Goal: Information Seeking & Learning: Learn about a topic

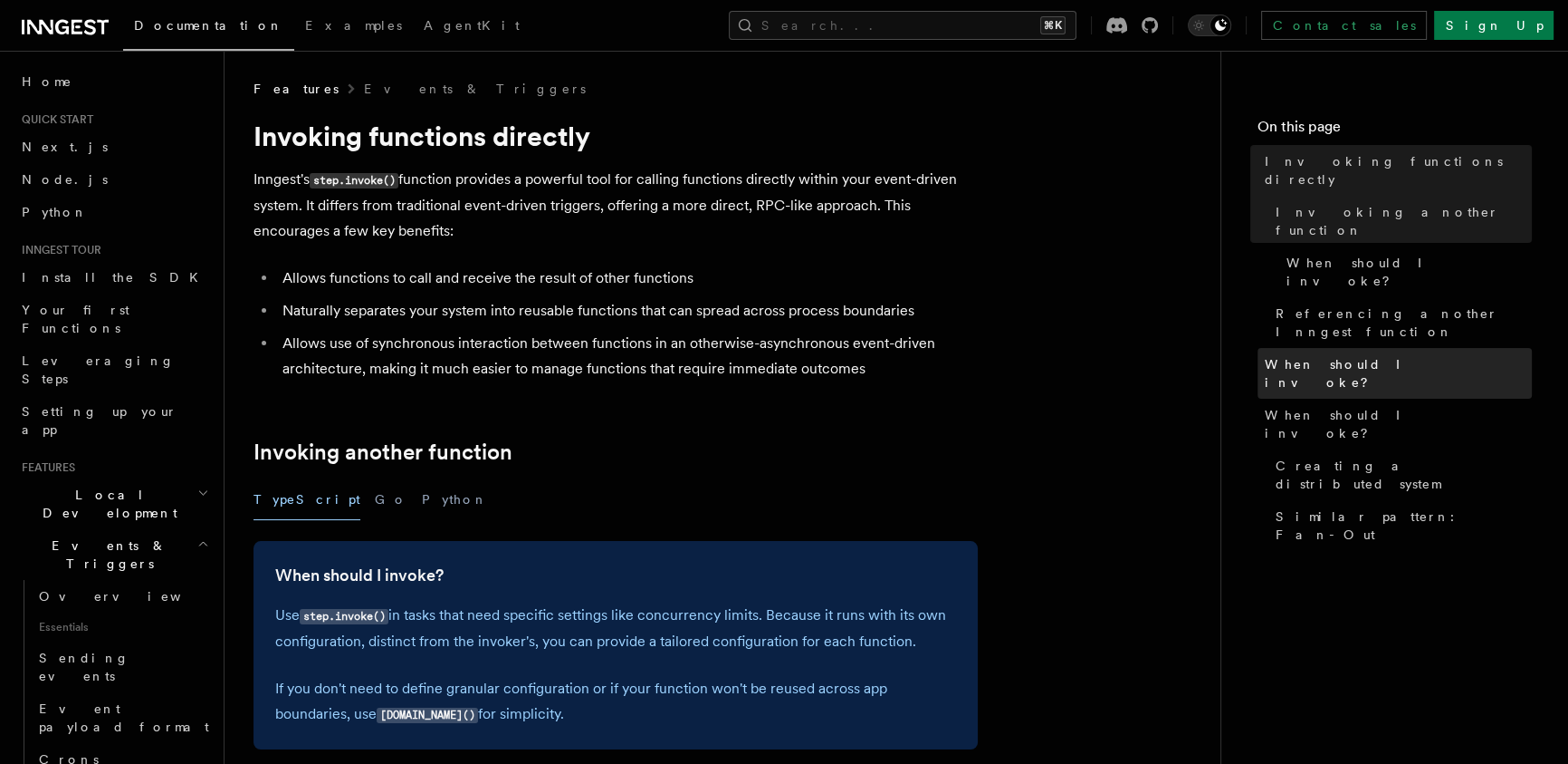
click at [1337, 355] on span "When should I invoke?" at bounding box center [1397, 373] width 267 height 37
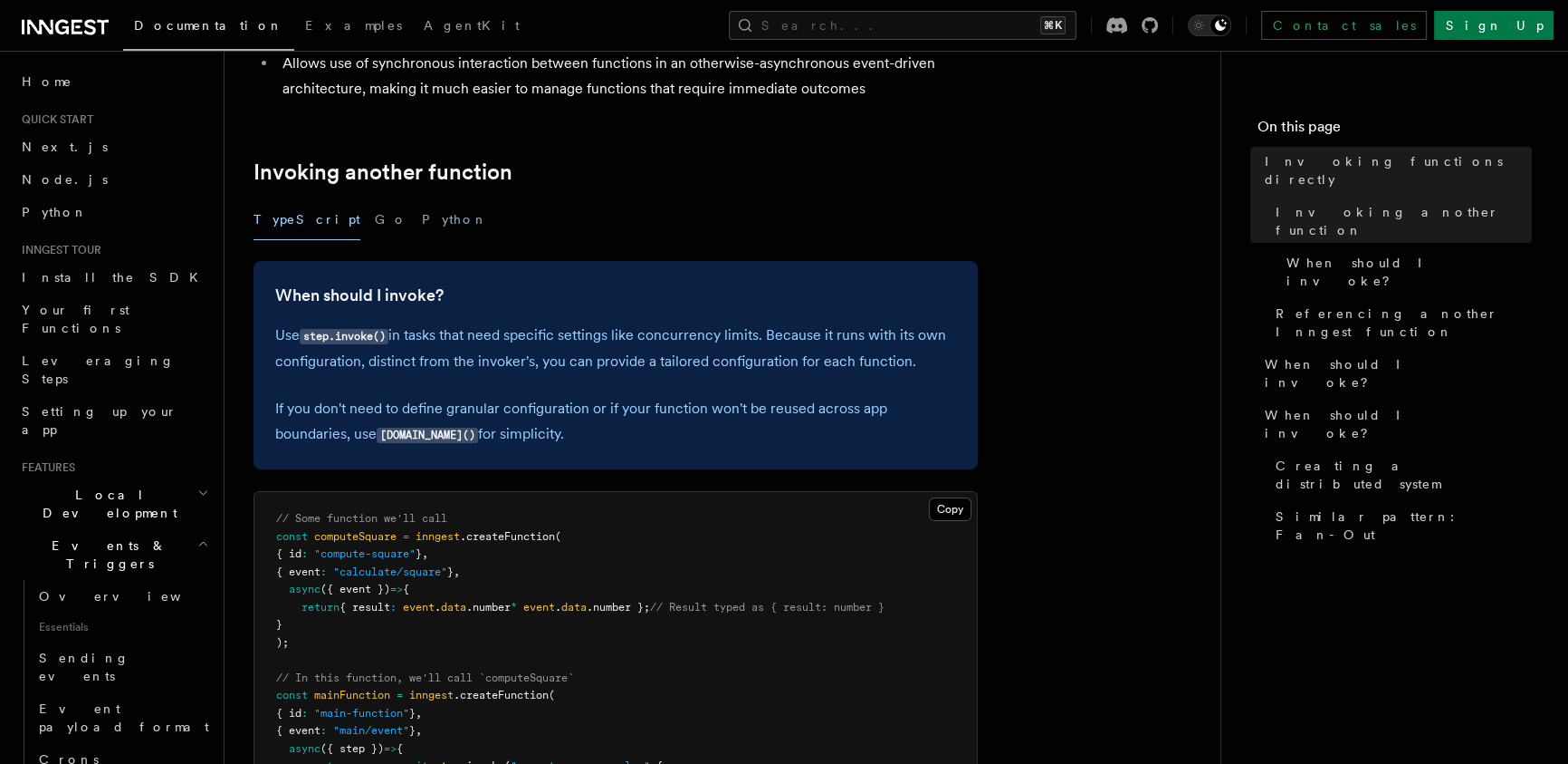
scroll to position [505, 0]
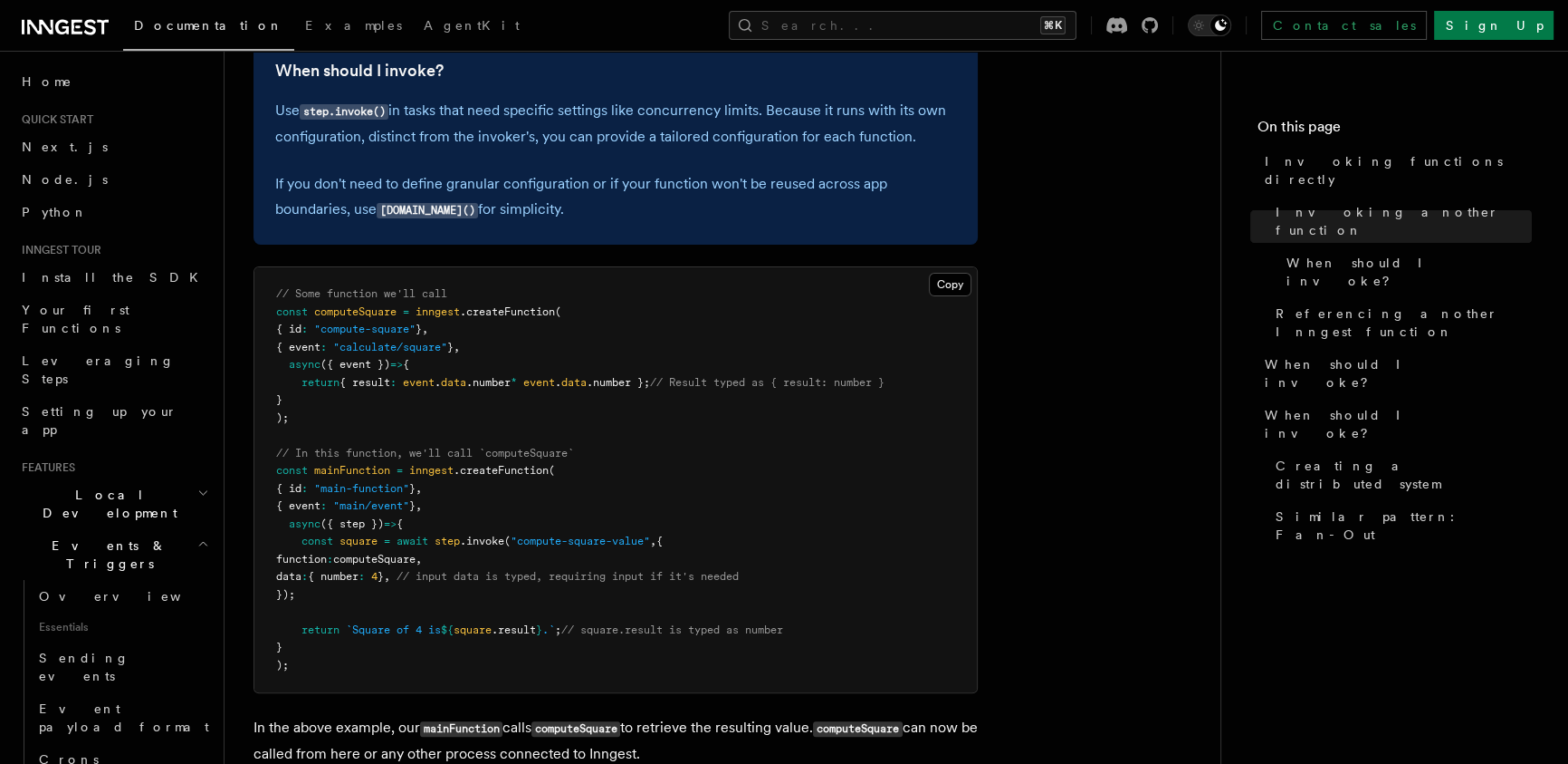
drag, startPoint x: 377, startPoint y: 290, endPoint x: 755, endPoint y: 474, distance: 420.4
click at [580, 445] on pre "// Some function we'll call const computeSquare = inngest .createFunction ( { i…" at bounding box center [616, 479] width 723 height 425
drag, startPoint x: 755, startPoint y: 474, endPoint x: 723, endPoint y: 349, distance: 129.0
click at [744, 426] on pre "// Some function we'll call const computeSquare = inngest .createFunction ( { i…" at bounding box center [616, 479] width 723 height 425
click at [723, 343] on pre "// Some function we'll call const computeSquare = inngest .createFunction ( { i…" at bounding box center [616, 479] width 723 height 425
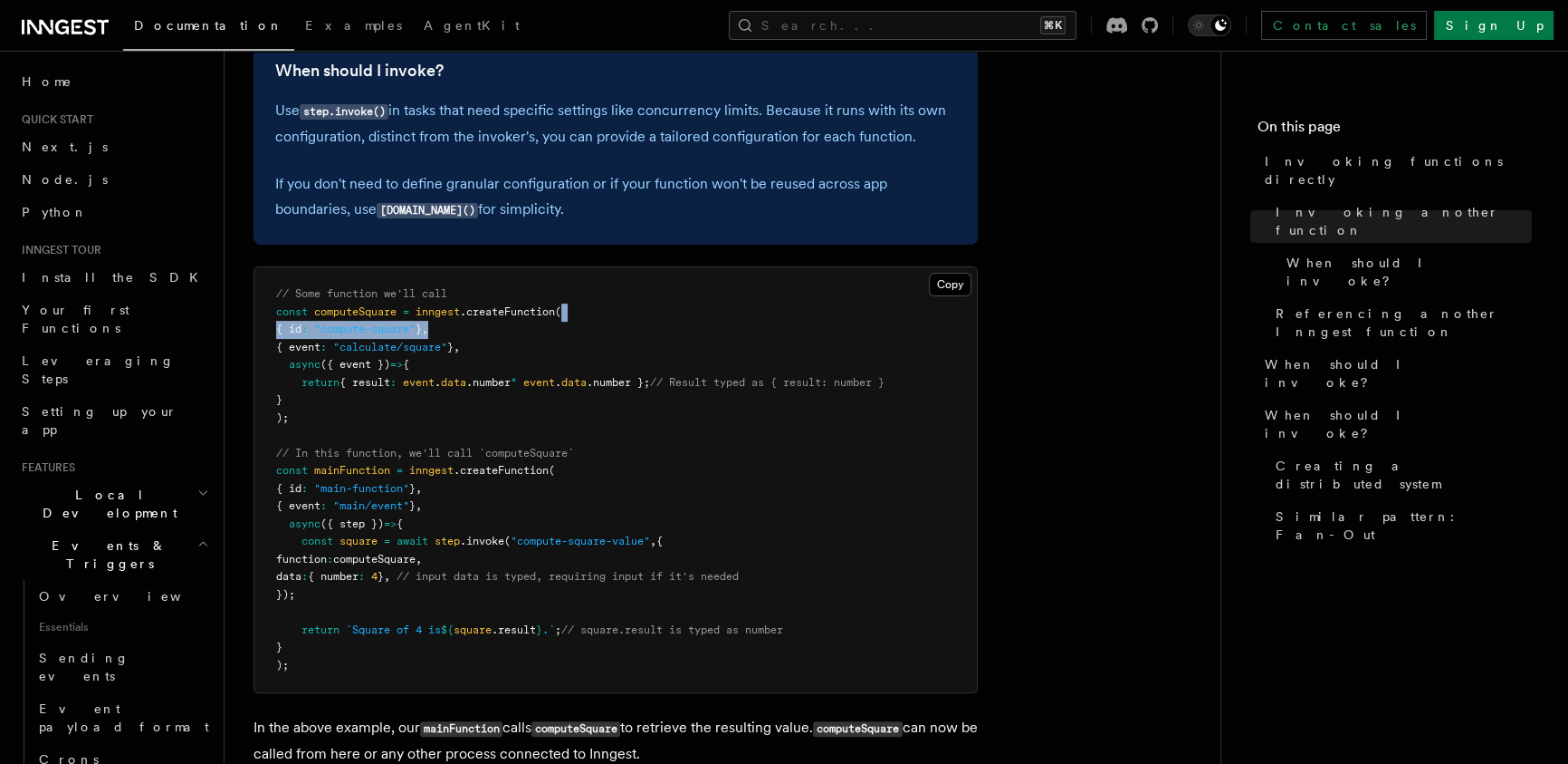
drag, startPoint x: 751, startPoint y: 386, endPoint x: 792, endPoint y: 467, distance: 90.8
click at [769, 427] on pre "// Some function we'll call const computeSquare = inngest .createFunction ( { i…" at bounding box center [616, 479] width 723 height 425
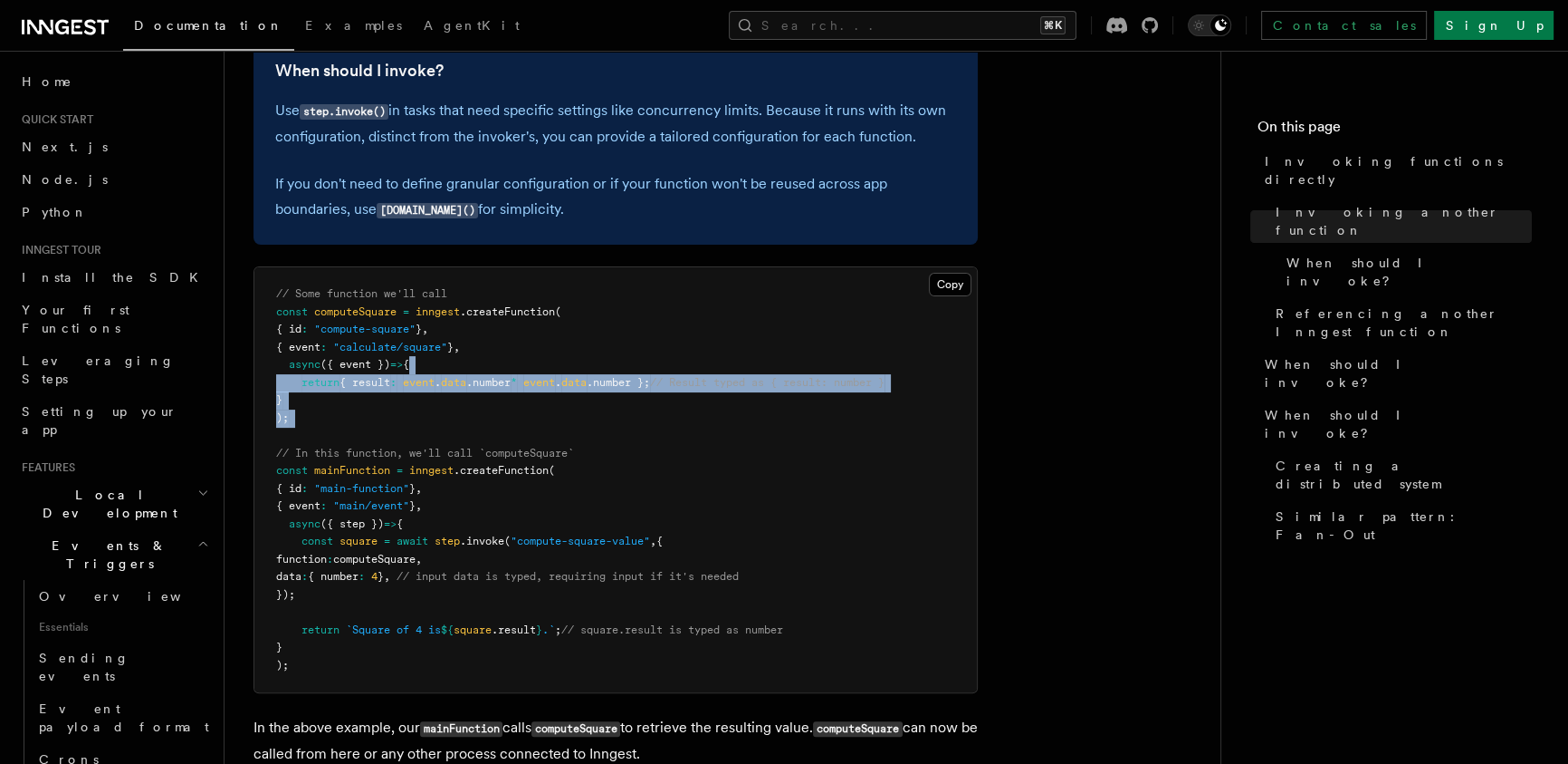
click at [853, 338] on pre "// Some function we'll call const computeSquare = inngest .createFunction ( { i…" at bounding box center [616, 479] width 723 height 425
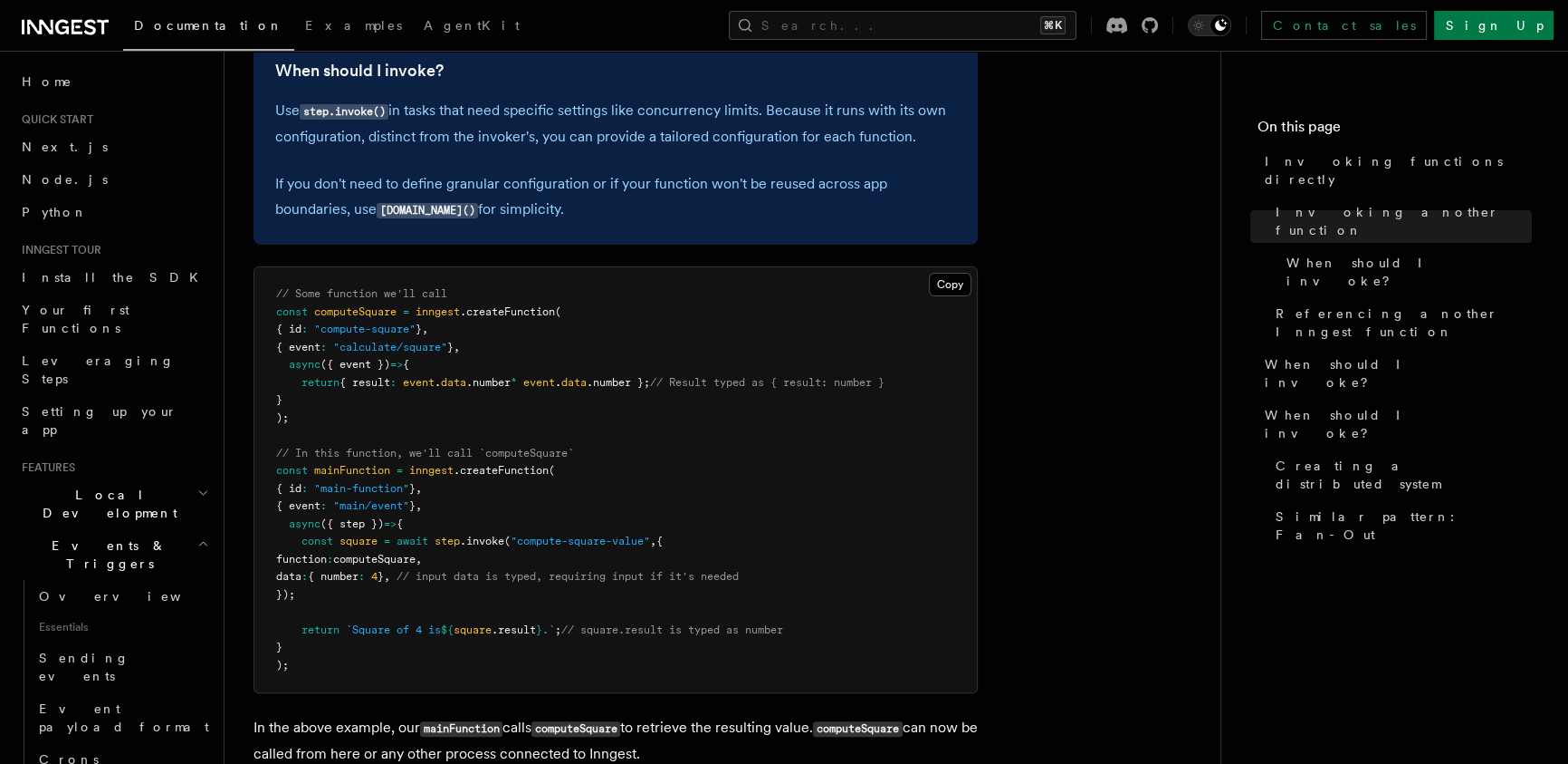
click at [848, 276] on pre "// Some function we'll call const computeSquare = inngest .createFunction ( { i…" at bounding box center [616, 479] width 723 height 425
drag, startPoint x: 681, startPoint y: 396, endPoint x: 707, endPoint y: 433, distance: 45.2
click at [684, 421] on pre "// Some function we'll call const computeSquare = inngest .createFunction ( { i…" at bounding box center [616, 479] width 723 height 425
click at [697, 359] on pre "// Some function we'll call const computeSquare = inngest .createFunction ( { i…" at bounding box center [616, 479] width 723 height 425
click at [692, 312] on pre "// Some function we'll call const computeSquare = inngest .createFunction ( { i…" at bounding box center [616, 479] width 723 height 425
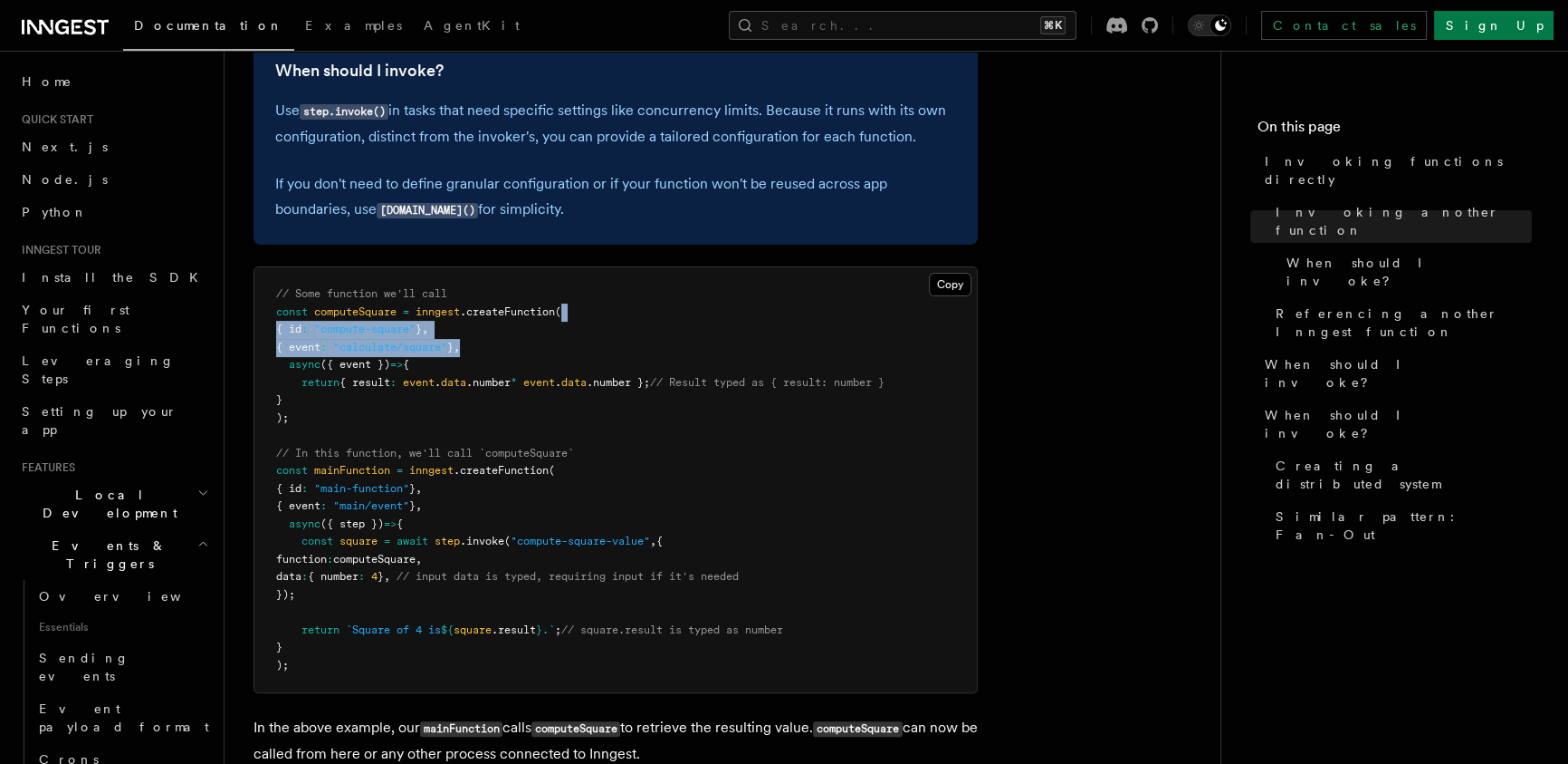
drag, startPoint x: 706, startPoint y: 327, endPoint x: 712, endPoint y: 443, distance: 116.2
click at [705, 423] on pre "// Some function we'll call const computeSquare = inngest .createFunction ( { i…" at bounding box center [616, 479] width 723 height 425
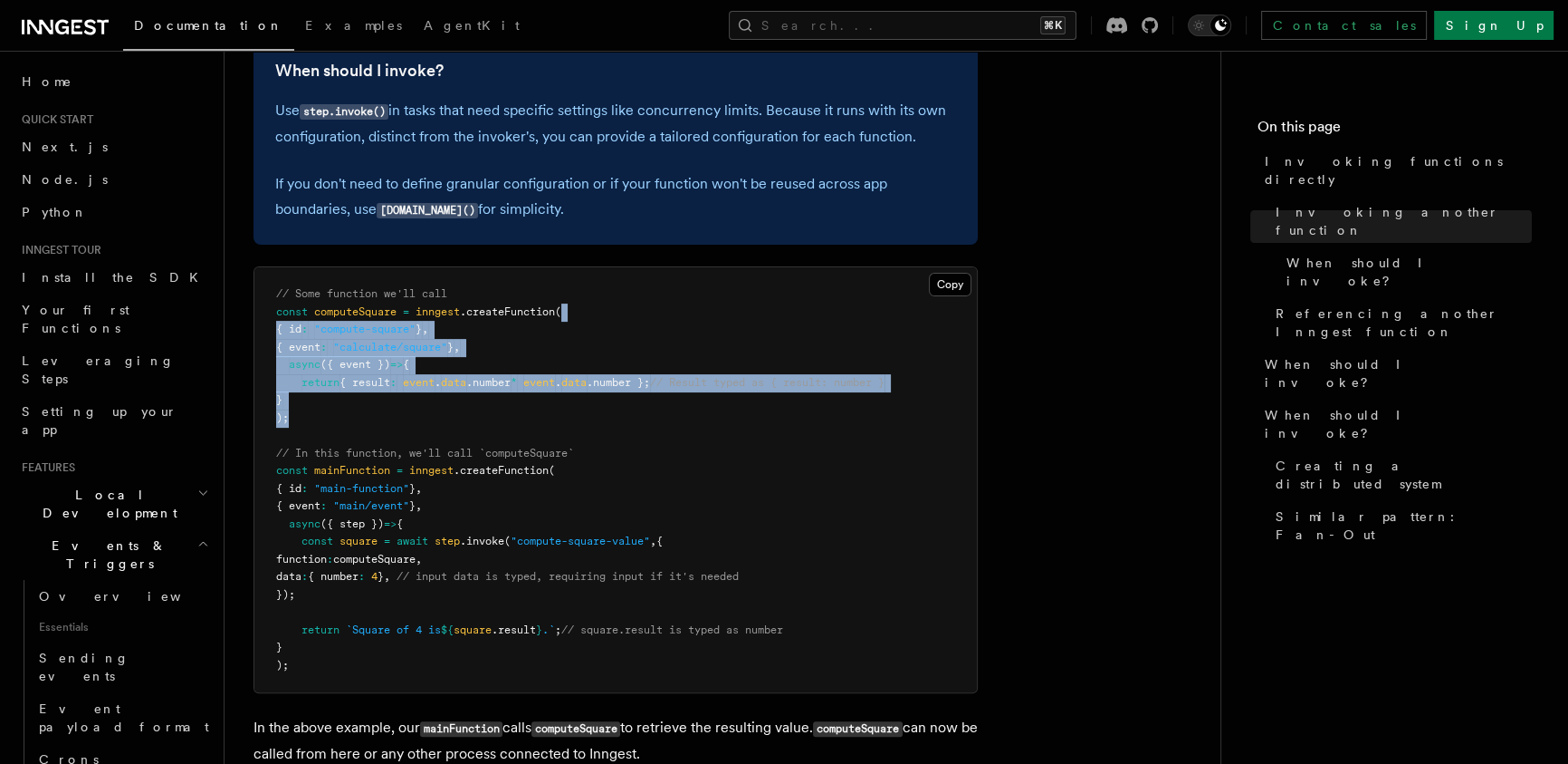
drag, startPoint x: 709, startPoint y: 395, endPoint x: 701, endPoint y: 345, distance: 50.6
click at [703, 367] on pre "// Some function we'll call const computeSquare = inngest .createFunction ( { i…" at bounding box center [616, 479] width 723 height 425
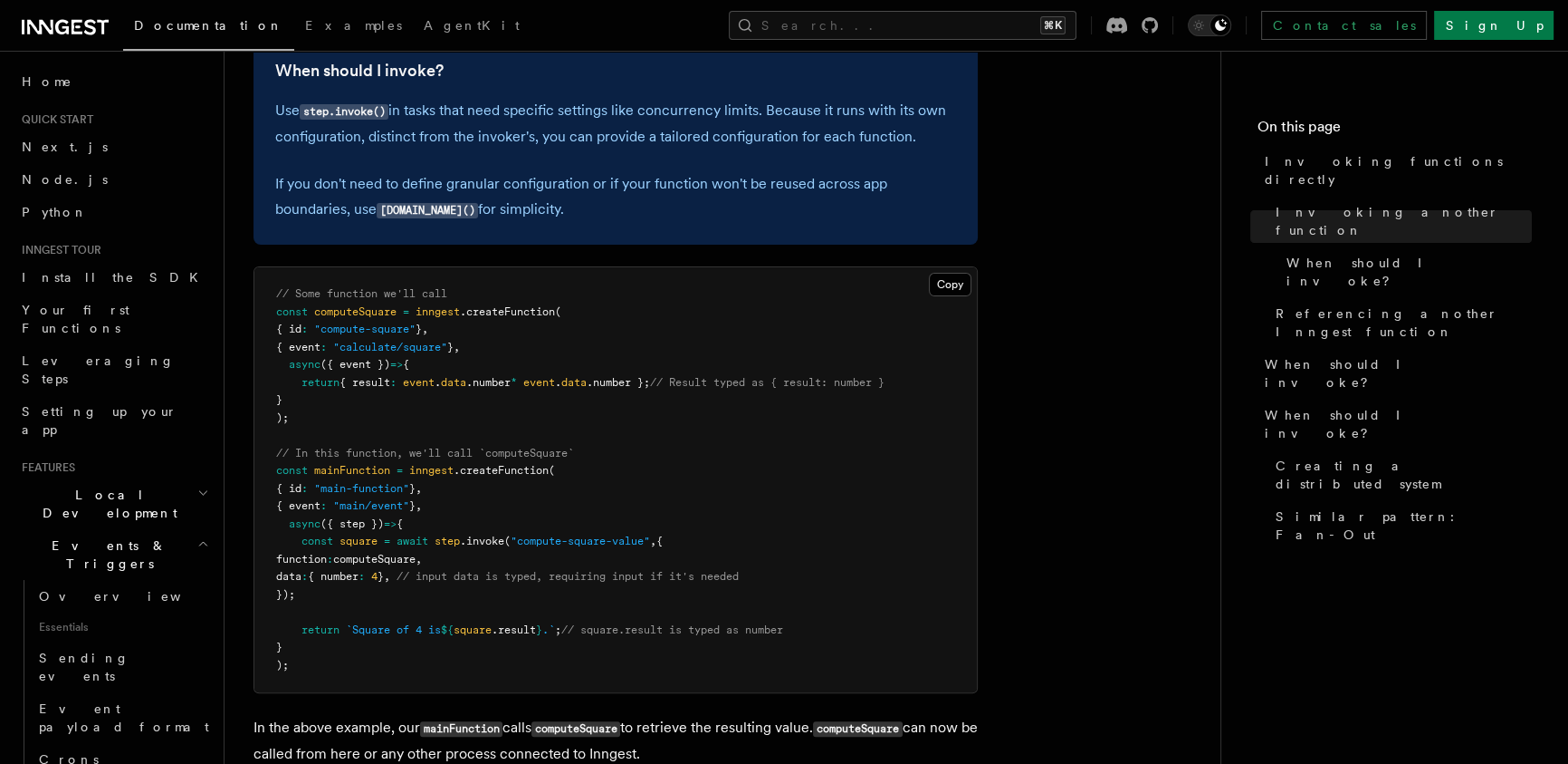
click at [698, 290] on pre "// Some function we'll call const computeSquare = inngest .createFunction ( { i…" at bounding box center [616, 479] width 723 height 425
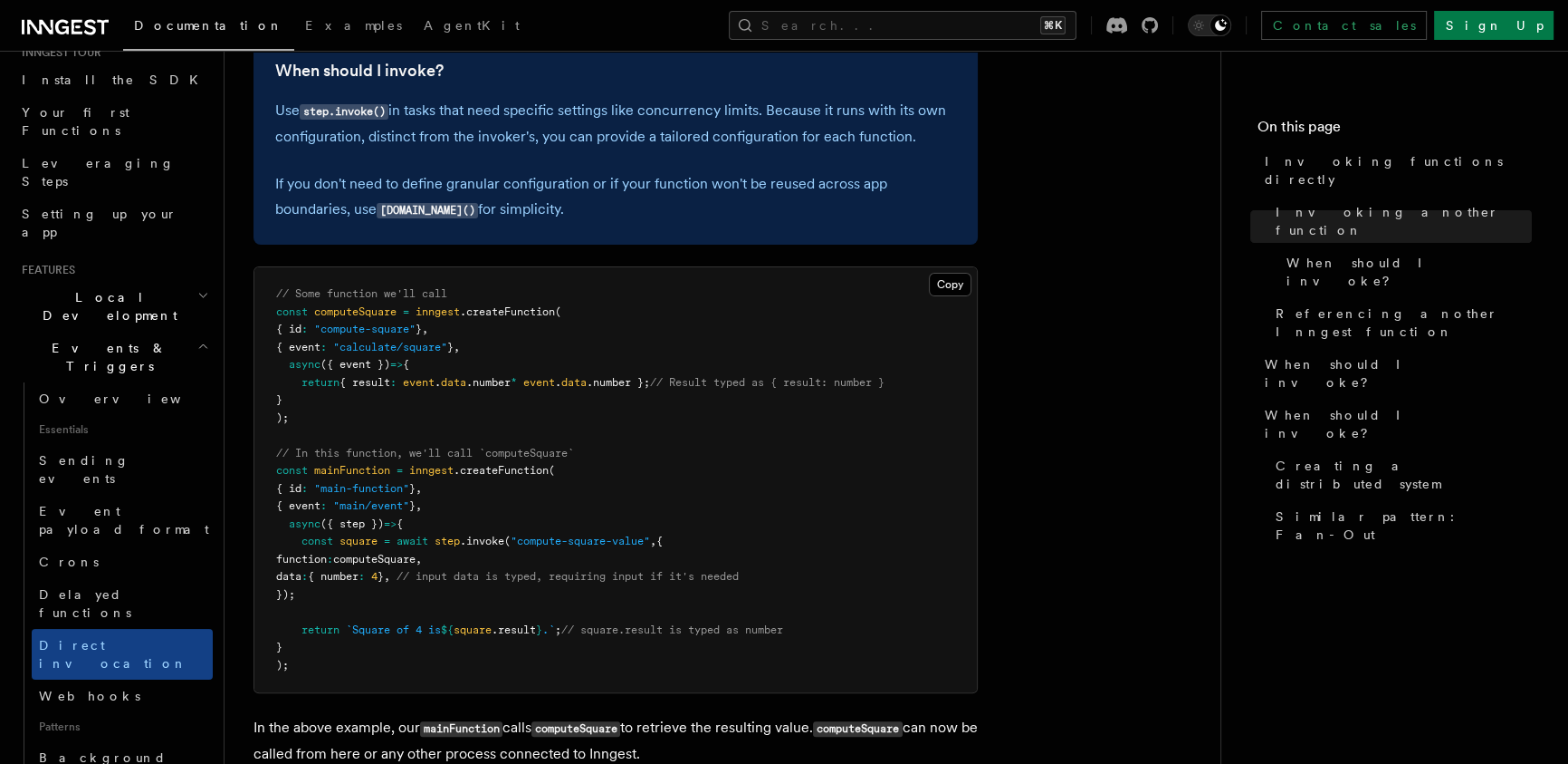
scroll to position [968, 0]
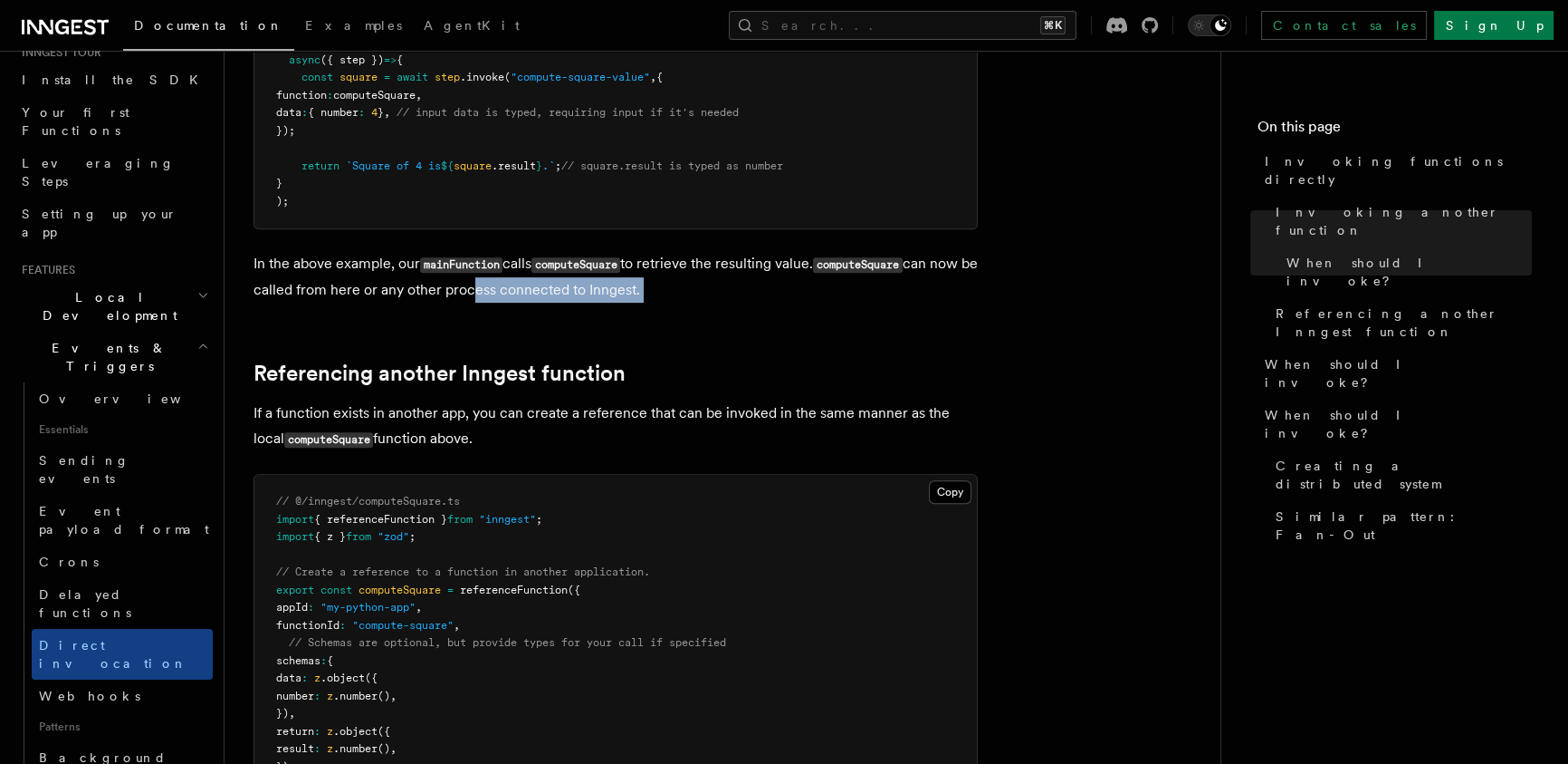
drag, startPoint x: 686, startPoint y: 315, endPoint x: 302, endPoint y: 308, distance: 384.1
click at [352, 304] on article "Features Events & Triggers Invoking functions directly Inngest's step.invoke() …" at bounding box center [723, 746] width 938 height 3270
drag, startPoint x: 254, startPoint y: 285, endPoint x: 783, endPoint y: 396, distance: 540.5
click at [783, 396] on article "Features Events & Triggers Invoking functions directly Inngest's step.invoke() …" at bounding box center [723, 746] width 938 height 3270
click at [967, 474] on pre "// @/inngest/computeSquare.ts import { referenceFunction } from "inngest" ; imp…" at bounding box center [616, 651] width 723 height 354
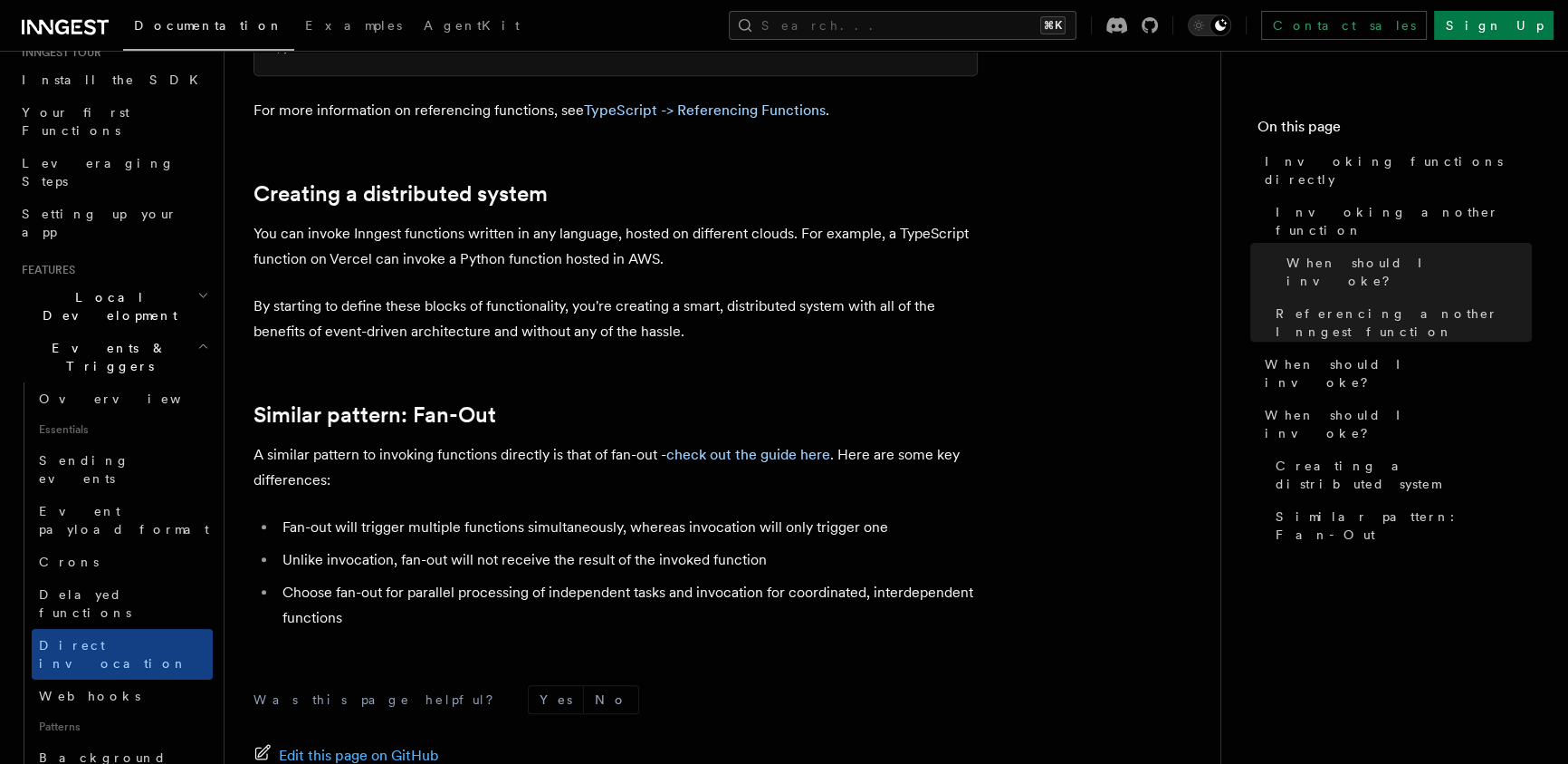
scroll to position [2387, 0]
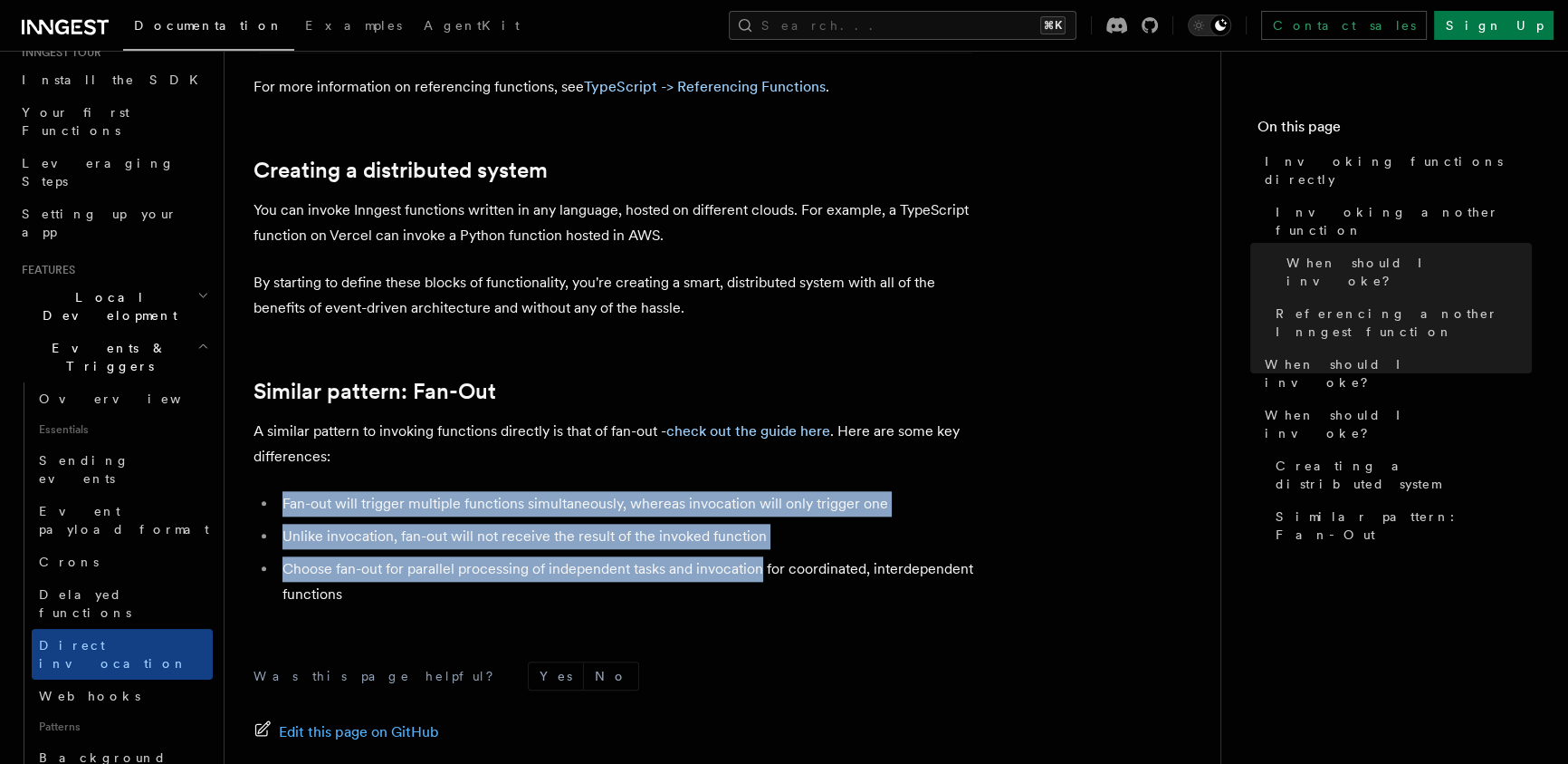
drag, startPoint x: 690, startPoint y: 470, endPoint x: 796, endPoint y: 606, distance: 172.4
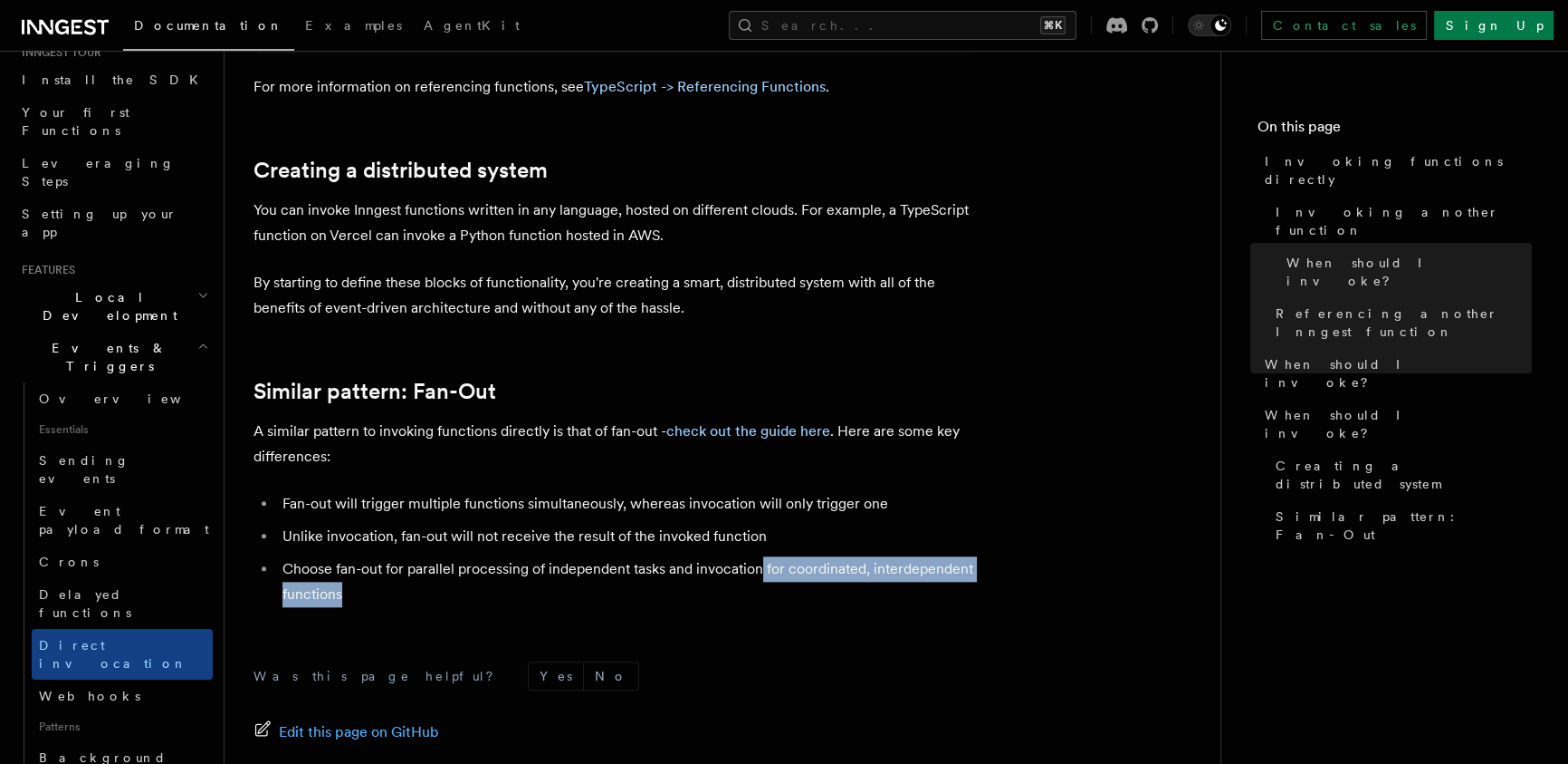
drag, startPoint x: 791, startPoint y: 599, endPoint x: 679, endPoint y: 496, distance: 152.2
click at [741, 546] on ul "Fan-out will trigger multiple functions simultaneously, whereas invocation will…" at bounding box center [616, 549] width 724 height 116
click at [679, 496] on li "Fan-out will trigger multiple functions simultaneously, whereas invocation will…" at bounding box center [627, 504] width 701 height 26
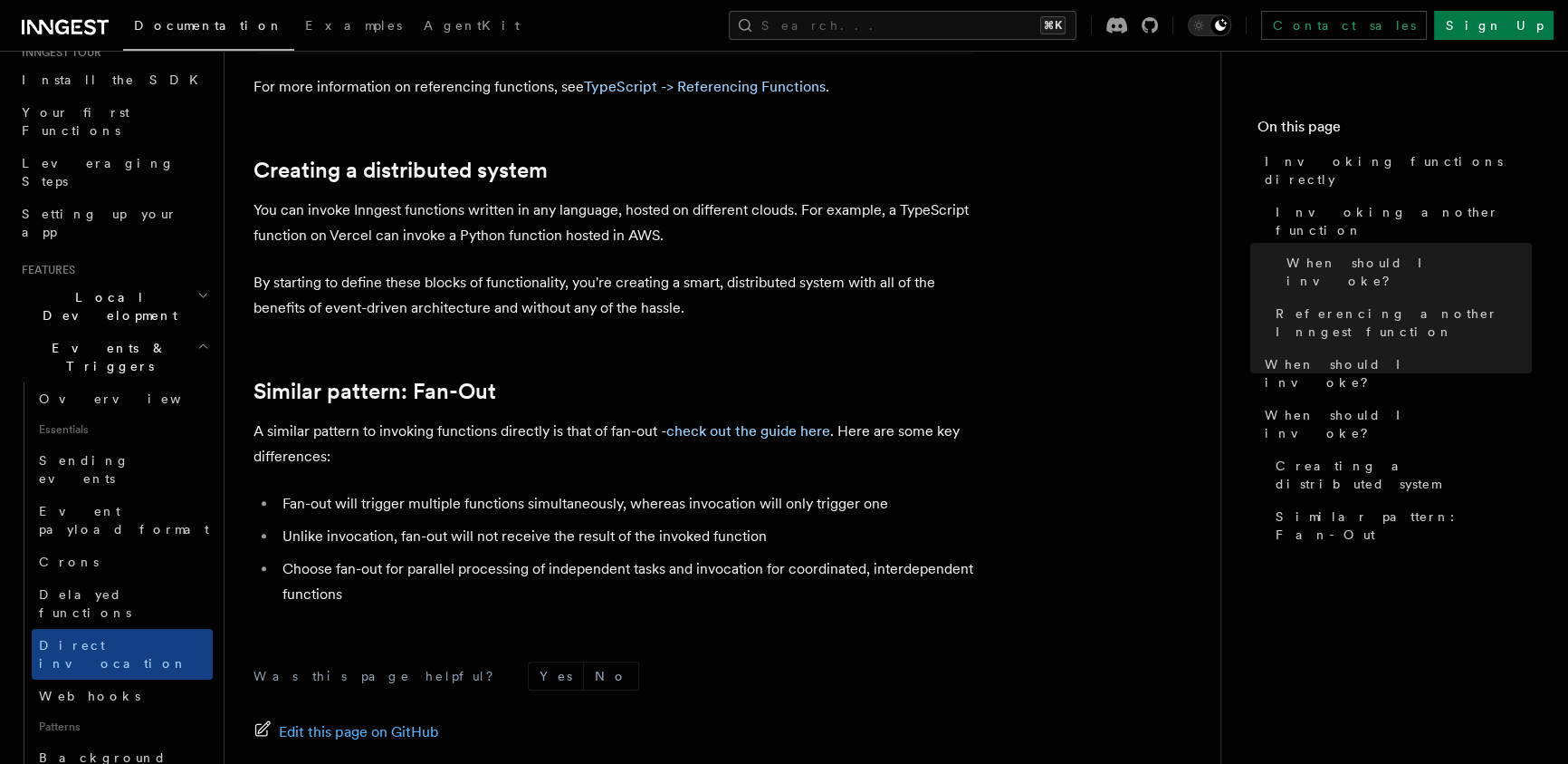
click at [618, 454] on p "A similar pattern to invoking functions directly is that of fan-out - check out…" at bounding box center [616, 444] width 724 height 51
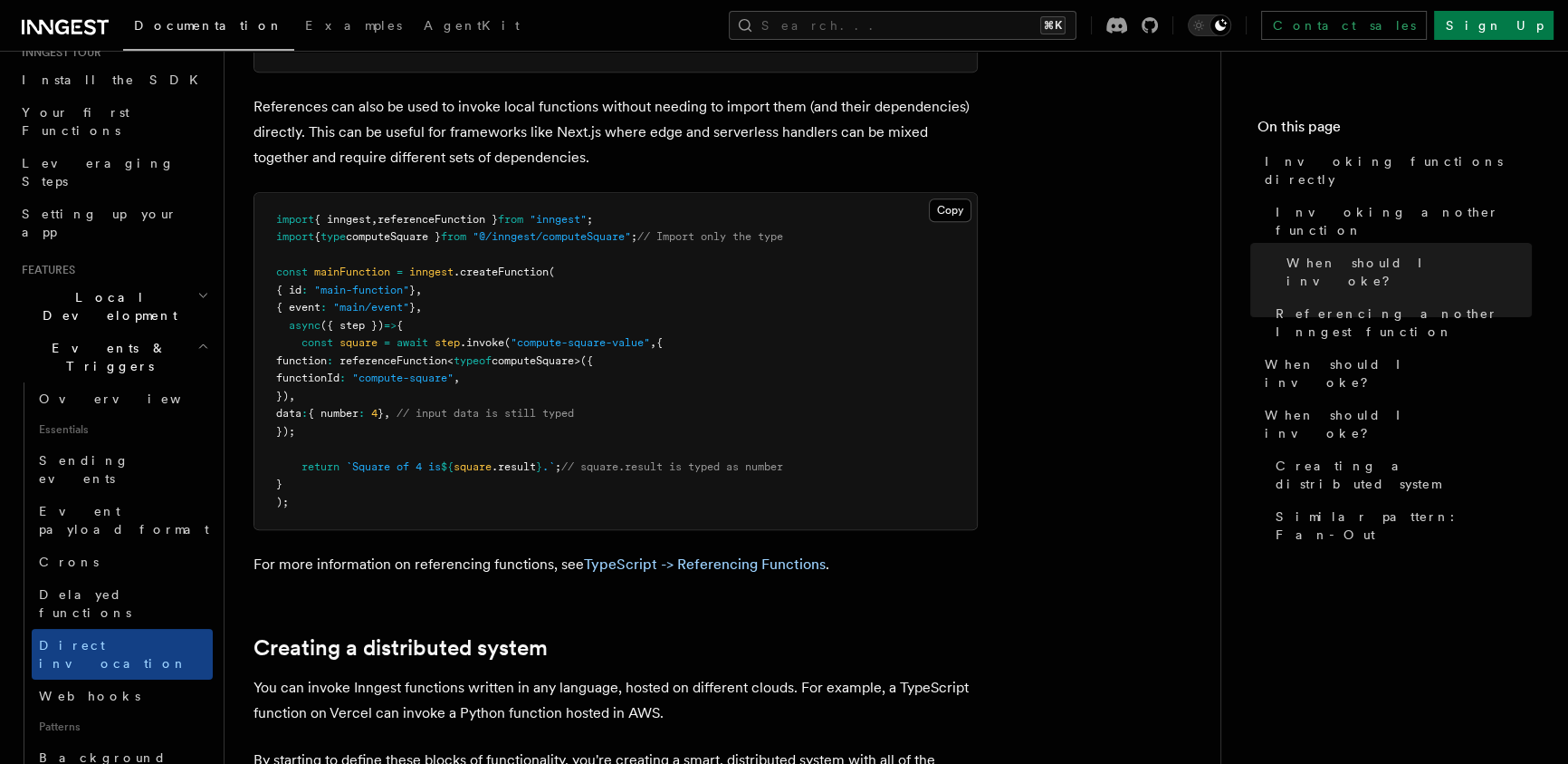
scroll to position [1928, 0]
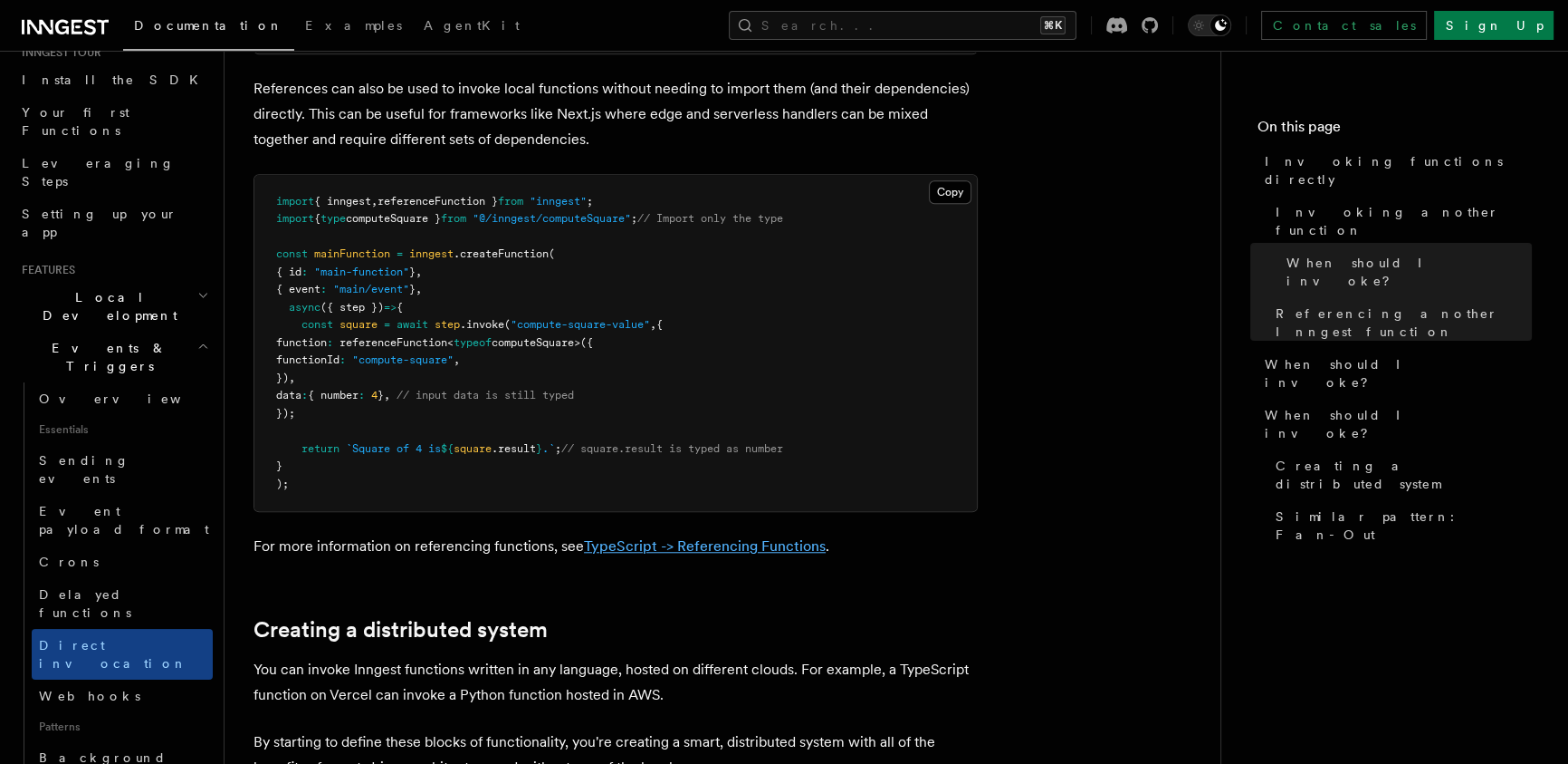
click at [793, 545] on link "TypeScript -> Referencing Functions" at bounding box center [705, 545] width 242 height 17
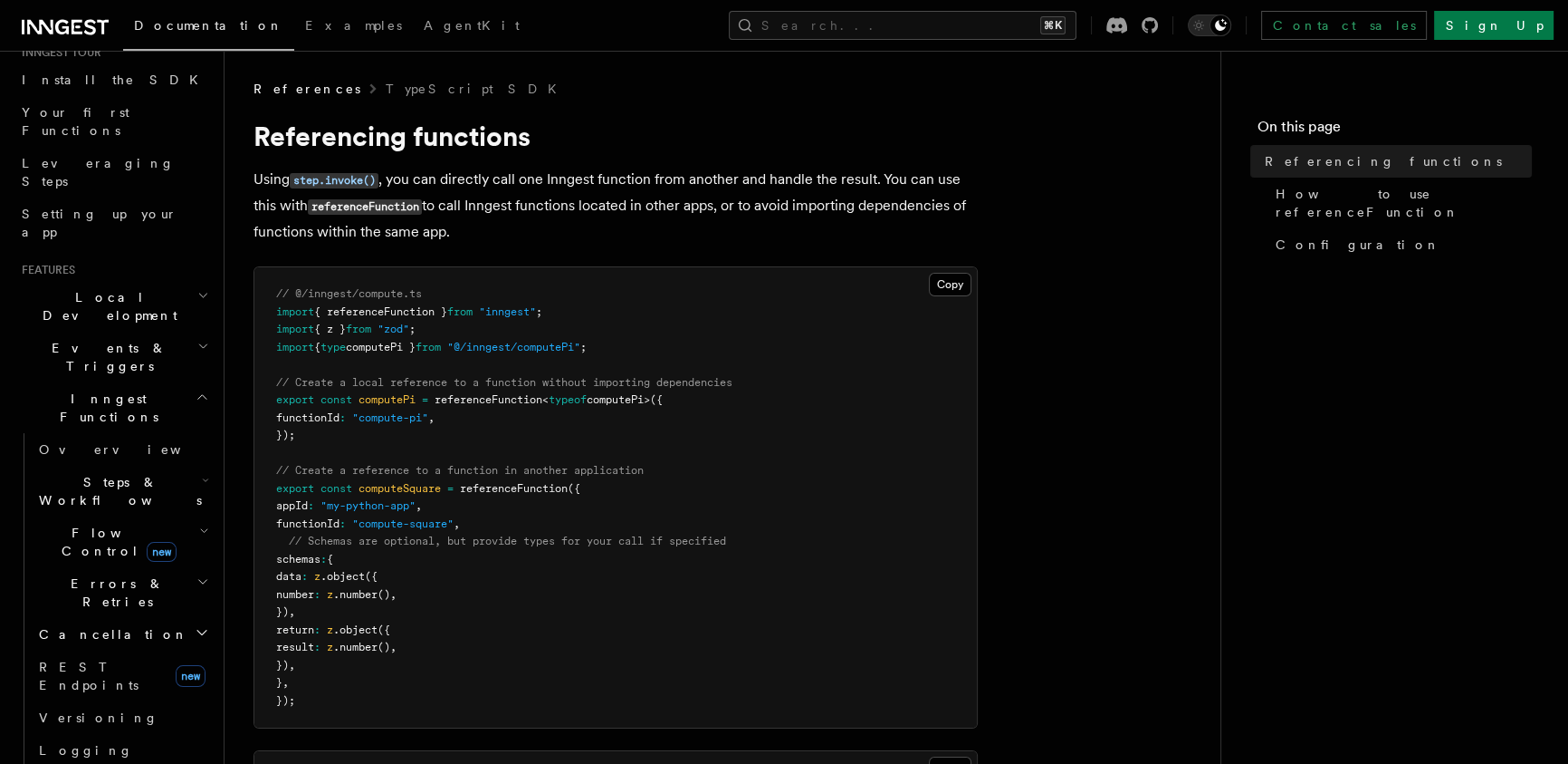
drag, startPoint x: 772, startPoint y: 183, endPoint x: 756, endPoint y: 158, distance: 29.7
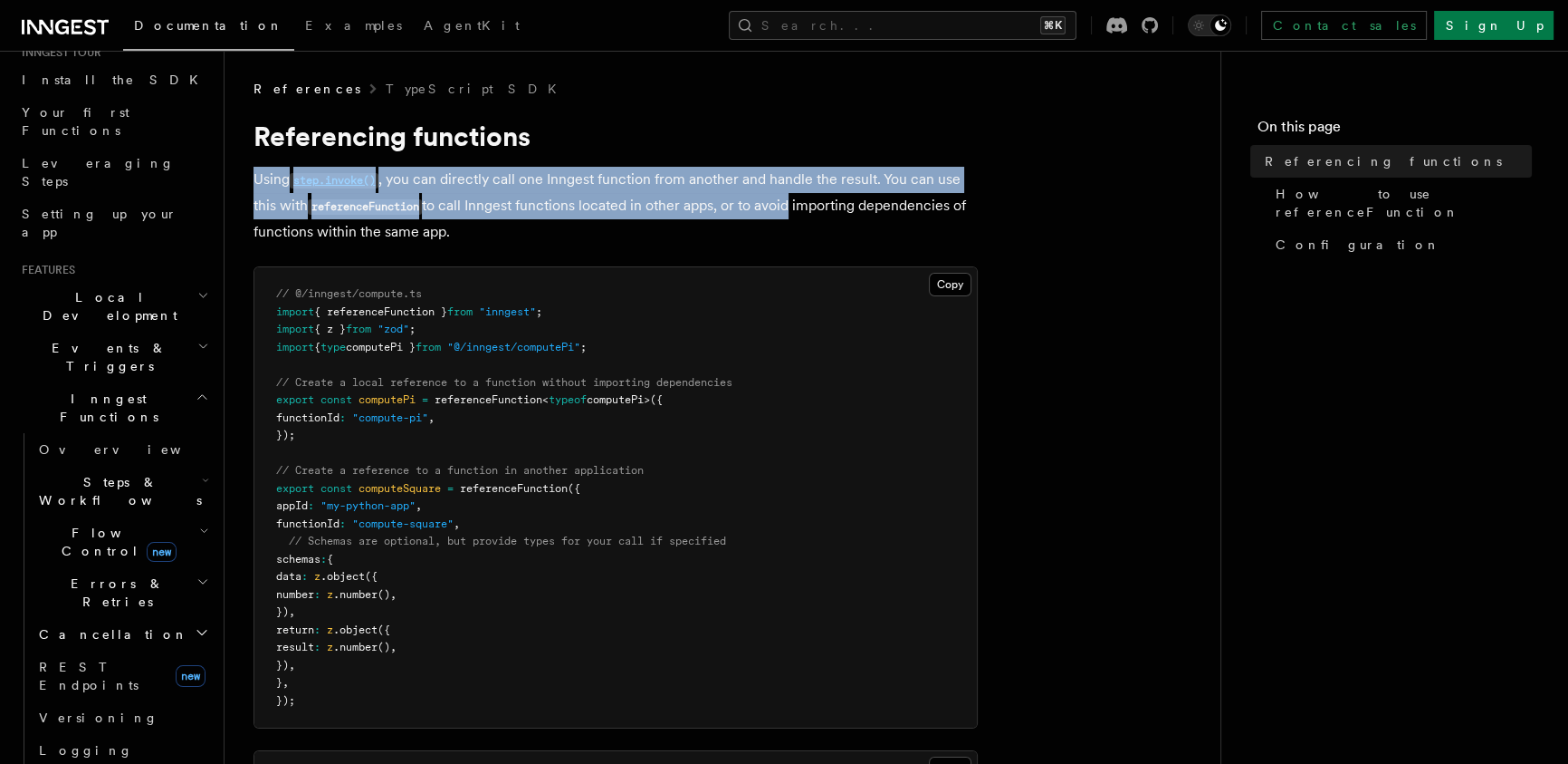
drag, startPoint x: 749, startPoint y: 136, endPoint x: 819, endPoint y: 235, distance: 121.2
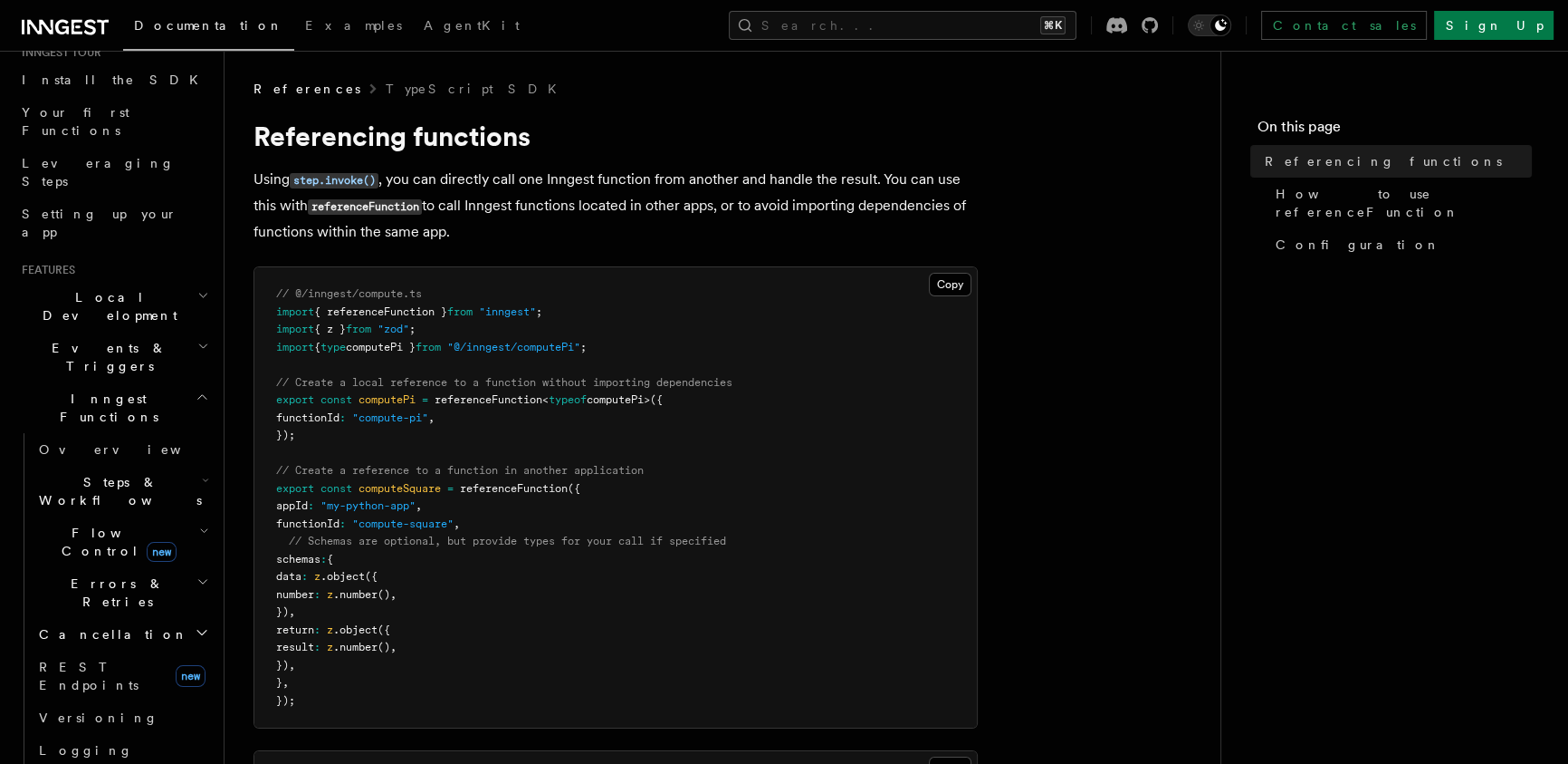
drag, startPoint x: 826, startPoint y: 242, endPoint x: 765, endPoint y: 127, distance: 130.2
click at [792, 178] on p "Using step.invoke() , you can directly call one Inngest function from another a…" at bounding box center [616, 205] width 724 height 78
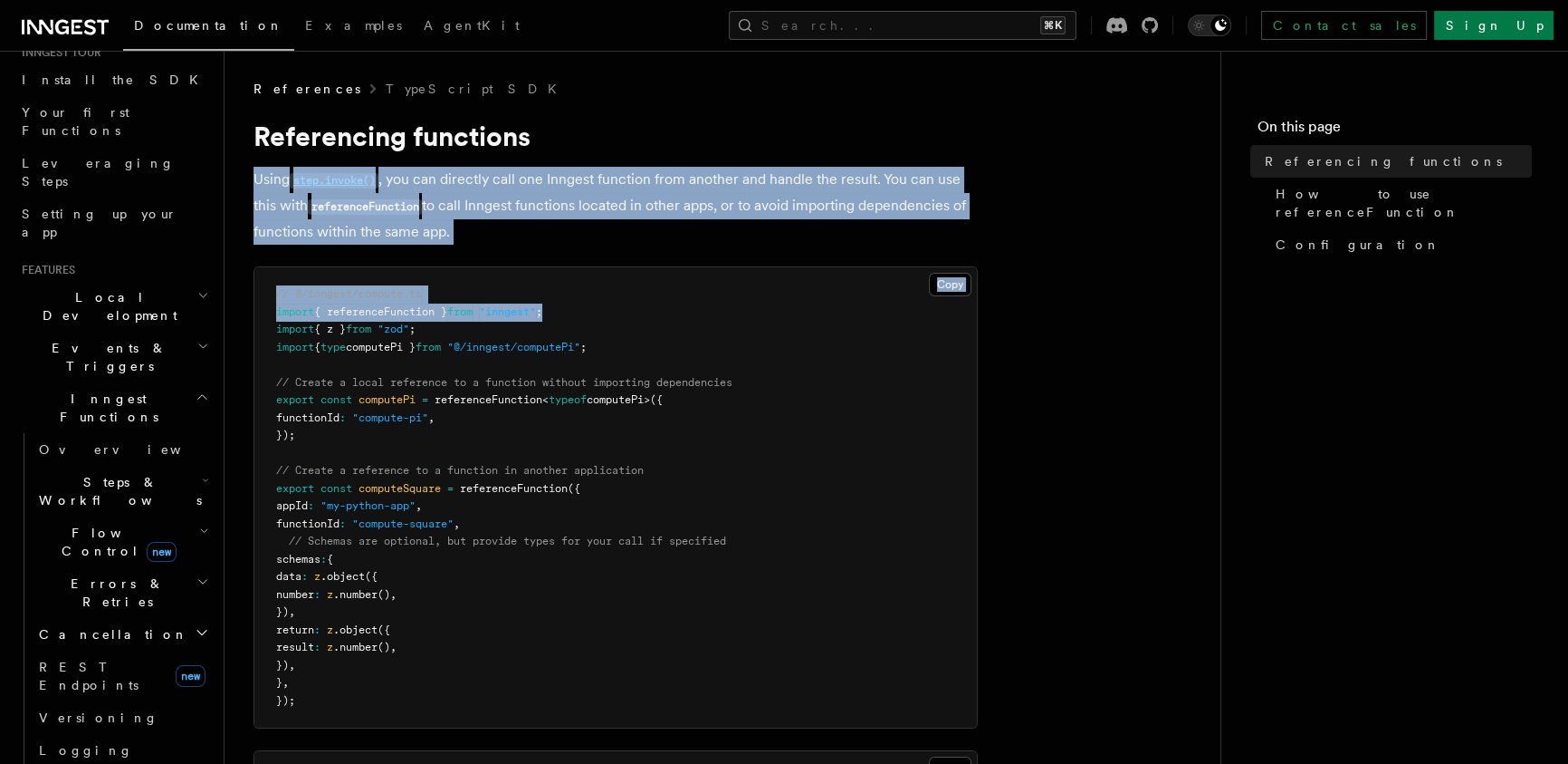
drag, startPoint x: 776, startPoint y: 175, endPoint x: 880, endPoint y: 342, distance: 196.7
drag, startPoint x: 799, startPoint y: 143, endPoint x: 909, endPoint y: 329, distance: 216.1
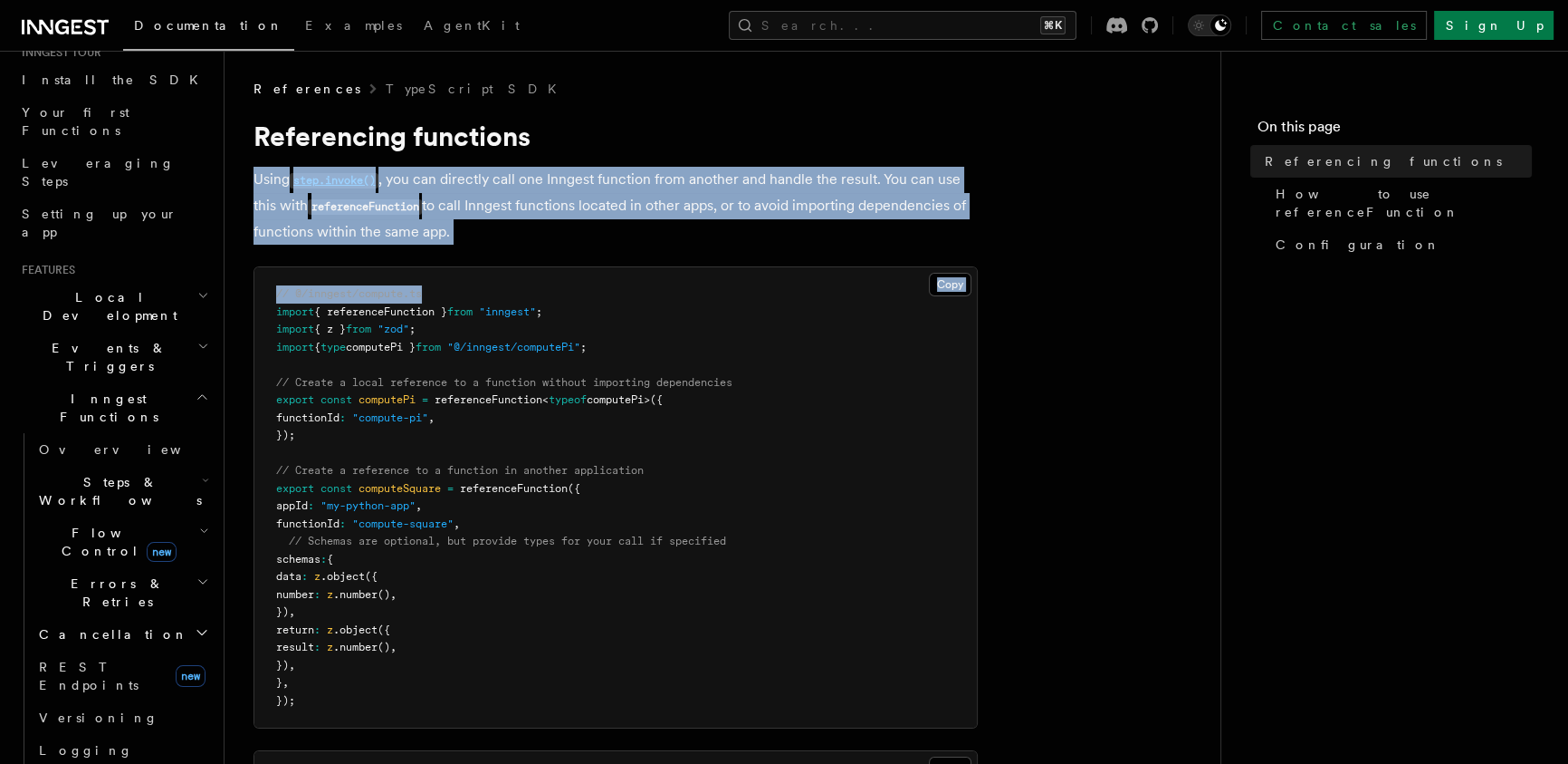
click at [831, 151] on h1 "Referencing functions" at bounding box center [616, 136] width 724 height 33
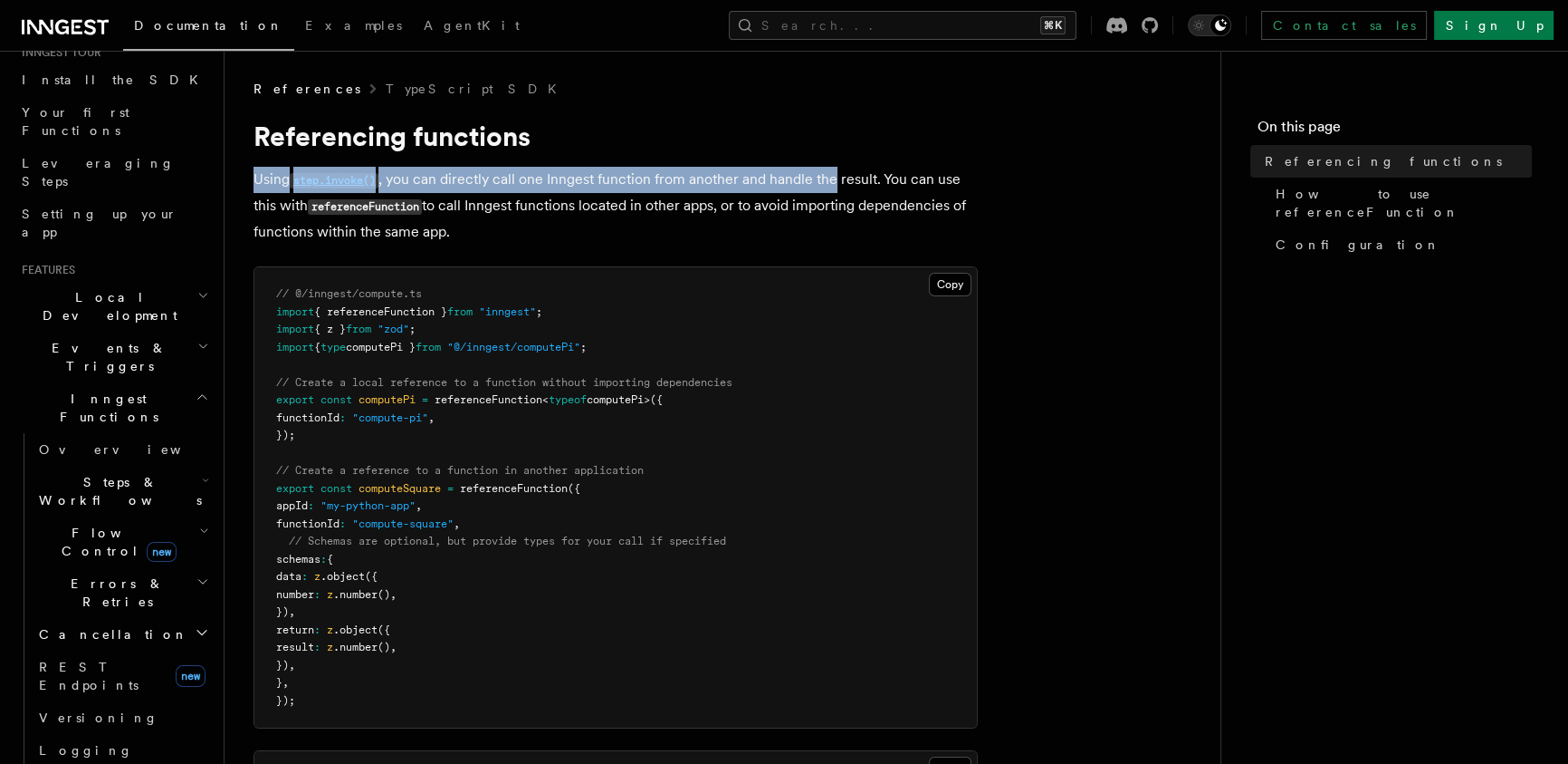
drag, startPoint x: 831, startPoint y: 151, endPoint x: 843, endPoint y: 231, distance: 80.9
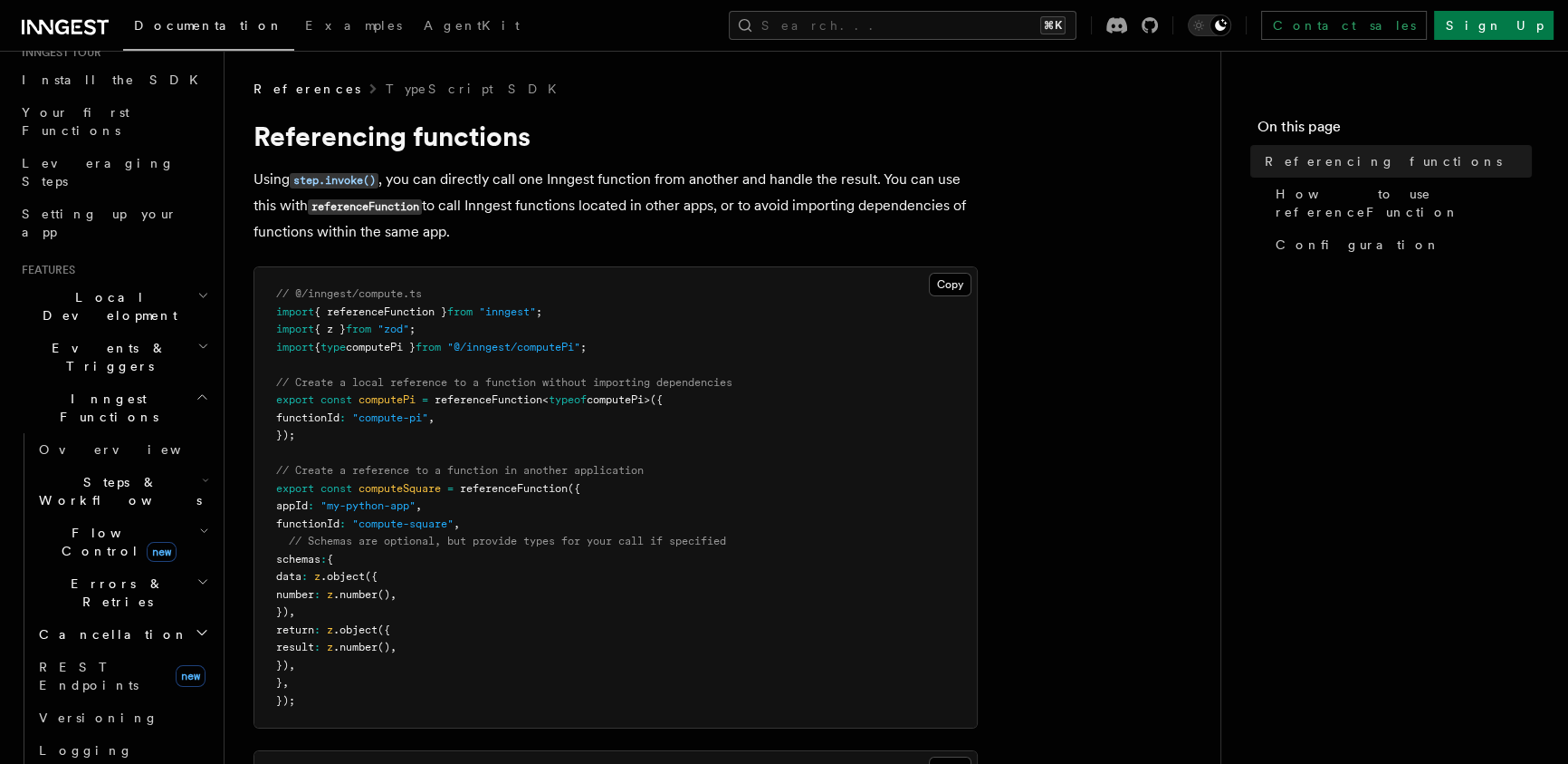
drag, startPoint x: 817, startPoint y: 181, endPoint x: 809, endPoint y: 142, distance: 39.8
drag, startPoint x: 810, startPoint y: 143, endPoint x: 823, endPoint y: 265, distance: 122.7
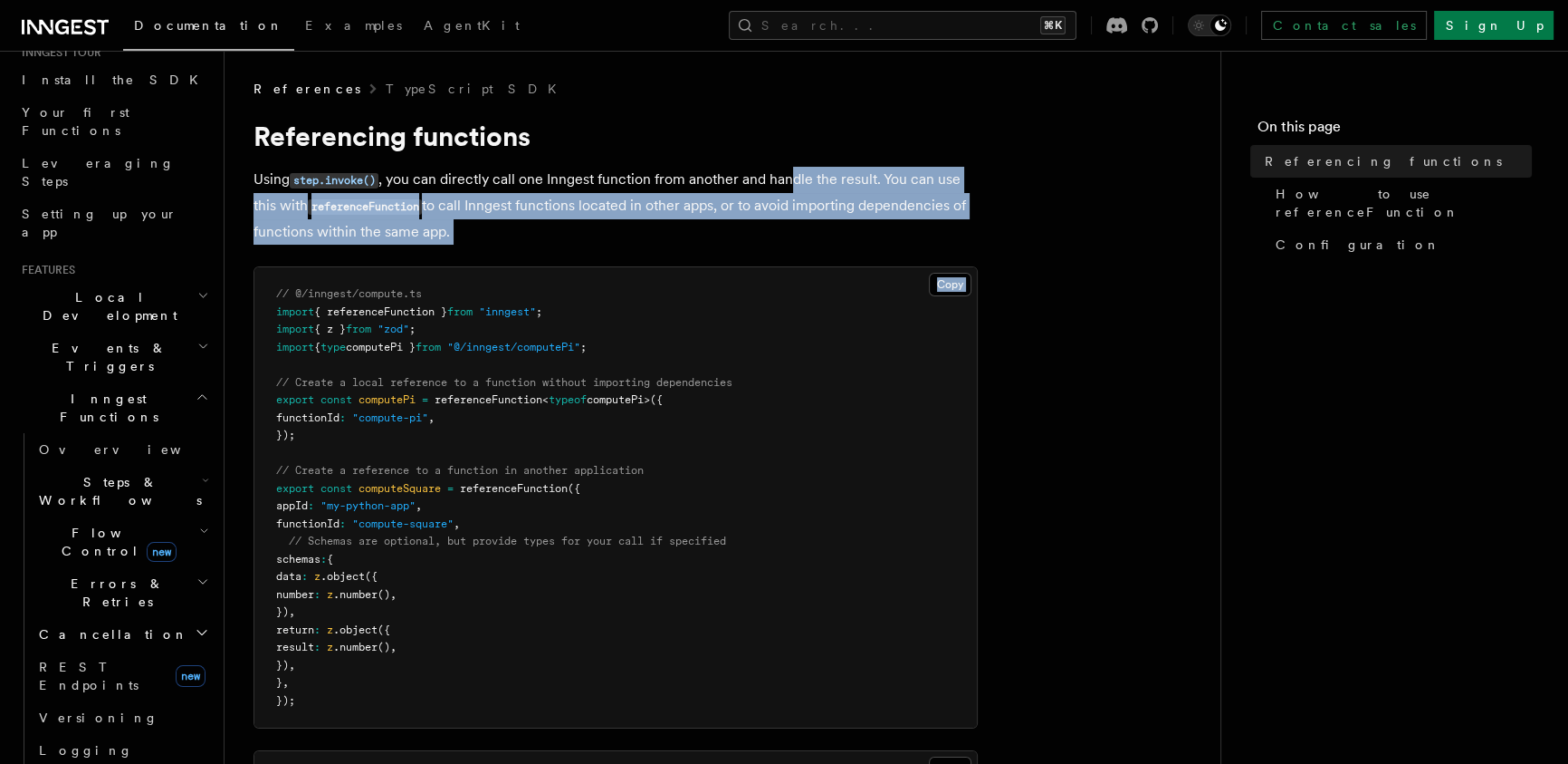
drag, startPoint x: 810, startPoint y: 236, endPoint x: 789, endPoint y: 154, distance: 84.6
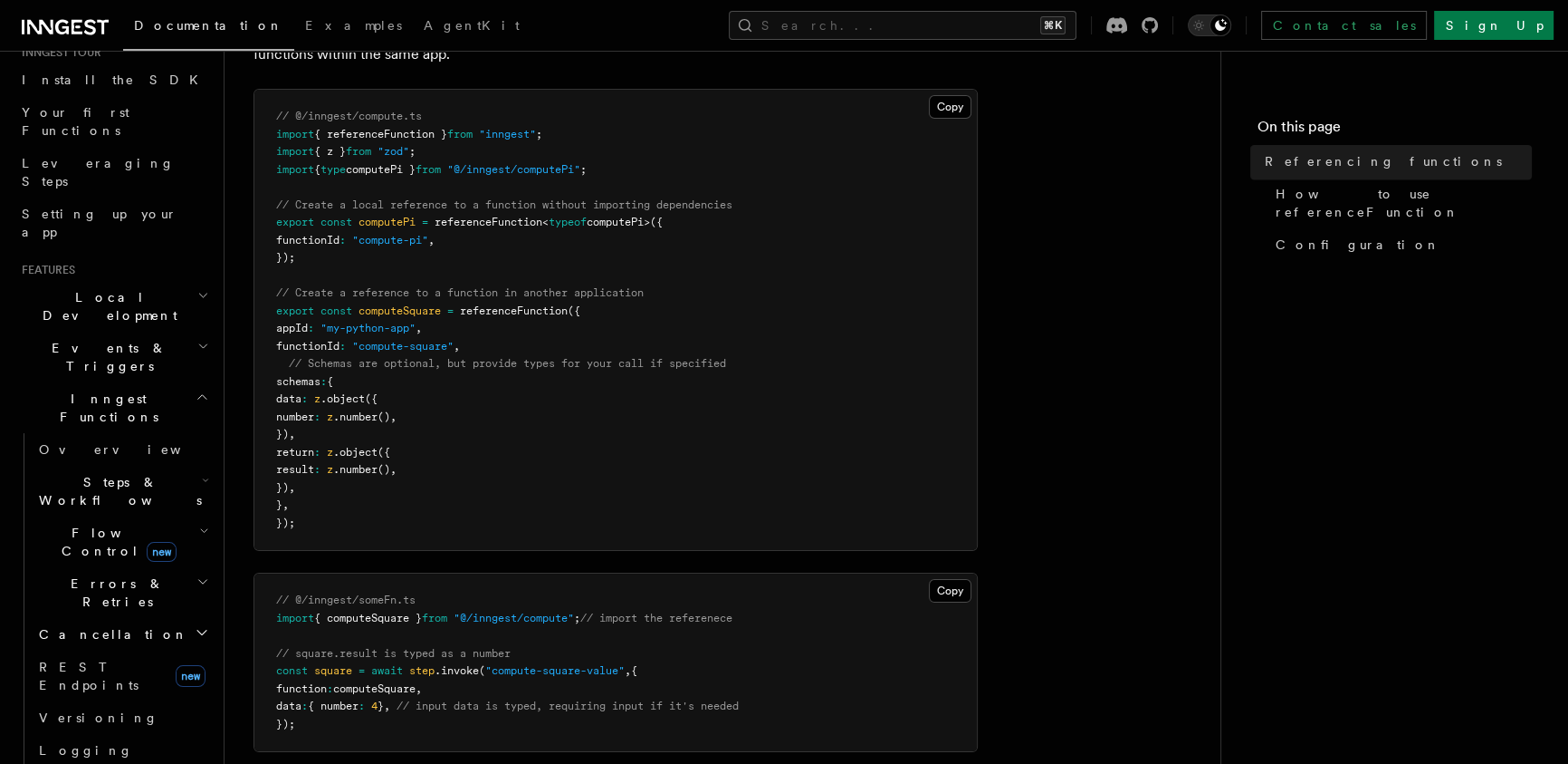
scroll to position [303, 0]
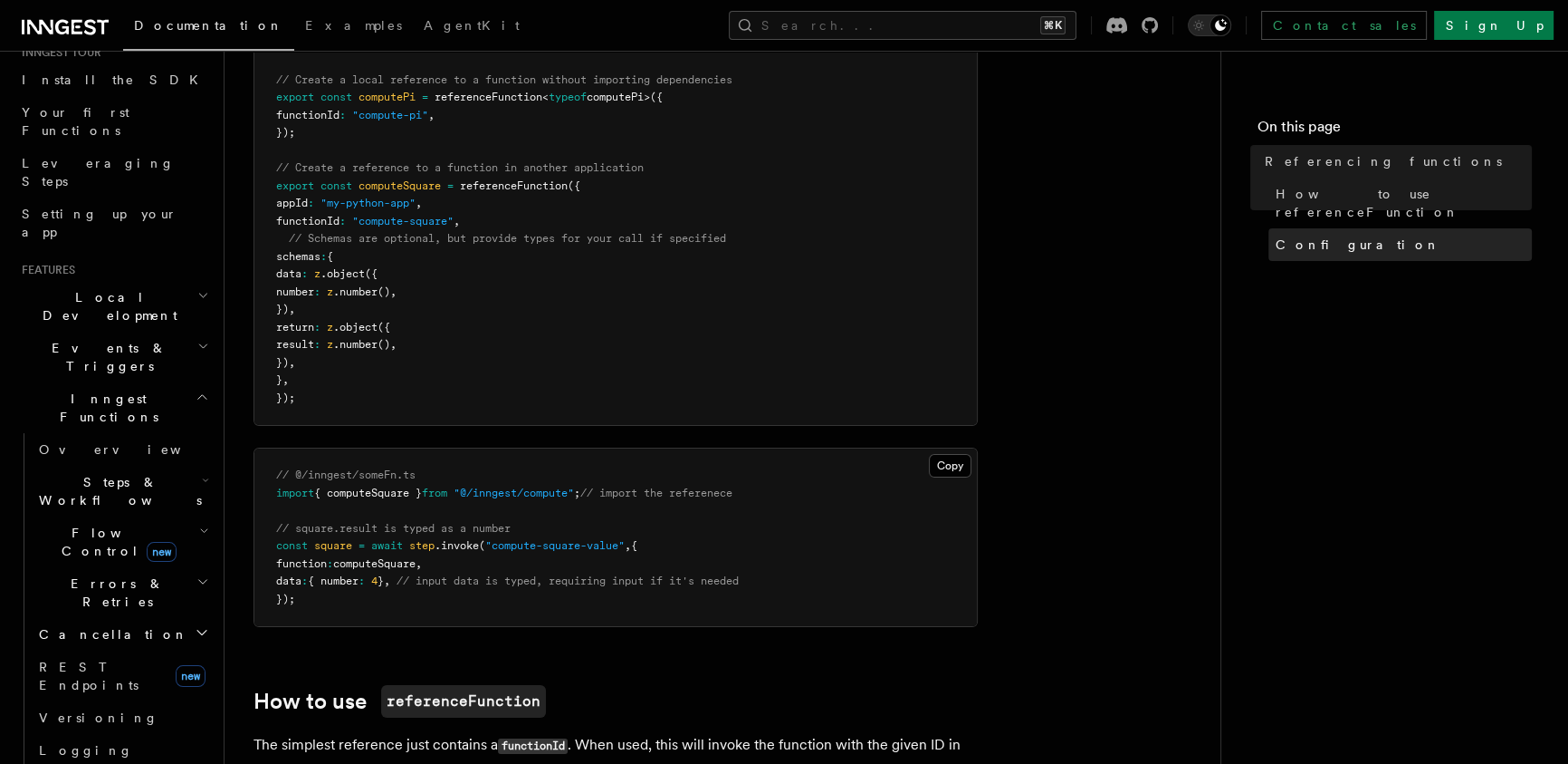
click at [1311, 235] on link "Configuration" at bounding box center [1400, 244] width 264 height 33
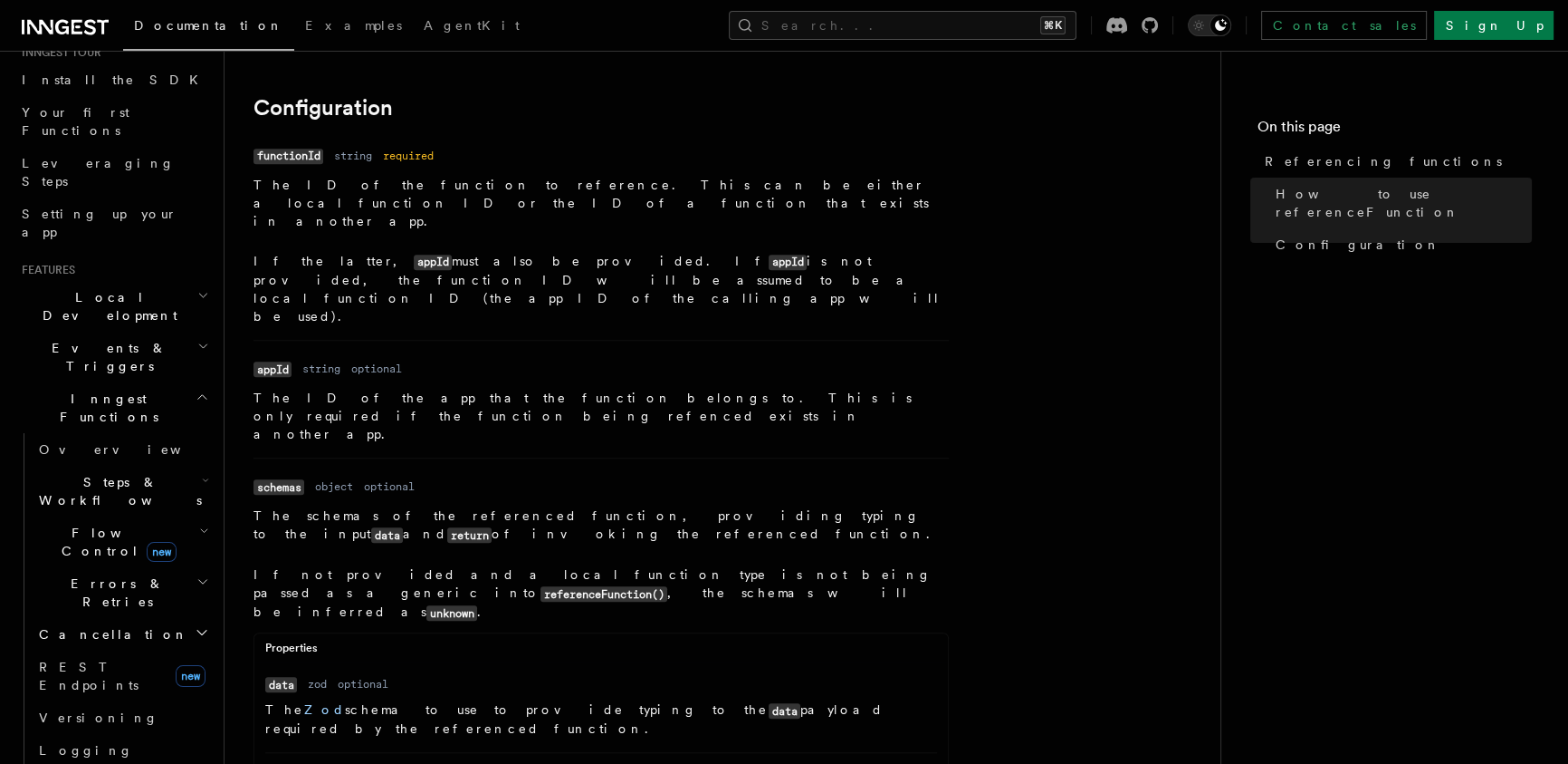
scroll to position [2361, 0]
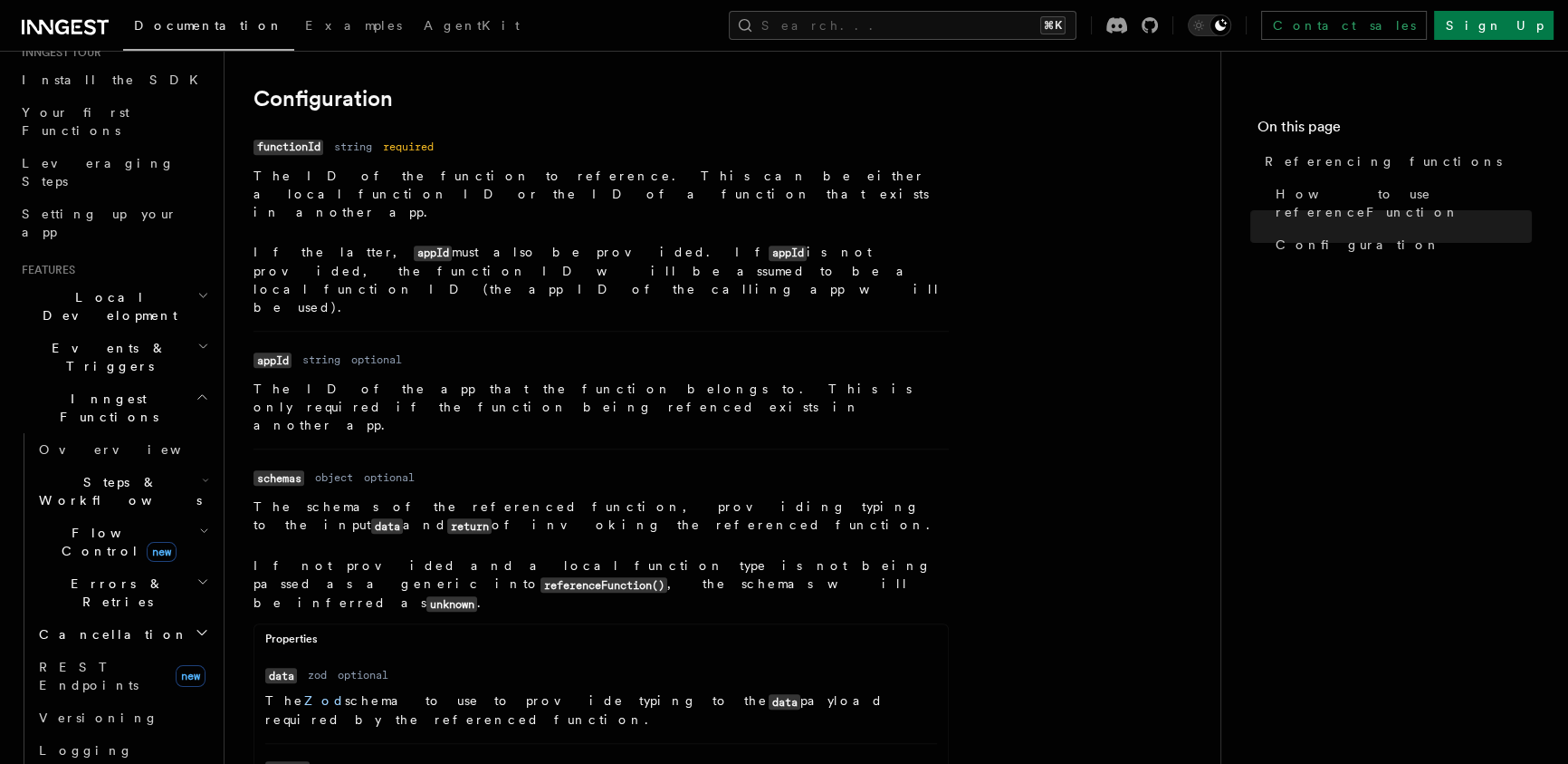
click at [93, 574] on span "Errors & Retries" at bounding box center [114, 592] width 165 height 37
click at [87, 574] on span "Errors & Retries" at bounding box center [114, 592] width 165 height 37
click at [89, 516] on h2 "Flow Control new" at bounding box center [122, 541] width 181 height 51
click at [98, 524] on span "Flow Control new" at bounding box center [115, 542] width 168 height 37
click at [105, 465] on h2 "Steps & Workflows" at bounding box center [122, 490] width 181 height 51
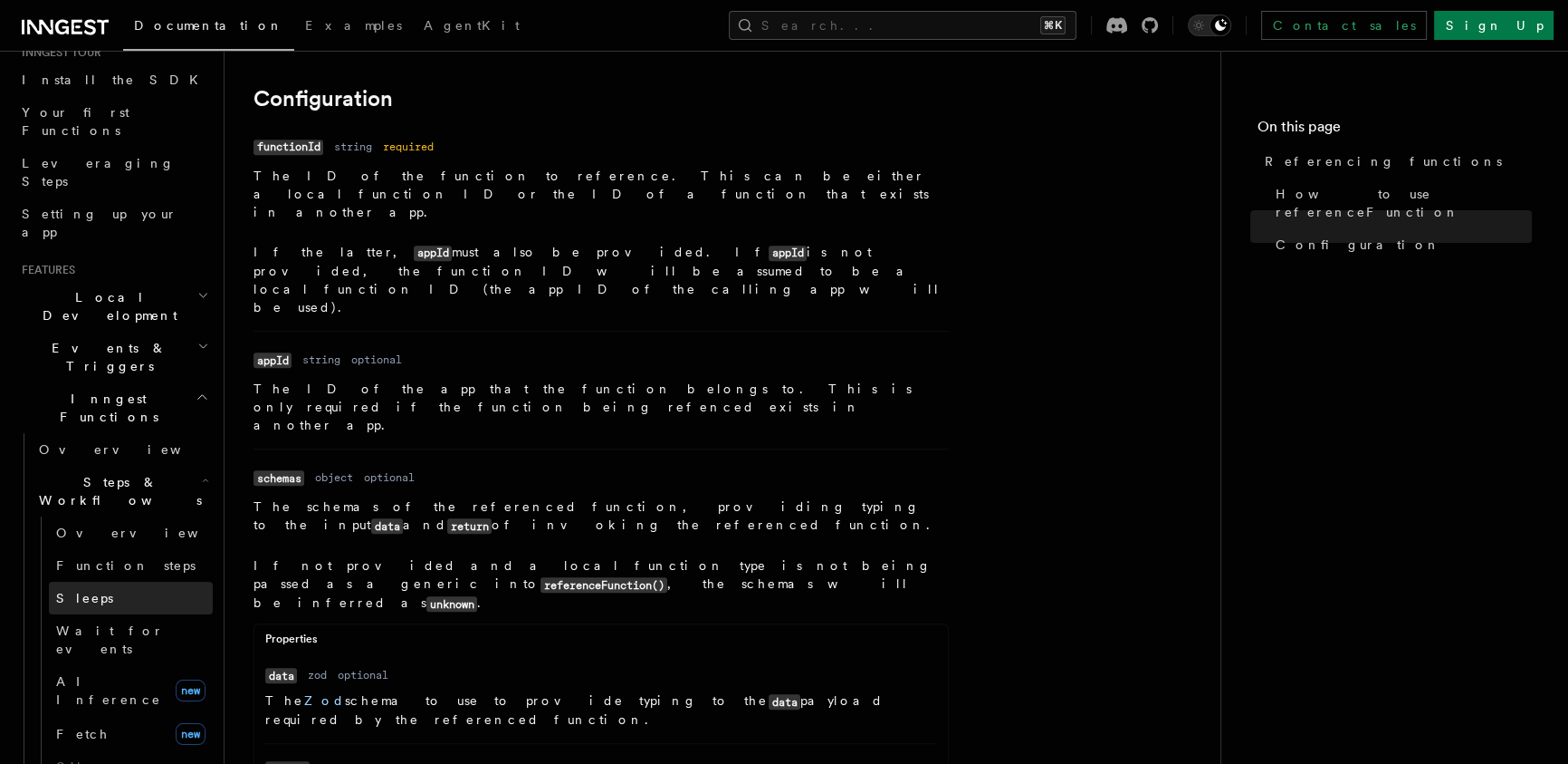
click at [104, 581] on link "Sleeps" at bounding box center [130, 597] width 164 height 33
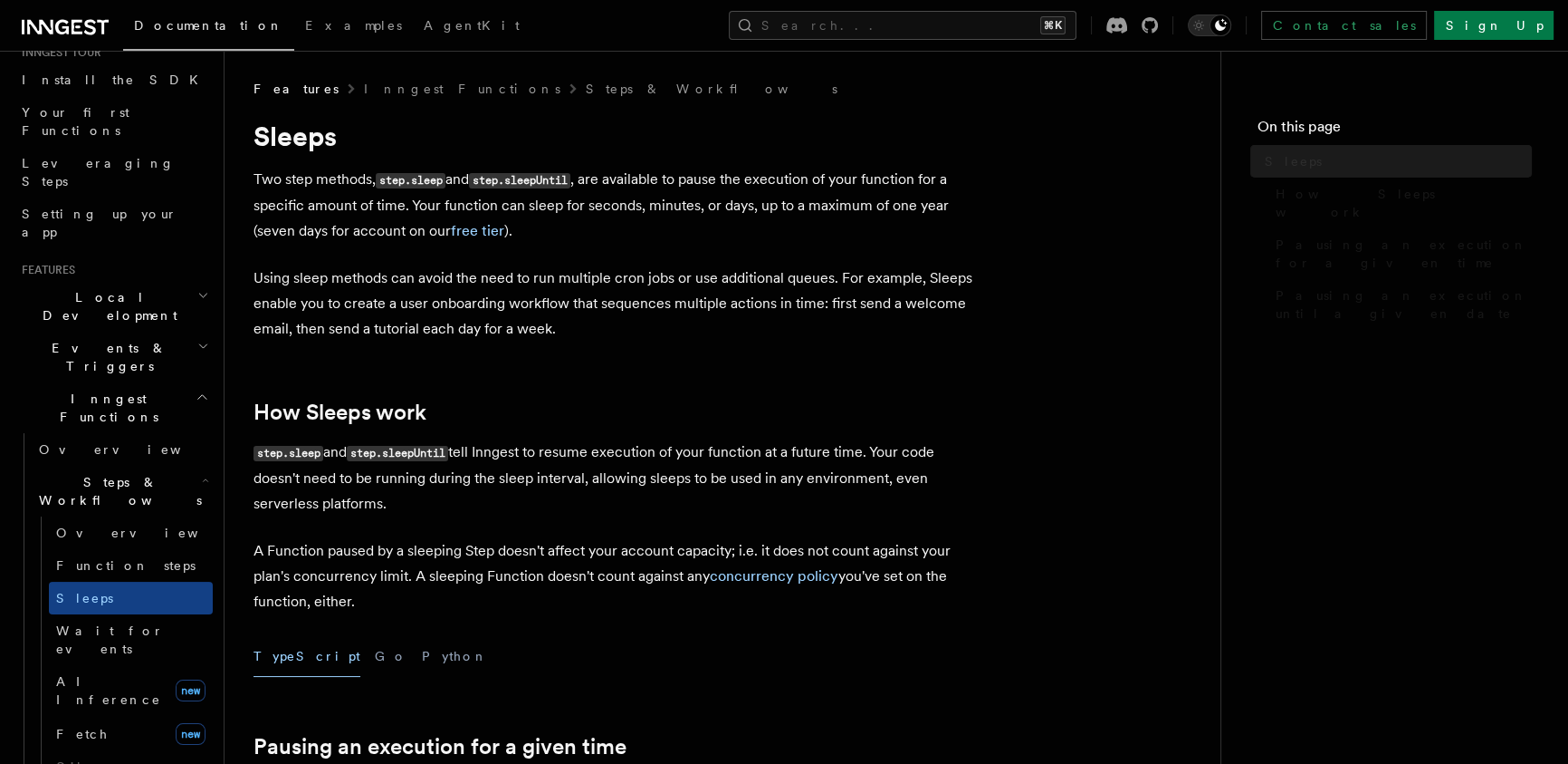
click at [104, 549] on link "Function steps" at bounding box center [130, 565] width 164 height 33
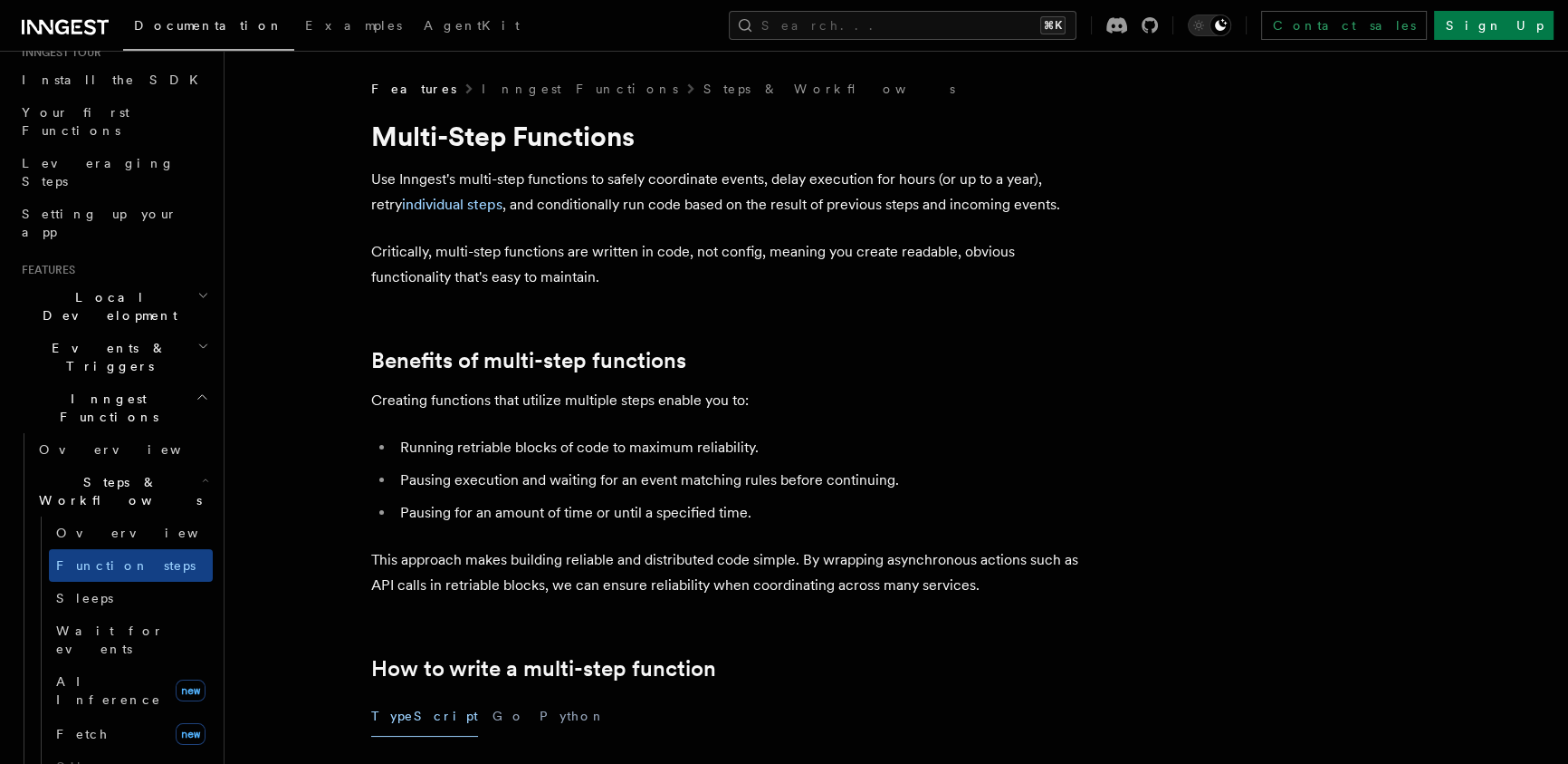
scroll to position [297, 0]
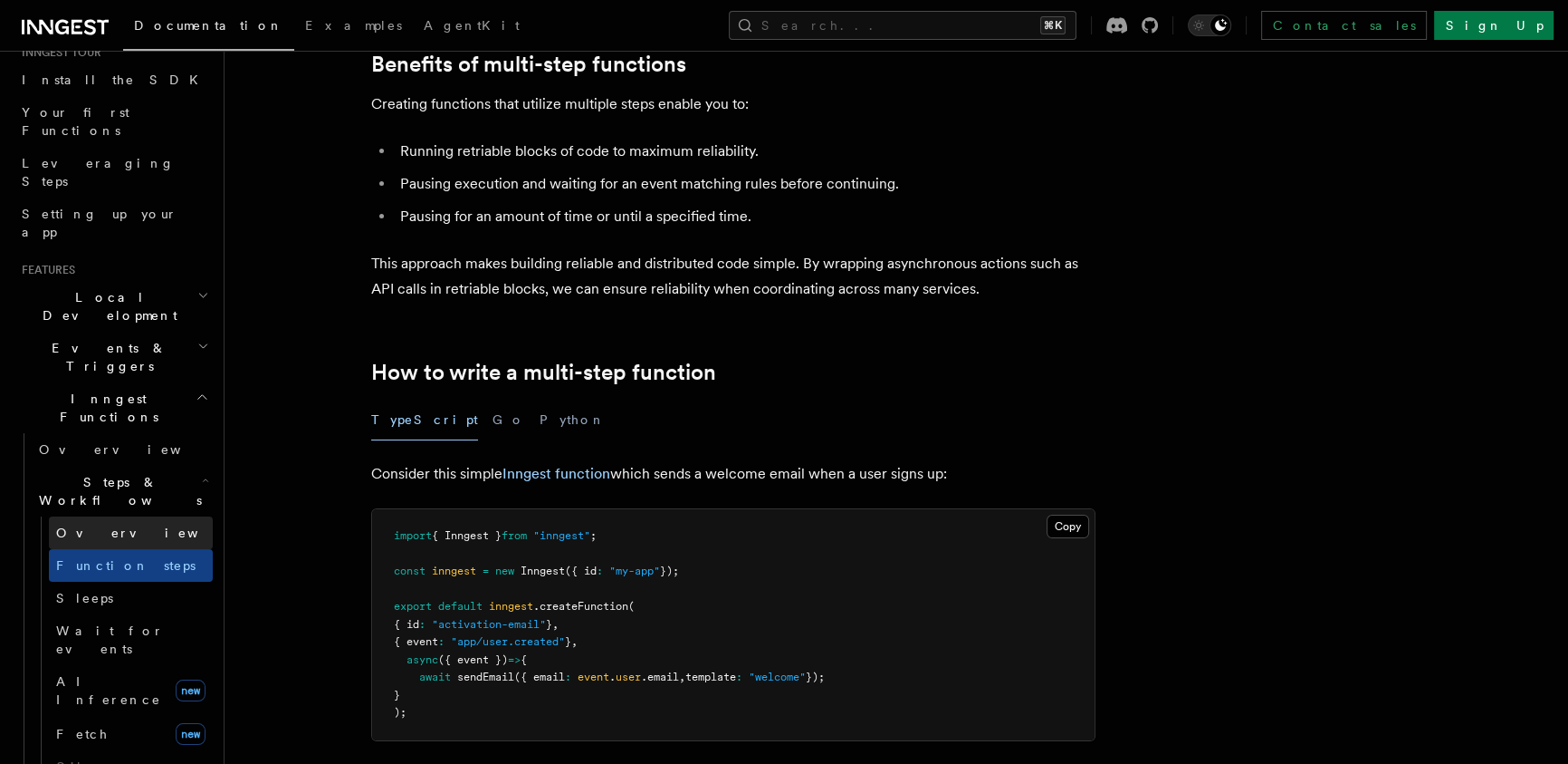
click at [119, 516] on link "Overview" at bounding box center [130, 532] width 164 height 33
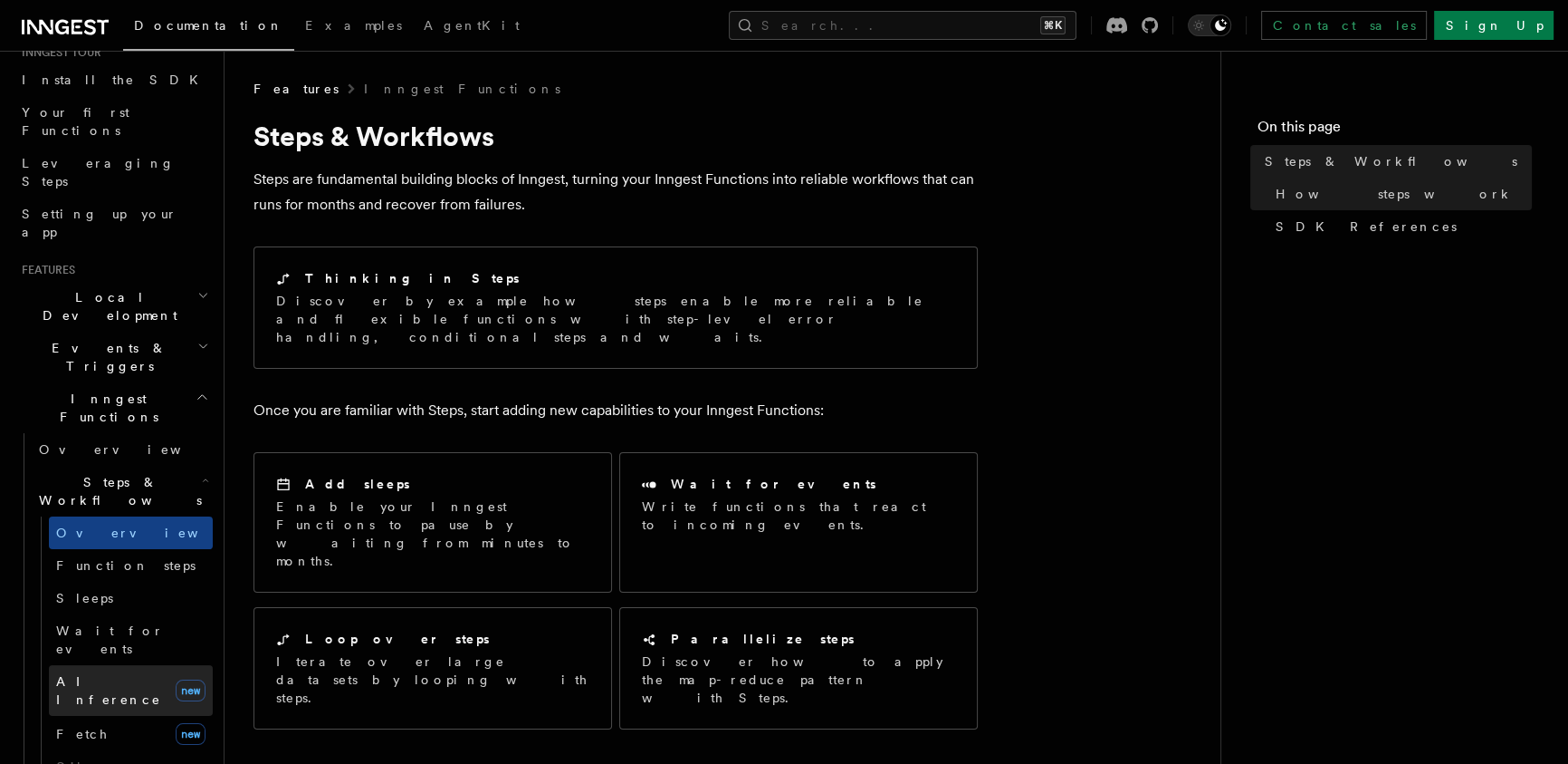
click at [118, 674] on span "AI Inference" at bounding box center [109, 690] width 105 height 33
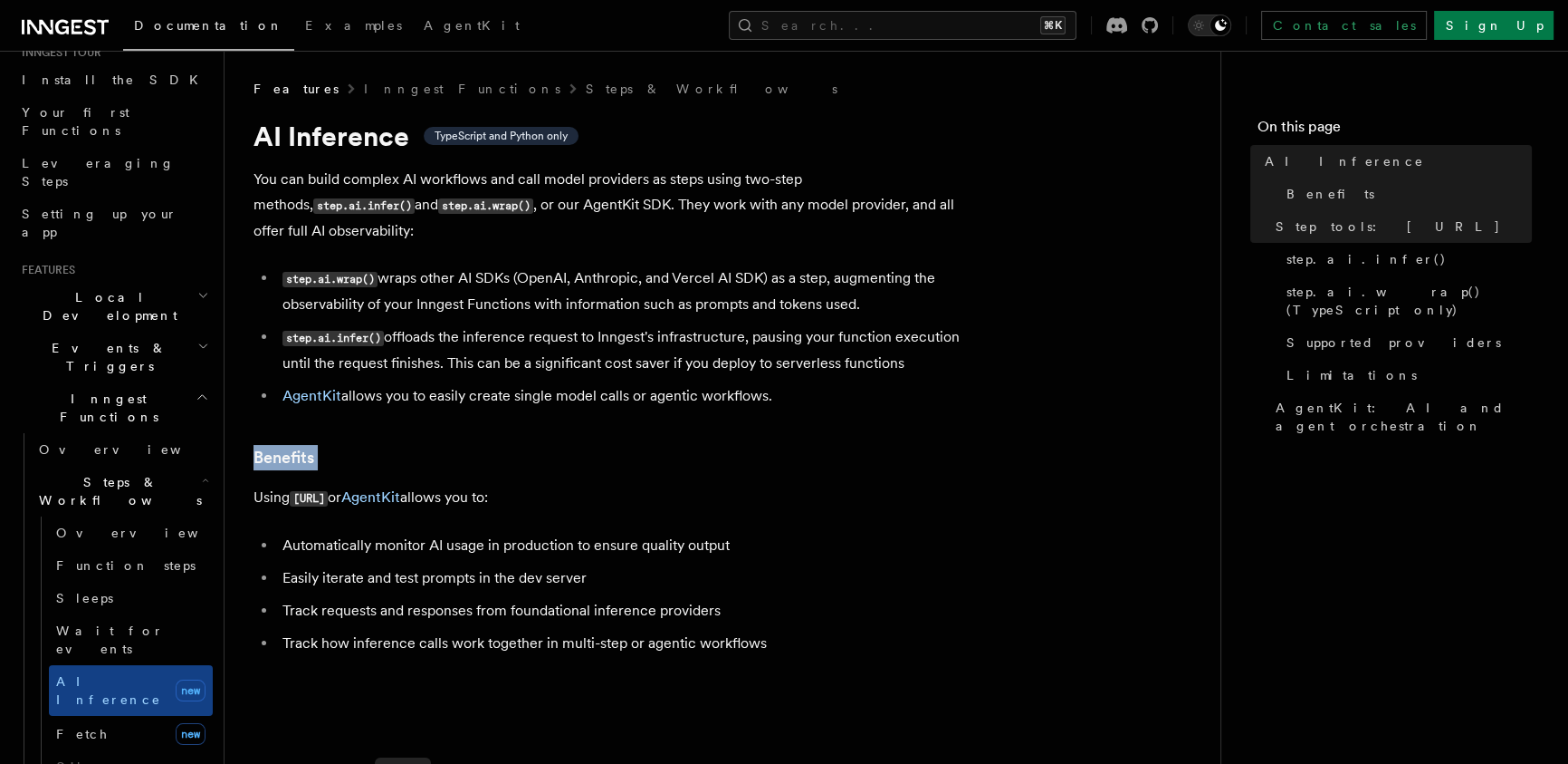
drag, startPoint x: 669, startPoint y: 389, endPoint x: 652, endPoint y: 361, distance: 32.8
click at [652, 383] on li "AgentKit allows you to easily create single model calls or agentic workflows." at bounding box center [627, 396] width 701 height 26
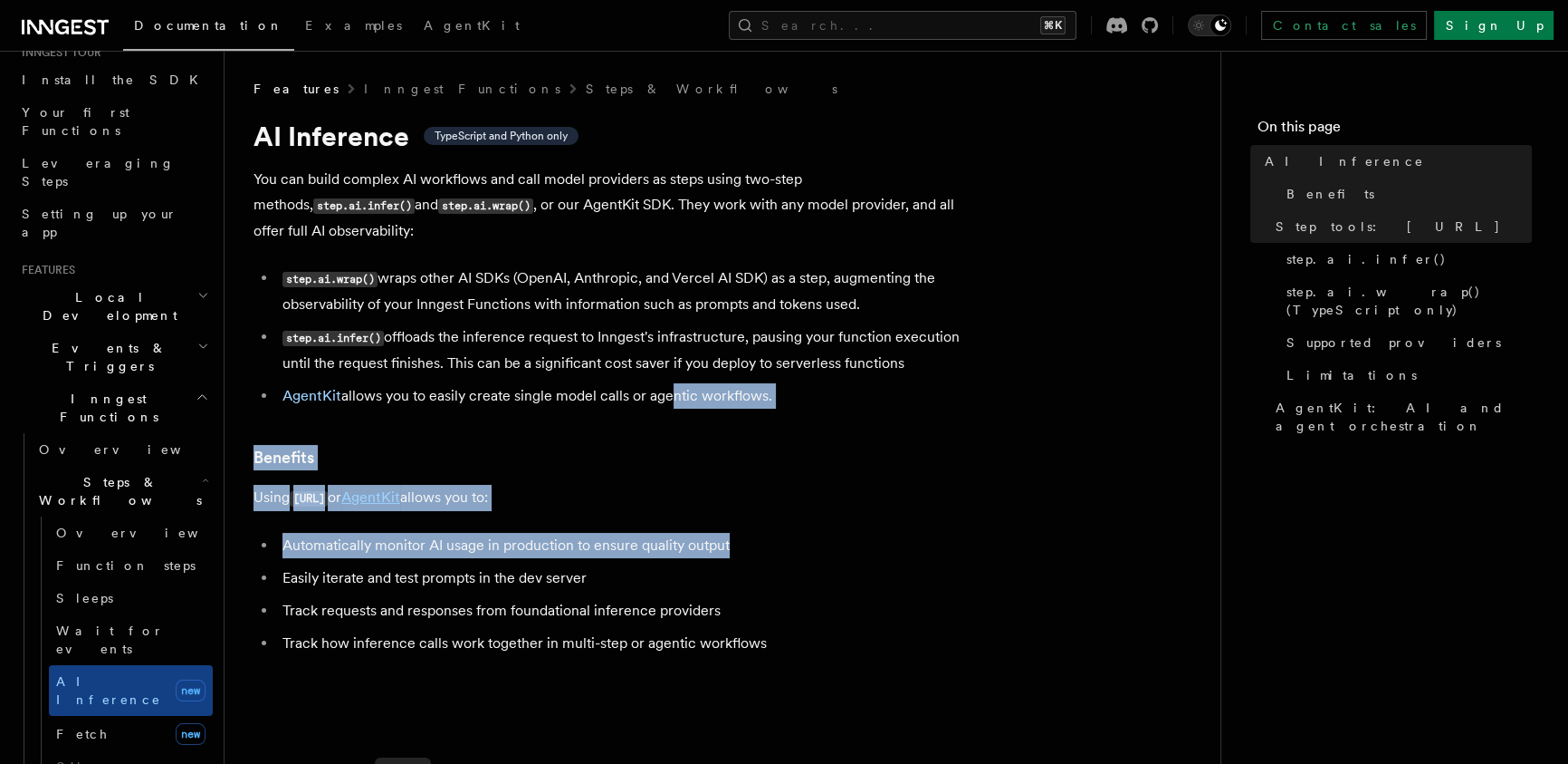
drag, startPoint x: 765, startPoint y: 515, endPoint x: 931, endPoint y: 640, distance: 207.8
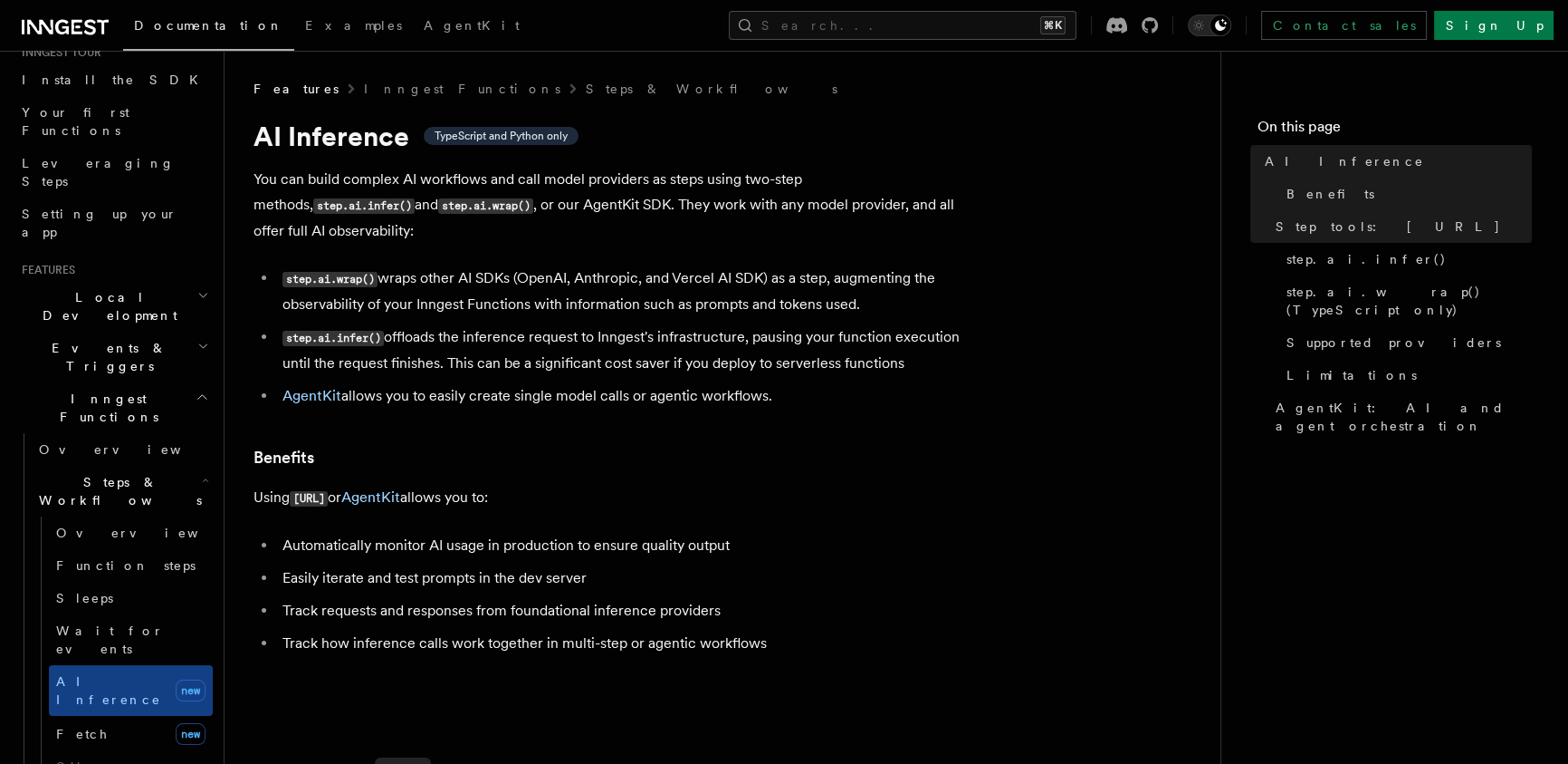
drag, startPoint x: 780, startPoint y: 404, endPoint x: 819, endPoint y: 547, distance: 148.2
click at [739, 334] on li "step.ai.infer() offloads the inference request to Inngest's infrastructure, pau…" at bounding box center [627, 350] width 701 height 52
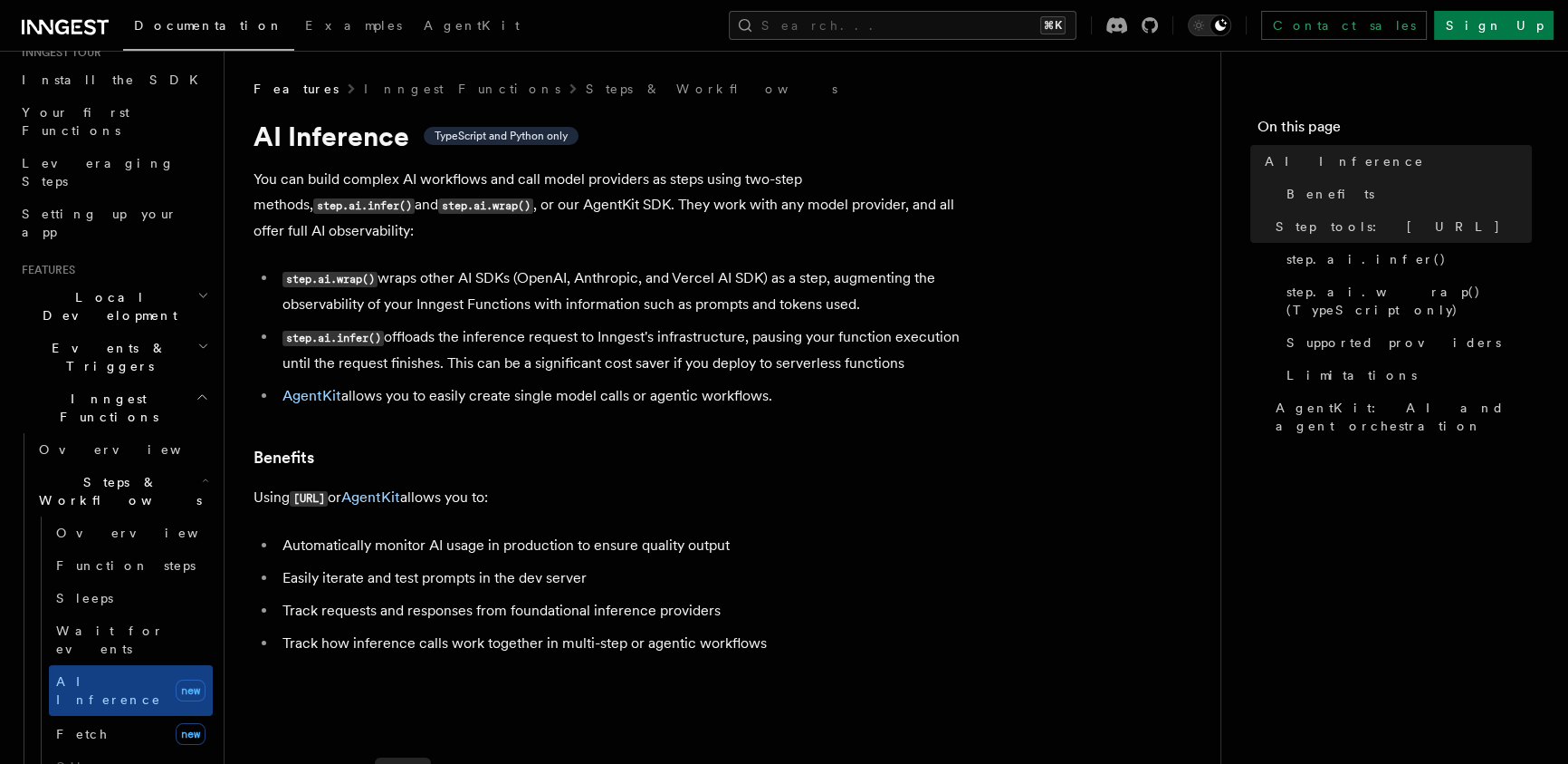
click at [795, 383] on li "AgentKit allows you to easily create single model calls or agentic workflows." at bounding box center [627, 396] width 701 height 26
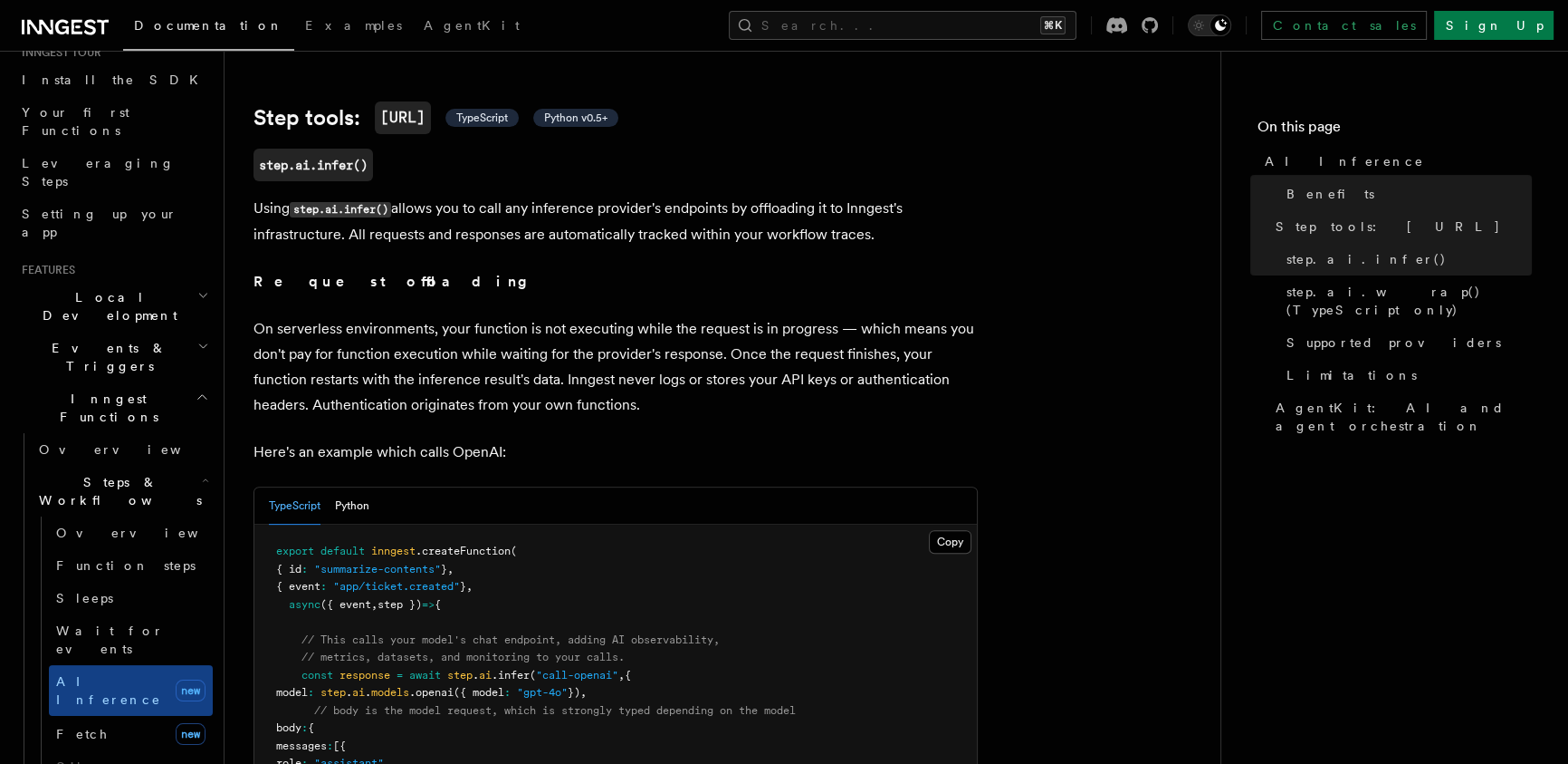
scroll to position [789, 0]
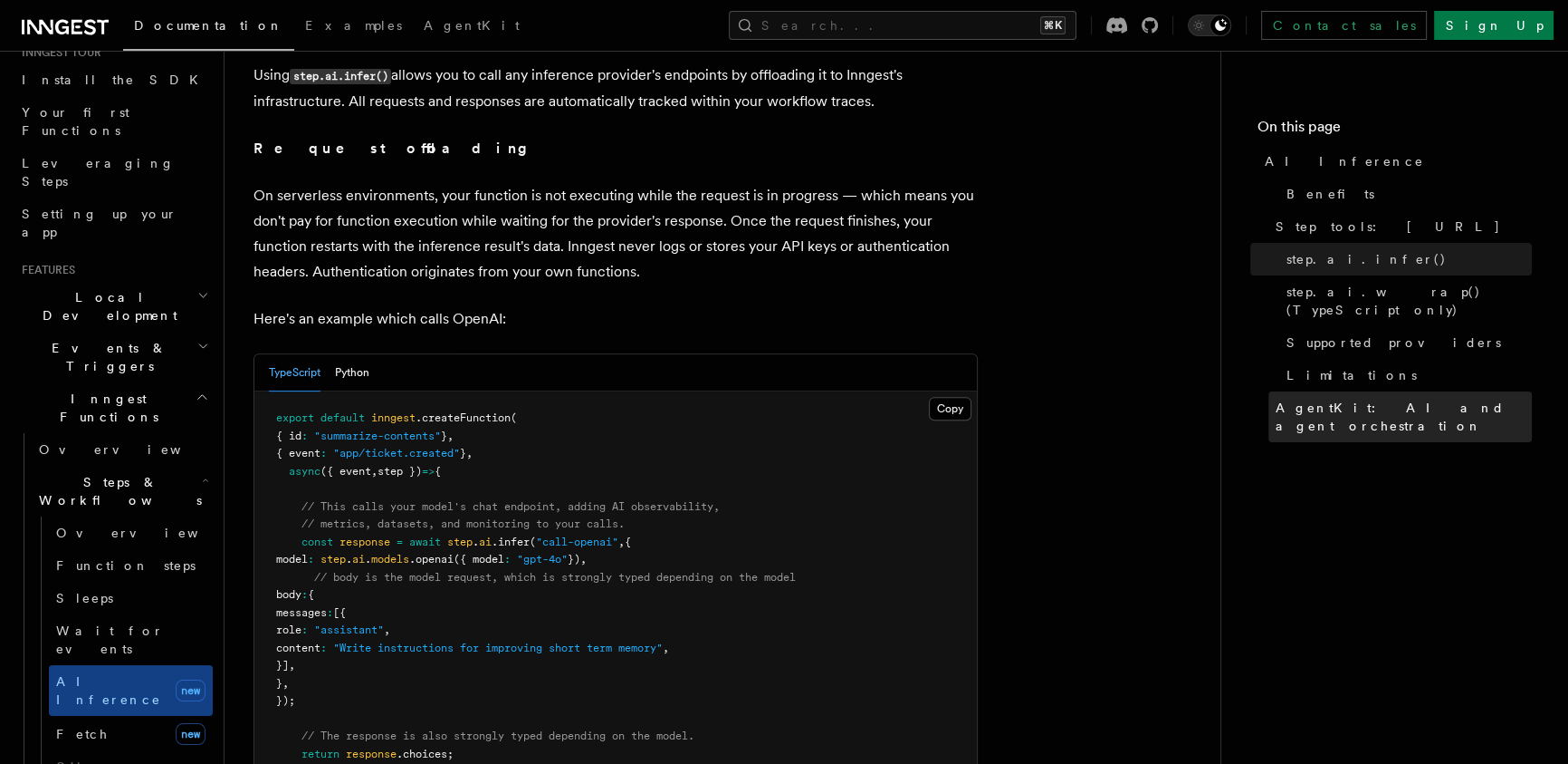
click at [1341, 399] on span "AgentKit: AI and agent orchestration" at bounding box center [1403, 417] width 256 height 37
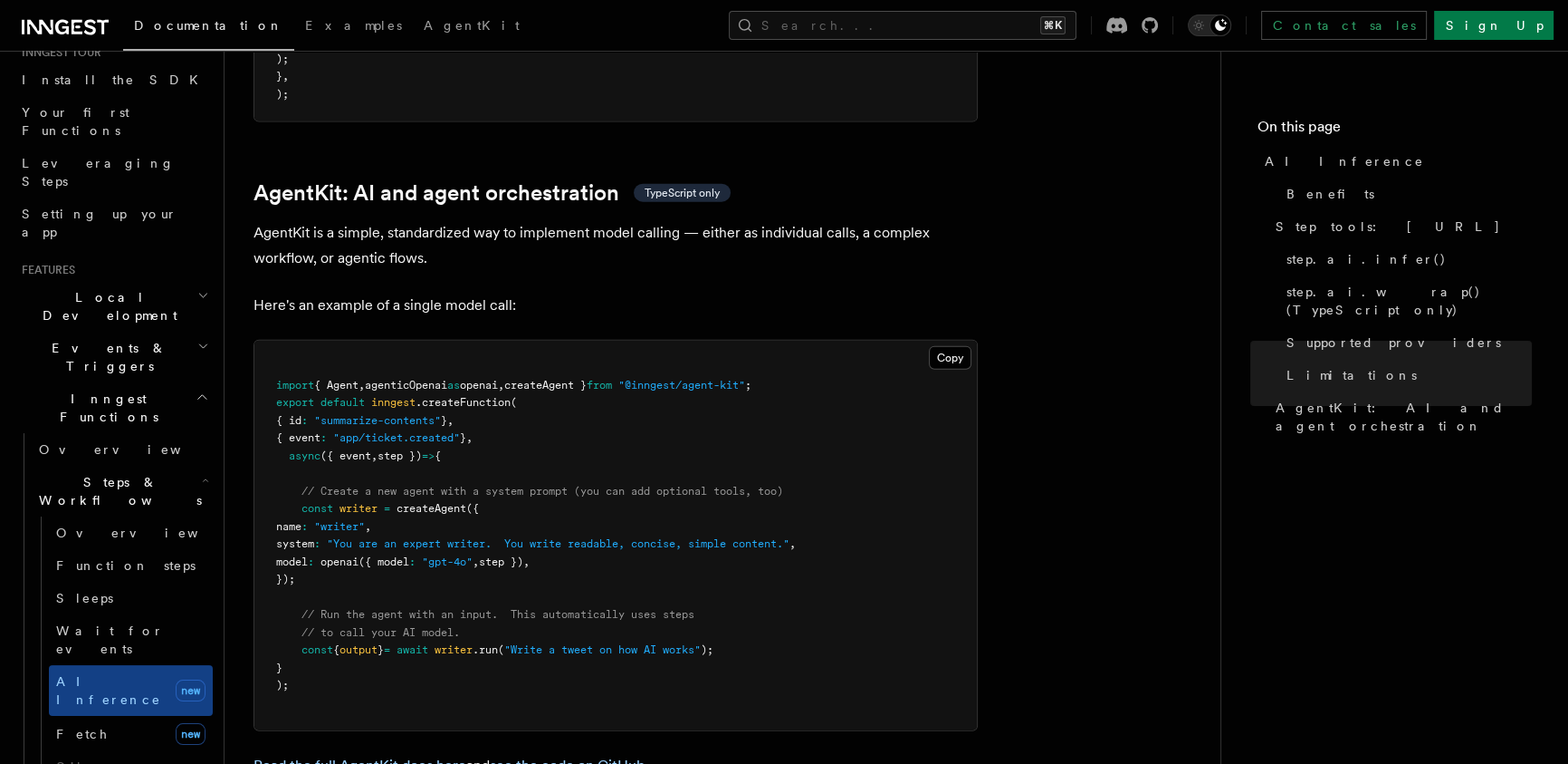
scroll to position [5244, 0]
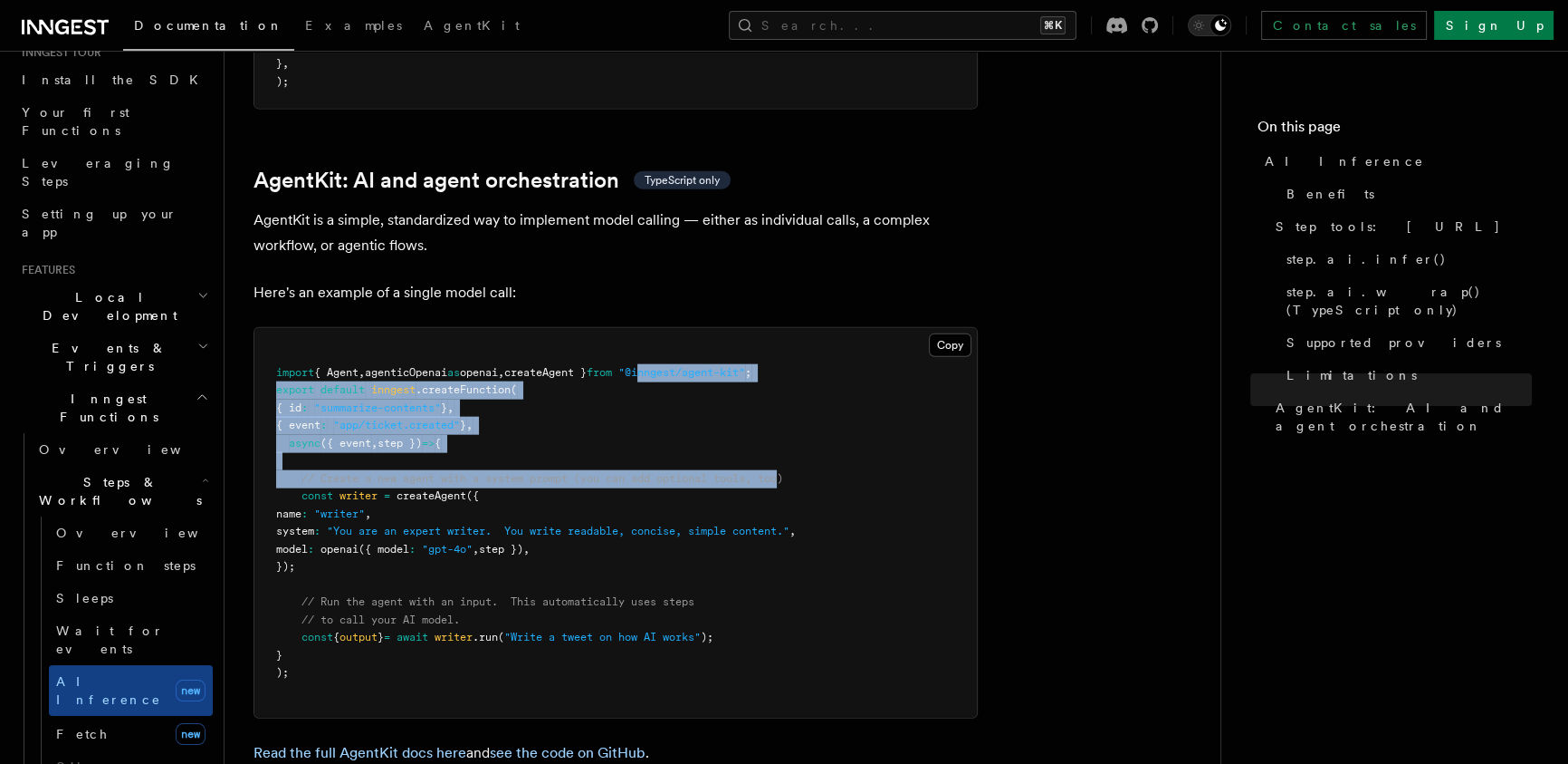
drag, startPoint x: 768, startPoint y: 381, endPoint x: 646, endPoint y: 237, distance: 188.7
click at [660, 328] on pre "import { Agent , agenticOpenai as openai , createAgent } from "@inngest/agent-k…" at bounding box center [616, 523] width 723 height 390
drag, startPoint x: 646, startPoint y: 236, endPoint x: 803, endPoint y: 486, distance: 295.2
drag, startPoint x: 793, startPoint y: 467, endPoint x: 759, endPoint y: 370, distance: 102.8
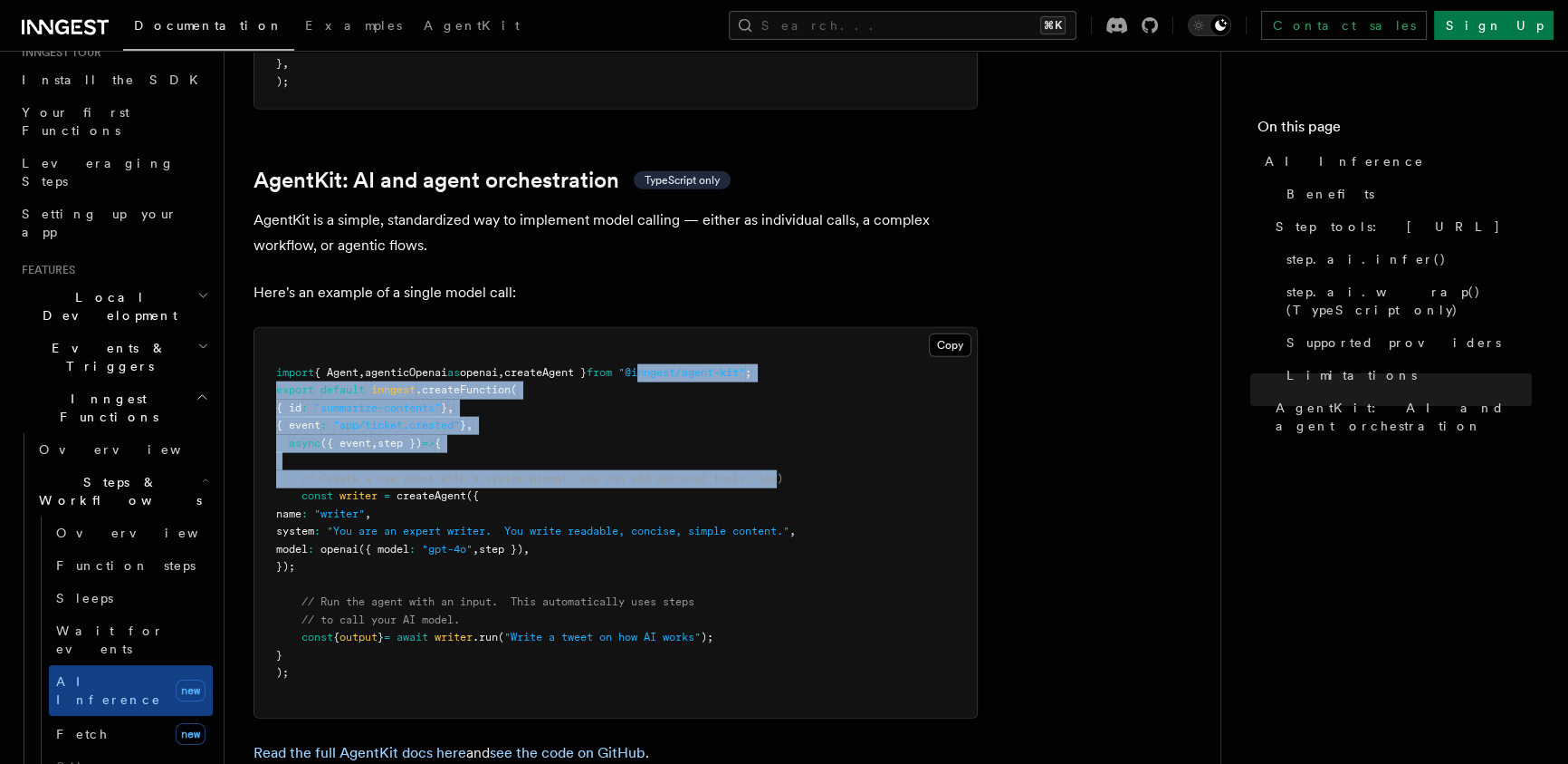
click at [765, 396] on pre "import { Agent , agenticOpenai as openai , createAgent } from "@inngest/agent-k…" at bounding box center [616, 523] width 723 height 390
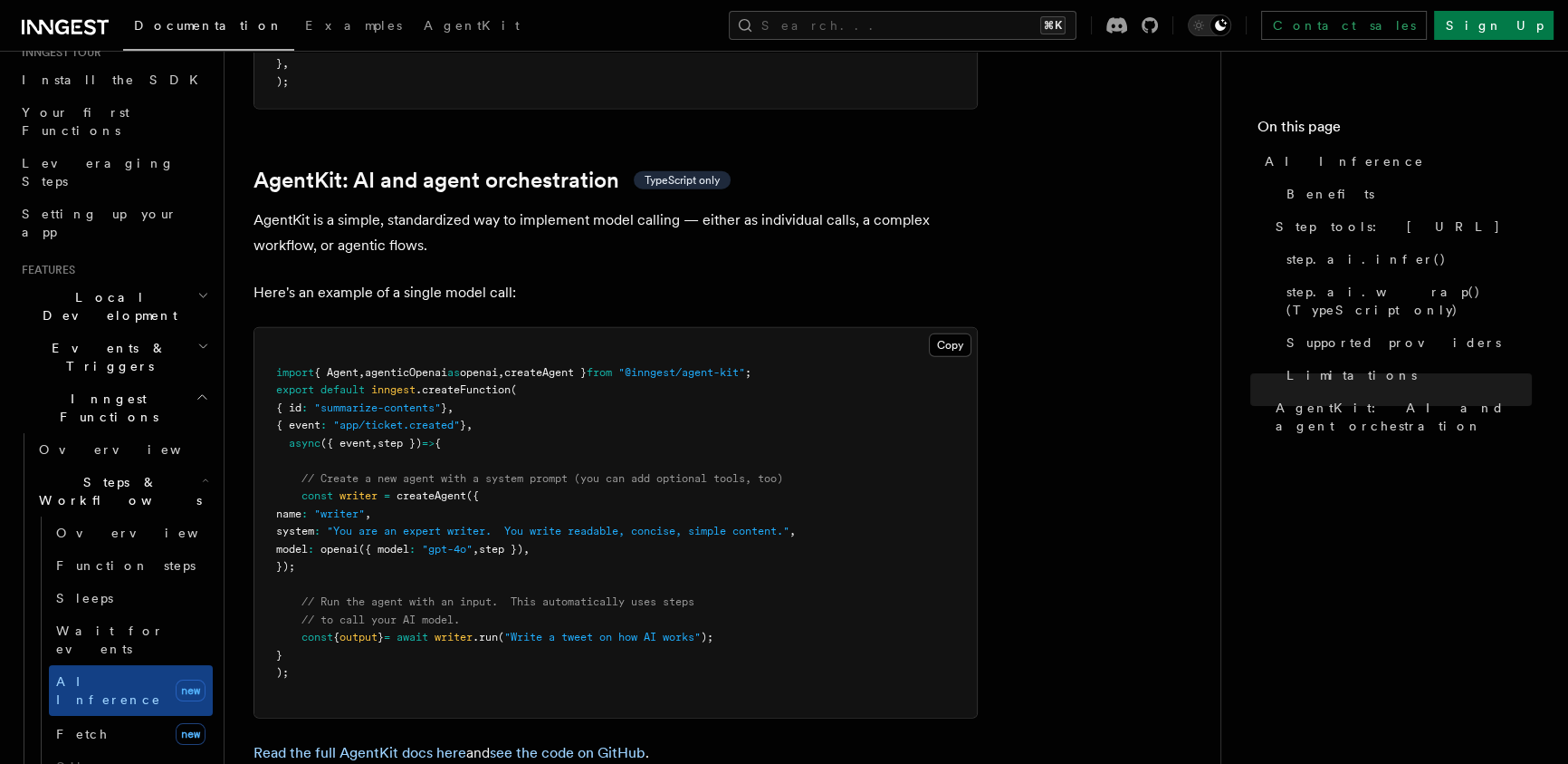
click at [754, 328] on pre "import { Agent , agenticOpenai as openai , createAgent } from "@inngest/agent-k…" at bounding box center [616, 523] width 723 height 390
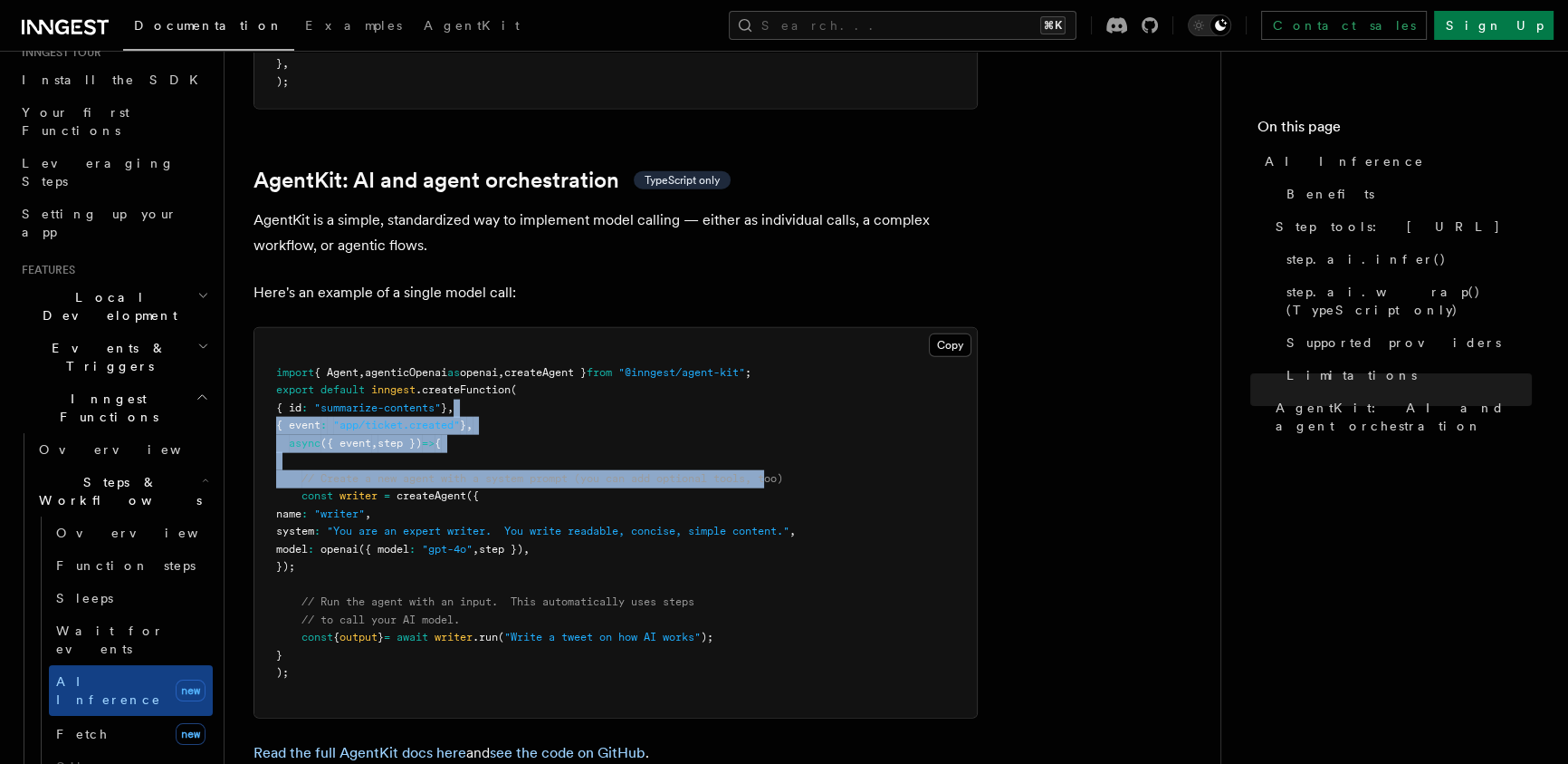
drag, startPoint x: 787, startPoint y: 439, endPoint x: 812, endPoint y: 496, distance: 62.2
click at [796, 463] on pre "import { Agent , agenticOpenai as openai , createAgent } from "@inngest/agent-k…" at bounding box center [616, 523] width 723 height 390
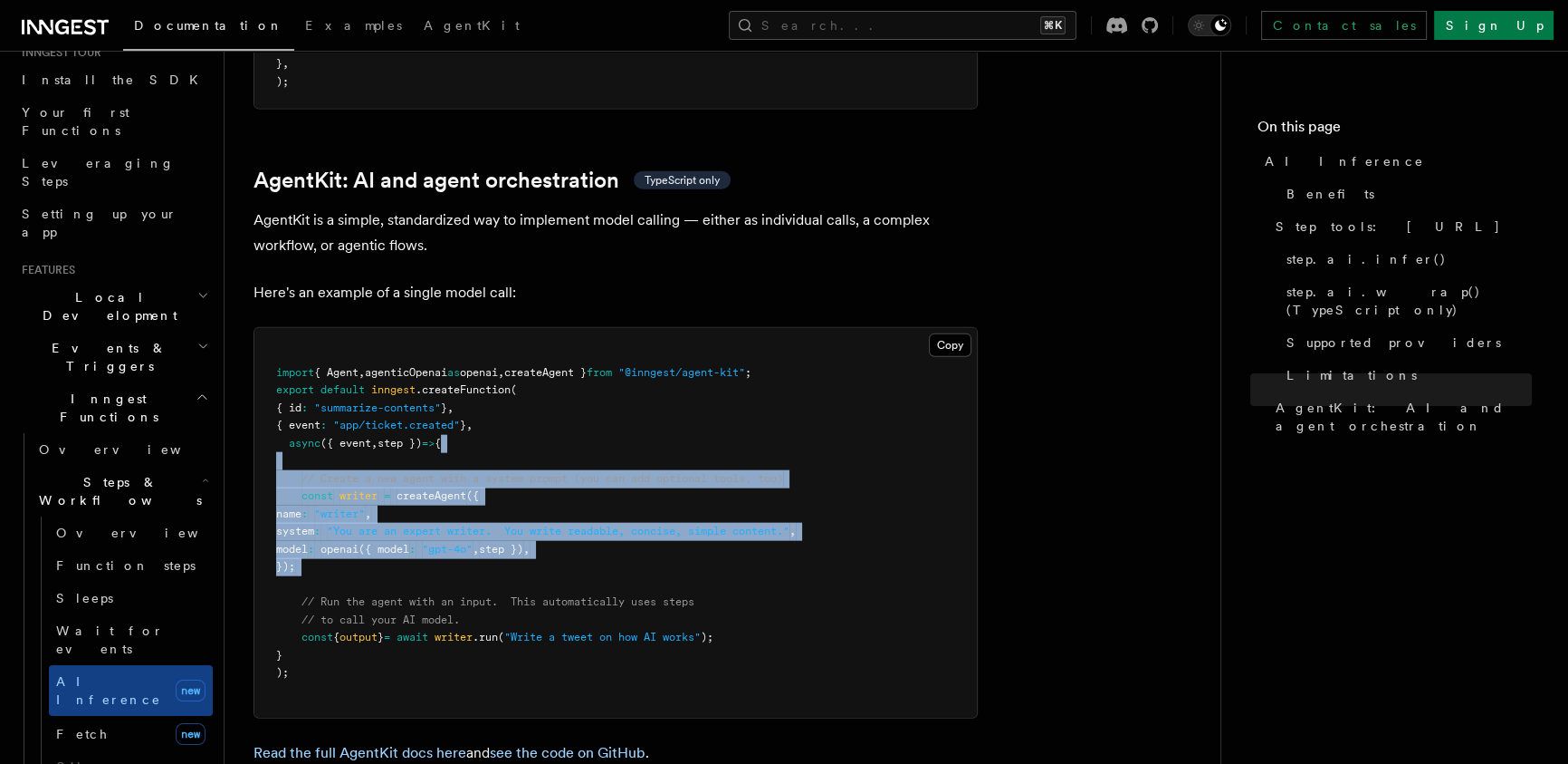
drag, startPoint x: 772, startPoint y: 395, endPoint x: 753, endPoint y: 333, distance: 64.8
click at [755, 341] on pre "import { Agent , agenticOpenai as openai , createAgent } from "@inngest/agent-k…" at bounding box center [616, 523] width 723 height 390
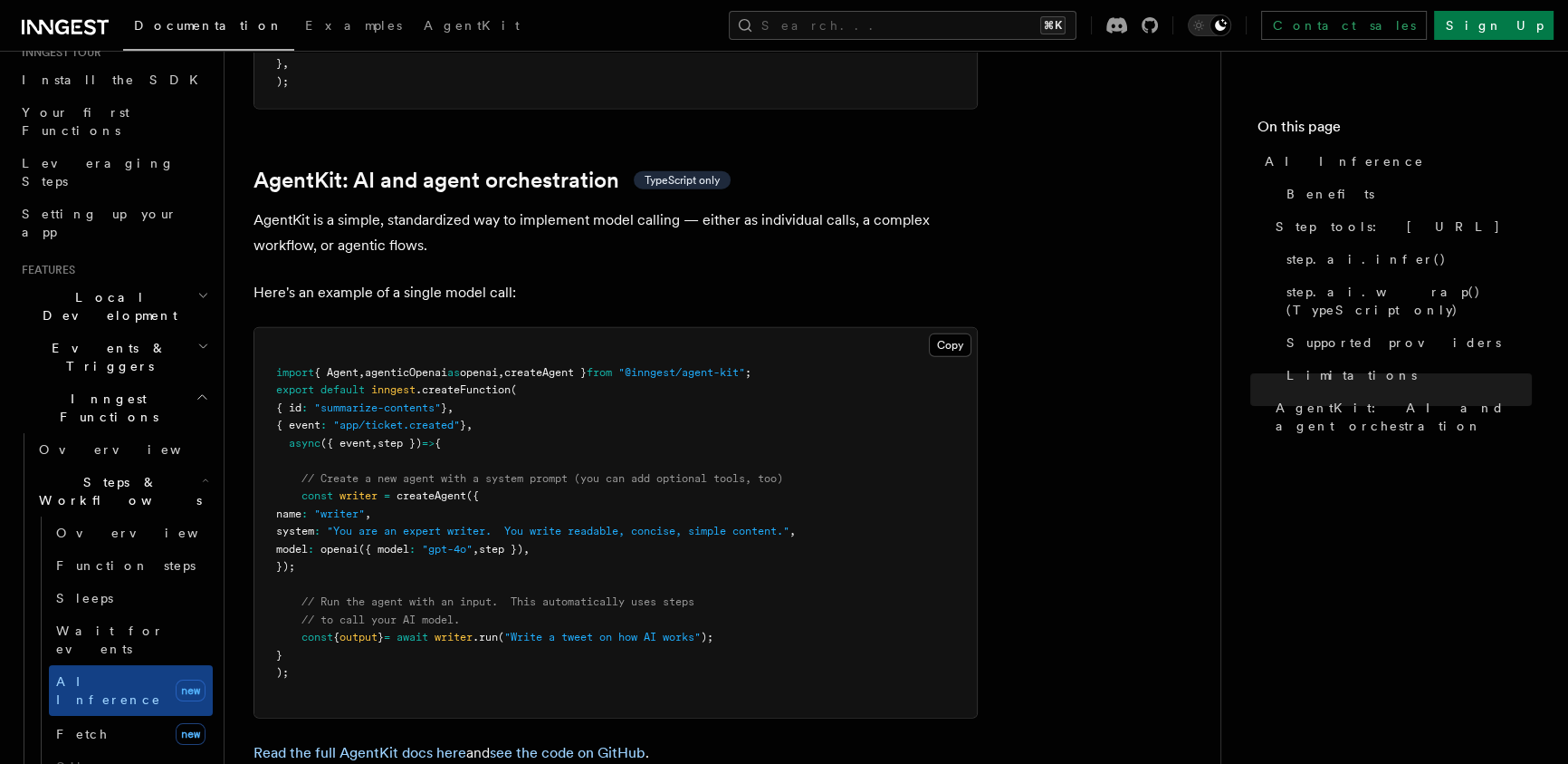
click at [748, 328] on pre "import { Agent , agenticOpenai as openai , createAgent } from "@inngest/agent-k…" at bounding box center [616, 523] width 723 height 390
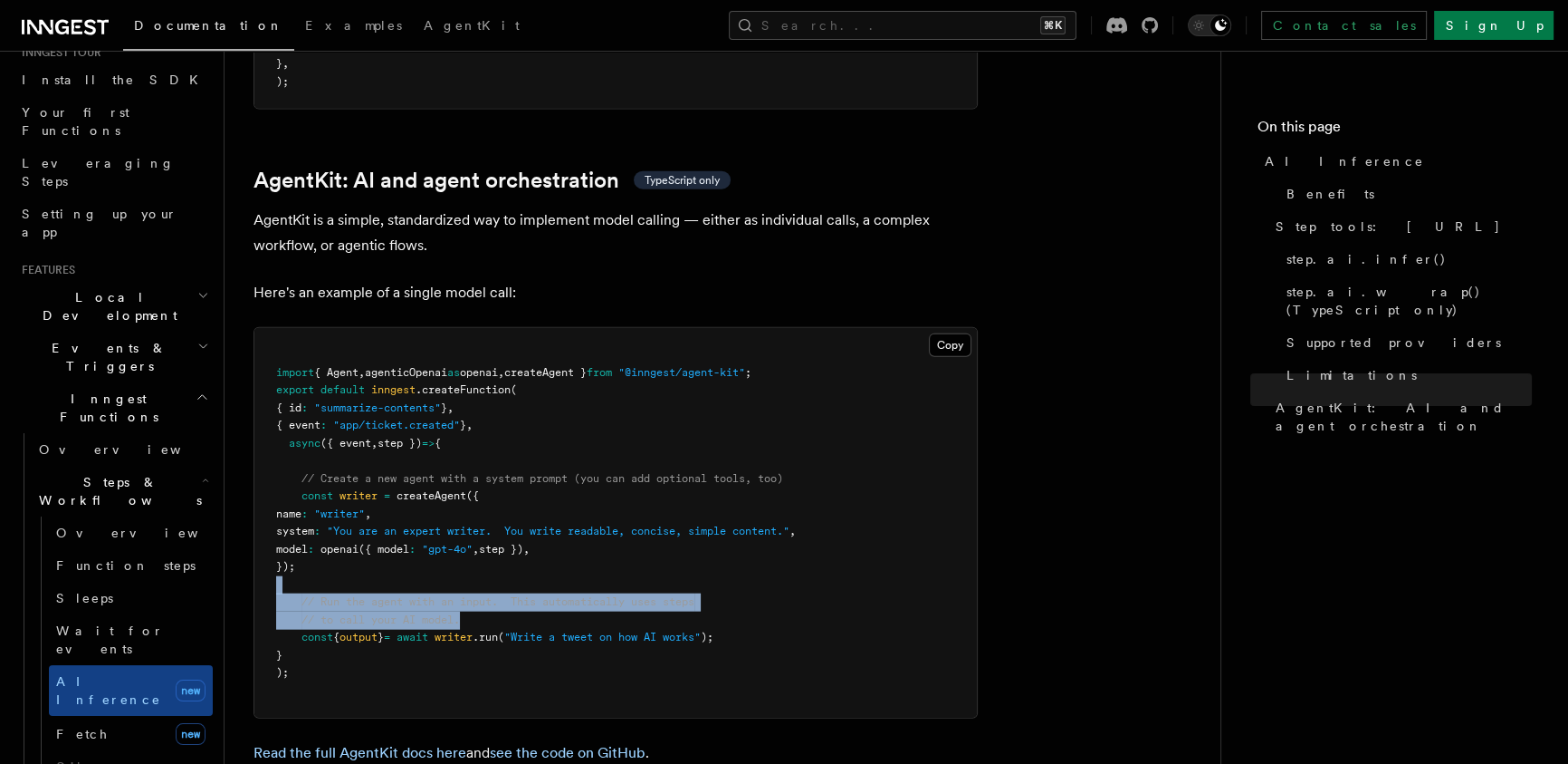
drag, startPoint x: 676, startPoint y: 510, endPoint x: 838, endPoint y: 582, distance: 177.3
click at [792, 575] on pre "import { Agent , agenticOpenai as openai , createAgent } from "@inngest/agent-k…" at bounding box center [616, 523] width 723 height 390
drag, startPoint x: 819, startPoint y: 563, endPoint x: 747, endPoint y: 477, distance: 112.2
click at [765, 498] on pre "import { Agent , agenticOpenai as openai , createAgent } from "@inngest/agent-k…" at bounding box center [616, 523] width 723 height 390
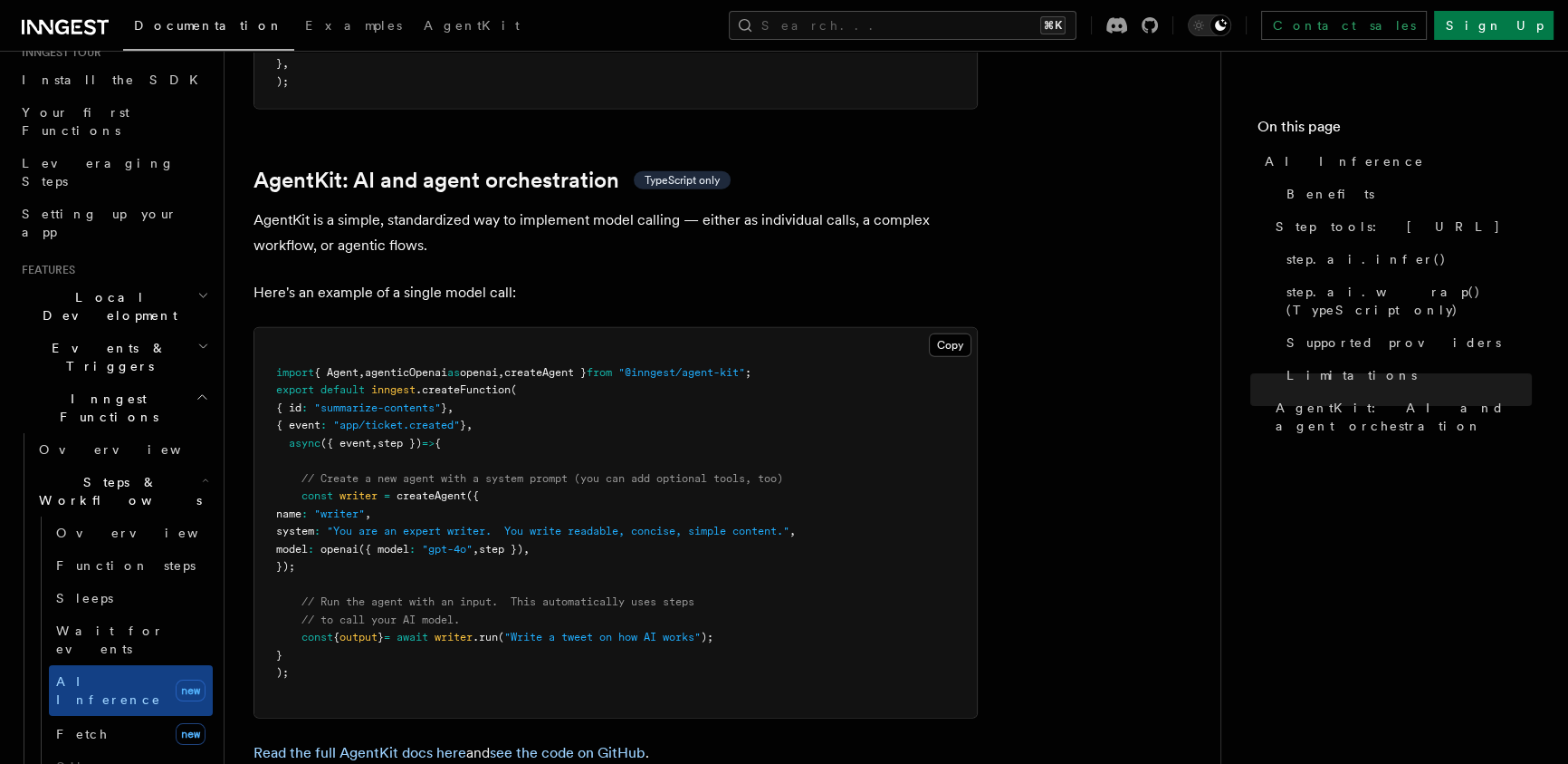
click at [747, 477] on pre "import { Agent , agenticOpenai as openai , createAgent } from "@inngest/agent-k…" at bounding box center [616, 523] width 723 height 390
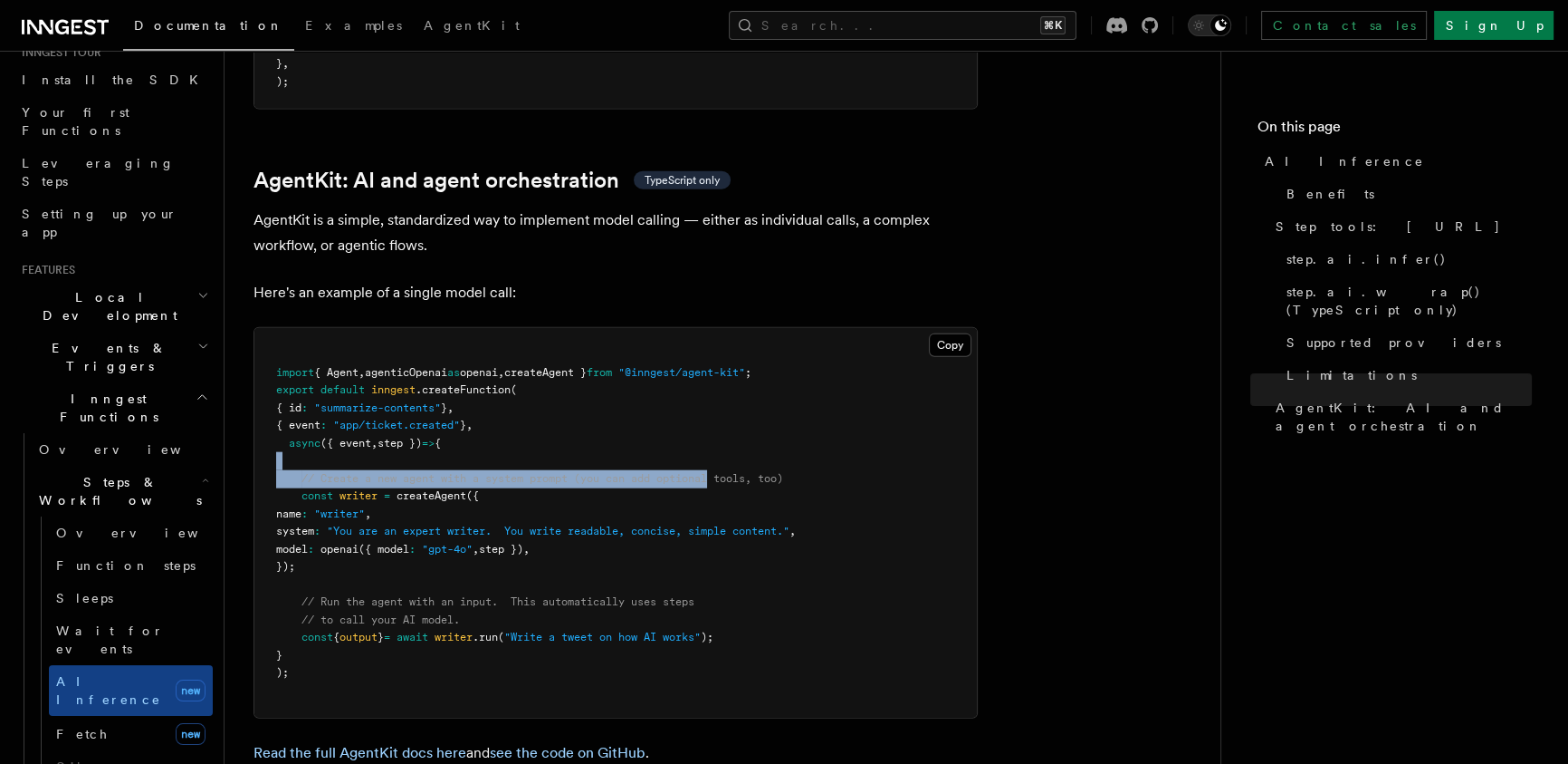
drag, startPoint x: 723, startPoint y: 401, endPoint x: 761, endPoint y: 494, distance: 100.5
click at [755, 485] on pre "import { Agent , agenticOpenai as openai , createAgent } from "@inngest/agent-k…" at bounding box center [616, 523] width 723 height 390
click at [769, 483] on pre "import { Agent , agenticOpenai as openai , createAgent } from "@inngest/agent-k…" at bounding box center [616, 523] width 723 height 390
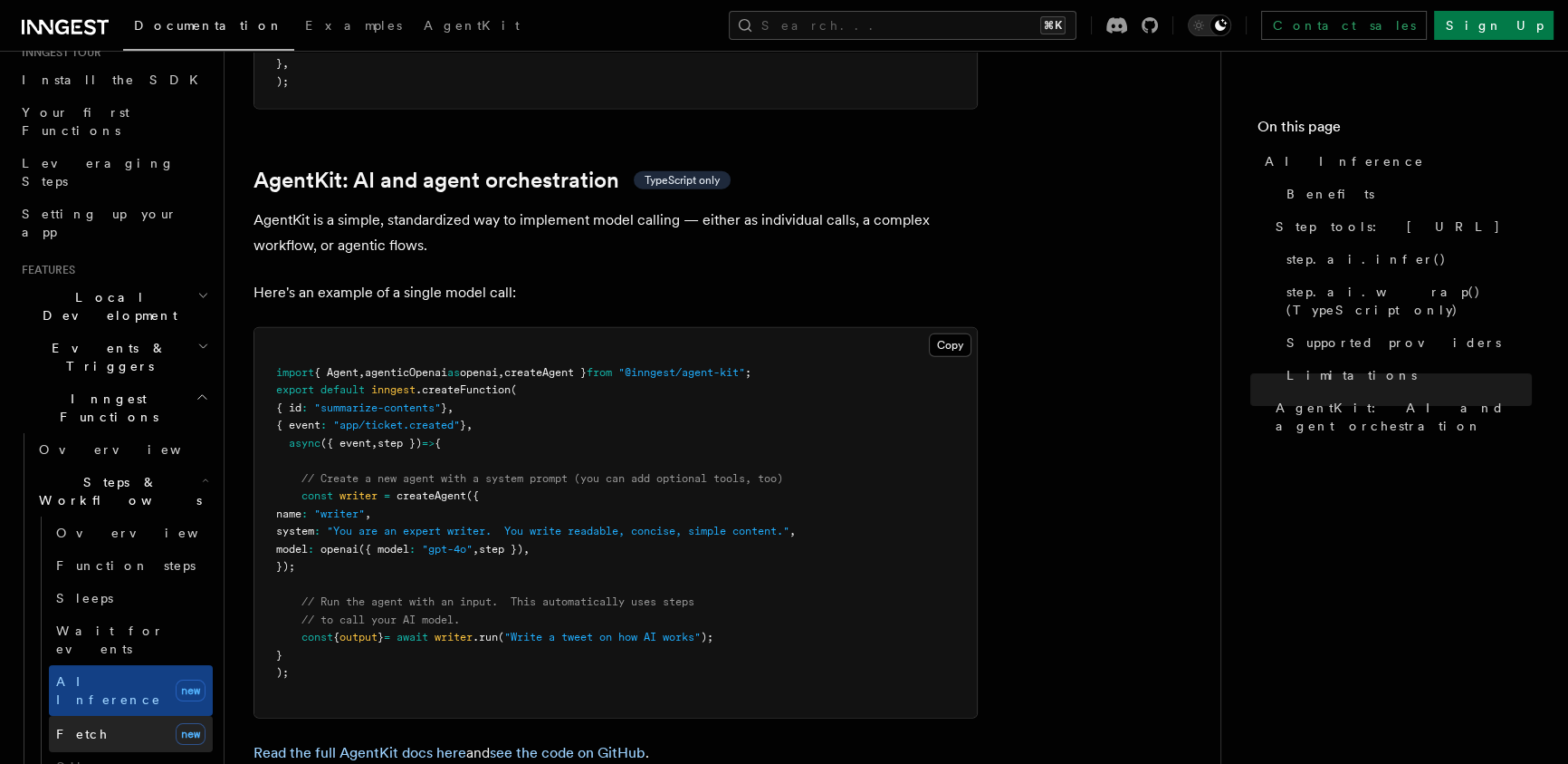
click at [70, 726] on span "Fetch" at bounding box center [82, 733] width 53 height 15
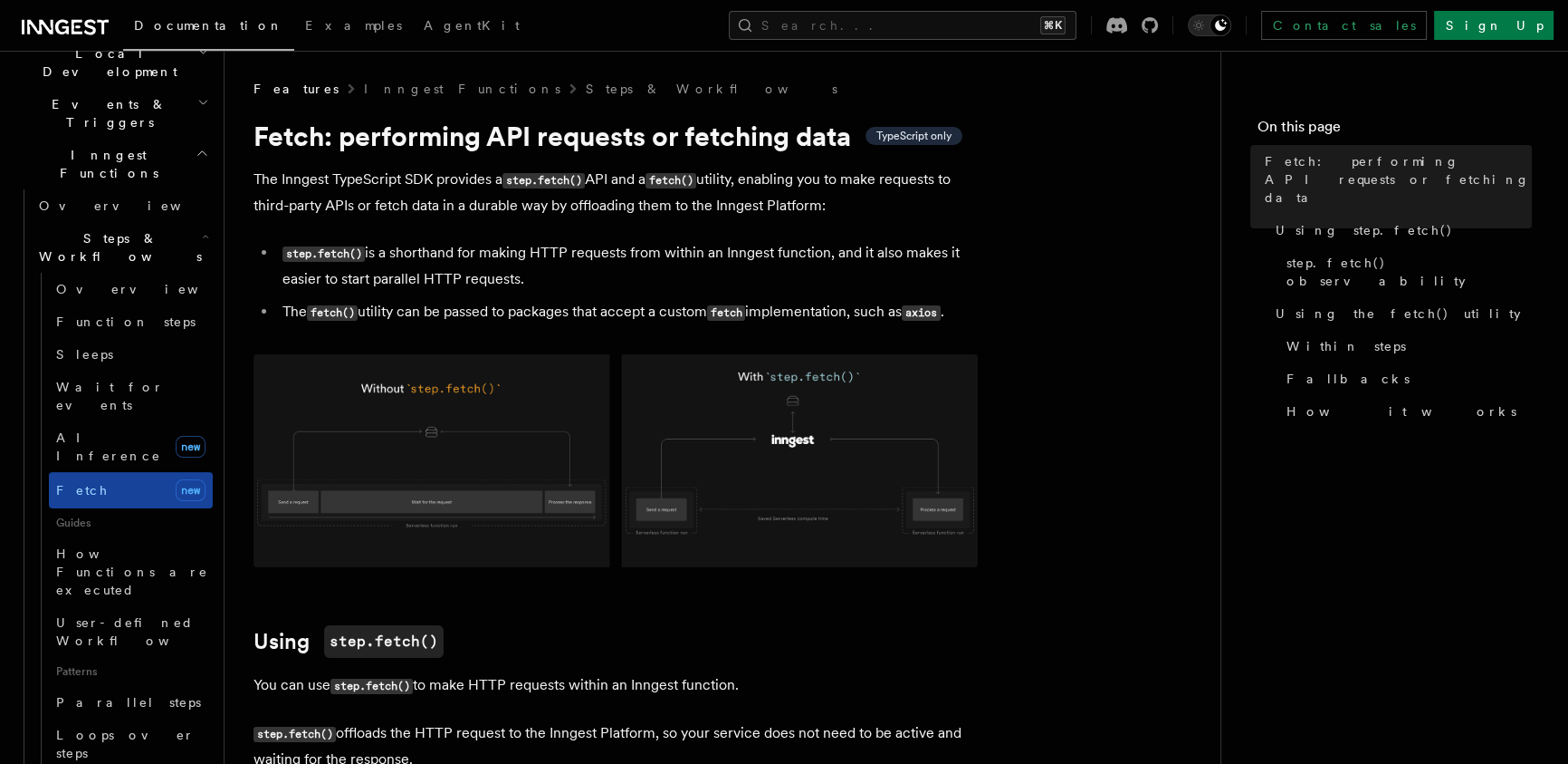
scroll to position [376, 0]
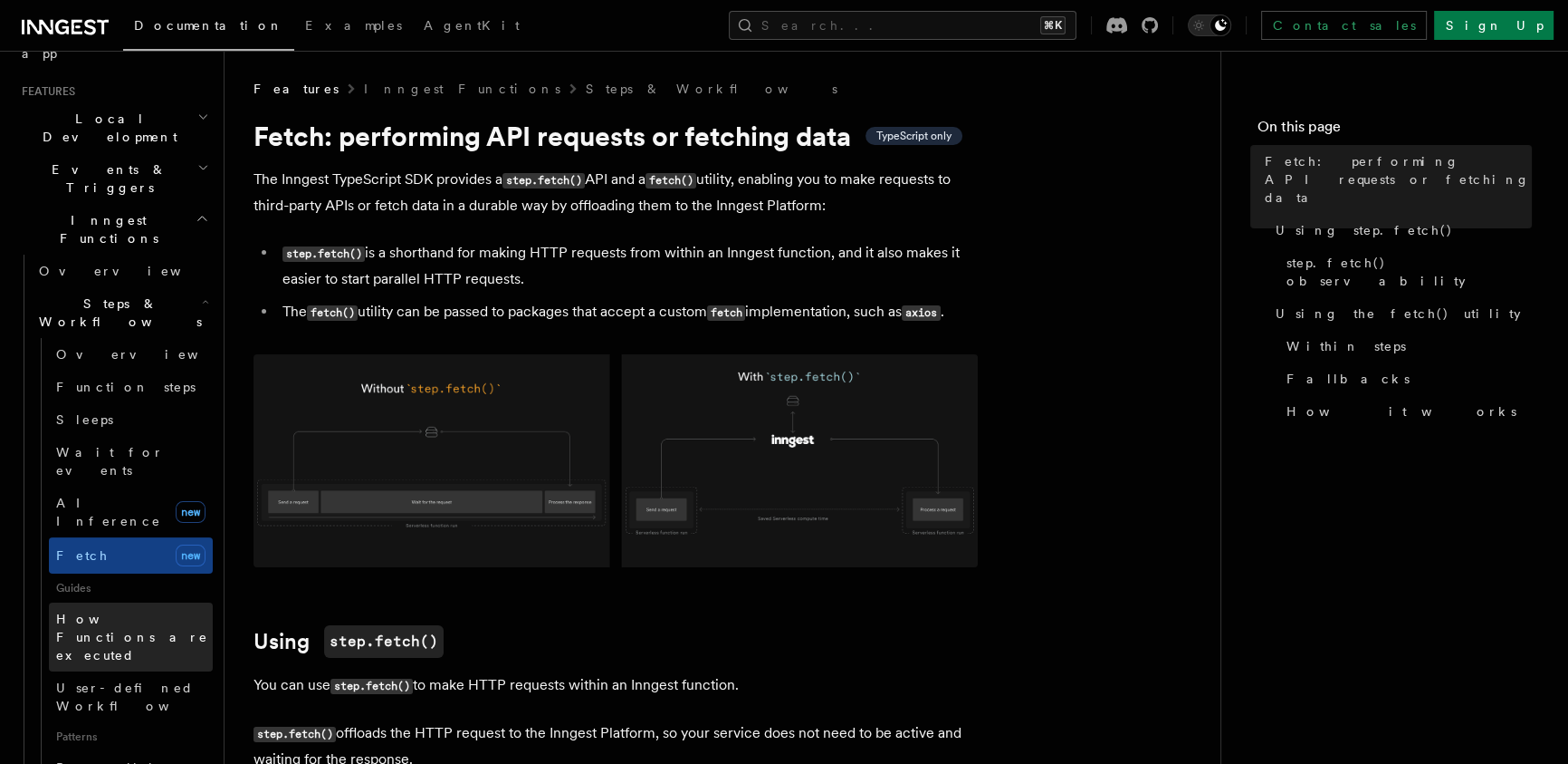
click at [134, 609] on span "How Functions are executed" at bounding box center [135, 636] width 157 height 55
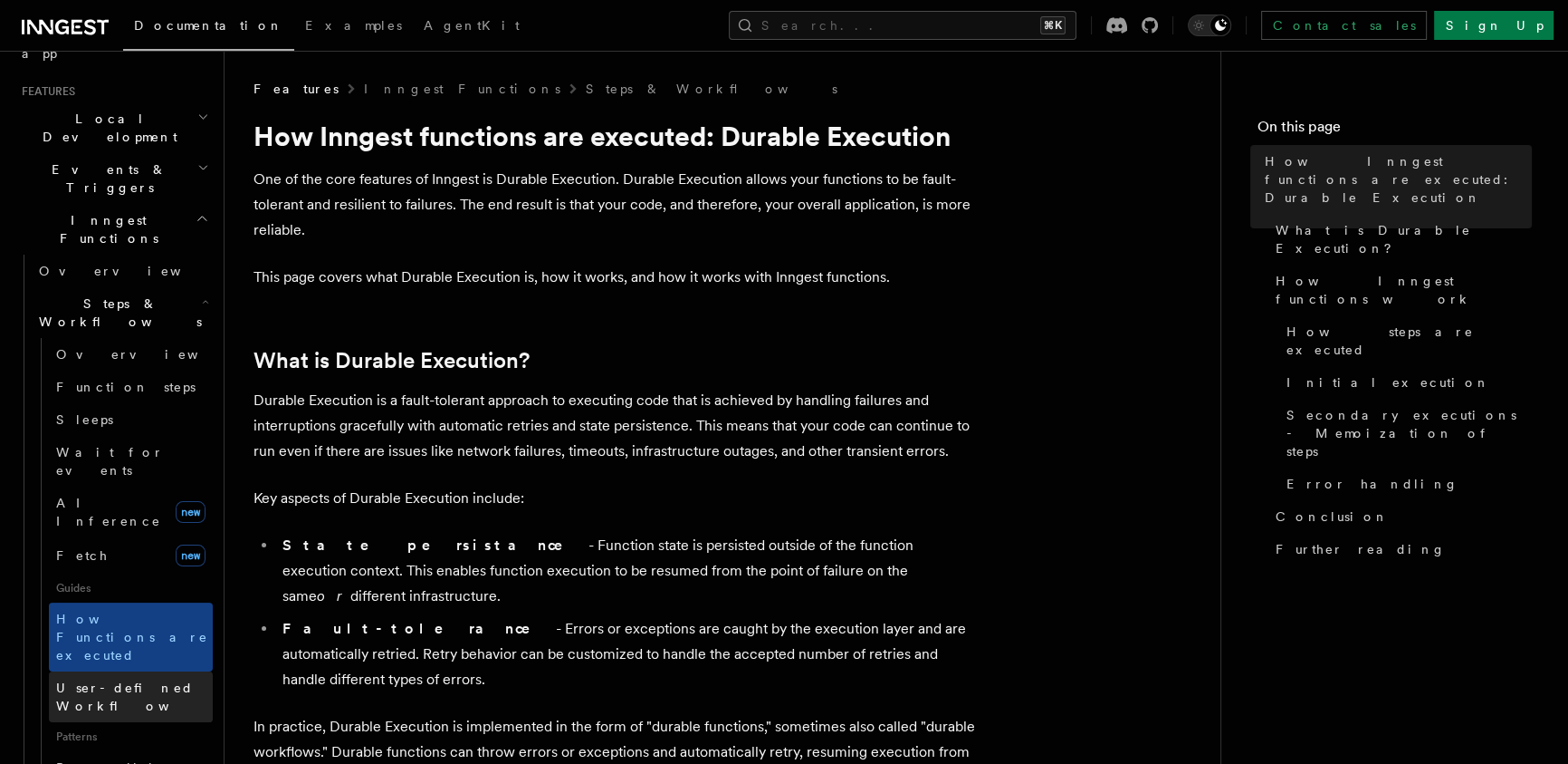
click at [116, 679] on span "User-defined Workflows" at bounding box center [138, 697] width 163 height 37
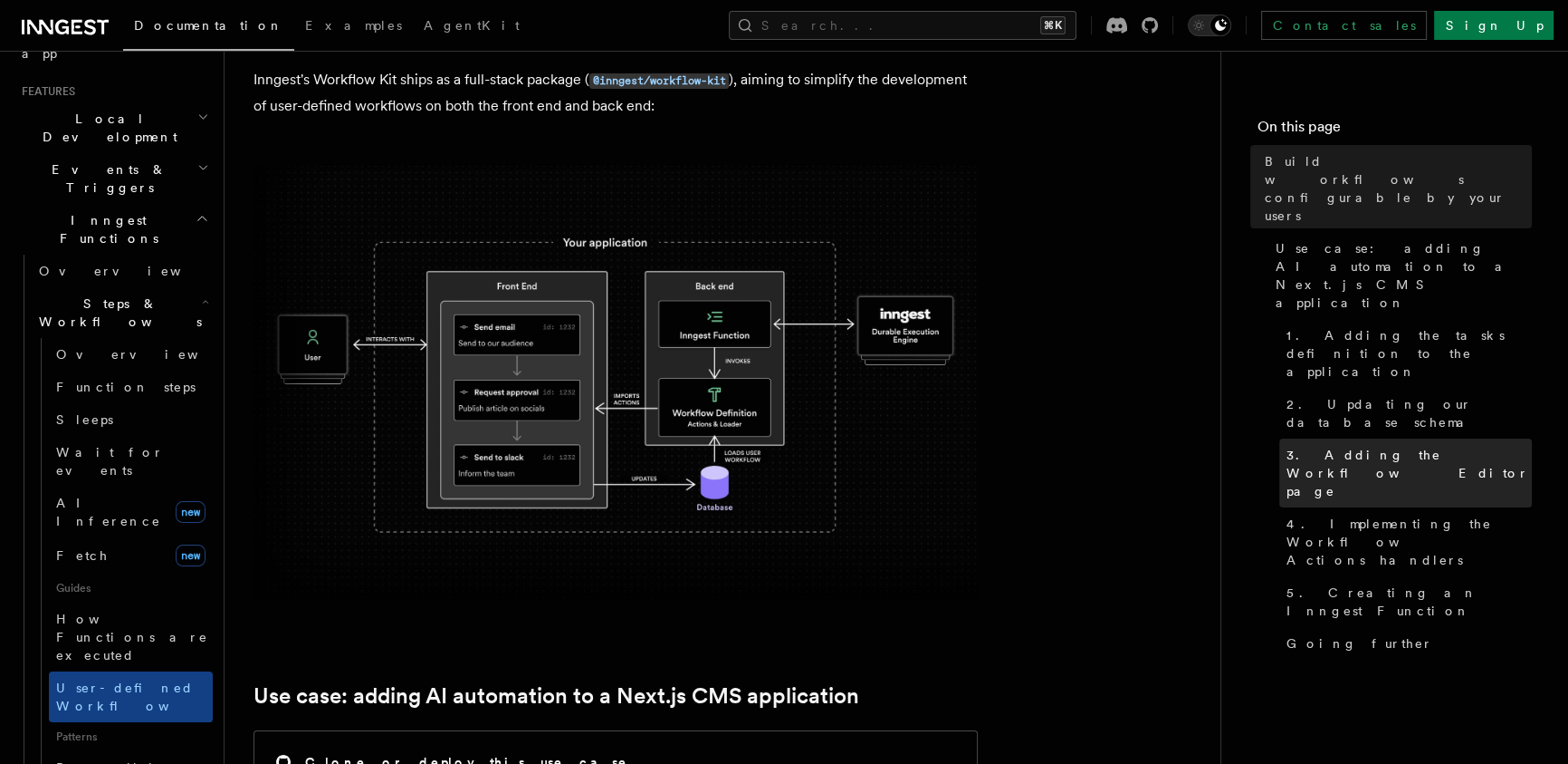
click at [1422, 446] on span "3. Adding the Workflow Editor page" at bounding box center [1408, 472] width 245 height 55
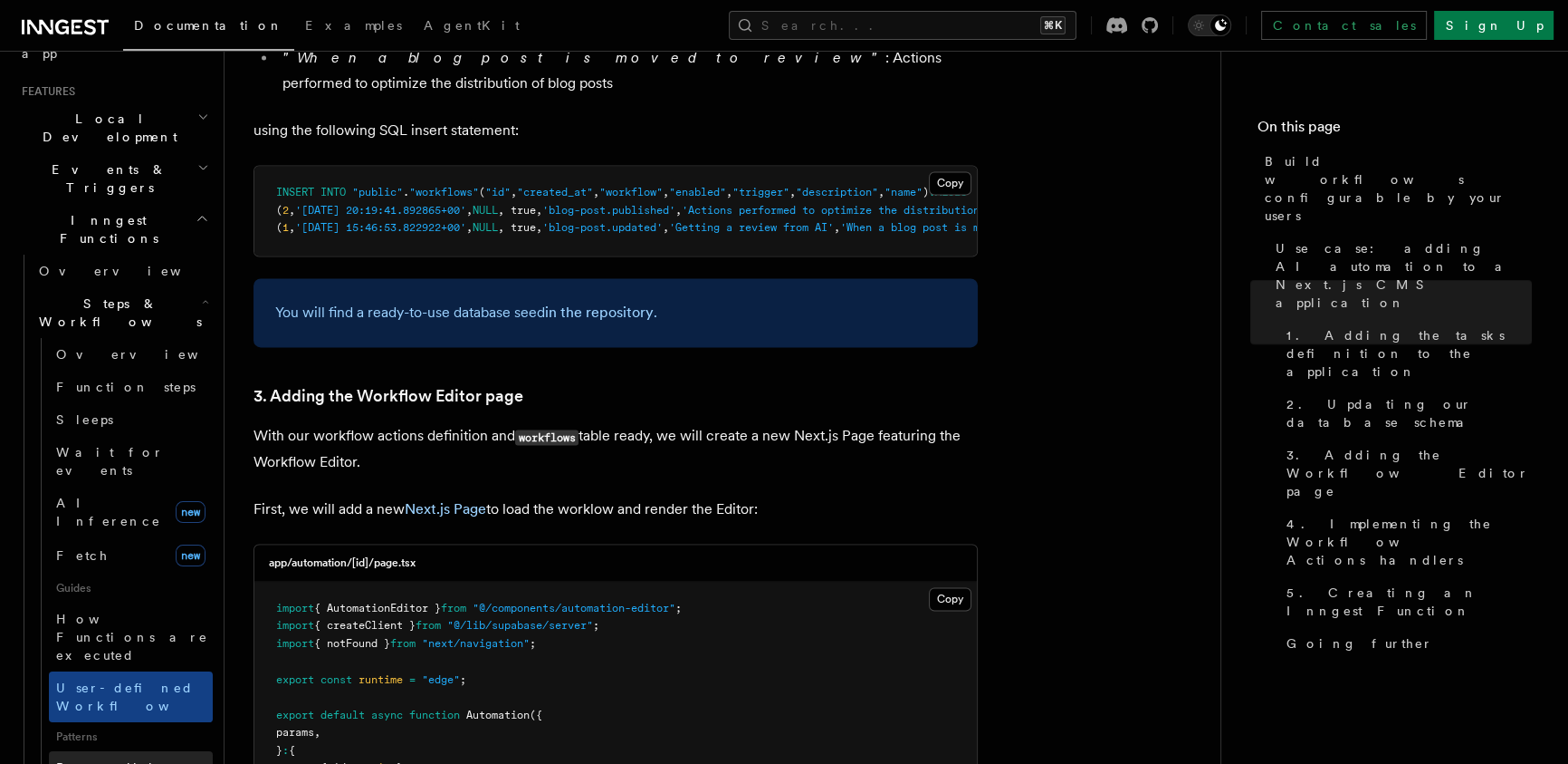
scroll to position [3644, 0]
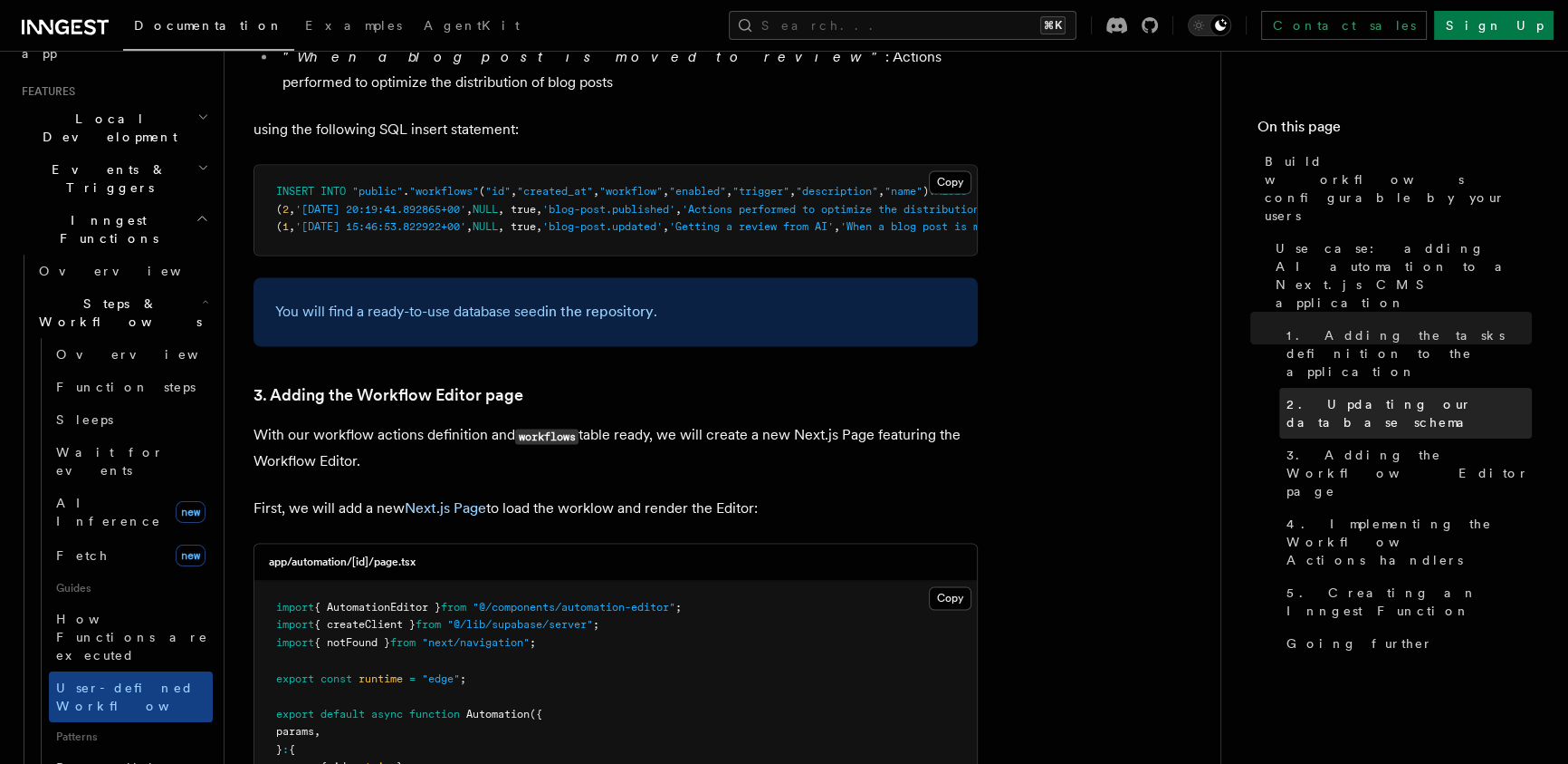
click at [1472, 395] on span "2. Updating our database schema" at bounding box center [1408, 413] width 245 height 37
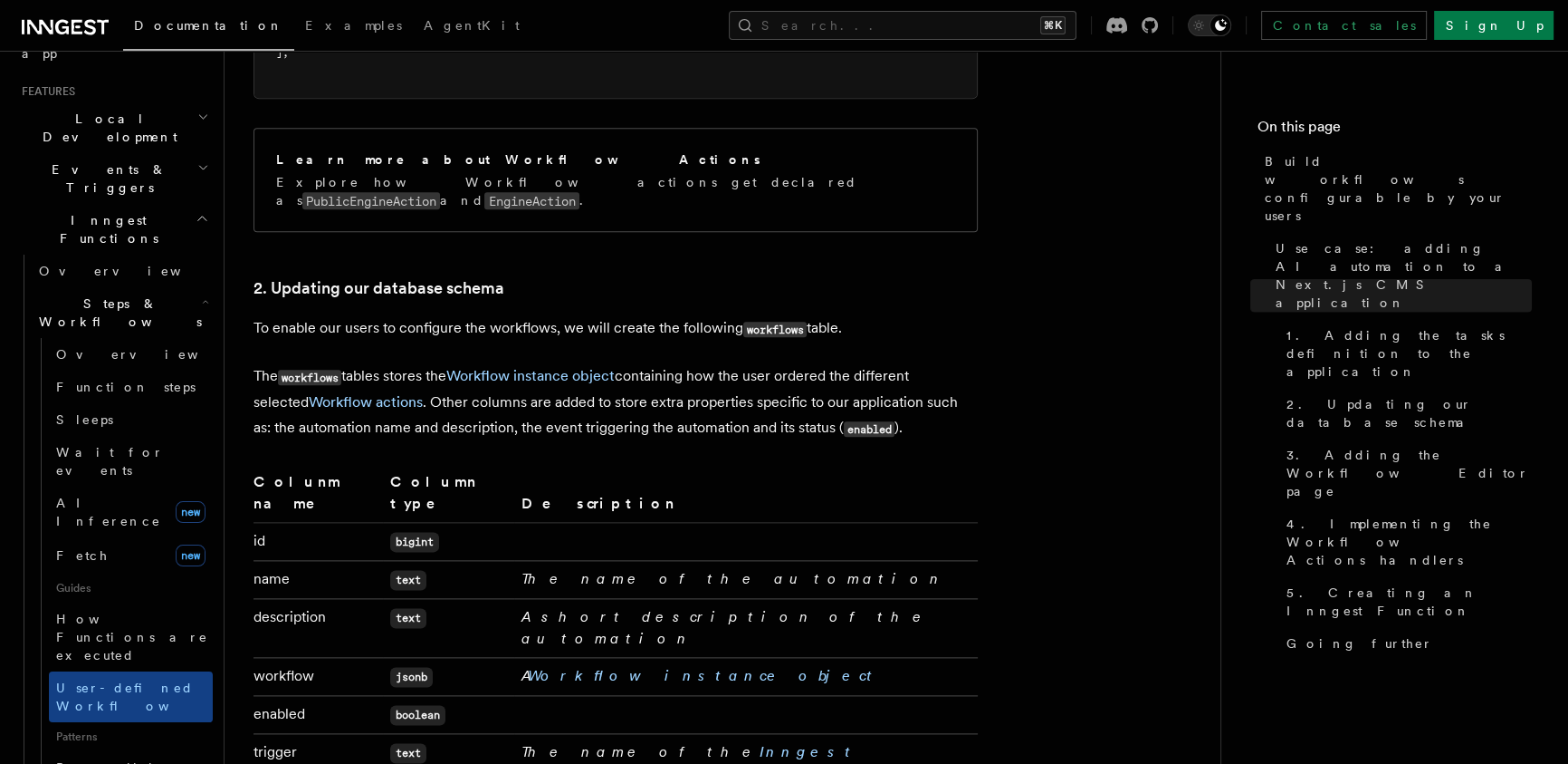
scroll to position [2717, 0]
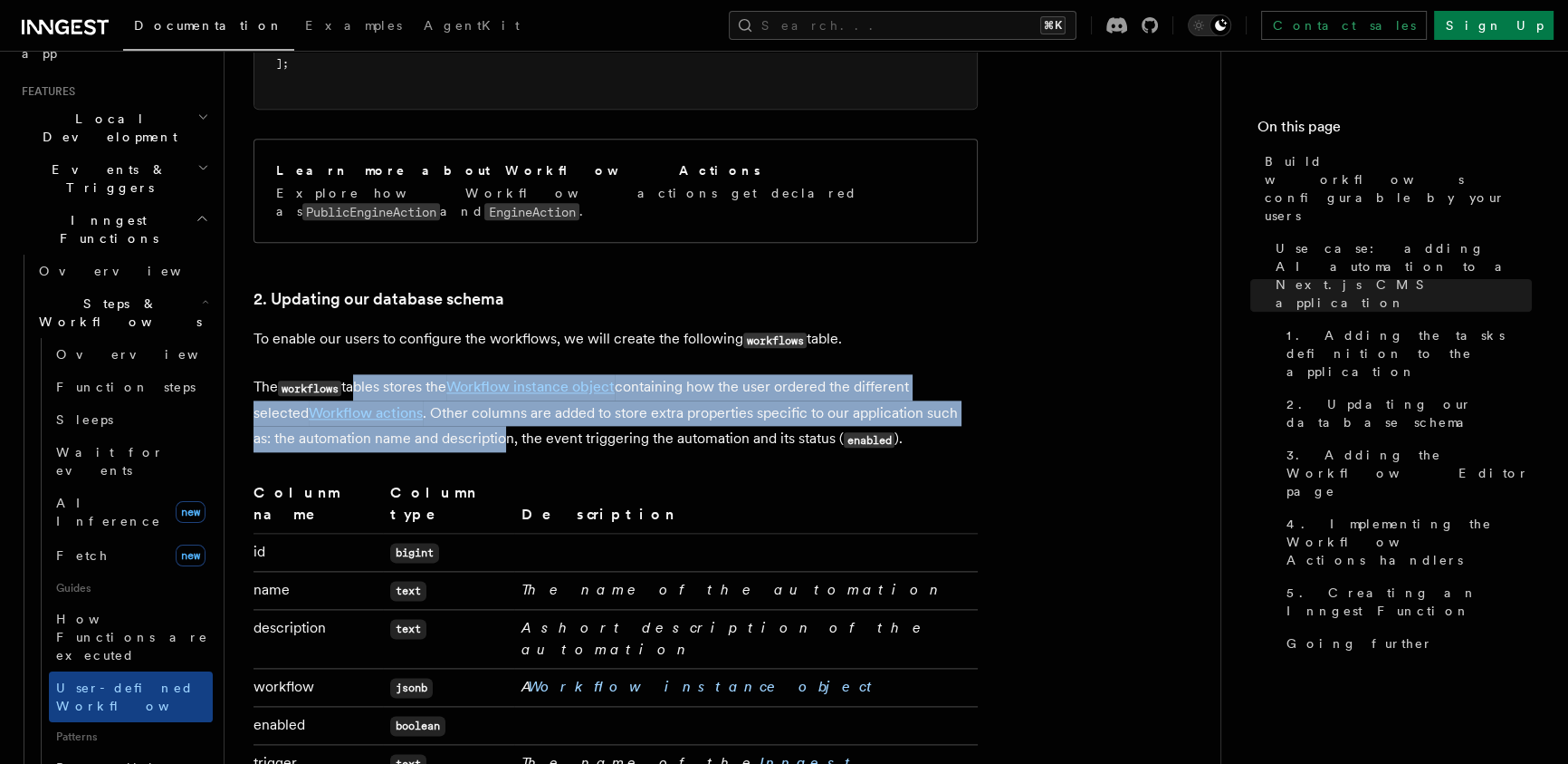
drag, startPoint x: 366, startPoint y: 191, endPoint x: 702, endPoint y: 281, distance: 347.8
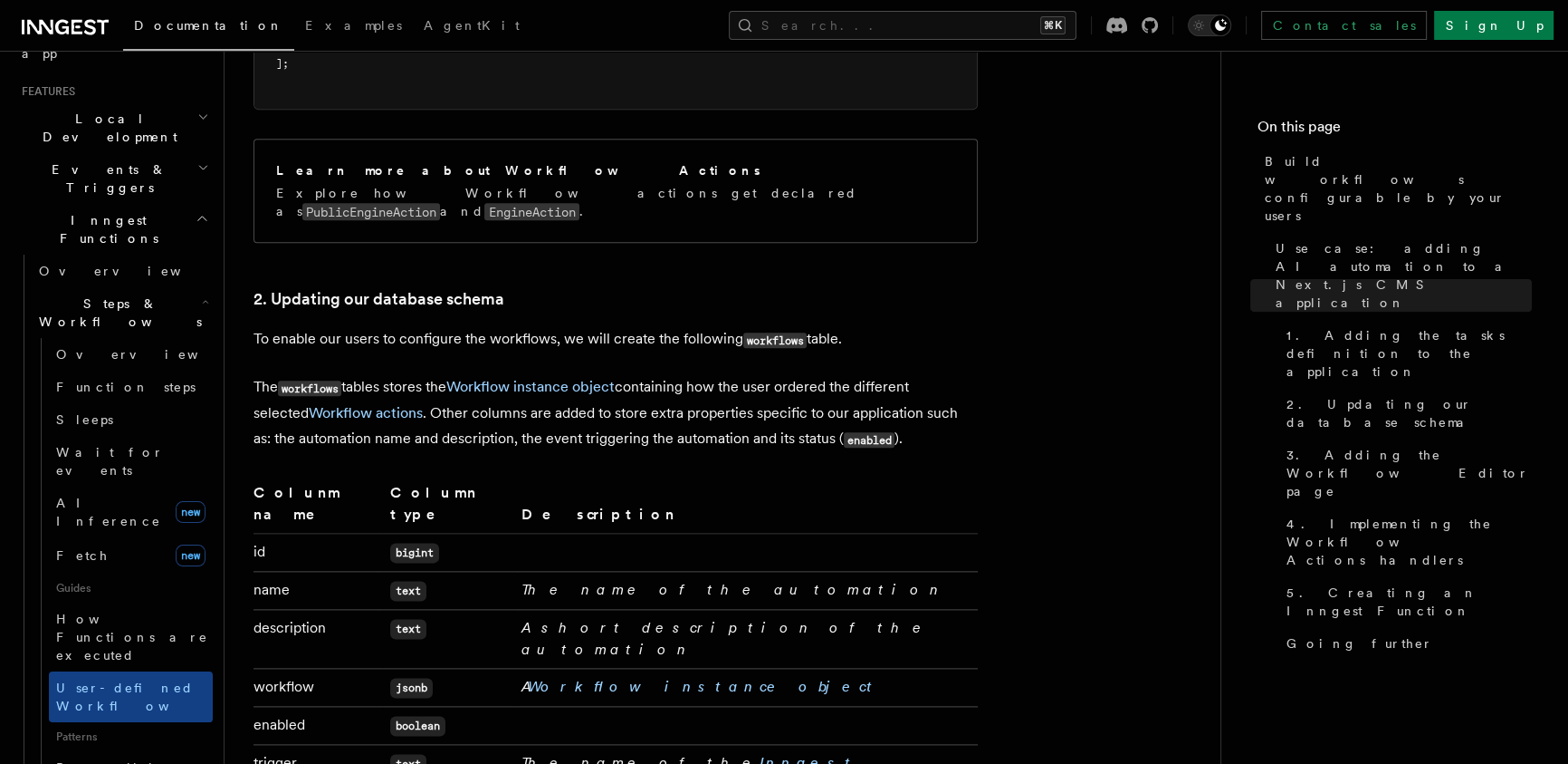
drag, startPoint x: 817, startPoint y: 278, endPoint x: 770, endPoint y: 118, distance: 166.8
drag, startPoint x: 765, startPoint y: 106, endPoint x: 875, endPoint y: 284, distance: 209.2
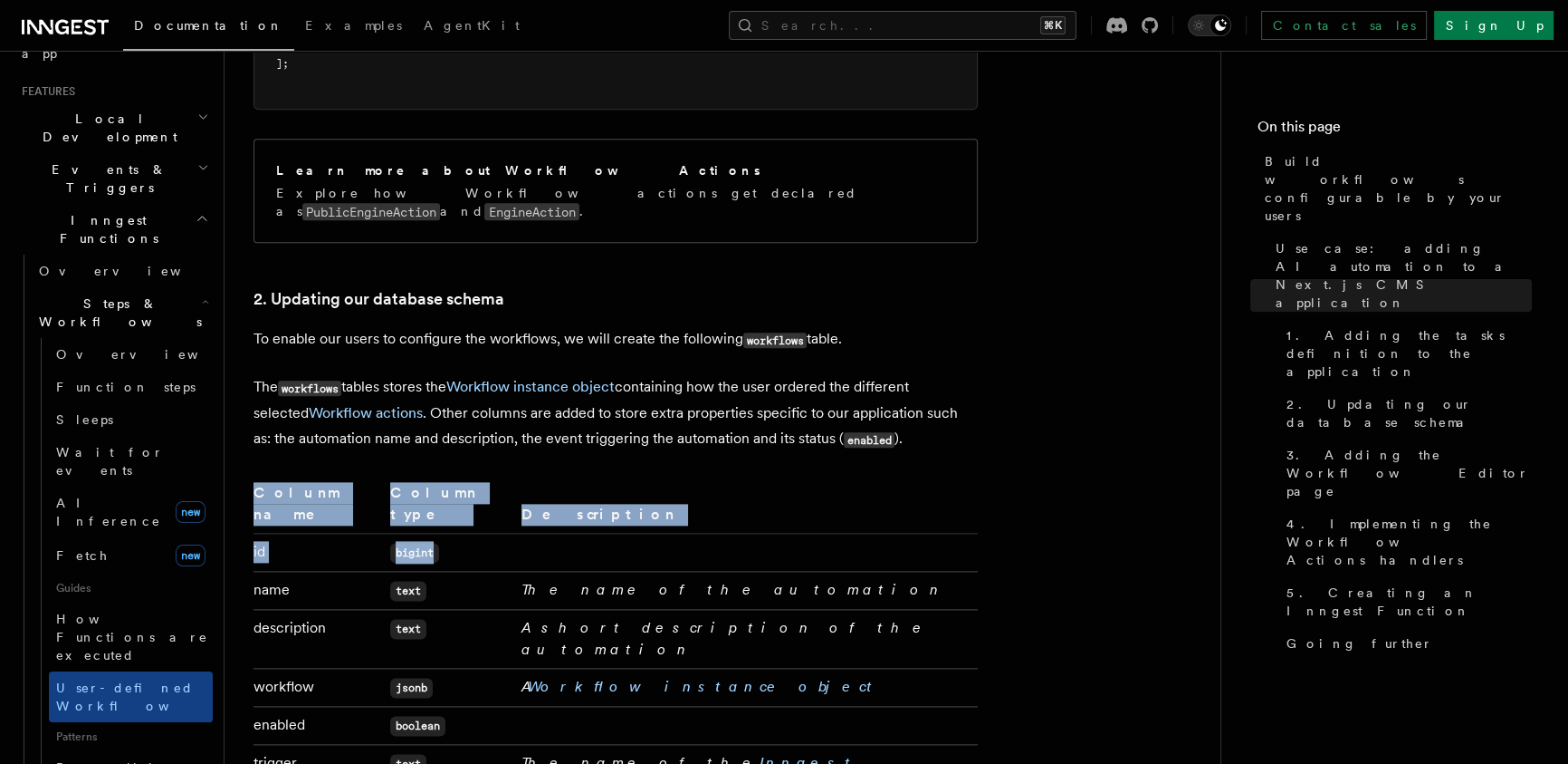
drag, startPoint x: 925, startPoint y: 319, endPoint x: 740, endPoint y: 91, distance: 293.6
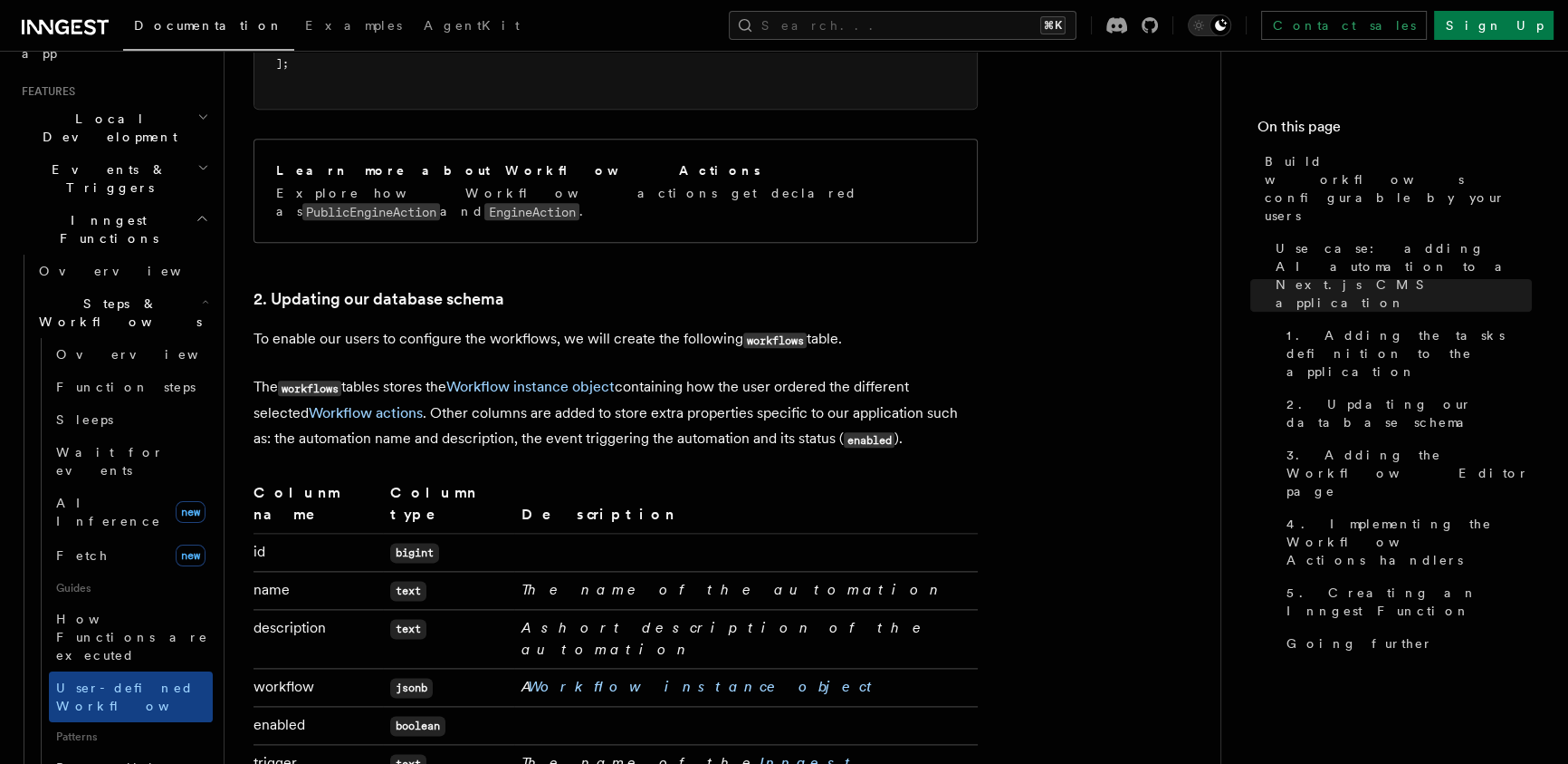
click at [740, 287] on h3 "2. Updating our database schema" at bounding box center [616, 300] width 724 height 26
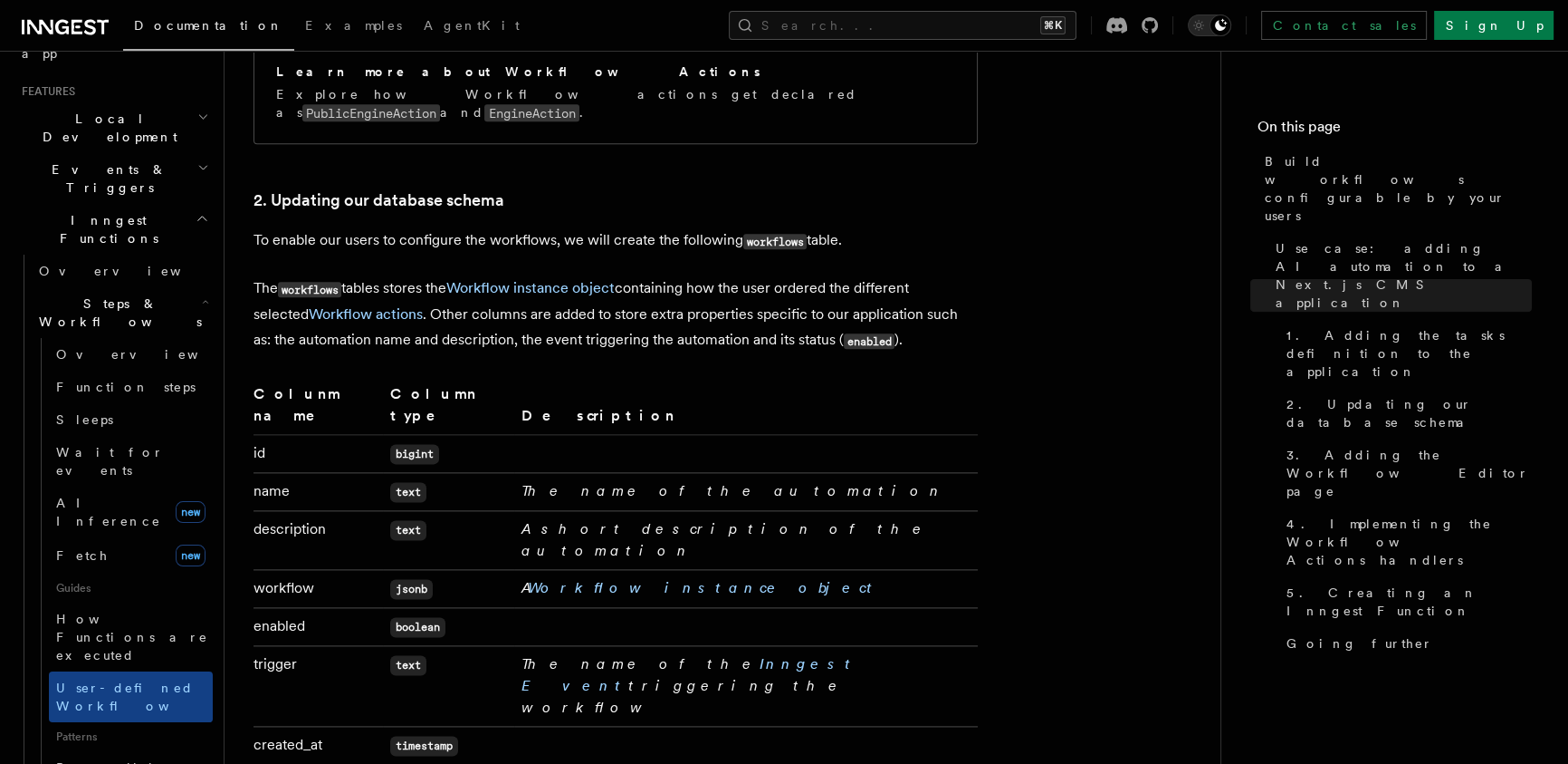
scroll to position [475, 0]
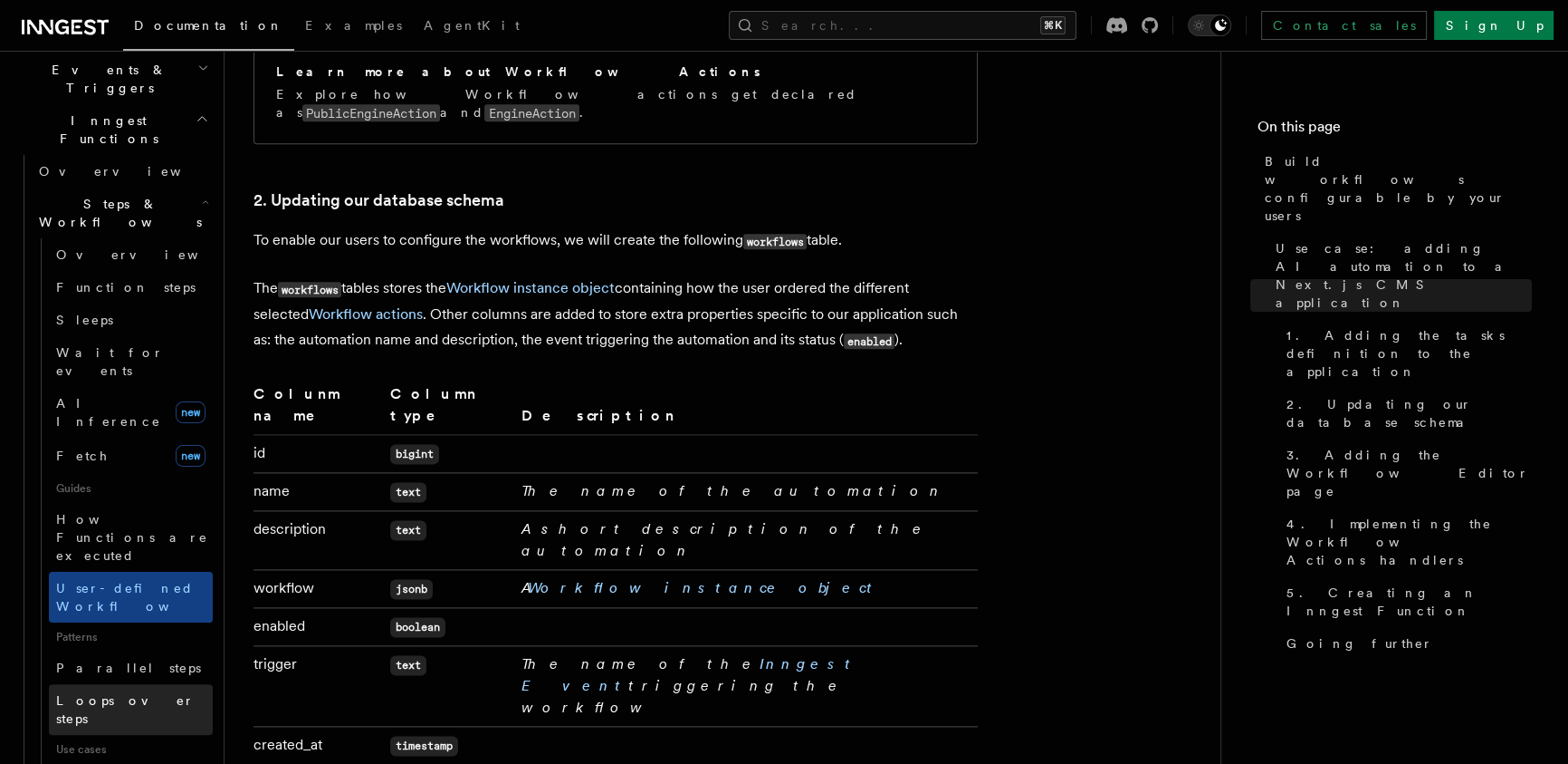
click at [110, 693] on span "Loops over steps" at bounding box center [126, 708] width 139 height 33
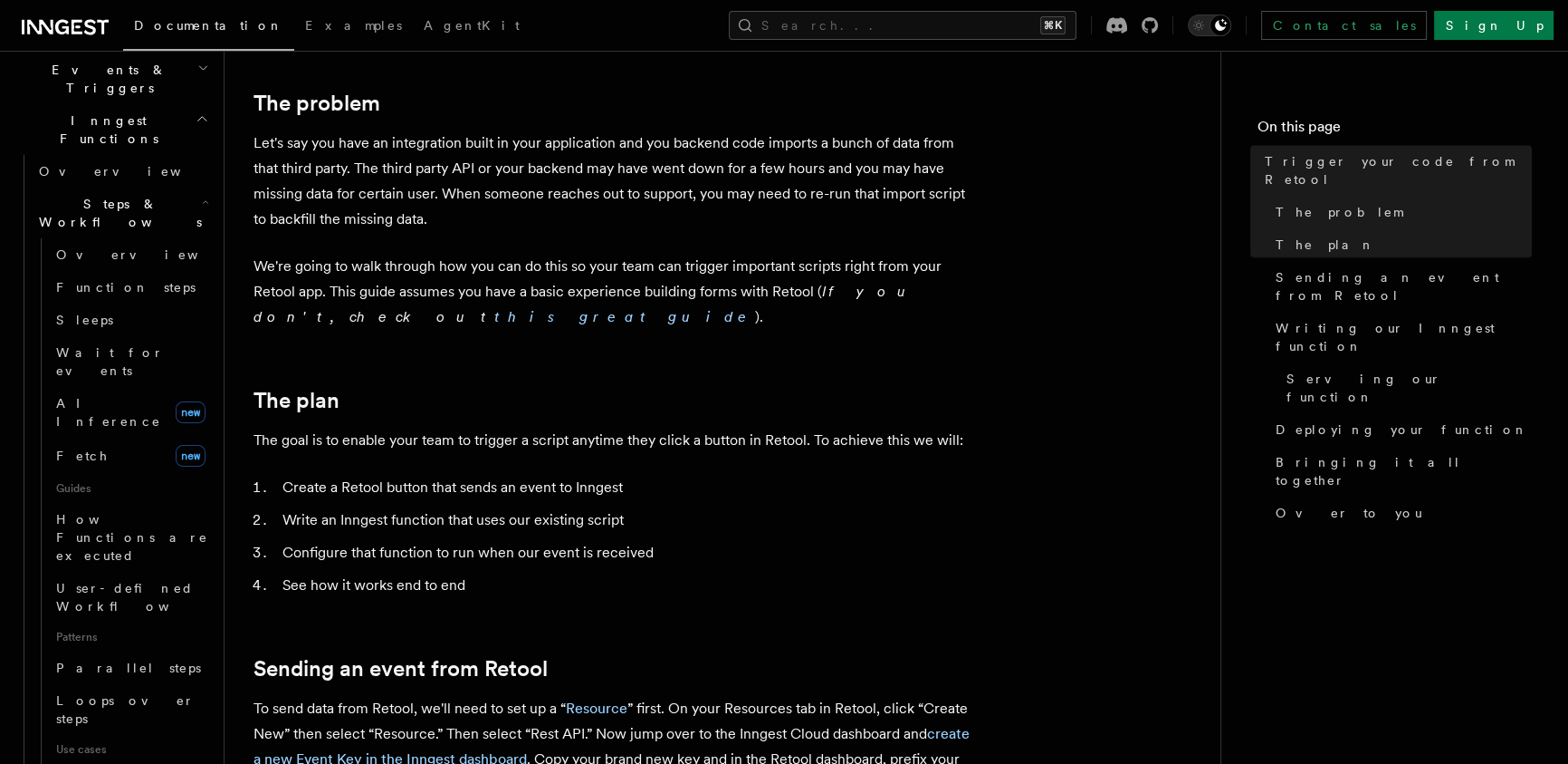
scroll to position [395, 0]
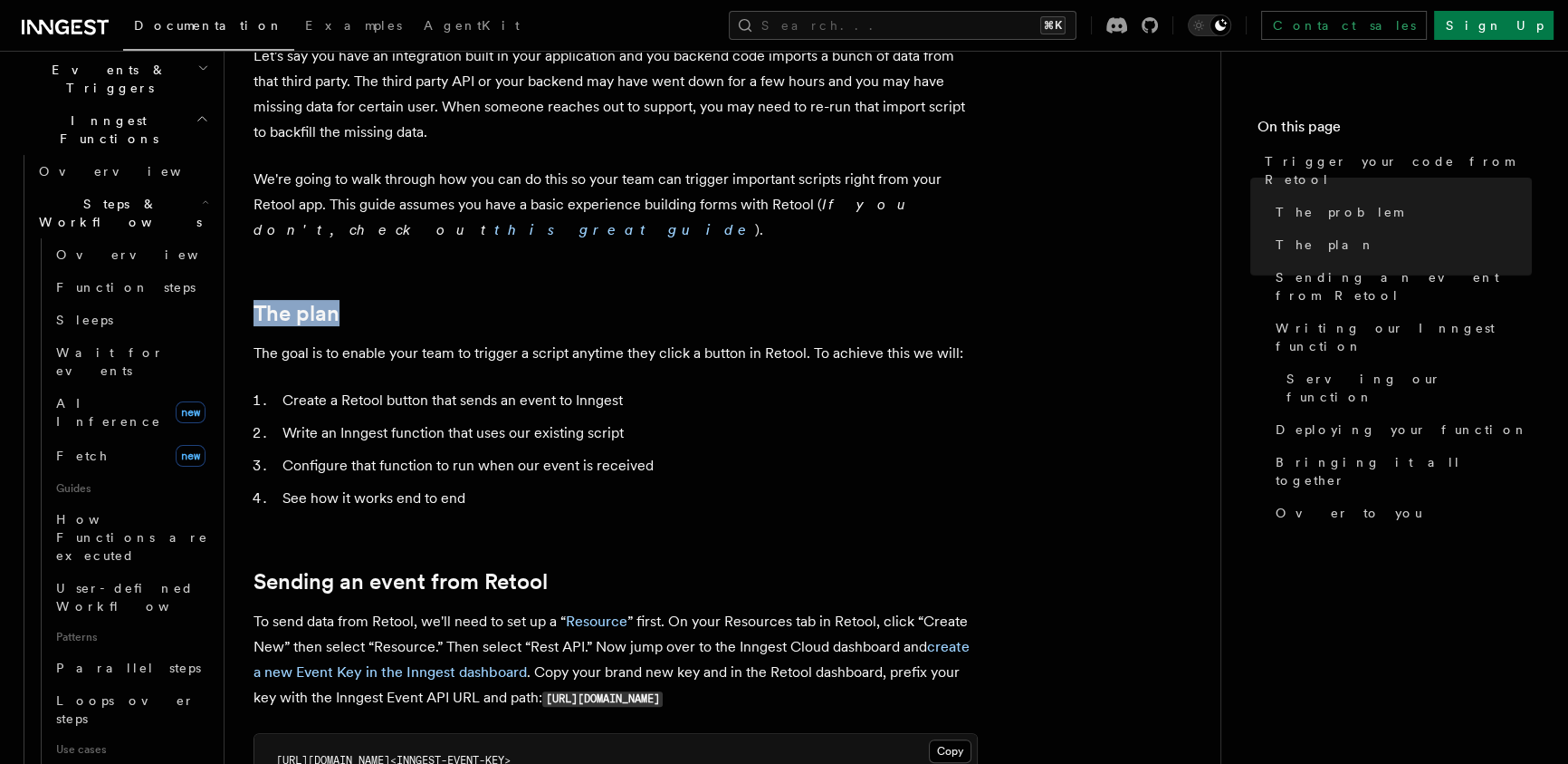
drag, startPoint x: 835, startPoint y: 285, endPoint x: 891, endPoint y: 457, distance: 180.9
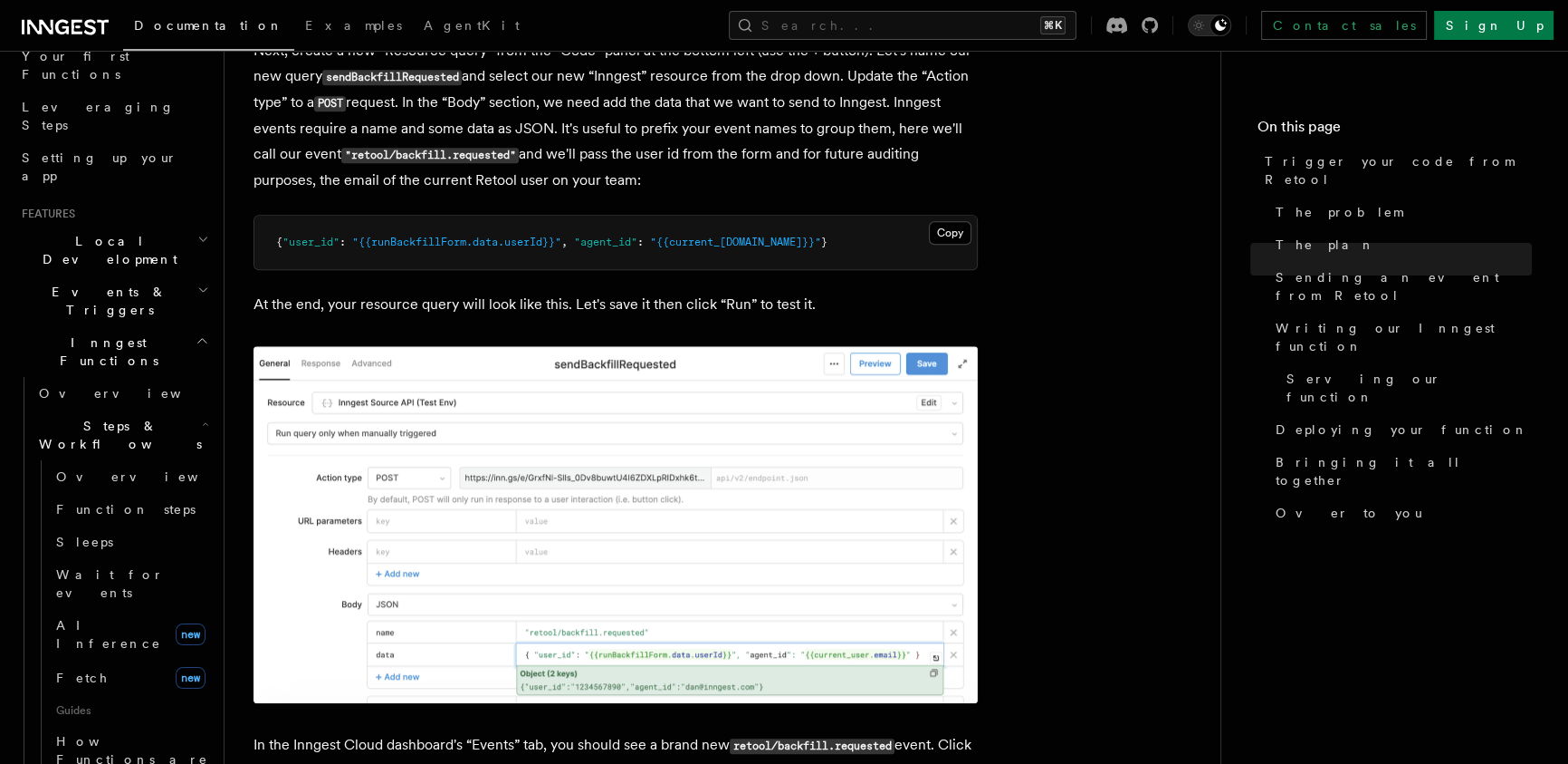
scroll to position [224, 0]
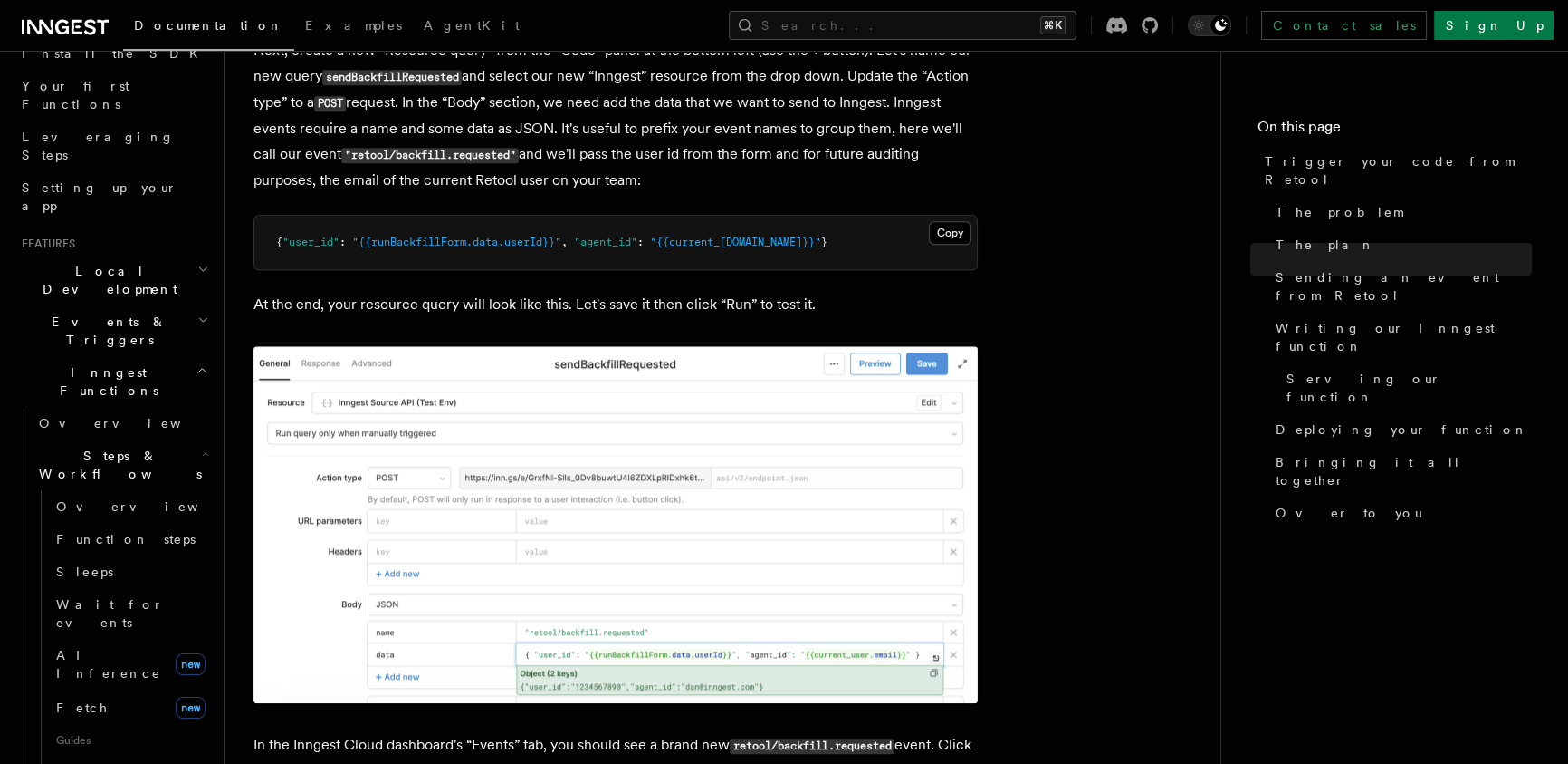
click at [178, 356] on h2 "Inngest Functions" at bounding box center [114, 381] width 198 height 51
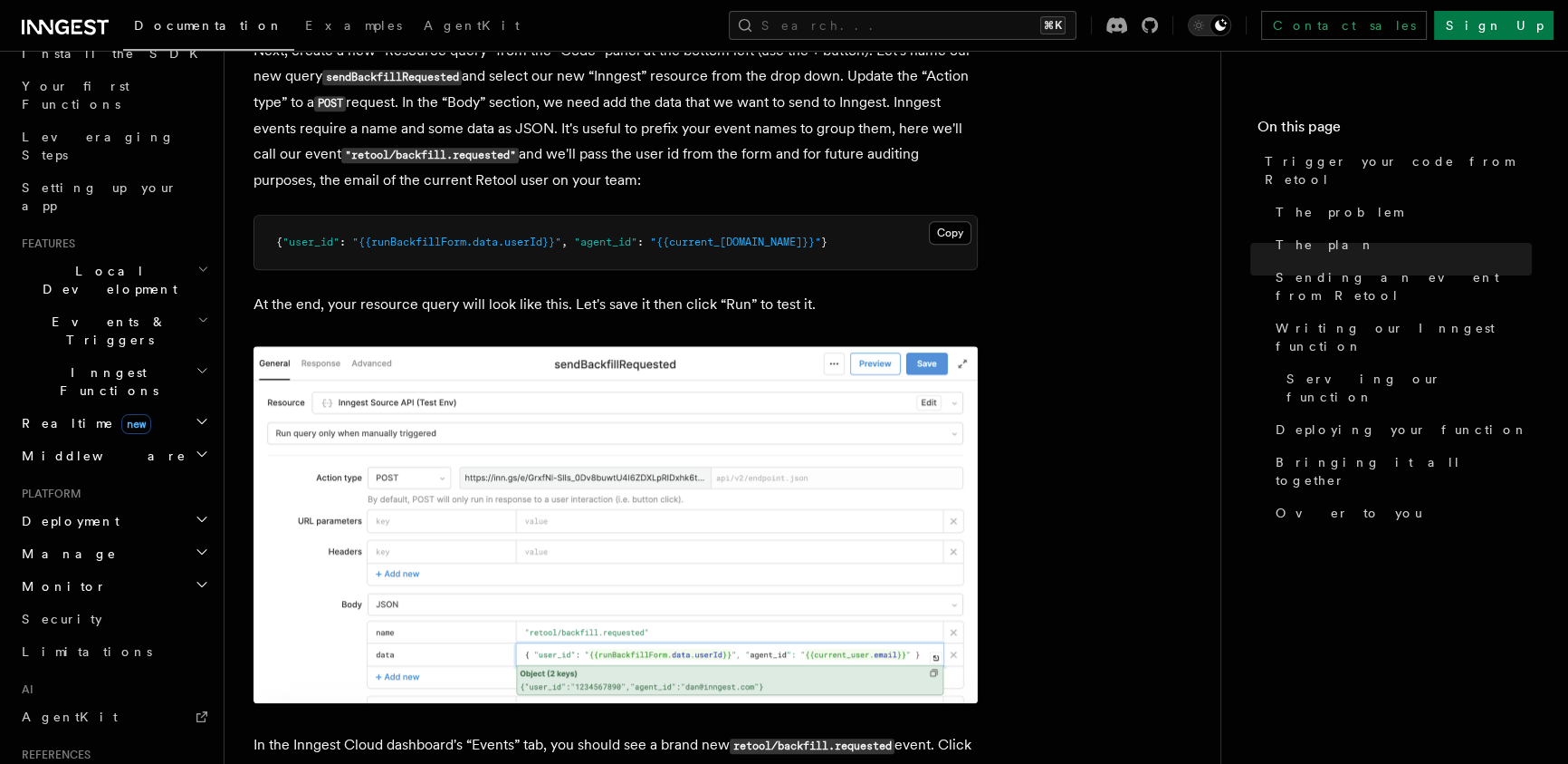
click at [152, 407] on h2 "Realtime new" at bounding box center [114, 423] width 198 height 33
click at [120, 523] on h2 "Middleware" at bounding box center [114, 539] width 198 height 33
click at [106, 523] on h2 "Middleware" at bounding box center [114, 539] width 198 height 33
click at [162, 407] on h2 "Realtime new" at bounding box center [114, 423] width 198 height 33
click at [113, 313] on span "Events & Triggers" at bounding box center [106, 330] width 182 height 37
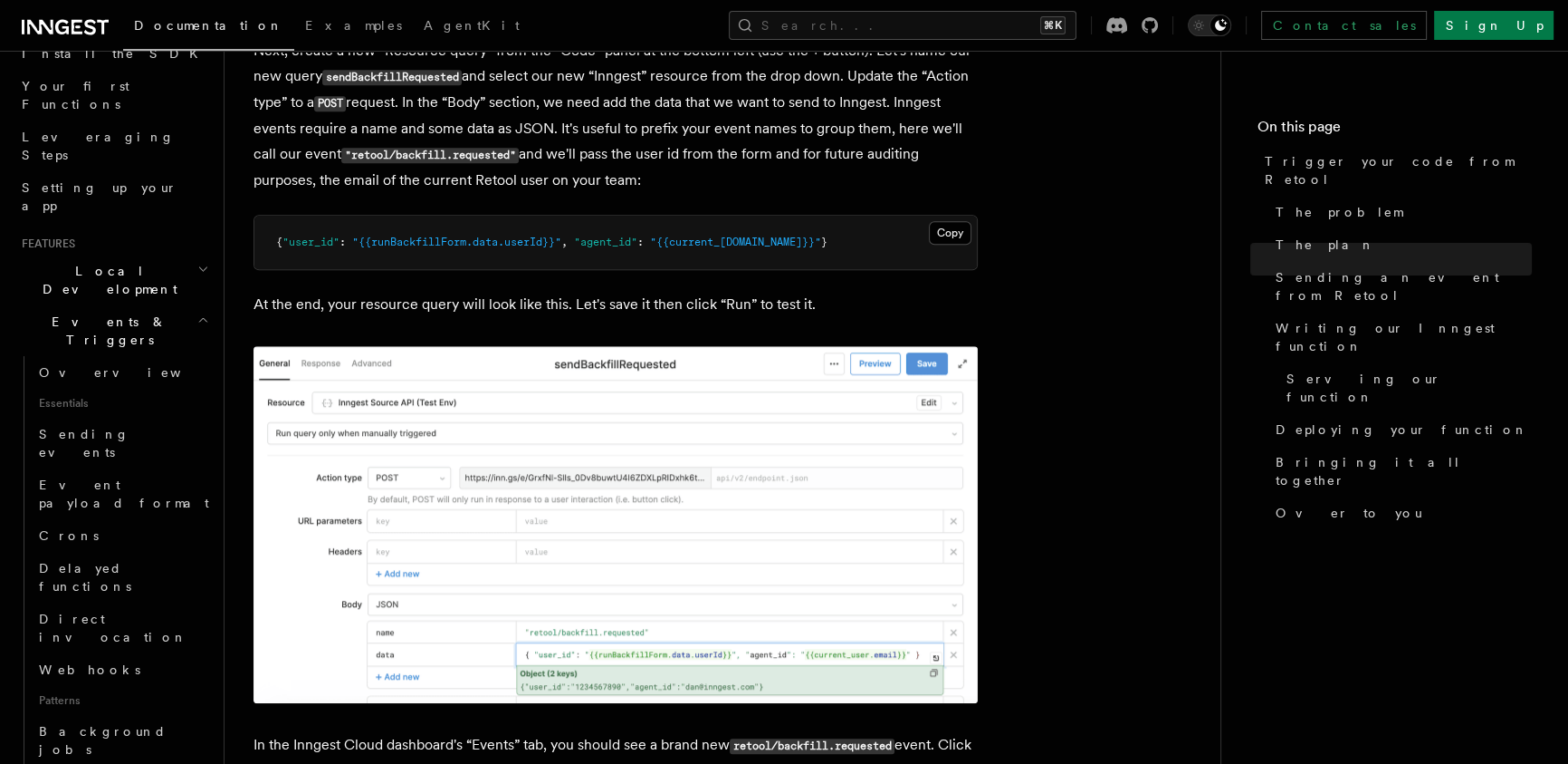
click at [113, 313] on span "Events & Triggers" at bounding box center [106, 330] width 182 height 37
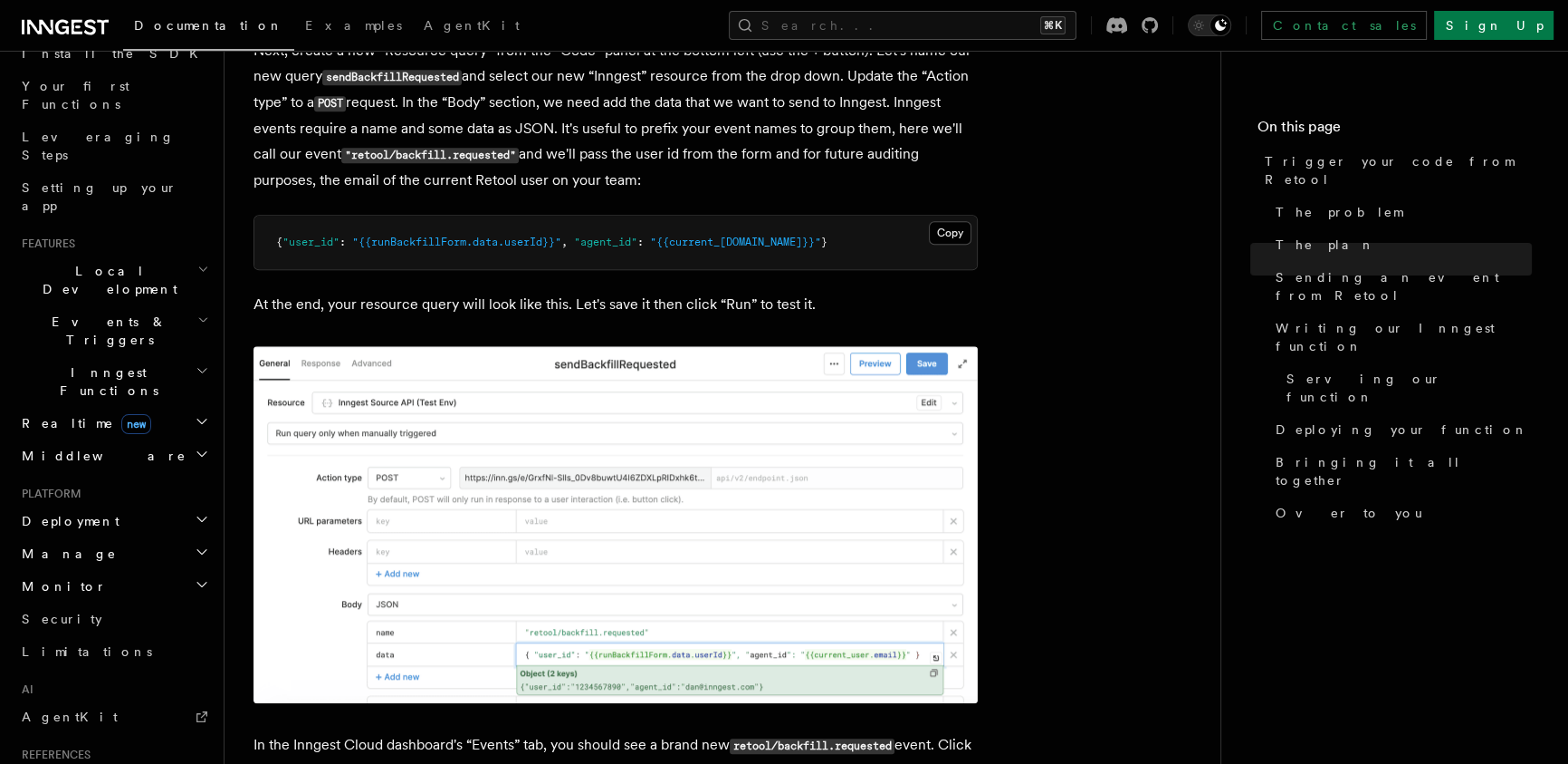
click at [113, 313] on span "Events & Triggers" at bounding box center [106, 330] width 182 height 37
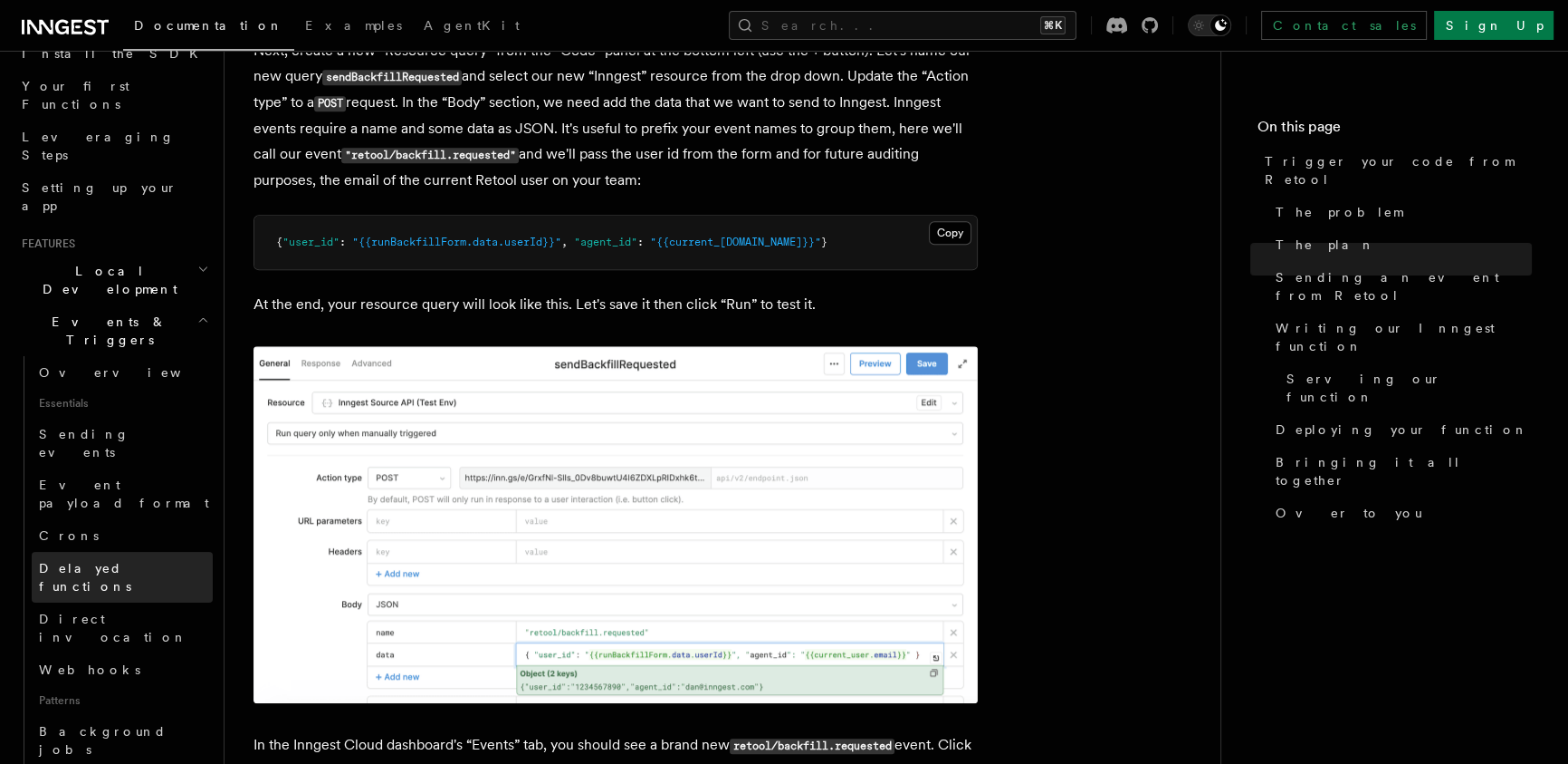
click at [143, 552] on link "Delayed functions" at bounding box center [122, 576] width 181 height 51
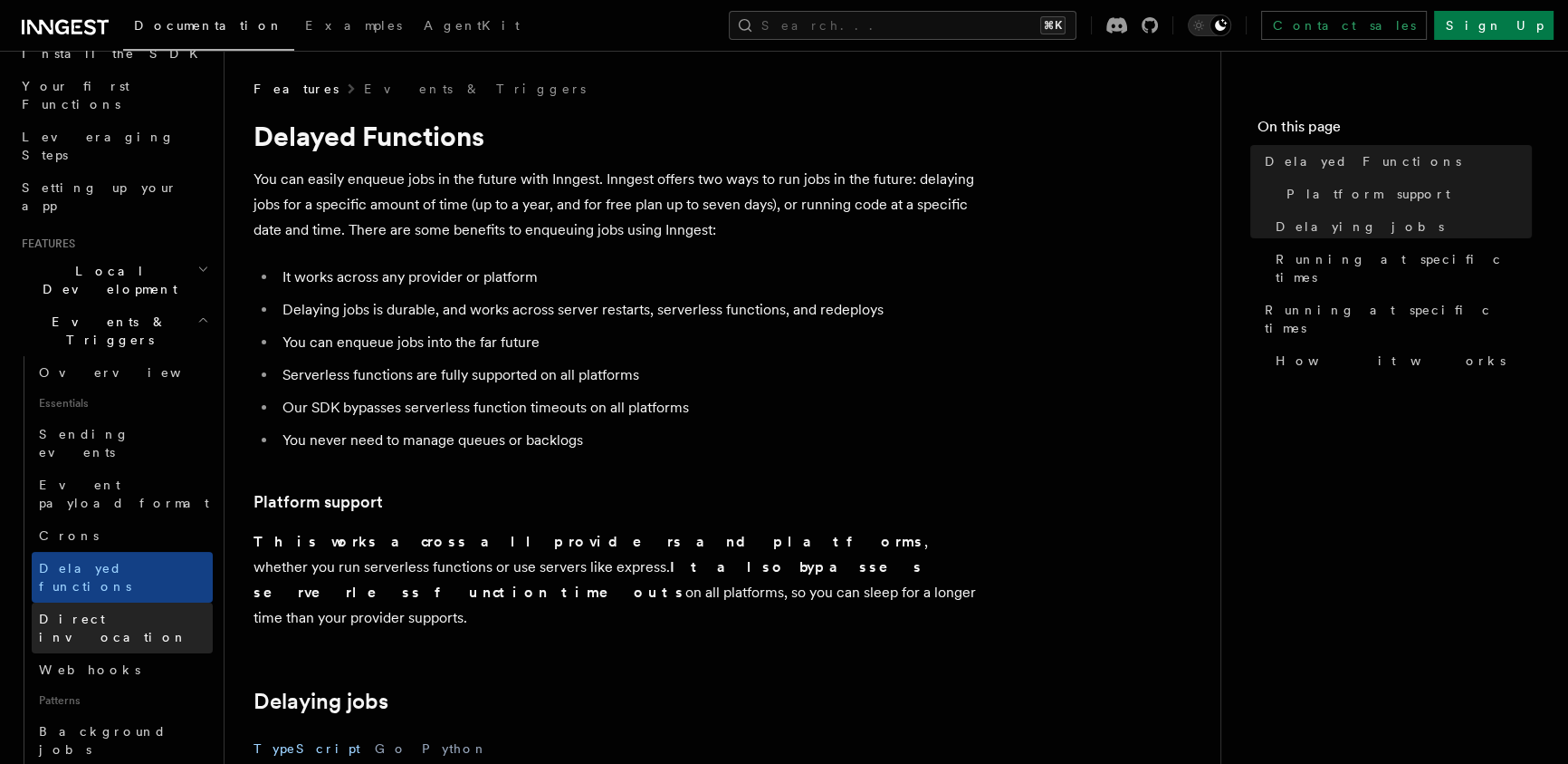
click at [139, 602] on link "Direct invocation" at bounding box center [122, 627] width 181 height 51
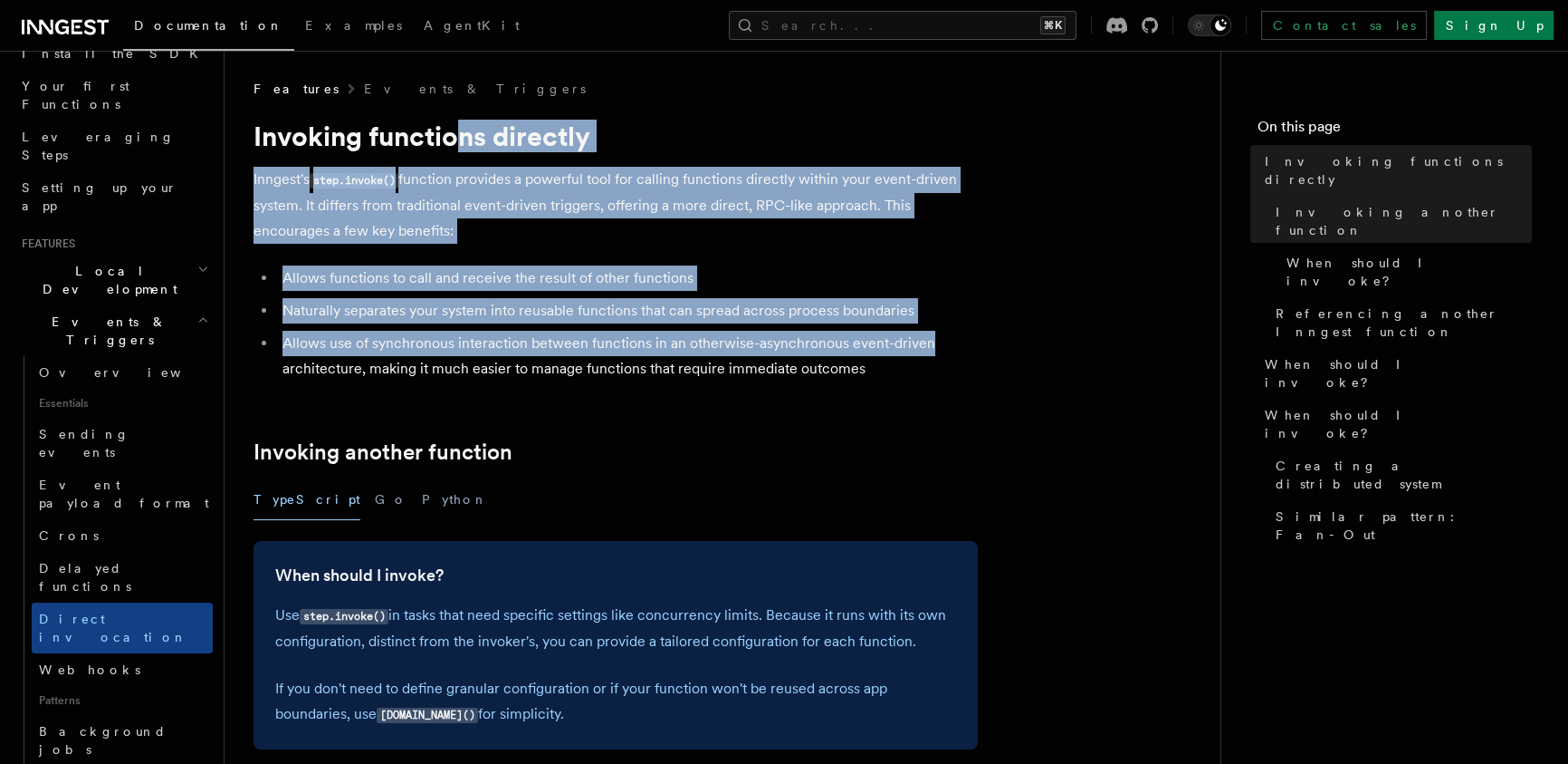
drag, startPoint x: 905, startPoint y: 307, endPoint x: 380, endPoint y: 130, distance: 554.0
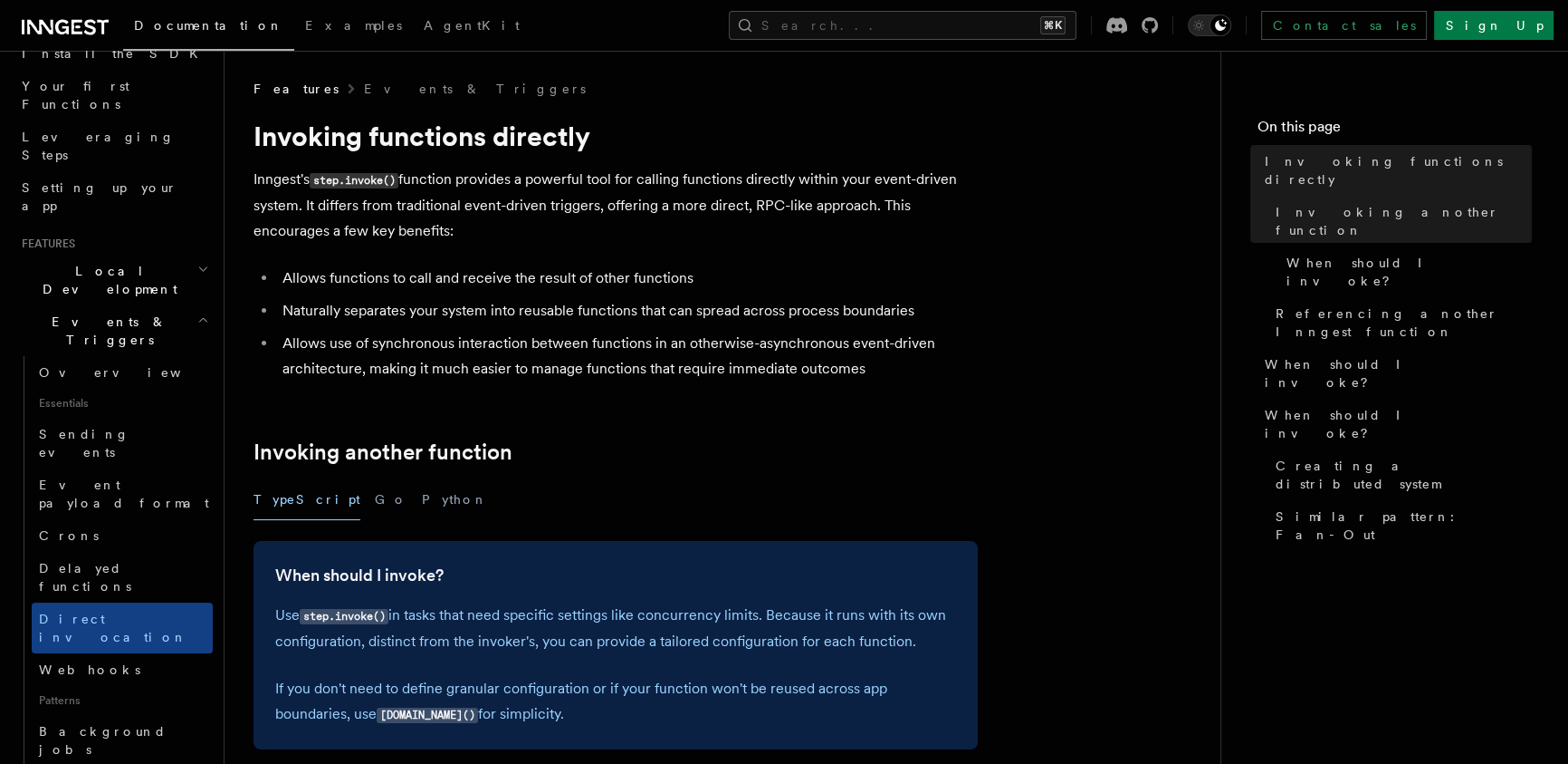
drag, startPoint x: 772, startPoint y: 380, endPoint x: 1119, endPoint y: 405, distance: 347.9
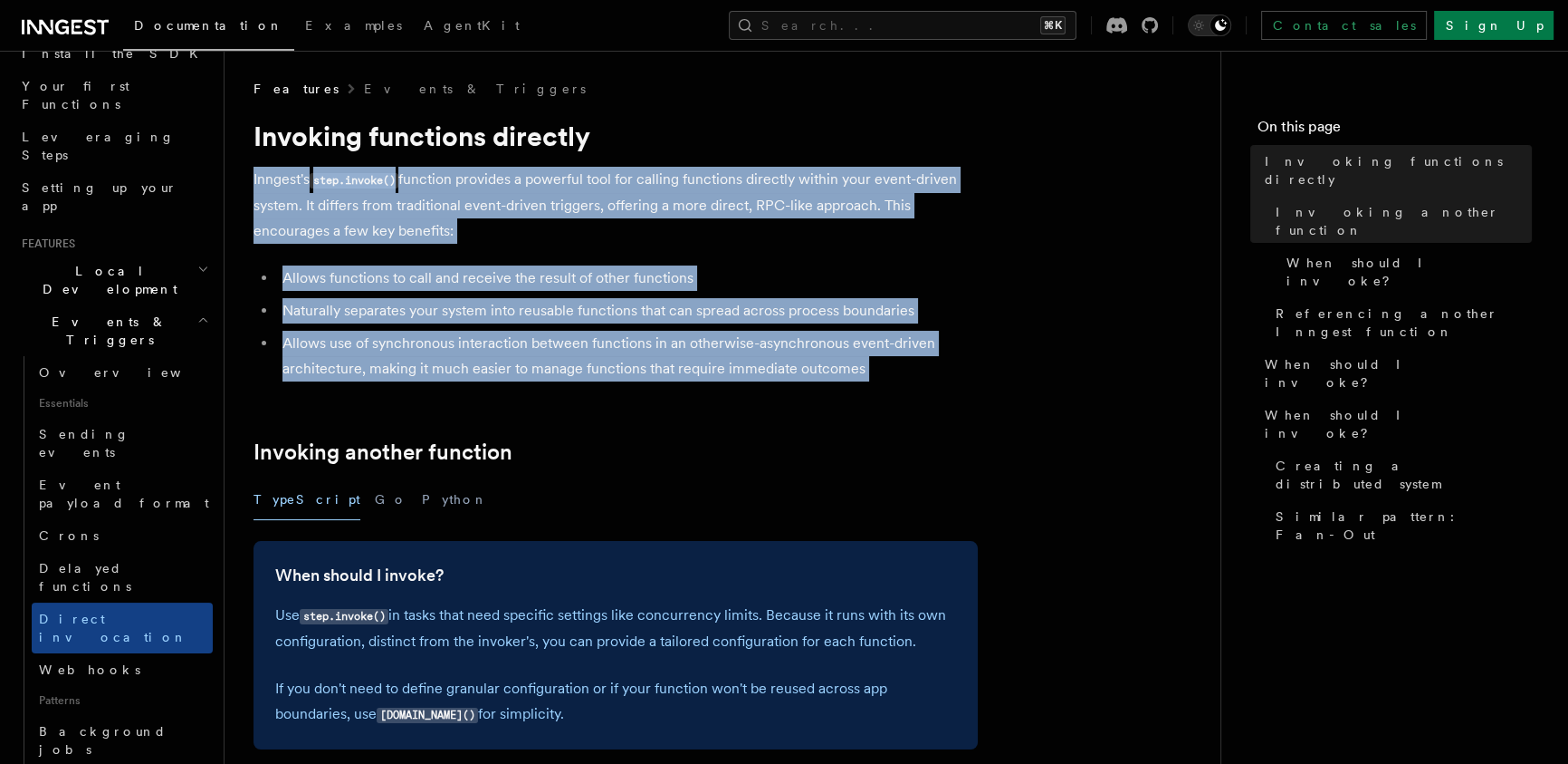
drag, startPoint x: 944, startPoint y: 172, endPoint x: 837, endPoint y: 93, distance: 133.0
drag, startPoint x: 806, startPoint y: 87, endPoint x: 931, endPoint y: 485, distance: 417.2
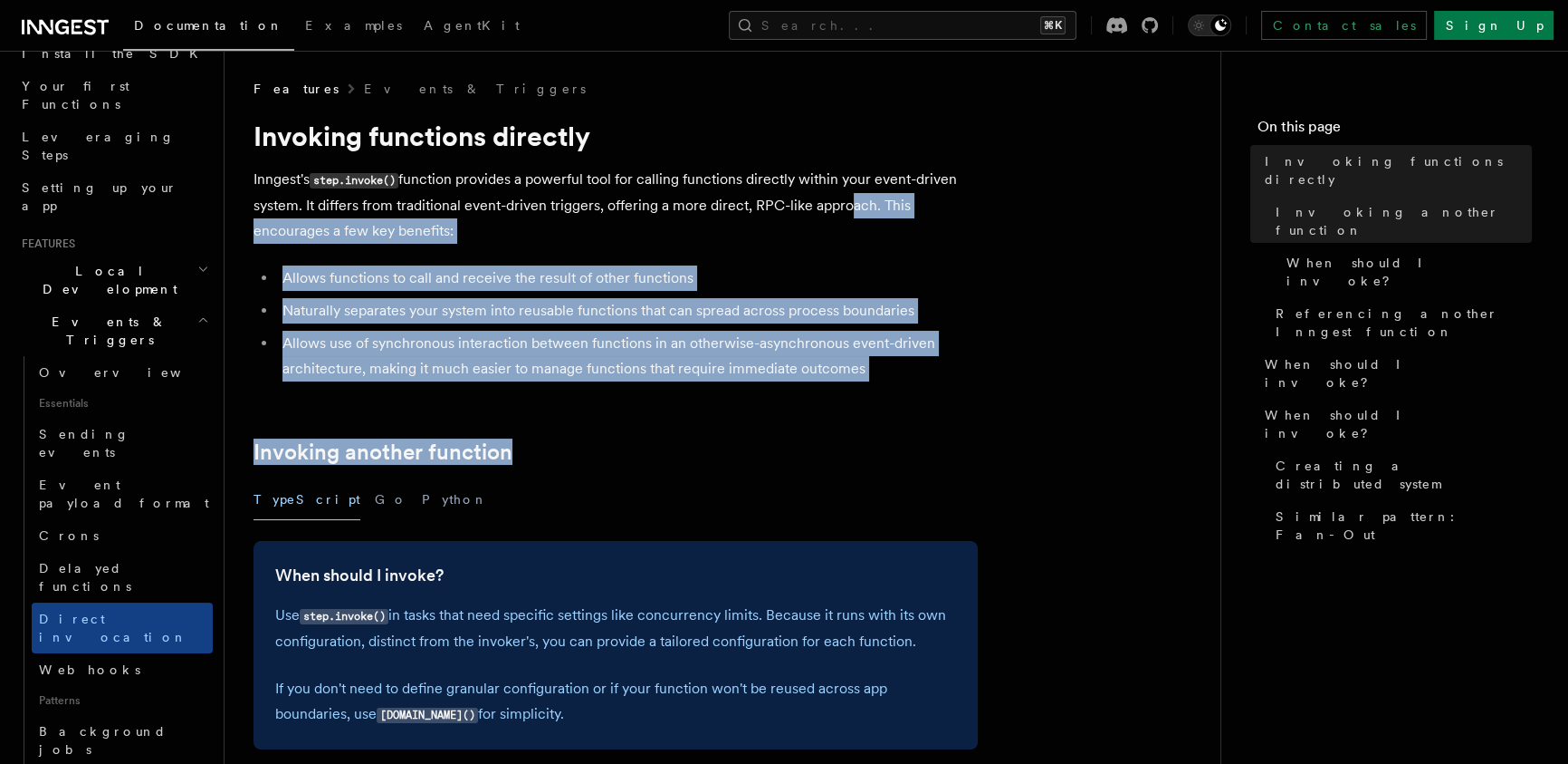
drag, startPoint x: 907, startPoint y: 410, endPoint x: 805, endPoint y: 140, distance: 288.6
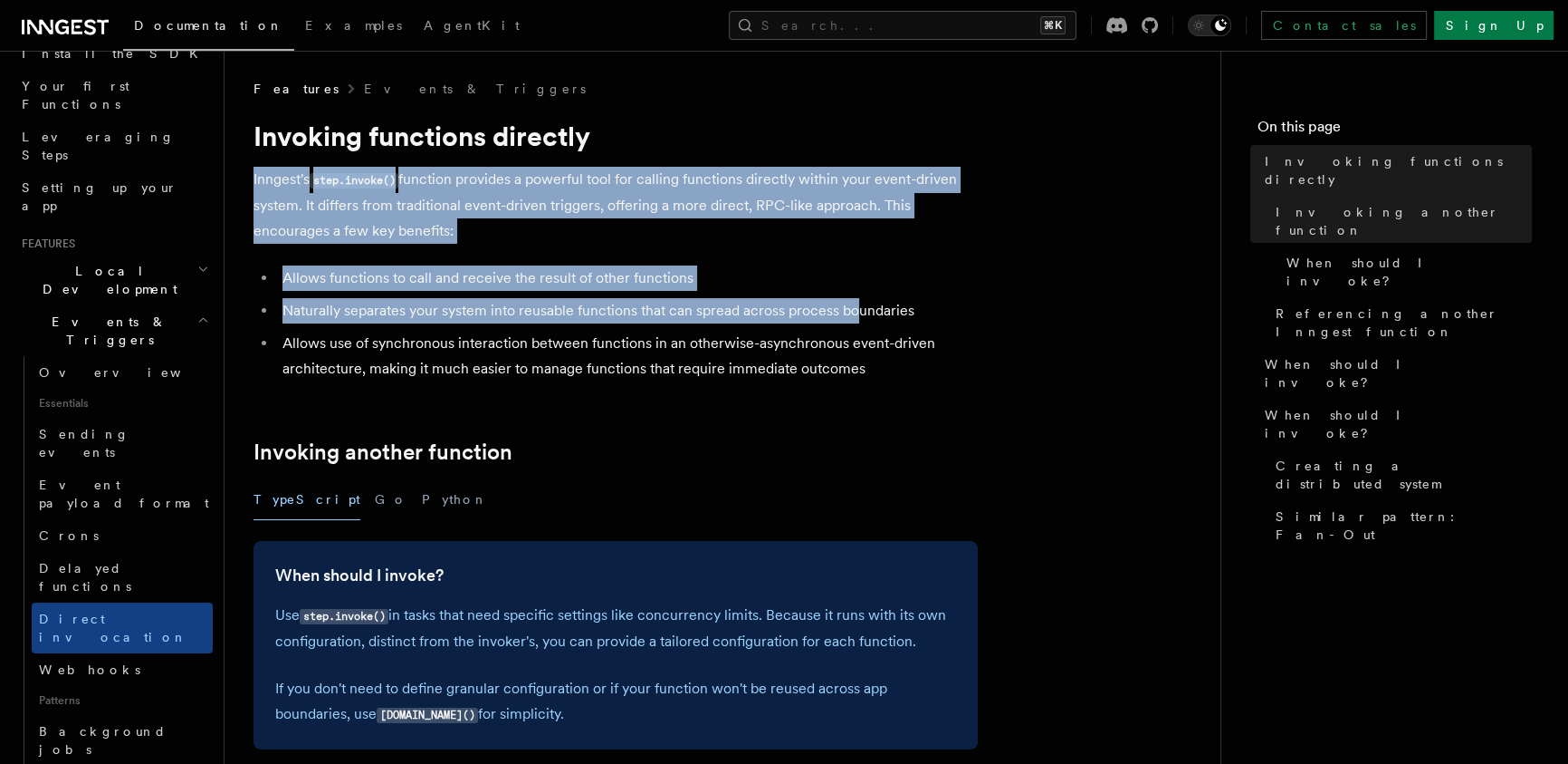
drag, startPoint x: 804, startPoint y: 135, endPoint x: 907, endPoint y: 396, distance: 280.6
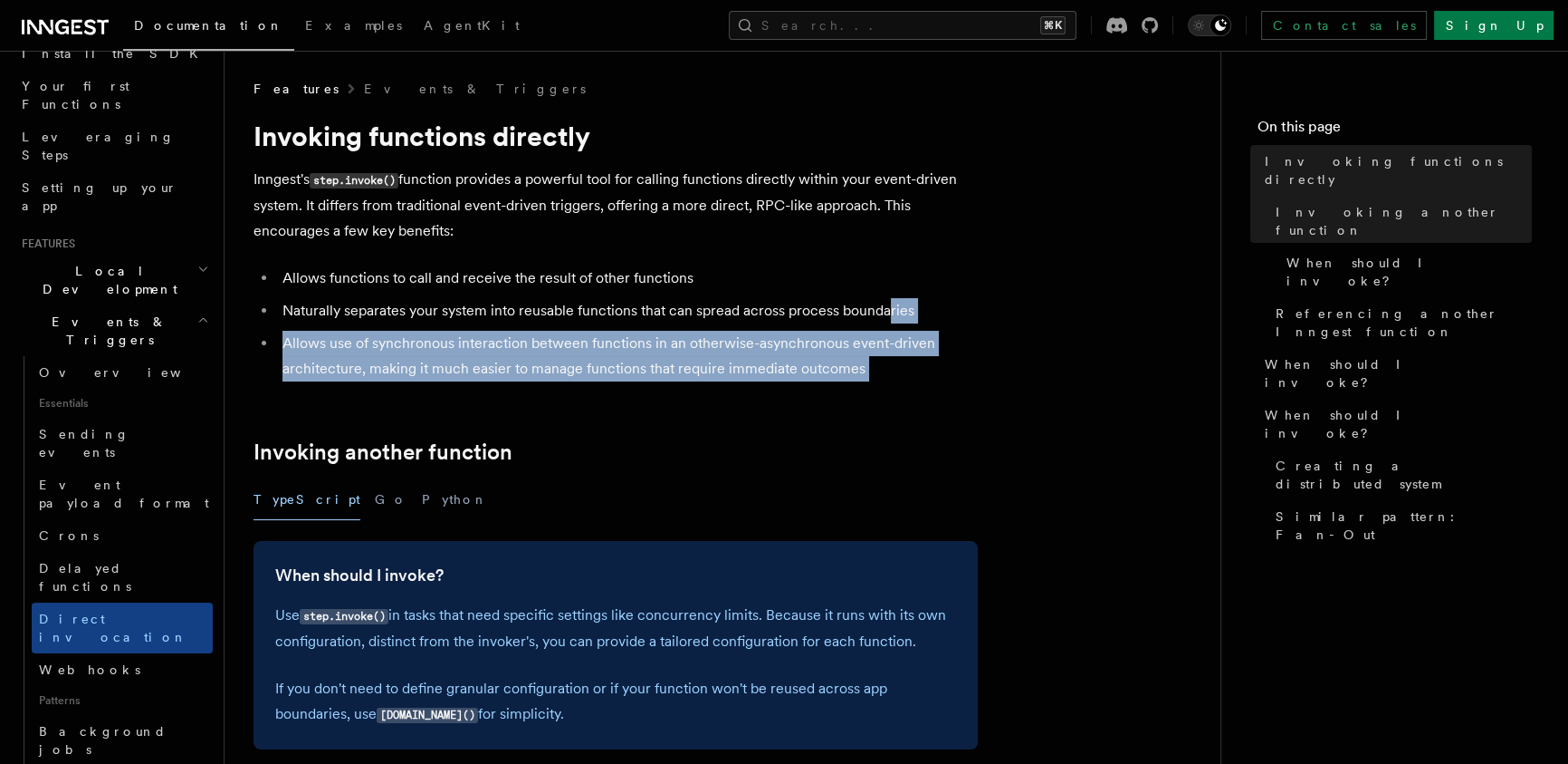
drag, startPoint x: 922, startPoint y: 418, endPoint x: 796, endPoint y: 126, distance: 318.0
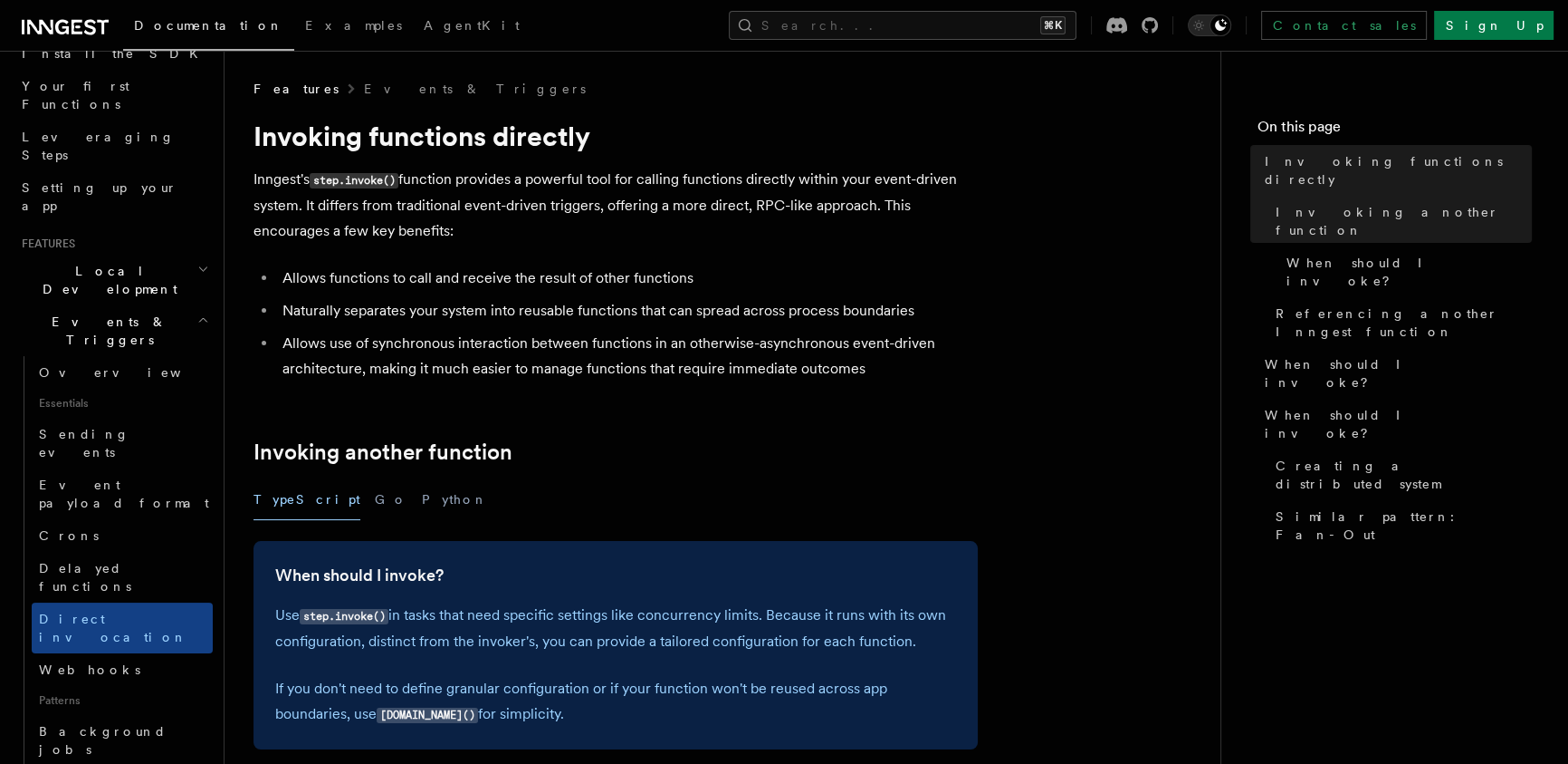
click at [795, 126] on h1 "Invoking functions directly" at bounding box center [616, 136] width 724 height 33
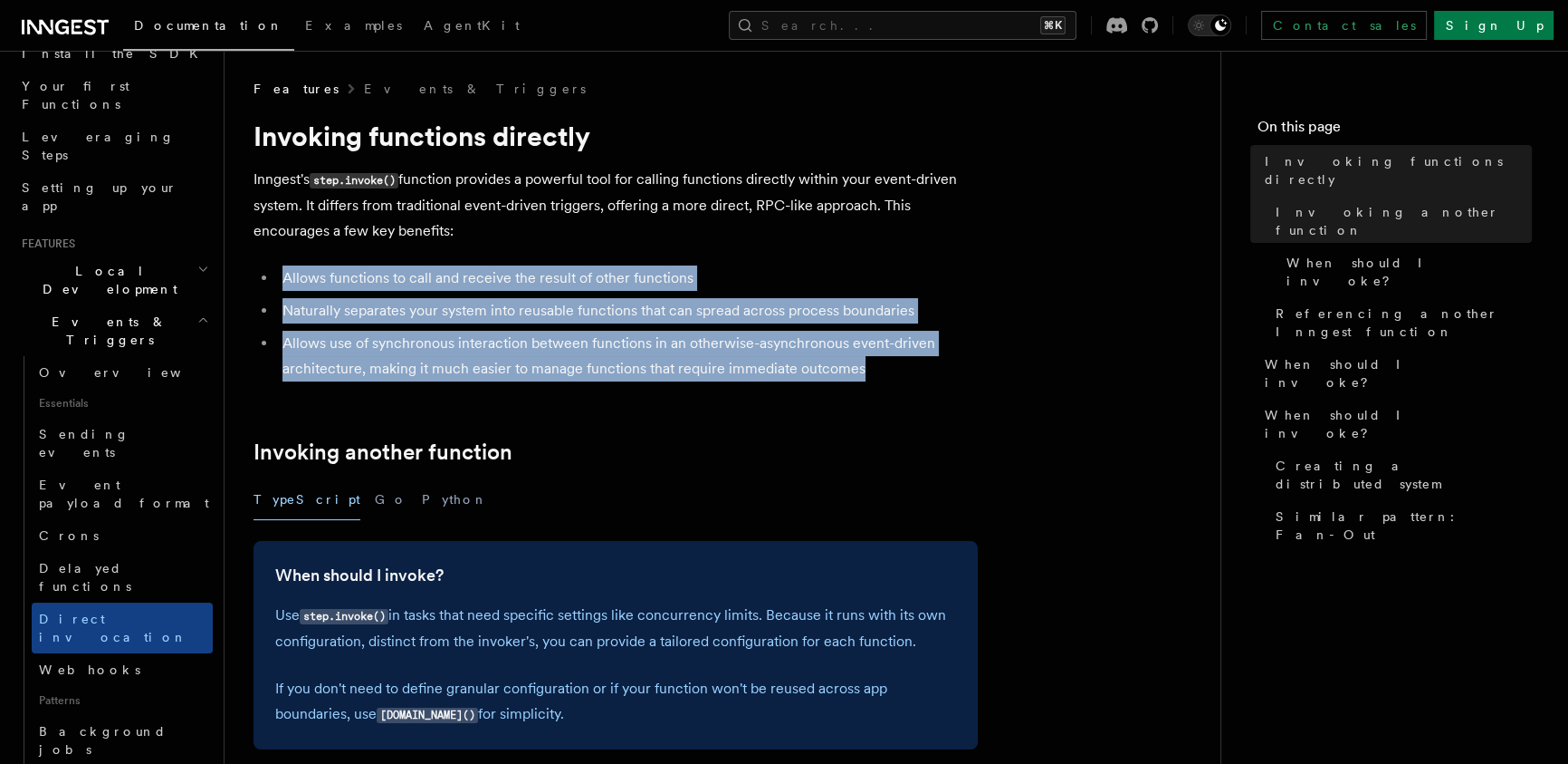
drag, startPoint x: 890, startPoint y: 366, endPoint x: 747, endPoint y: 105, distance: 297.6
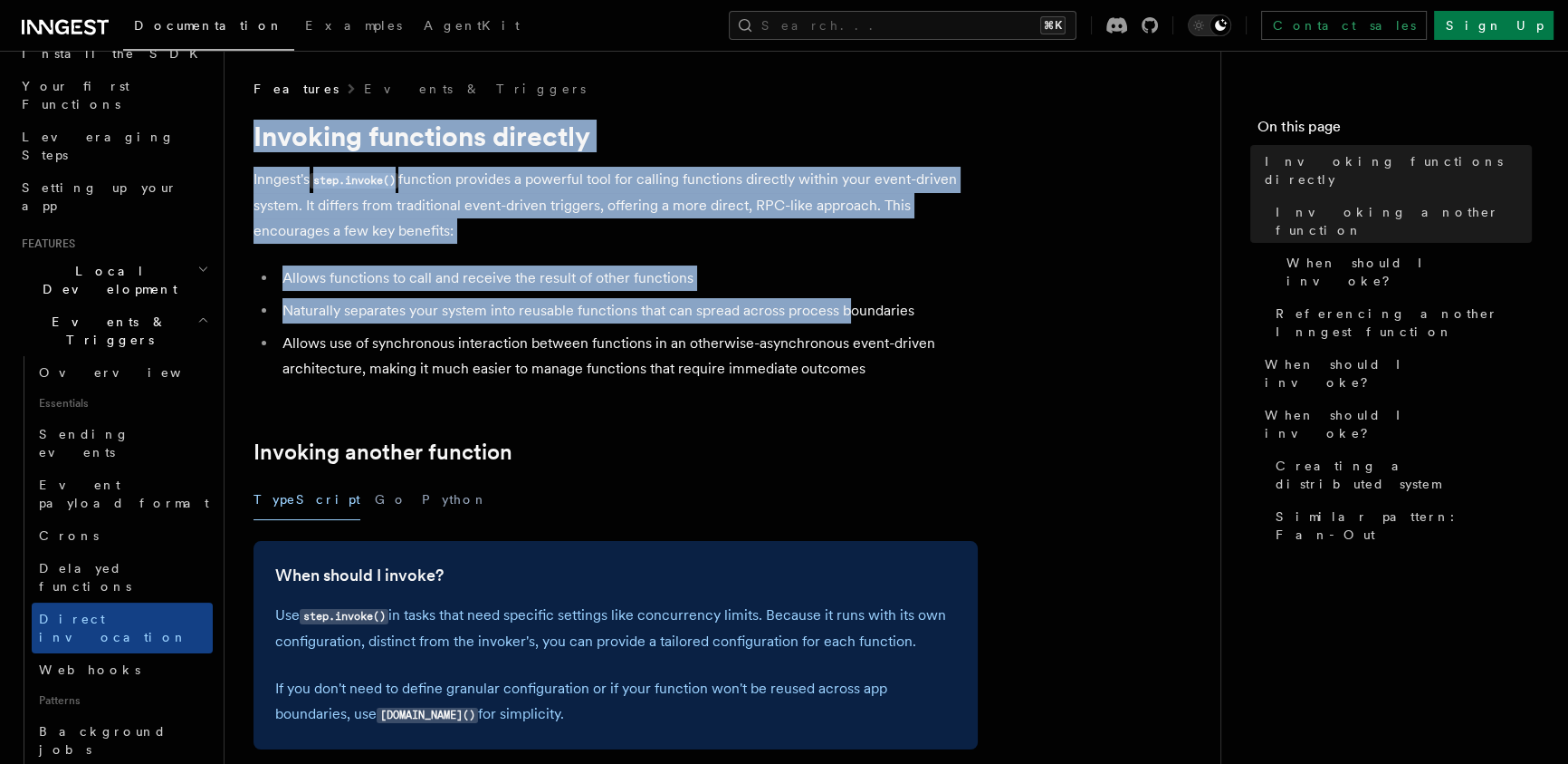
drag, startPoint x: 747, startPoint y: 105, endPoint x: 941, endPoint y: 438, distance: 385.4
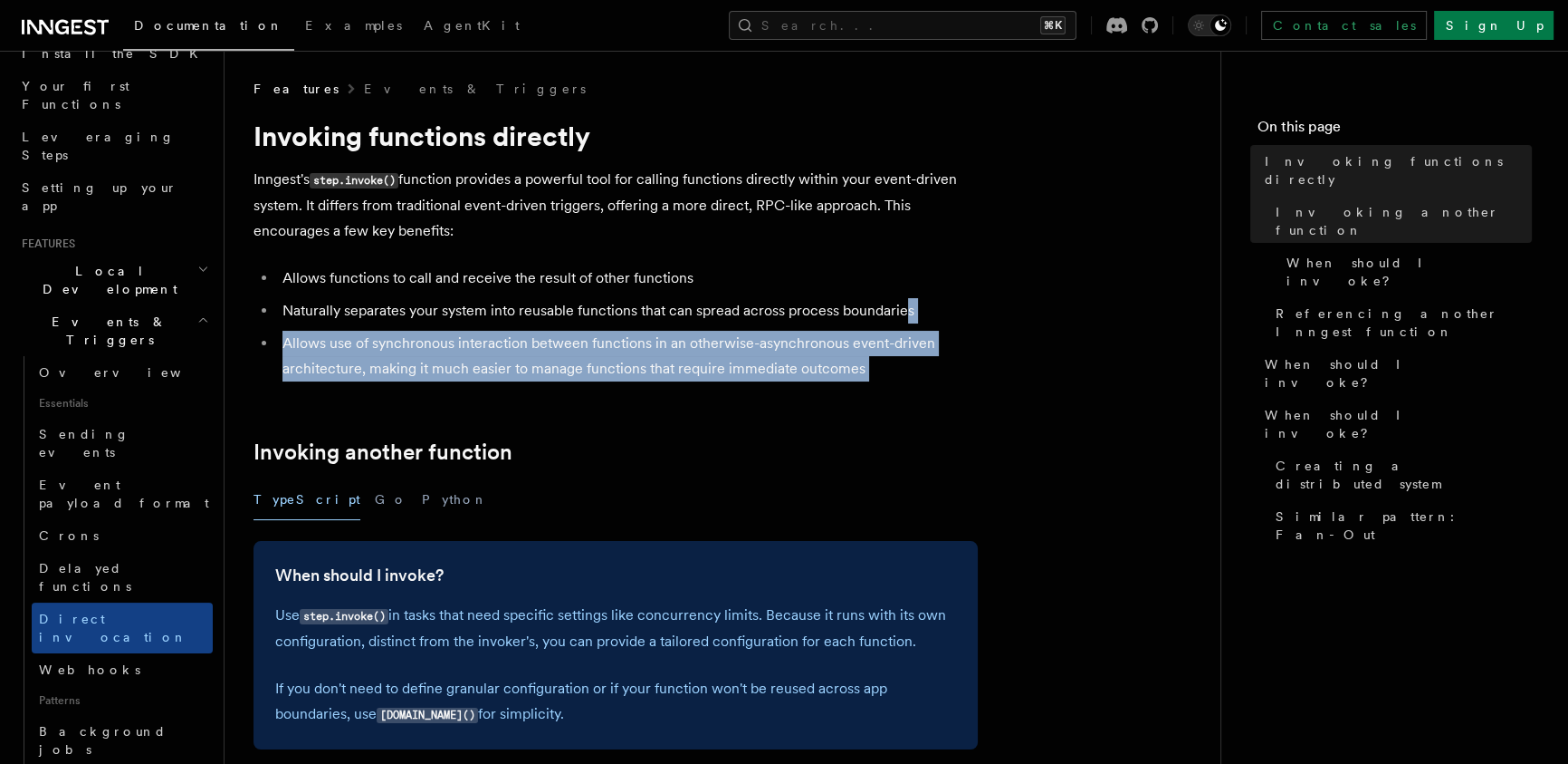
drag, startPoint x: 908, startPoint y: 314, endPoint x: 778, endPoint y: 140, distance: 217.2
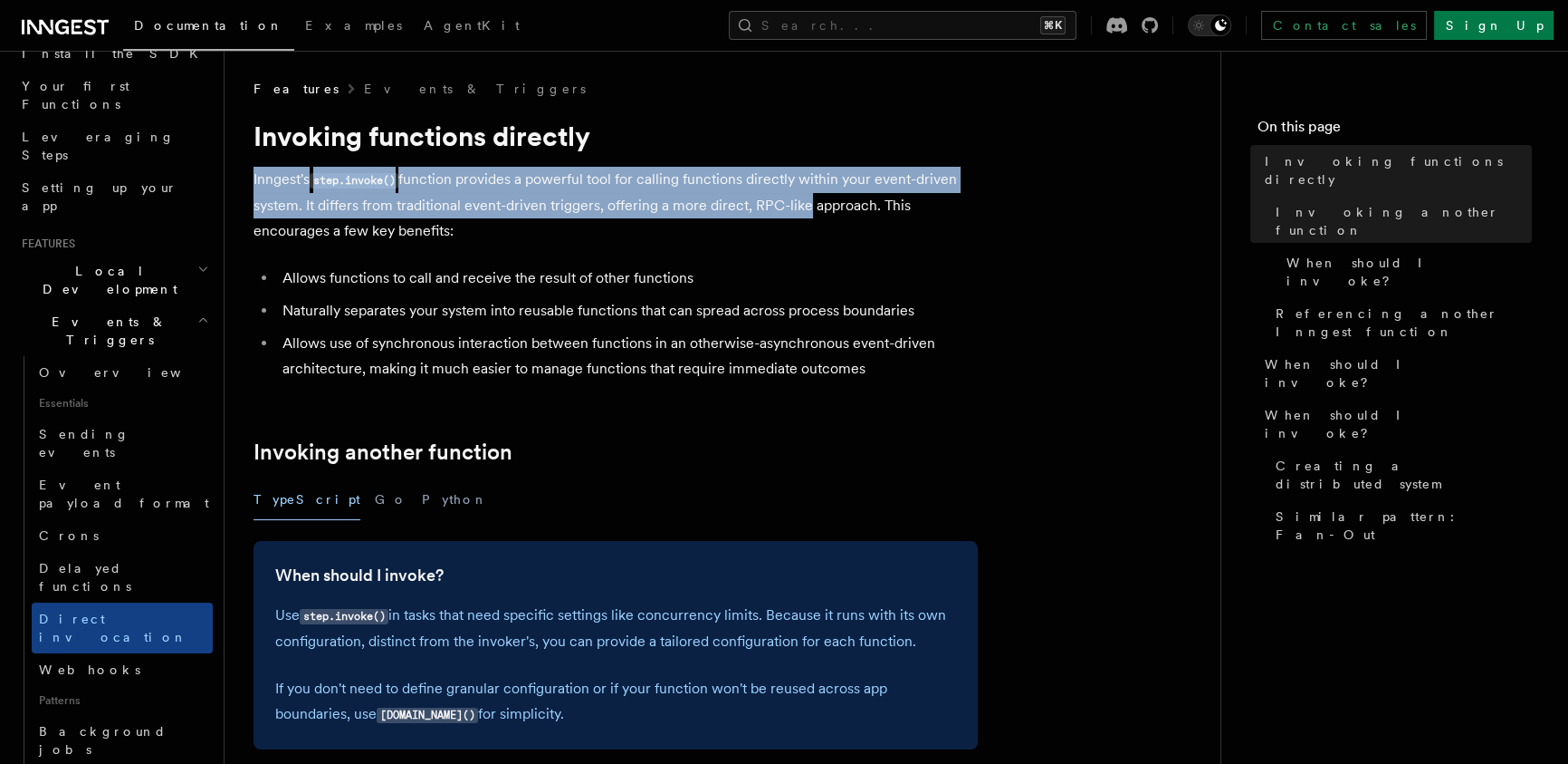
drag, startPoint x: 778, startPoint y: 140, endPoint x: 1014, endPoint y: 489, distance: 421.3
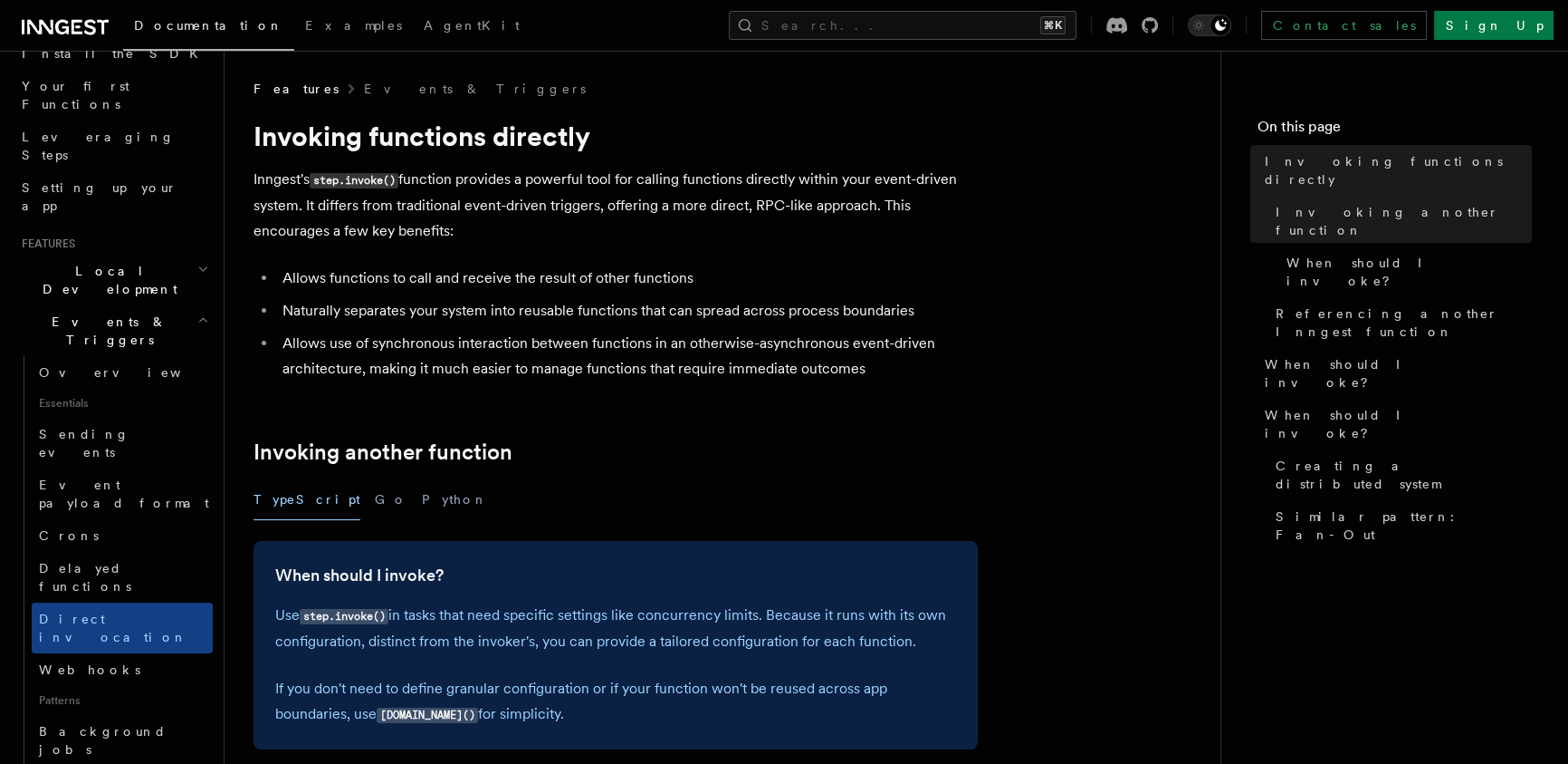
drag, startPoint x: 817, startPoint y: 252, endPoint x: 760, endPoint y: 201, distance: 76.5
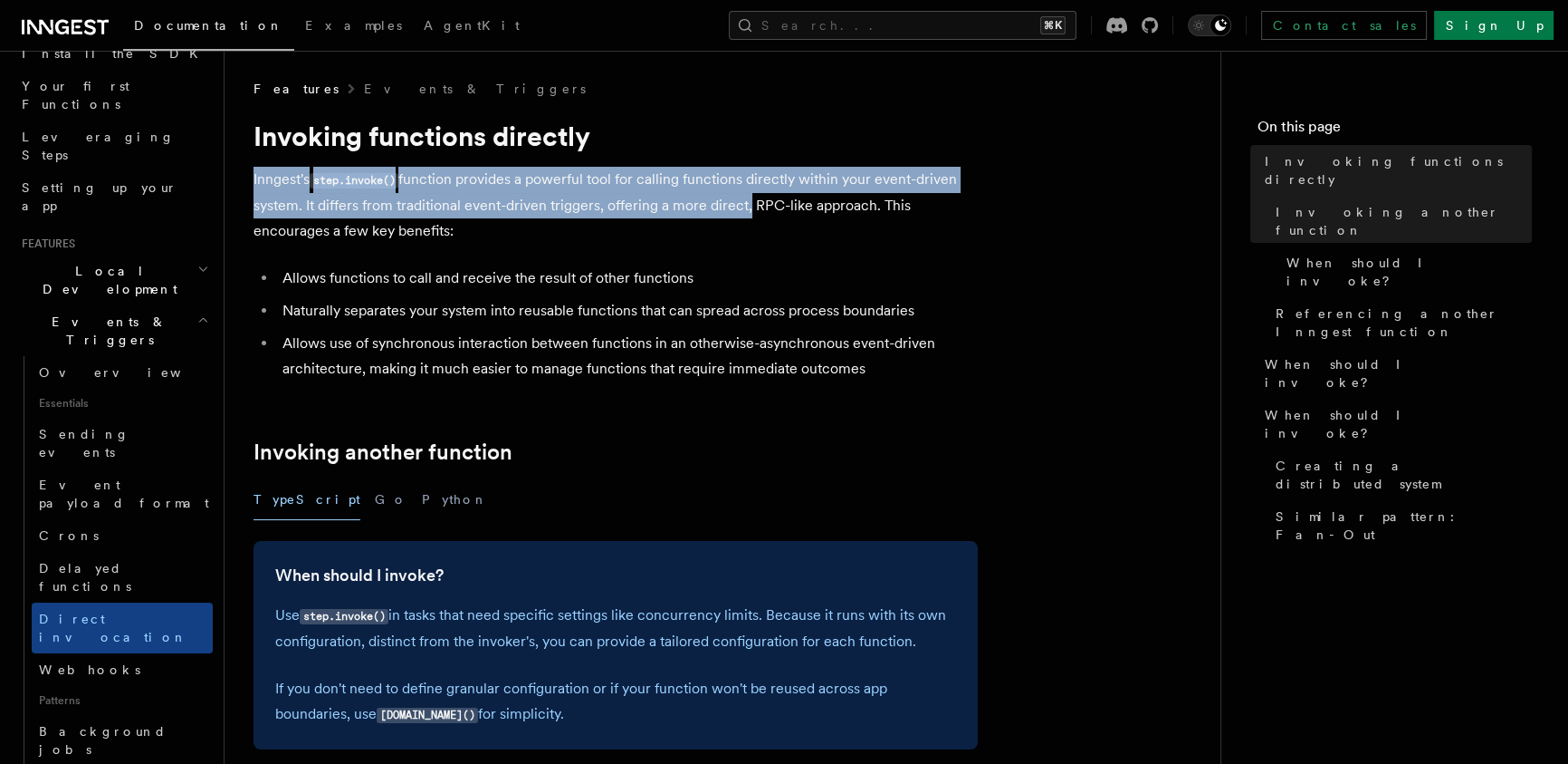
drag, startPoint x: 766, startPoint y: 260, endPoint x: 881, endPoint y: 453, distance: 224.7
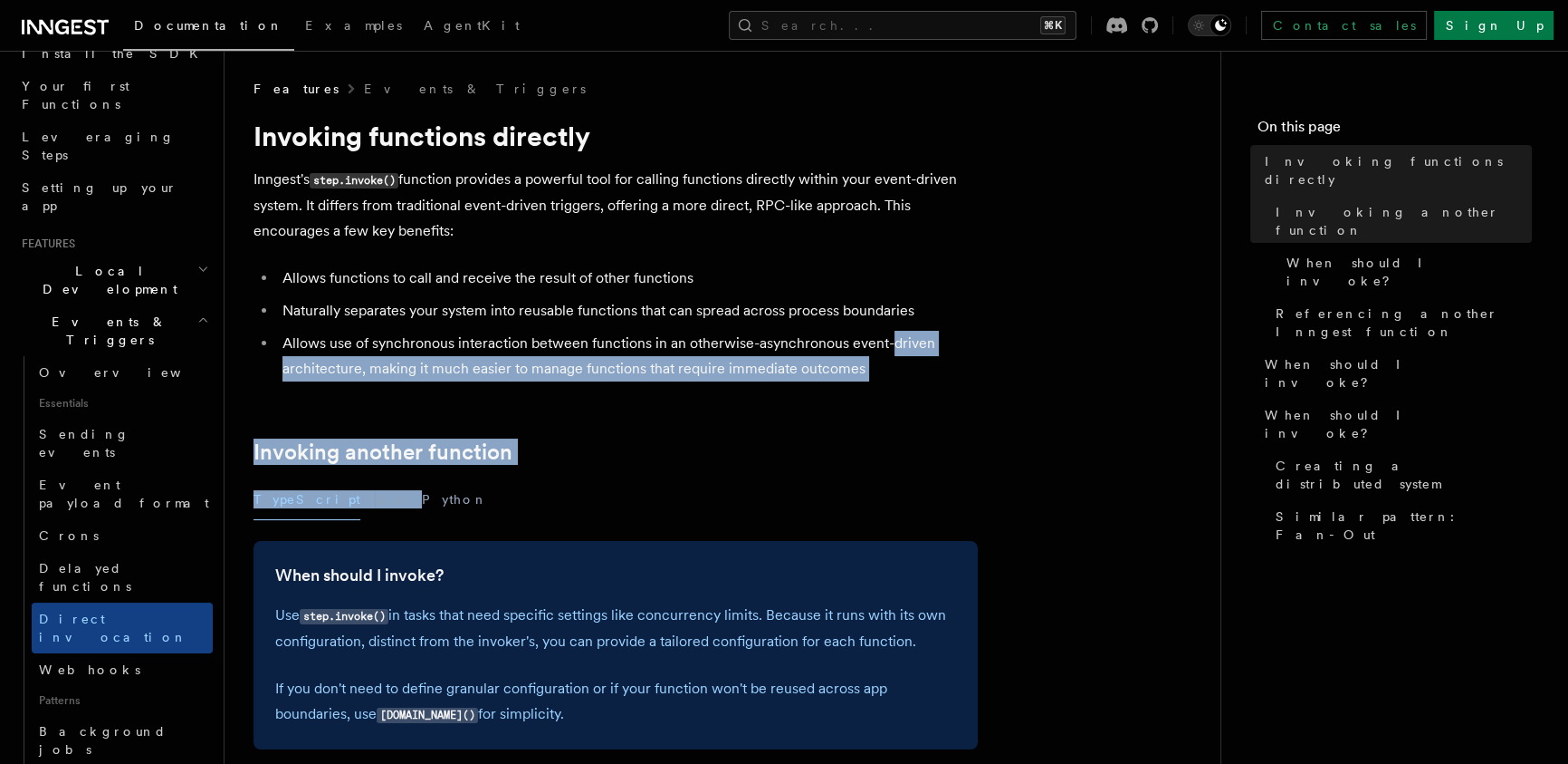
drag, startPoint x: 930, startPoint y: 406, endPoint x: 868, endPoint y: 318, distance: 107.6
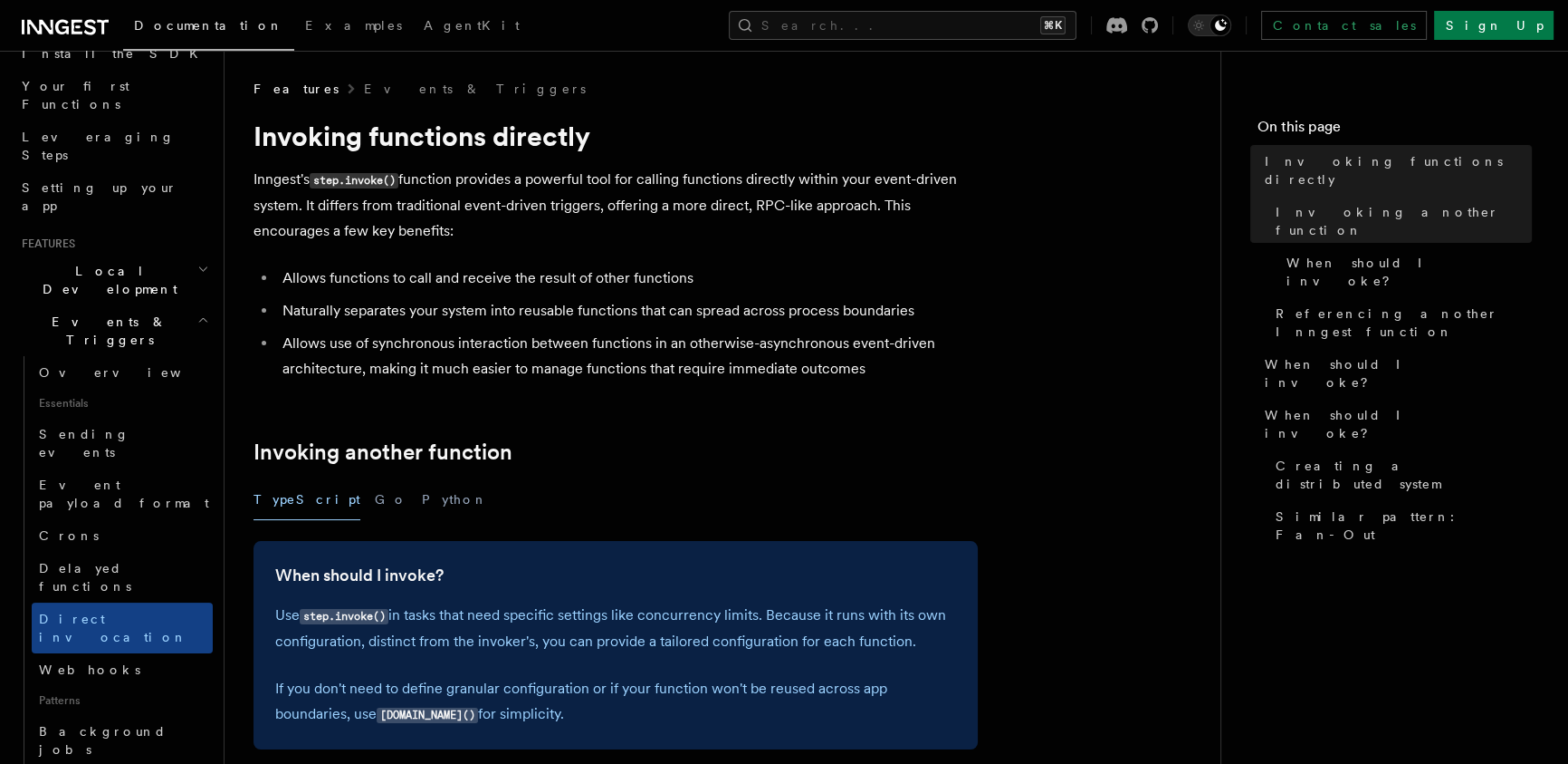
click at [784, 223] on p "Inngest's step.invoke() function provides a powerful tool for calling functions…" at bounding box center [616, 205] width 724 height 77
click at [784, 235] on p "Inngest's step.invoke() function provides a powerful tool for calling functions…" at bounding box center [616, 205] width 724 height 77
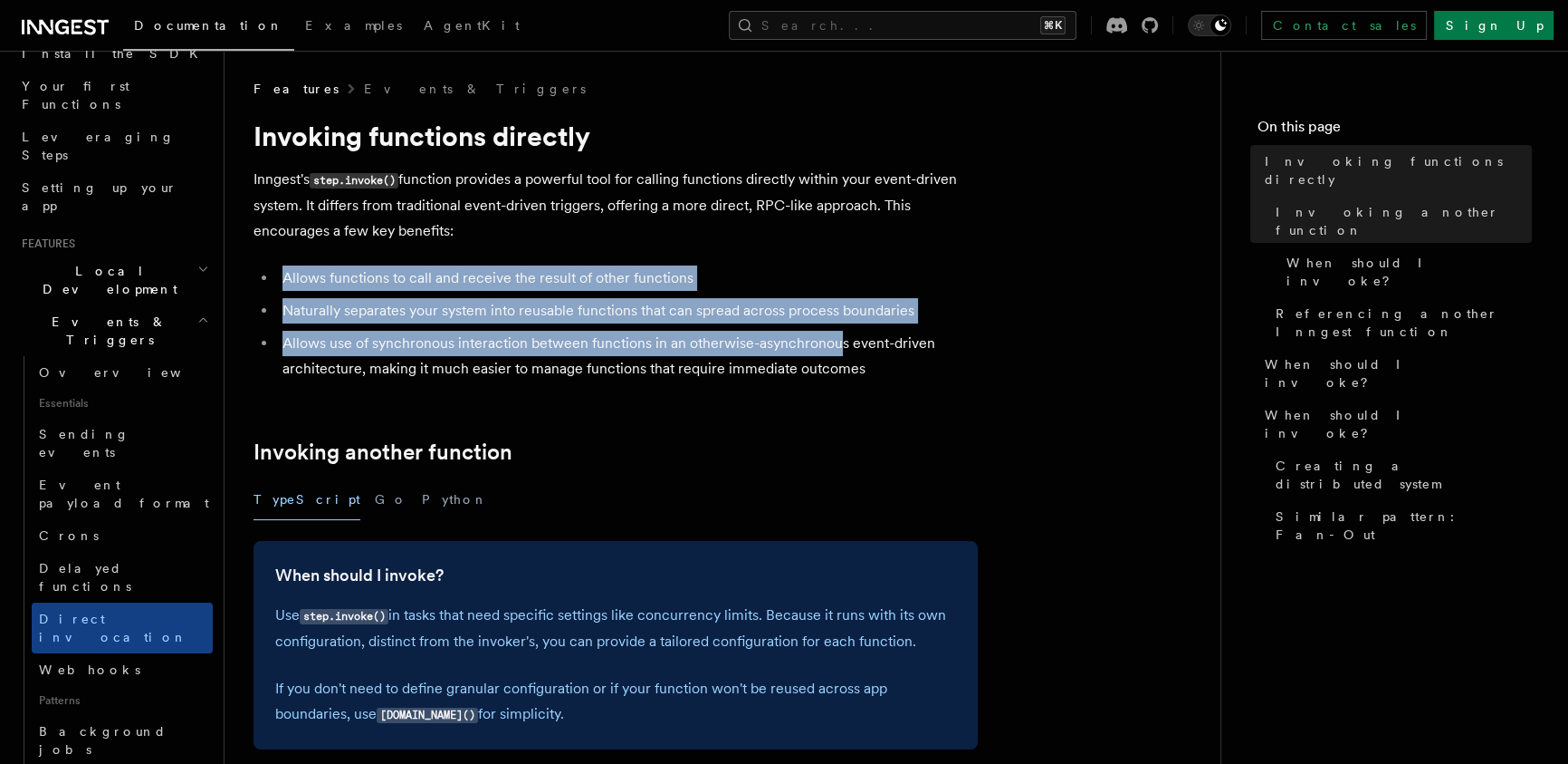
drag, startPoint x: 800, startPoint y: 285, endPoint x: 926, endPoint y: 430, distance: 192.1
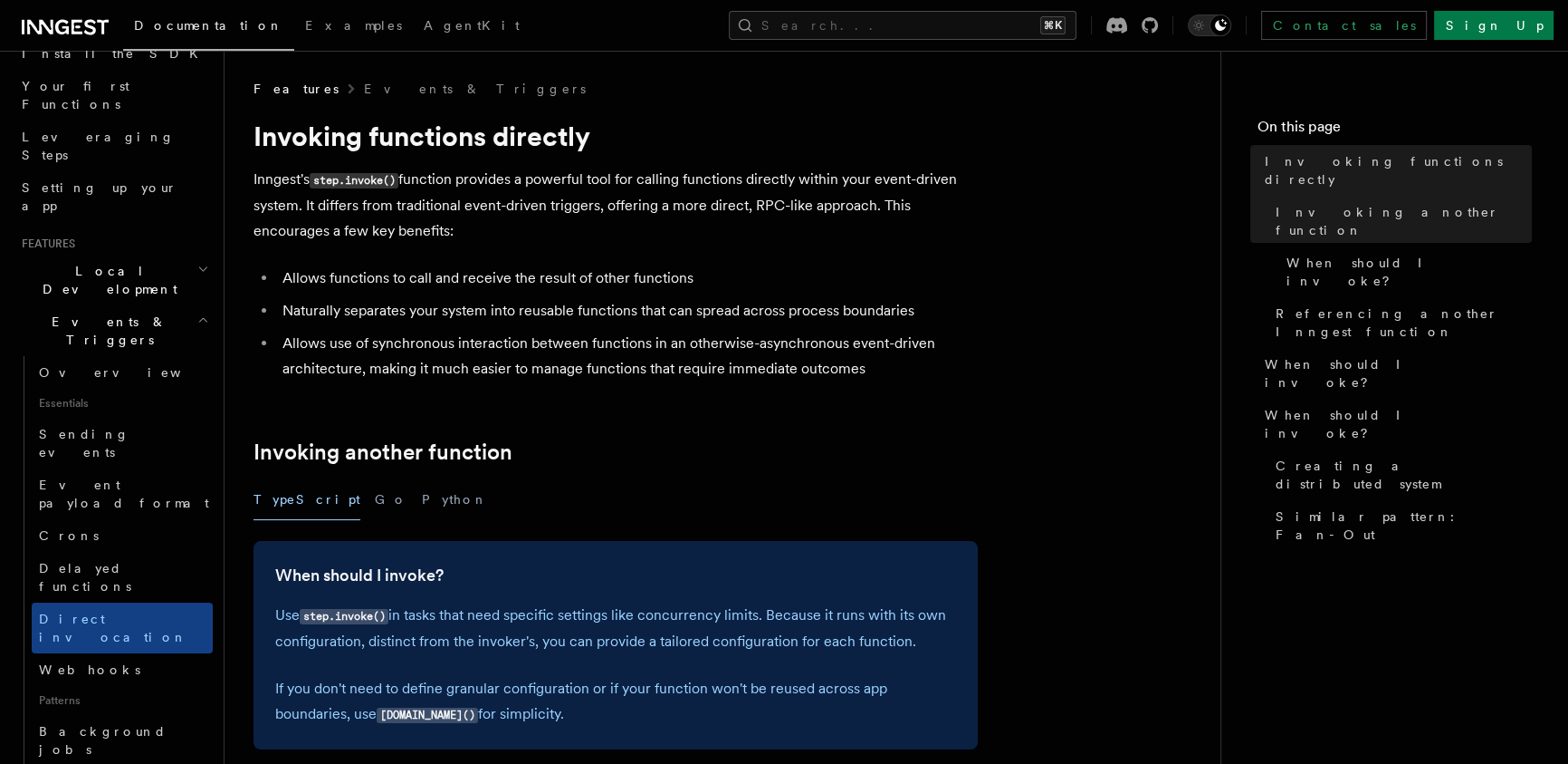
click at [901, 339] on li "Allows use of synchronous interaction between functions in an otherwise-asynchr…" at bounding box center [627, 355] width 701 height 51
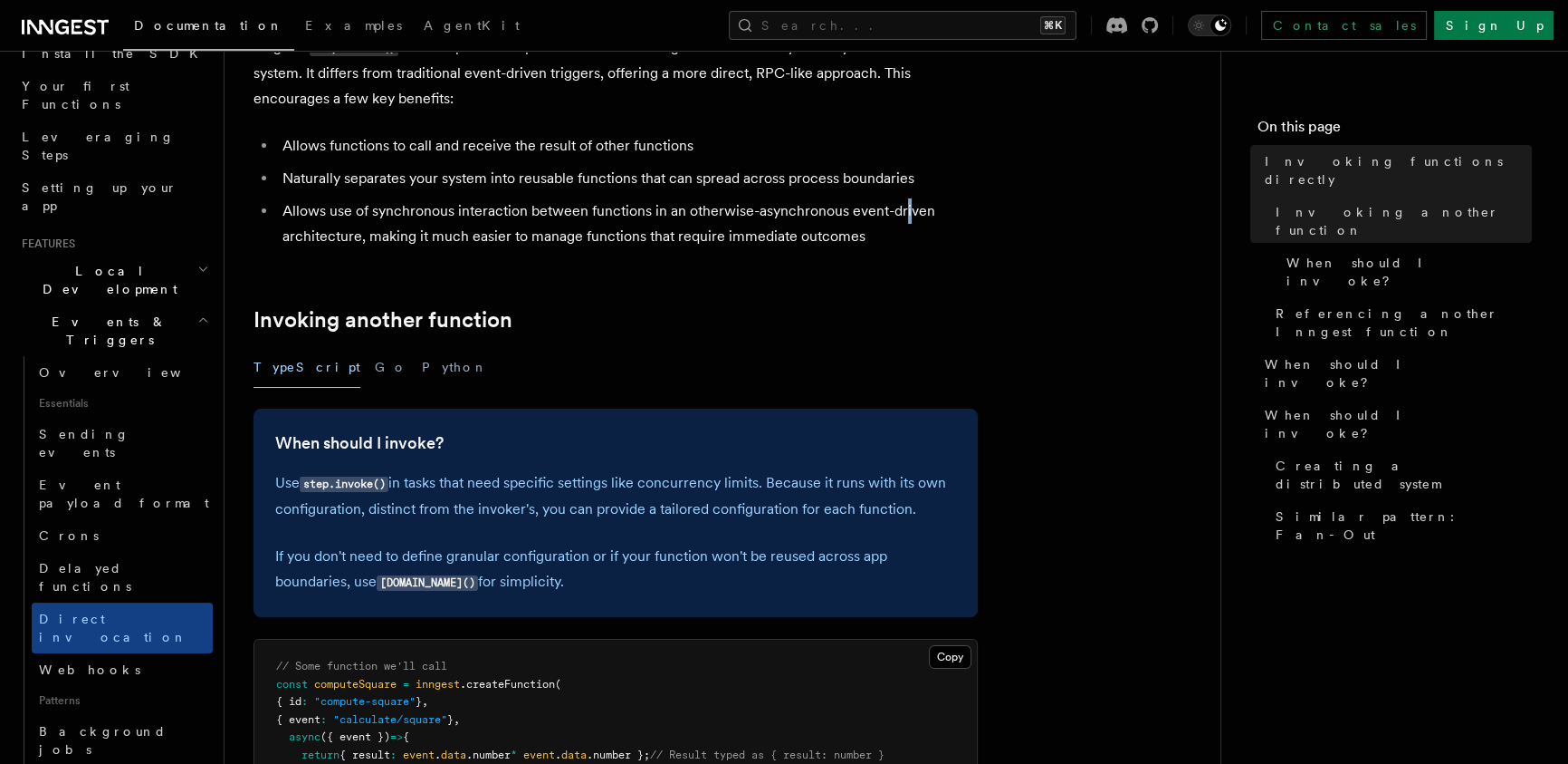
scroll to position [197, 0]
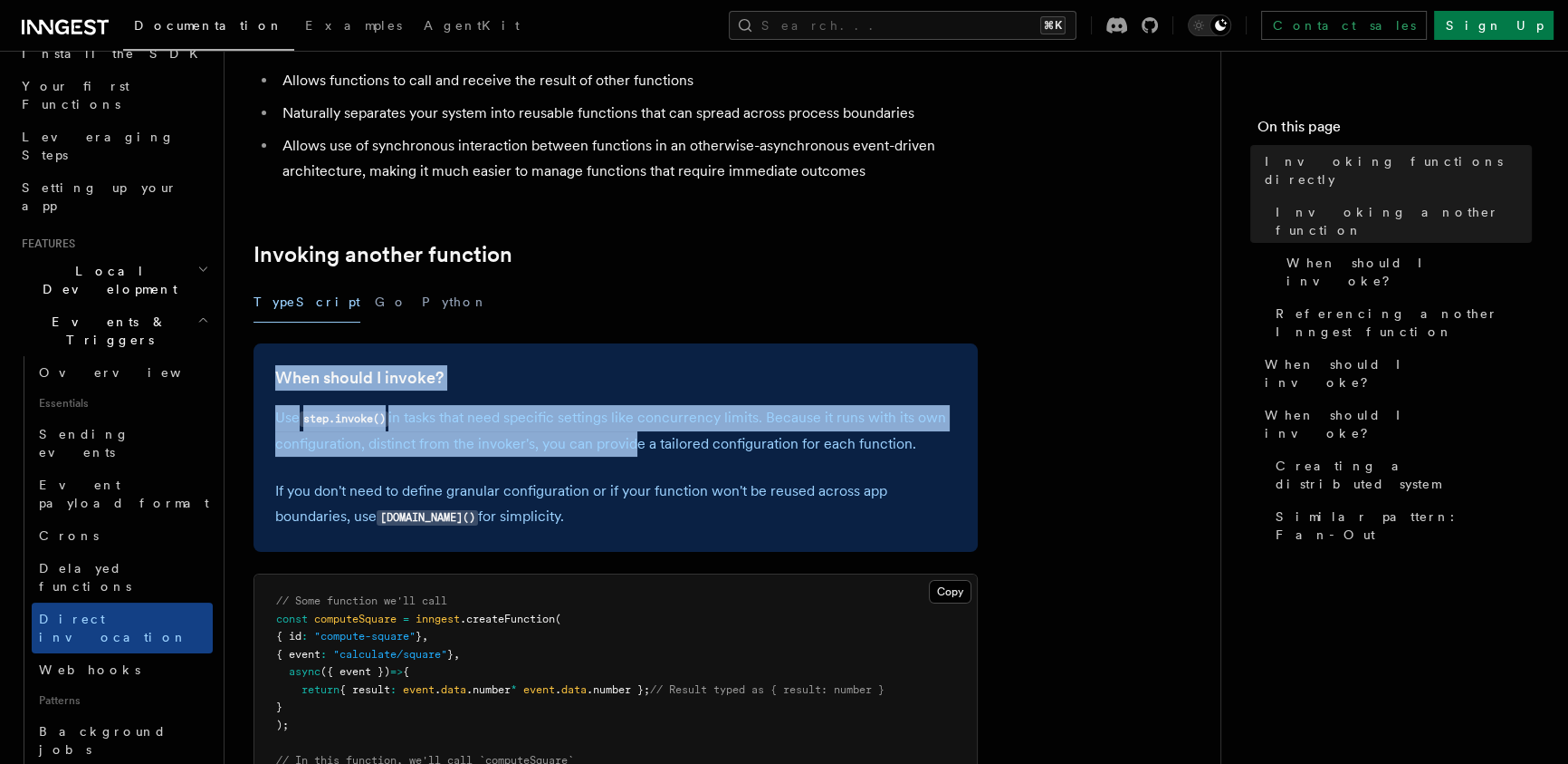
drag, startPoint x: 609, startPoint y: 410, endPoint x: 661, endPoint y: 498, distance: 102.2
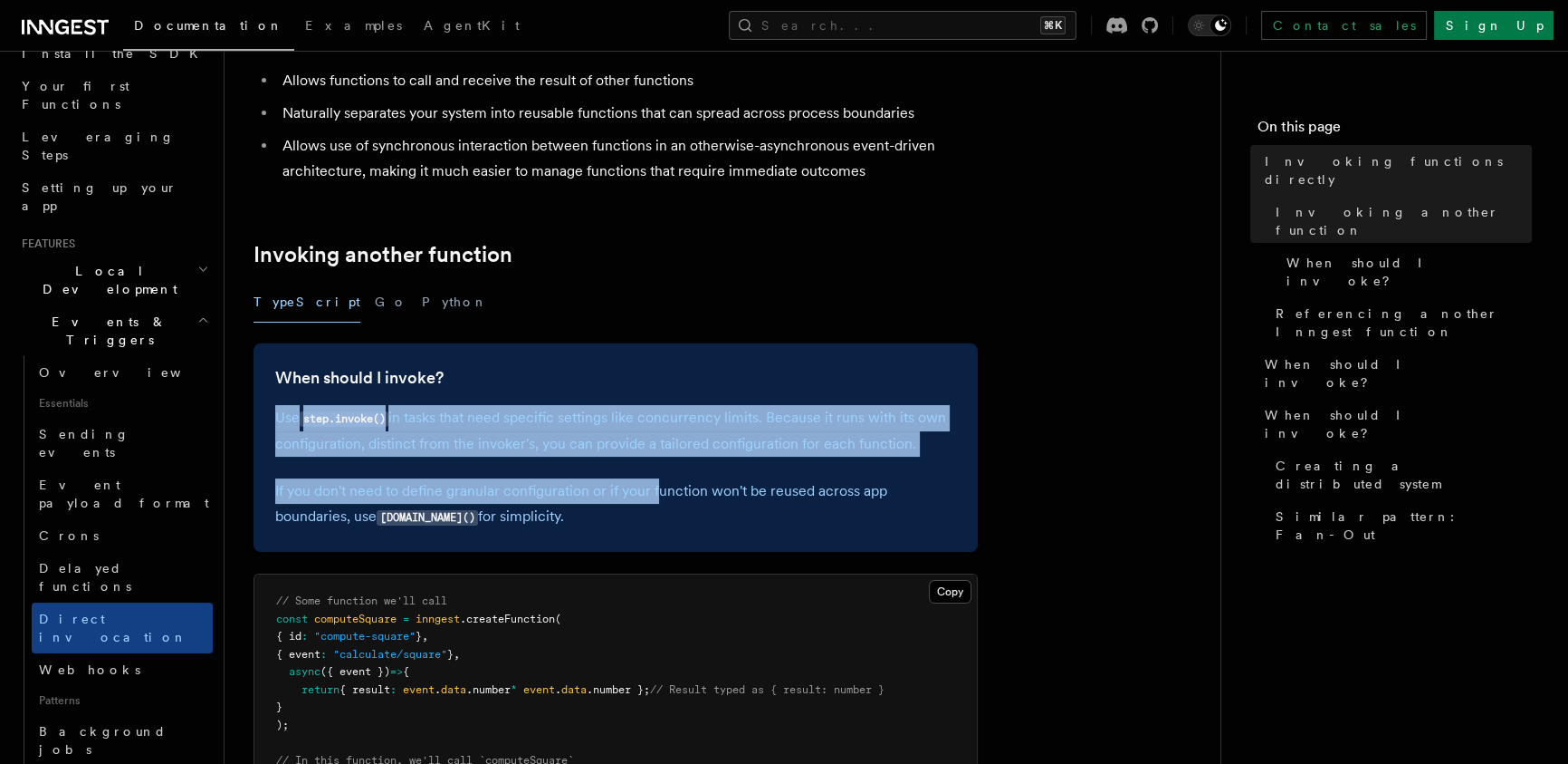
drag, startPoint x: 661, startPoint y: 497, endPoint x: 629, endPoint y: 291, distance: 208.5
click at [628, 287] on div "TypeScript Go Python" at bounding box center [616, 302] width 724 height 41
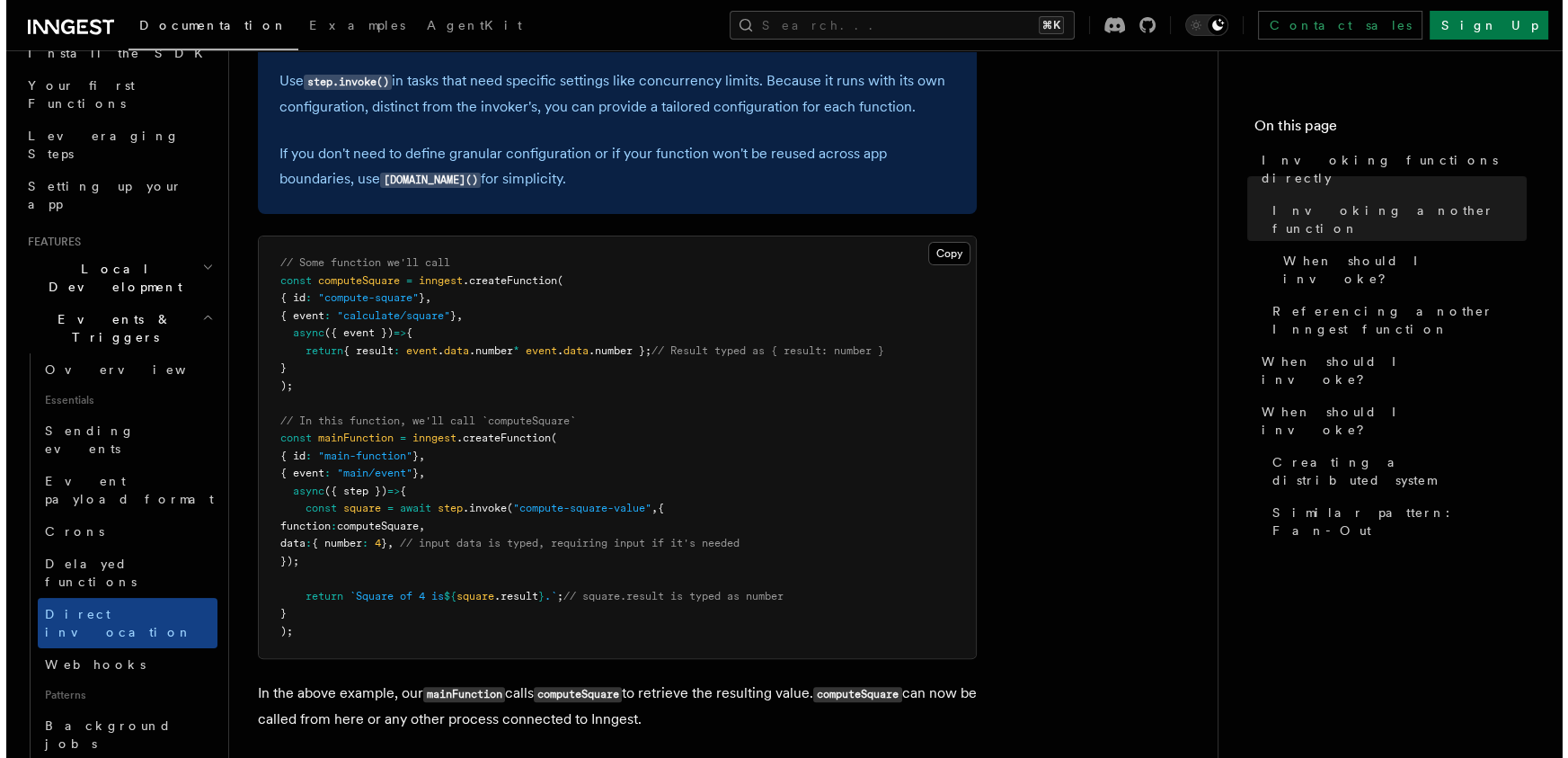
scroll to position [588, 0]
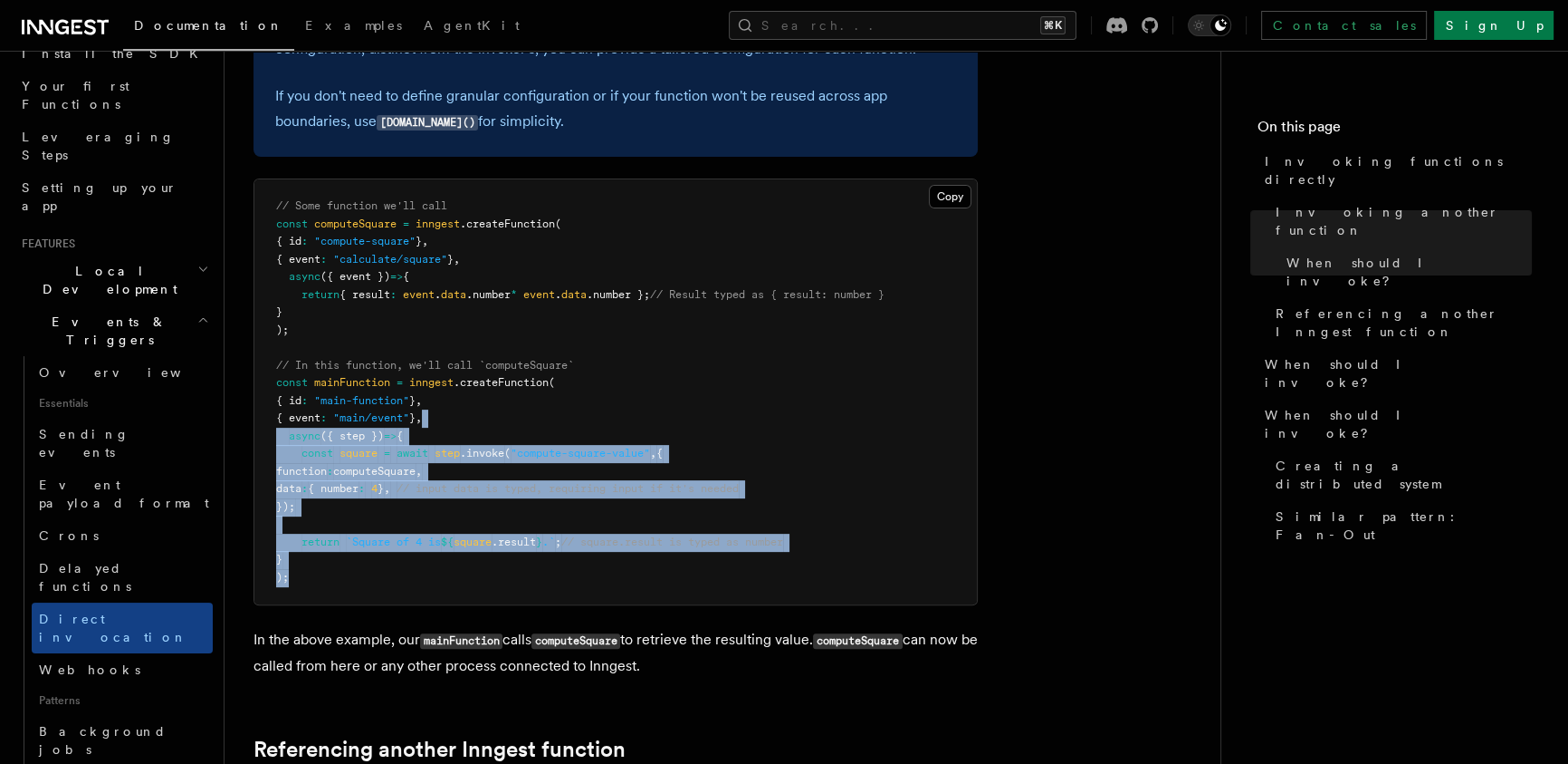
click at [684, 371] on pre "// Some function we'll call const computeSquare = inngest .createFunction ( { i…" at bounding box center [616, 392] width 723 height 425
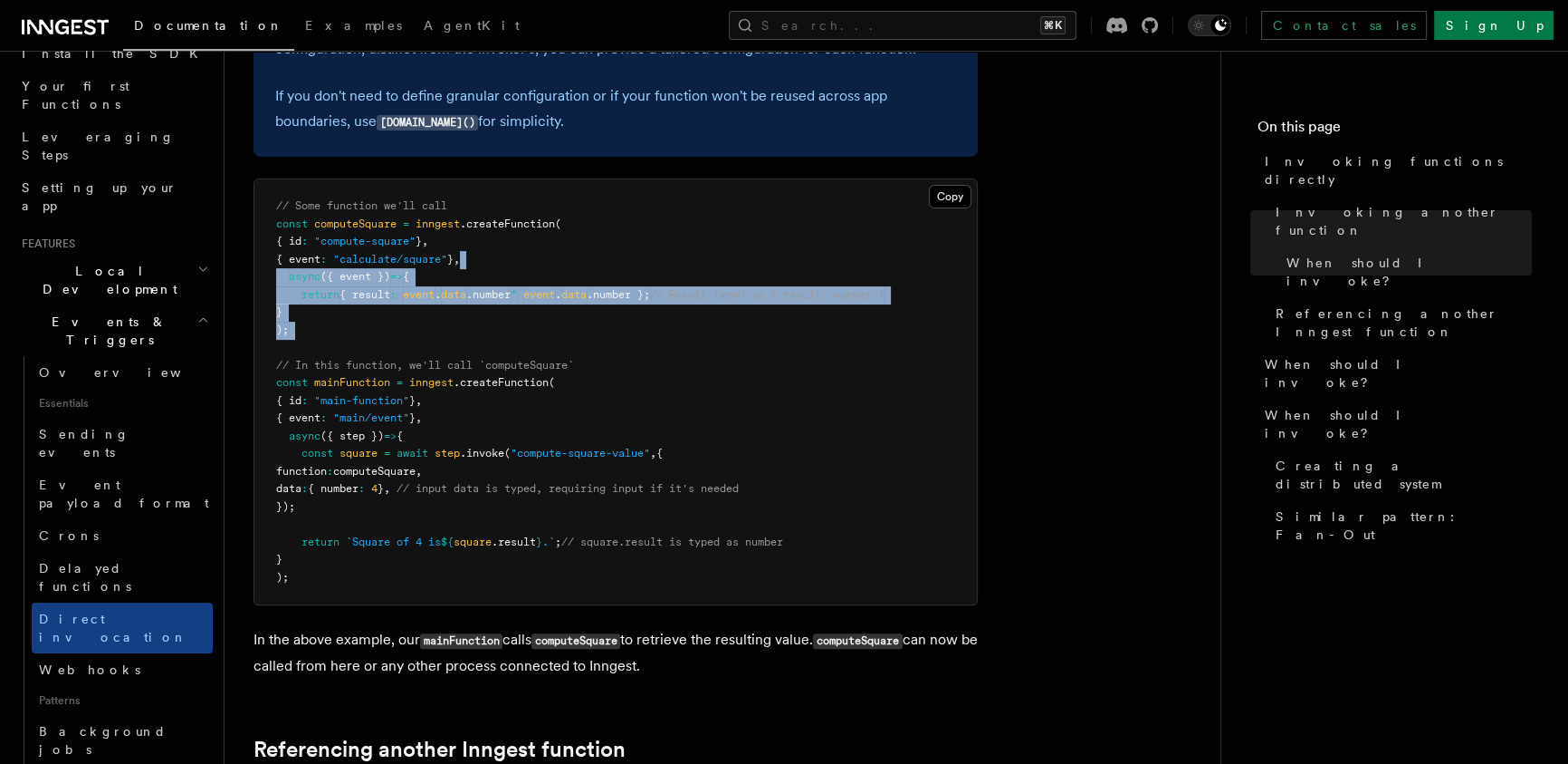
drag, startPoint x: 675, startPoint y: 260, endPoint x: 784, endPoint y: 482, distance: 247.3
click at [784, 482] on pre "// Some function we'll call const computeSquare = inngest .createFunction ( { i…" at bounding box center [616, 392] width 723 height 425
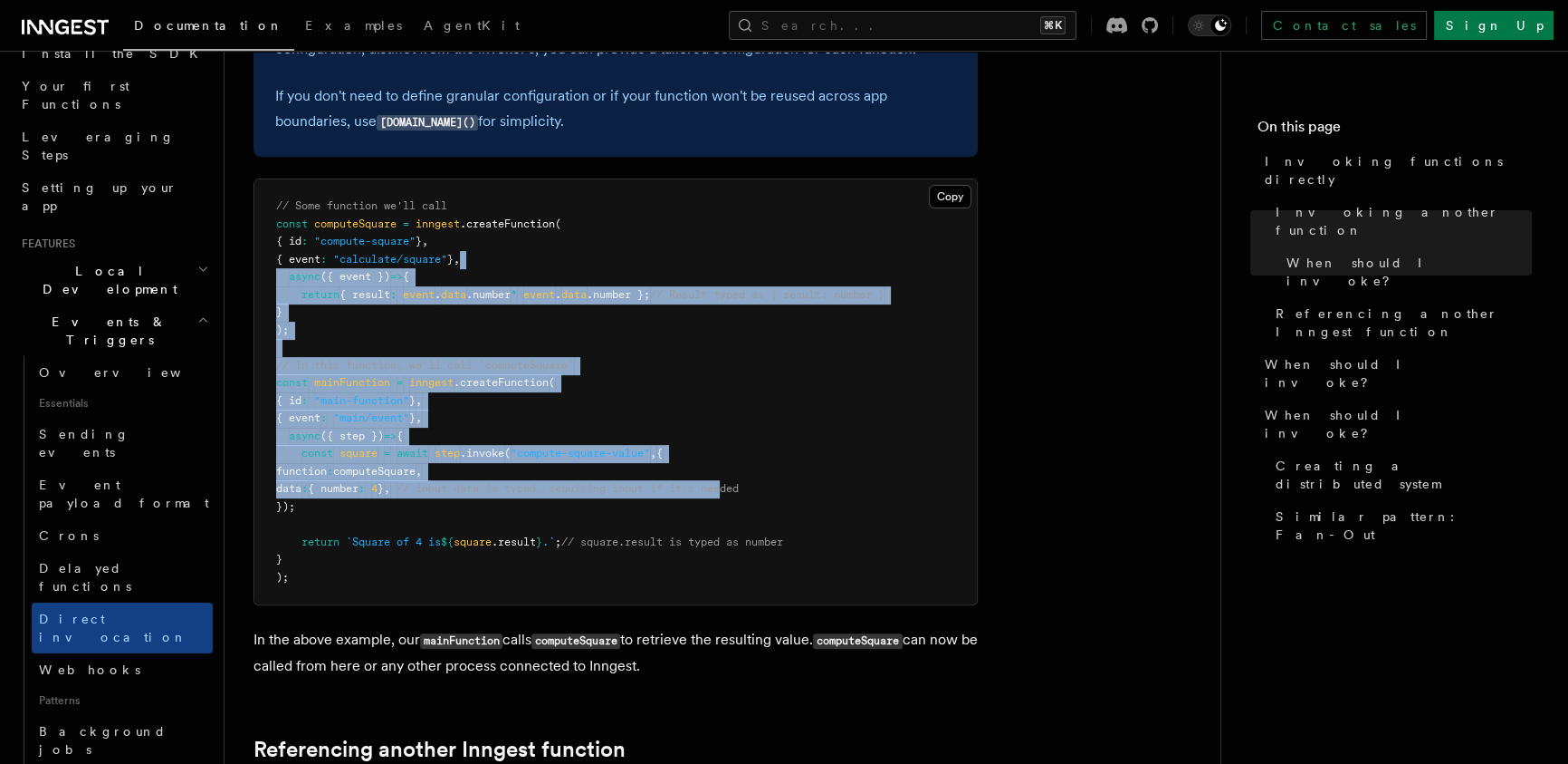
click at [884, 564] on pre "// Some function we'll call const computeSquare = inngest .createFunction ( { i…" at bounding box center [616, 392] width 723 height 425
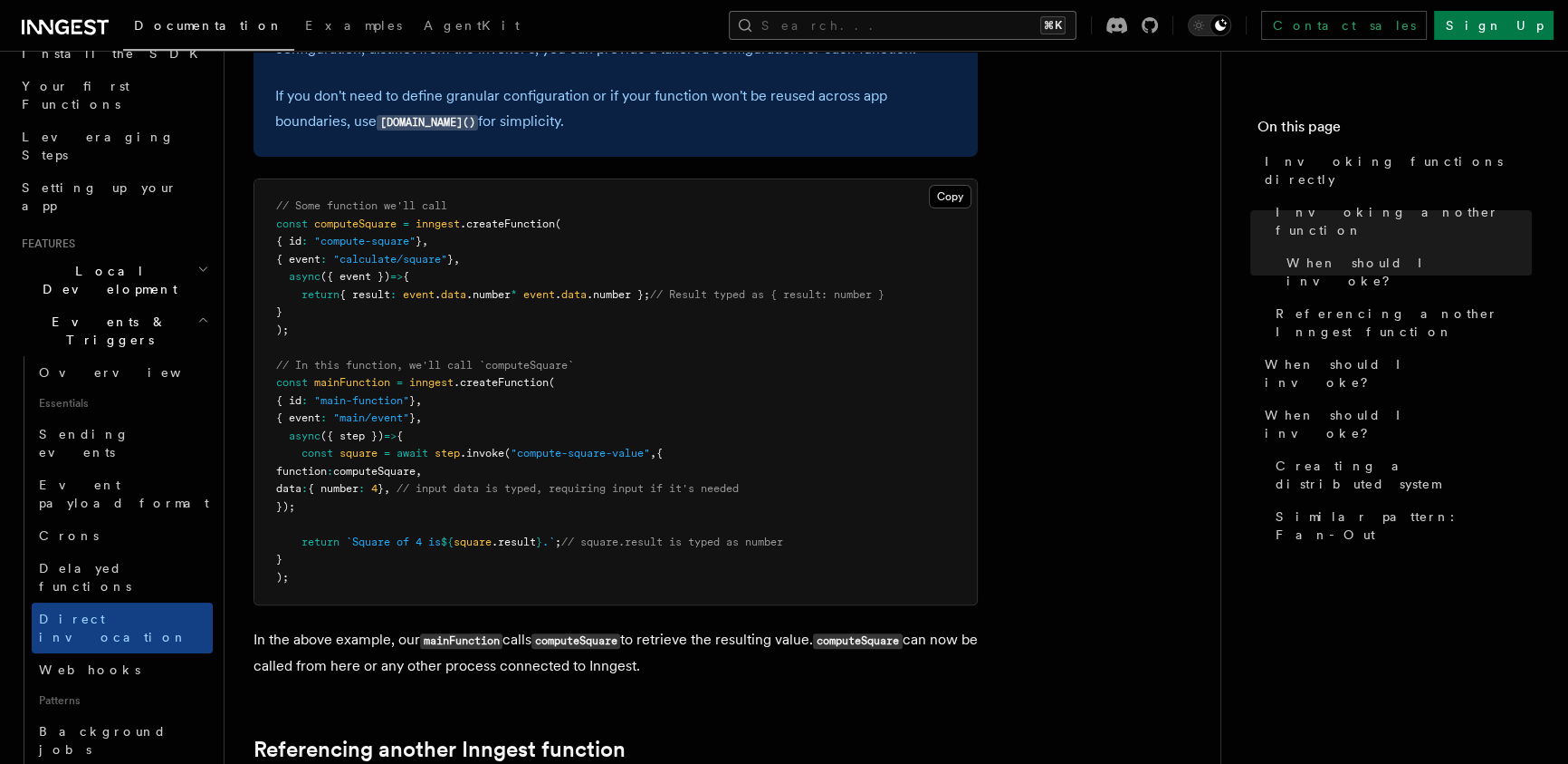
click at [926, 26] on button "Search... ⌘K" at bounding box center [903, 25] width 348 height 29
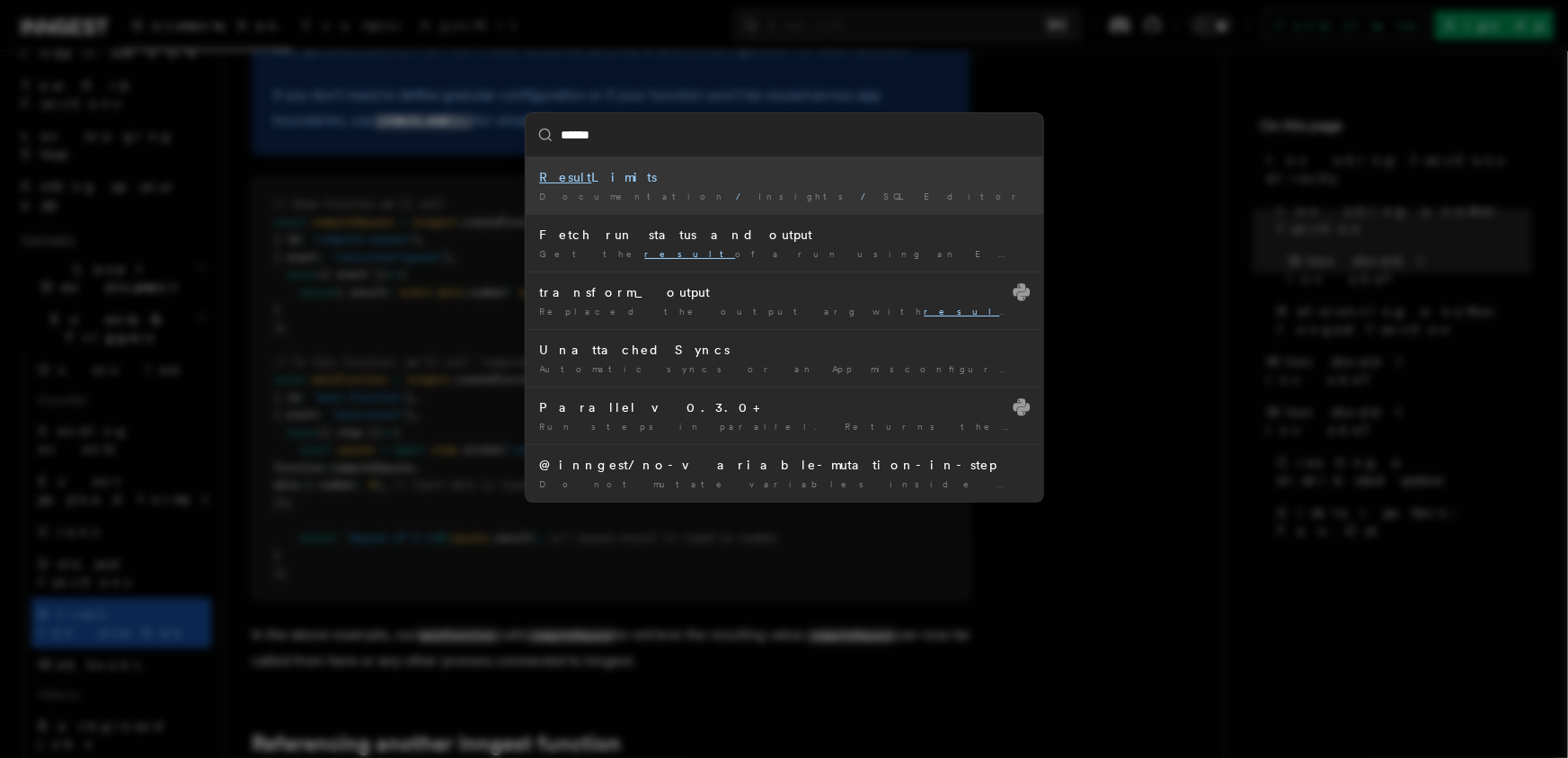
type input "*******"
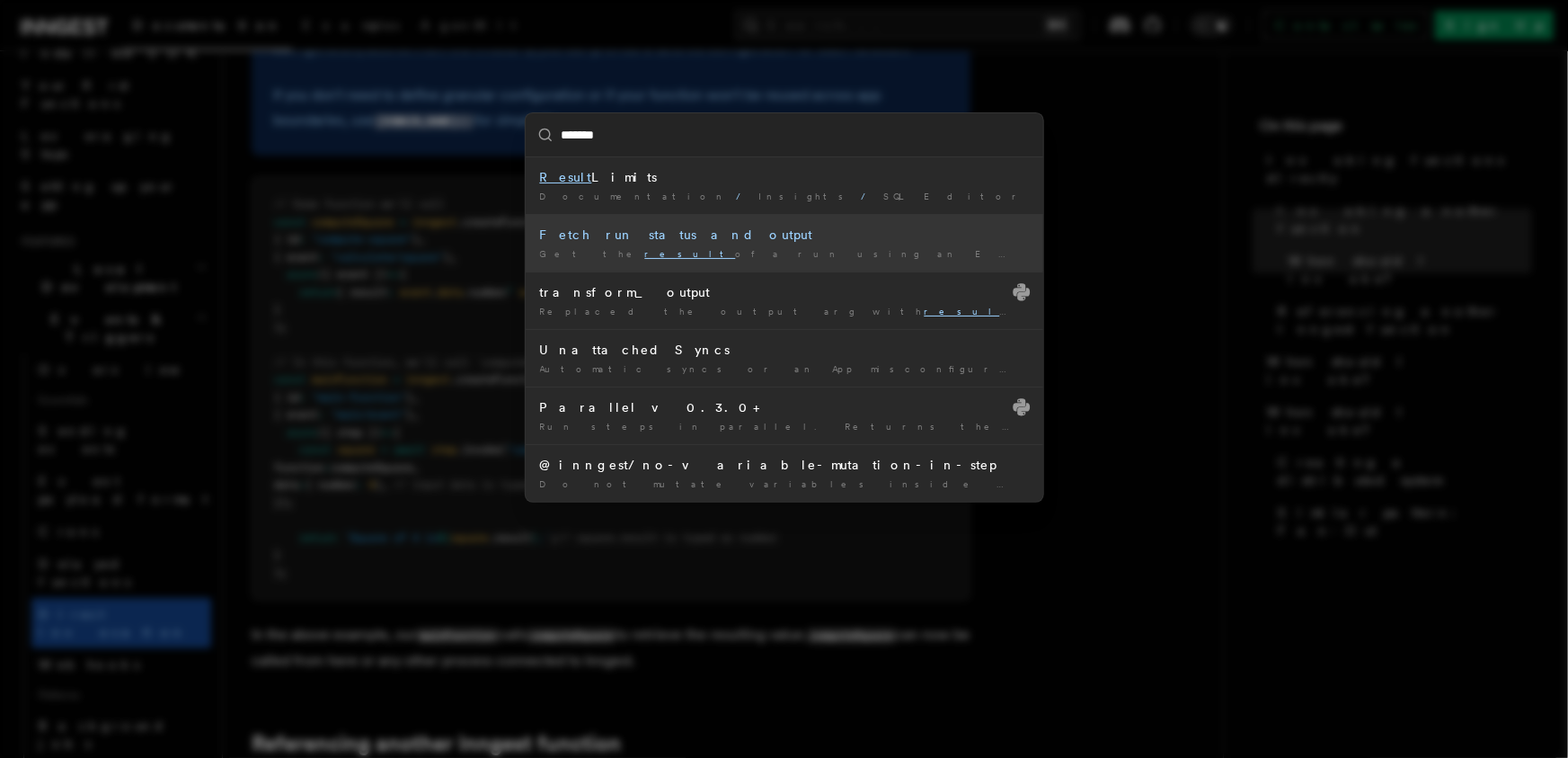
click at [668, 235] on div "Fetch run status and output" at bounding box center [784, 234] width 489 height 18
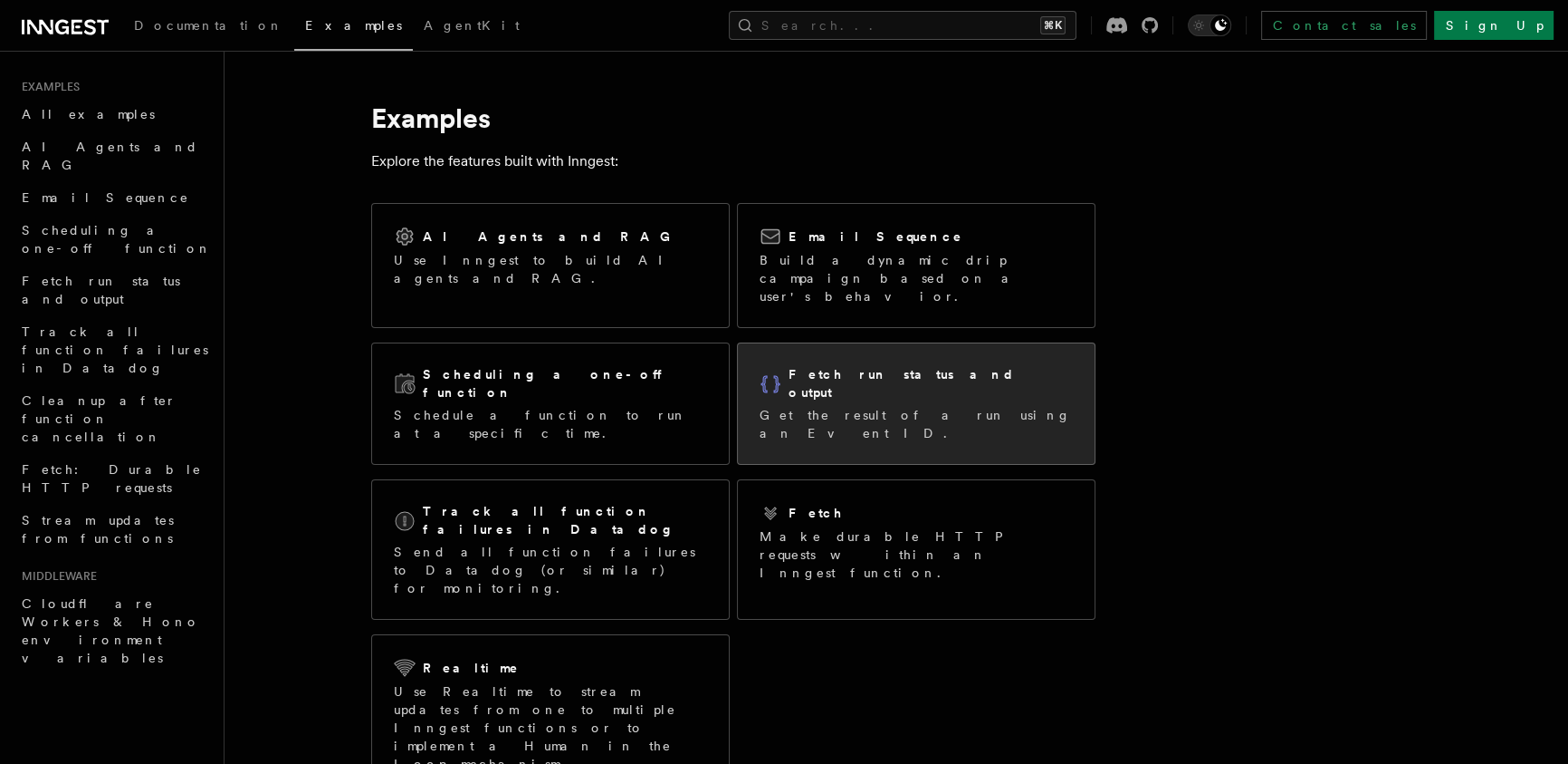
click at [915, 406] on p "Get the result of a run using an Event ID." at bounding box center [916, 424] width 313 height 37
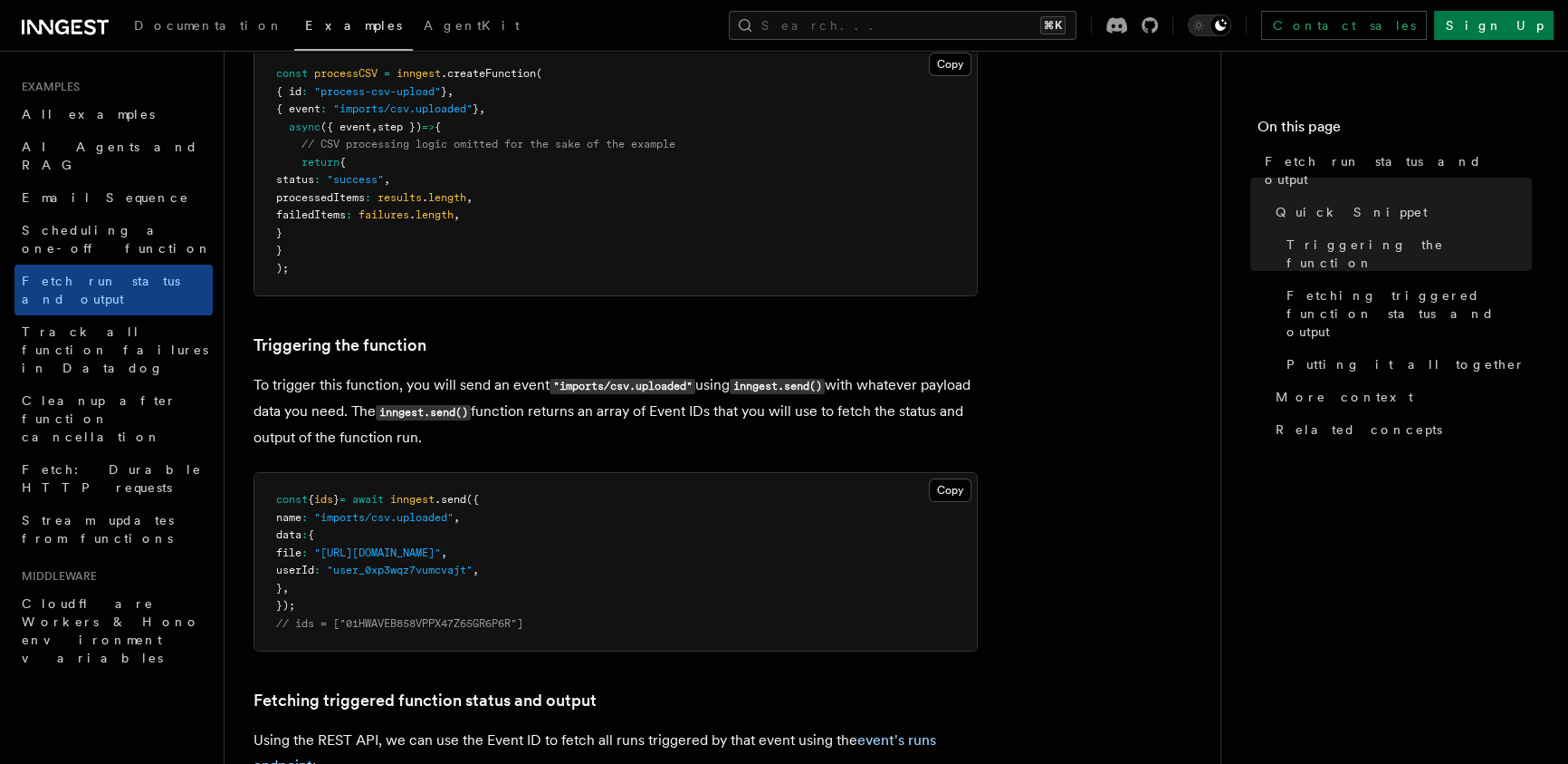
scroll to position [487, 0]
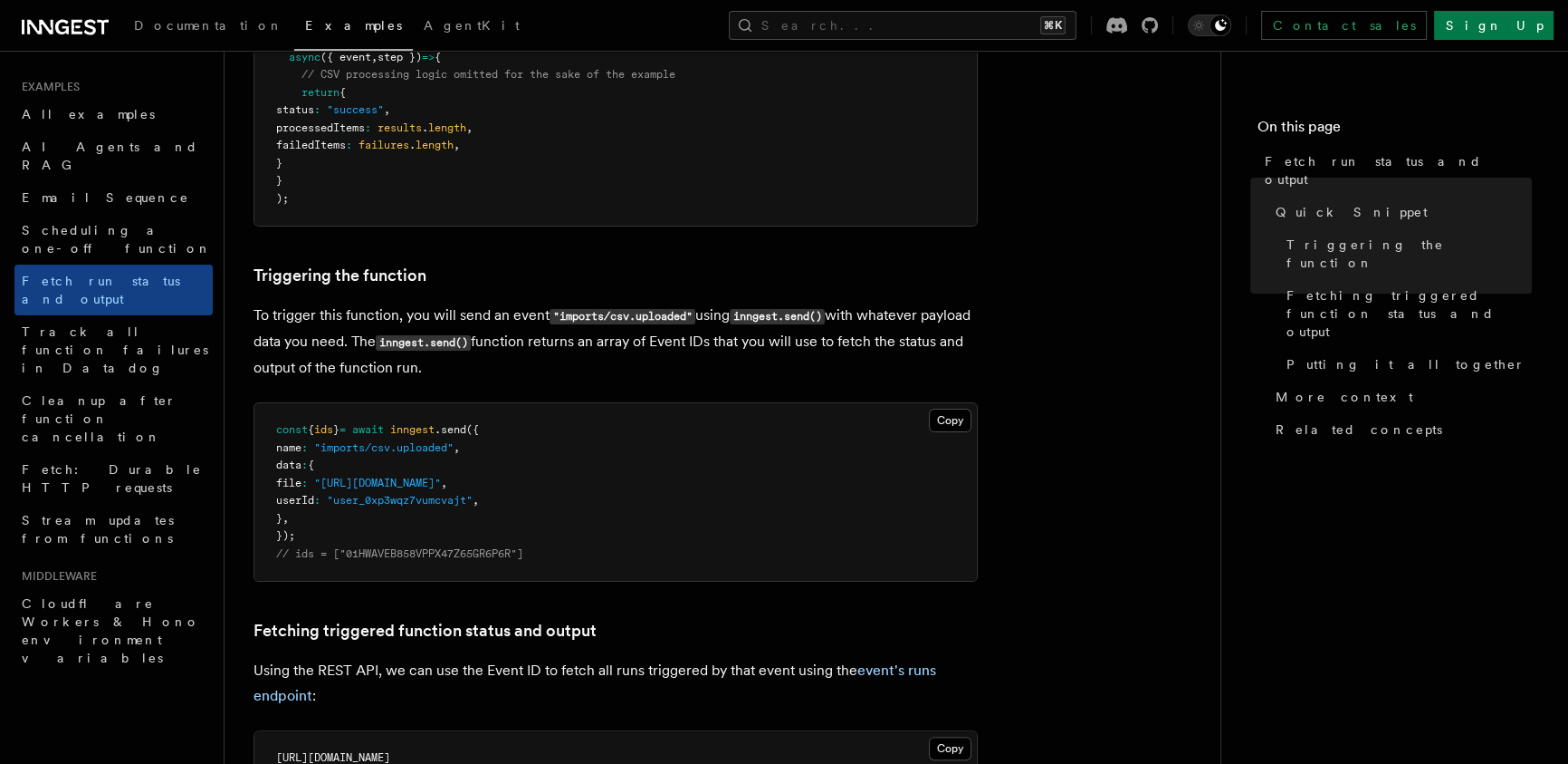
drag, startPoint x: 598, startPoint y: 410, endPoint x: 639, endPoint y: 517, distance: 114.6
click at [623, 495] on pre "const { ids } = await inngest .send ({ name : "imports/csv.uploaded" , data : {…" at bounding box center [616, 491] width 723 height 178
drag, startPoint x: 655, startPoint y: 523, endPoint x: 599, endPoint y: 384, distance: 149.9
click at [616, 447] on pre "const { ids } = await inngest .send ({ name : "imports/csv.uploaded" , data : {…" at bounding box center [616, 491] width 723 height 178
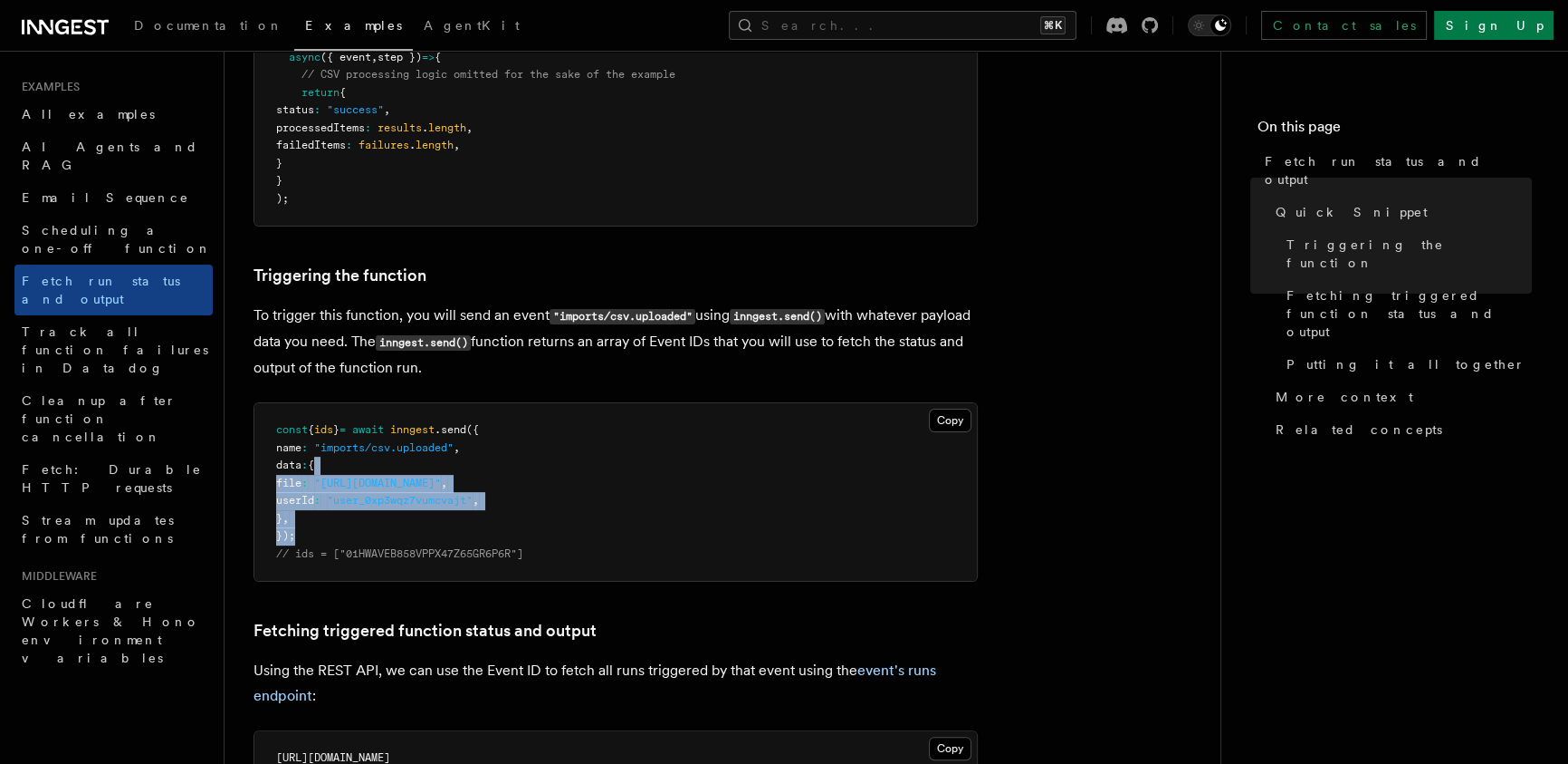
drag, startPoint x: 691, startPoint y: 504, endPoint x: 622, endPoint y: 366, distance: 154.3
click at [646, 414] on pre "const { ids } = await inngest .send ({ name : "imports/csv.uploaded" , data : {…" at bounding box center [616, 491] width 723 height 178
click at [622, 366] on p "To trigger this function, you will send an event "imports/csv.uploaded" using i…" at bounding box center [616, 341] width 724 height 78
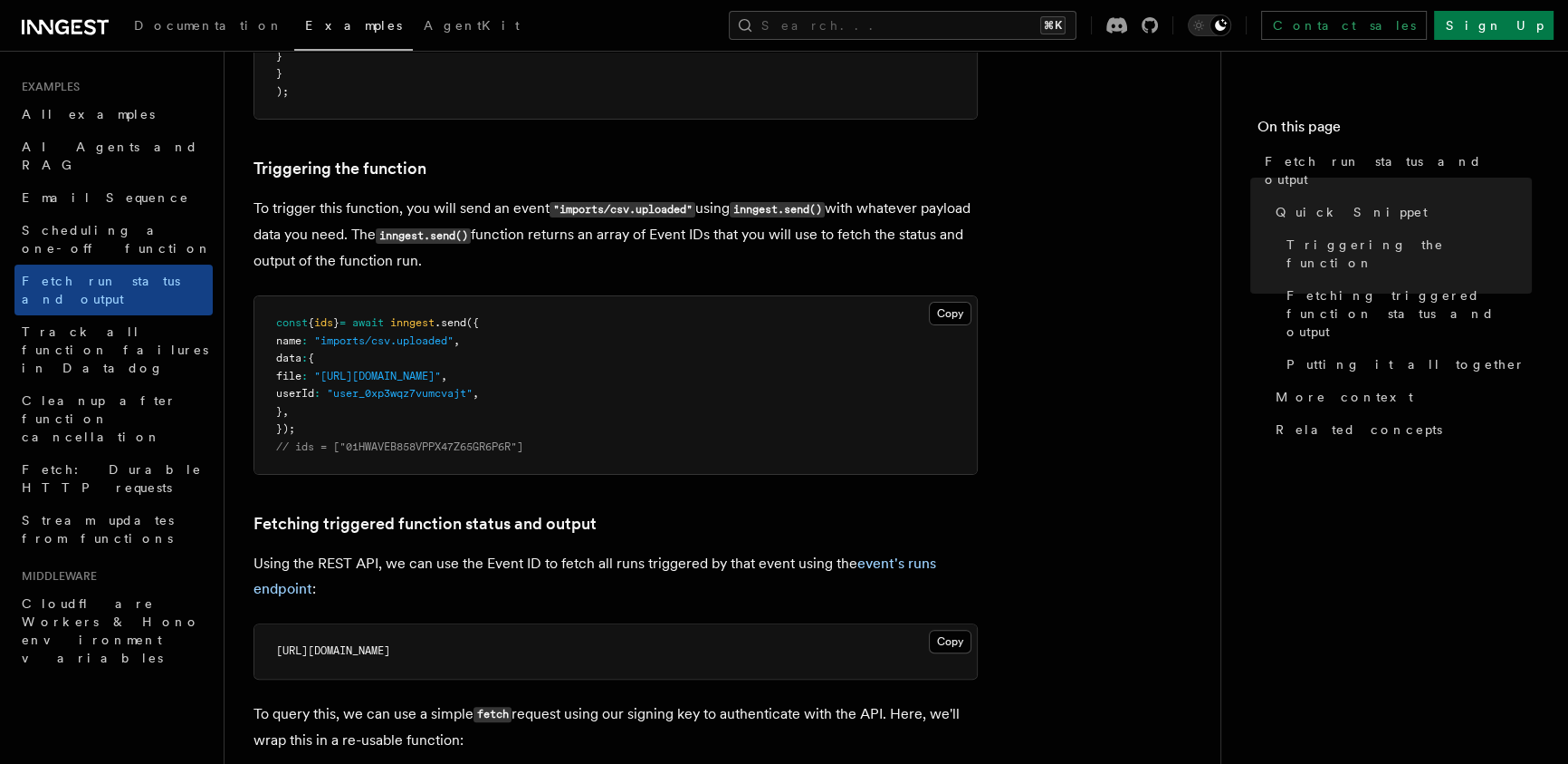
scroll to position [685, 0]
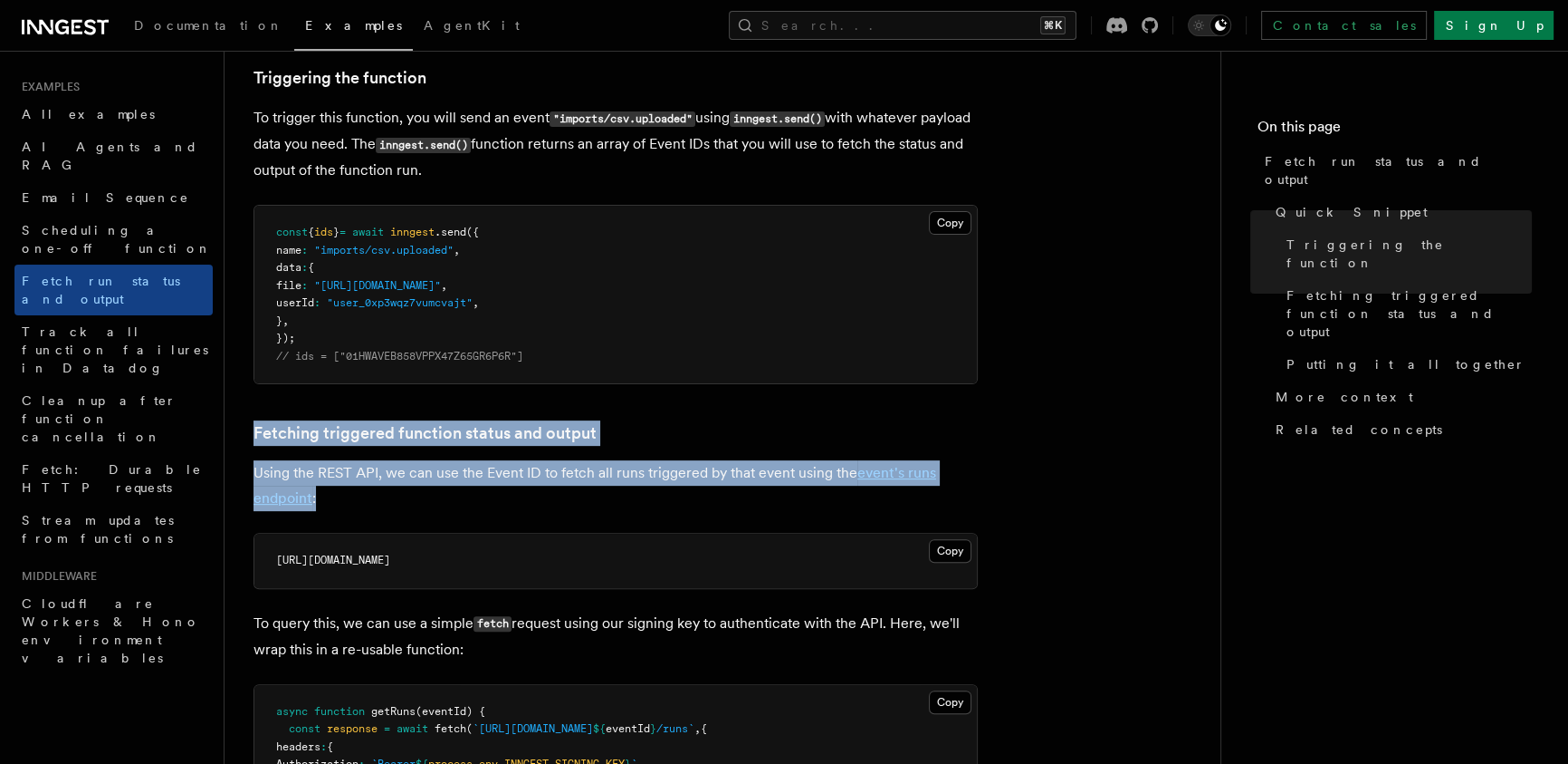
drag, startPoint x: 644, startPoint y: 499, endPoint x: 617, endPoint y: 401, distance: 101.7
drag, startPoint x: 617, startPoint y: 401, endPoint x: 740, endPoint y: 507, distance: 162.4
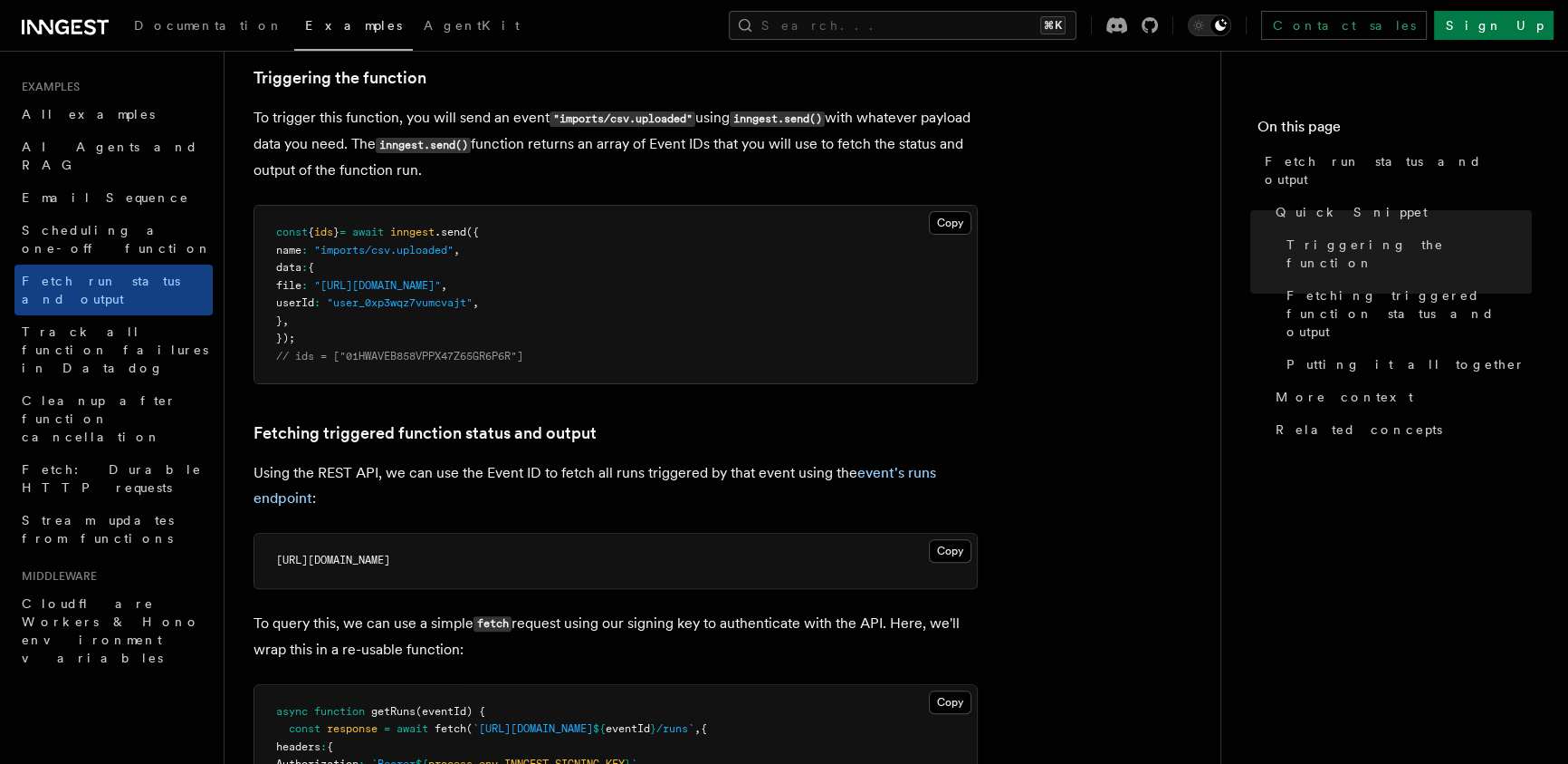
drag, startPoint x: 727, startPoint y: 469, endPoint x: 705, endPoint y: 402, distance: 70.5
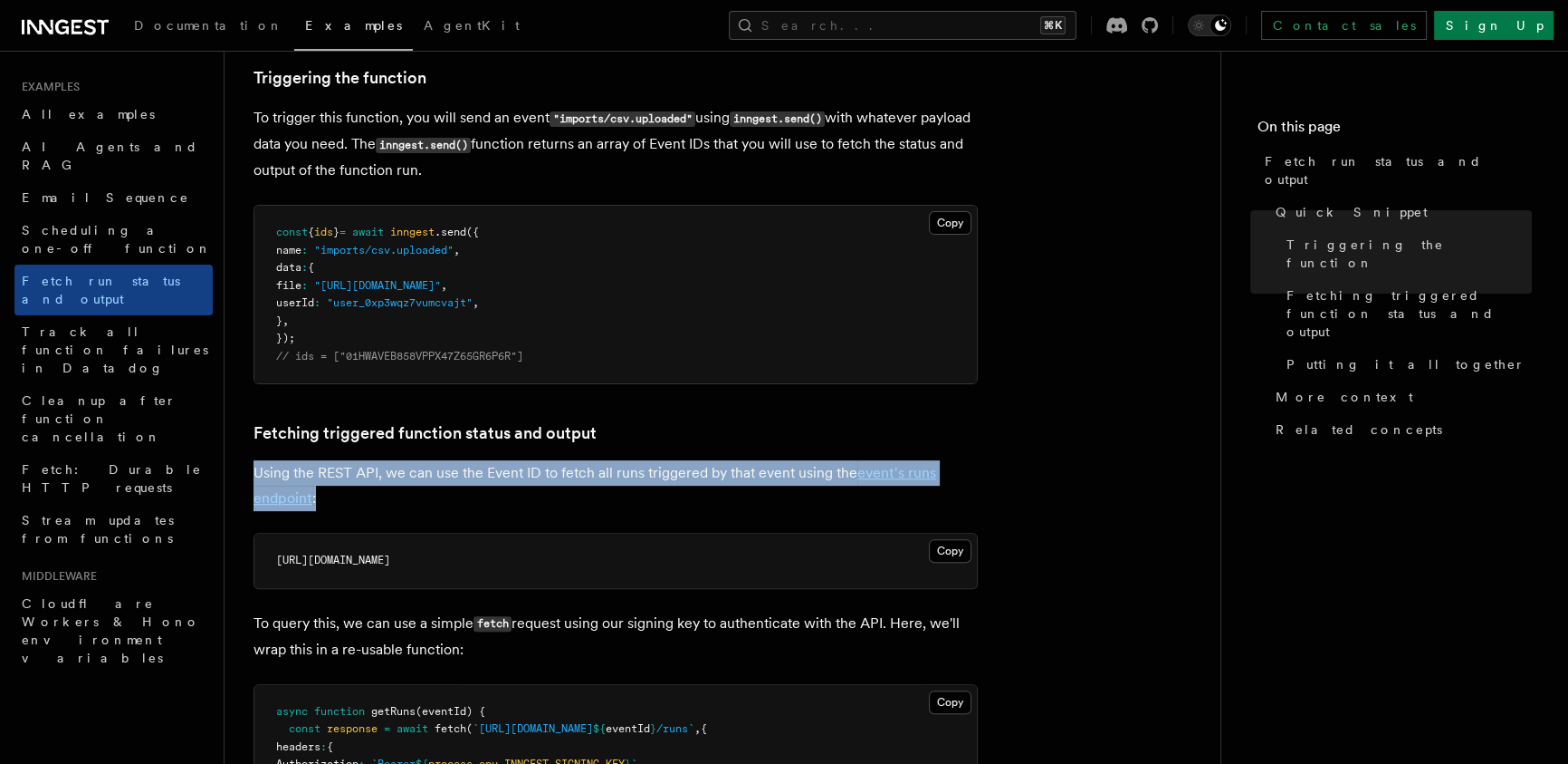
drag, startPoint x: 785, startPoint y: 487, endPoint x: 742, endPoint y: 362, distance: 132.2
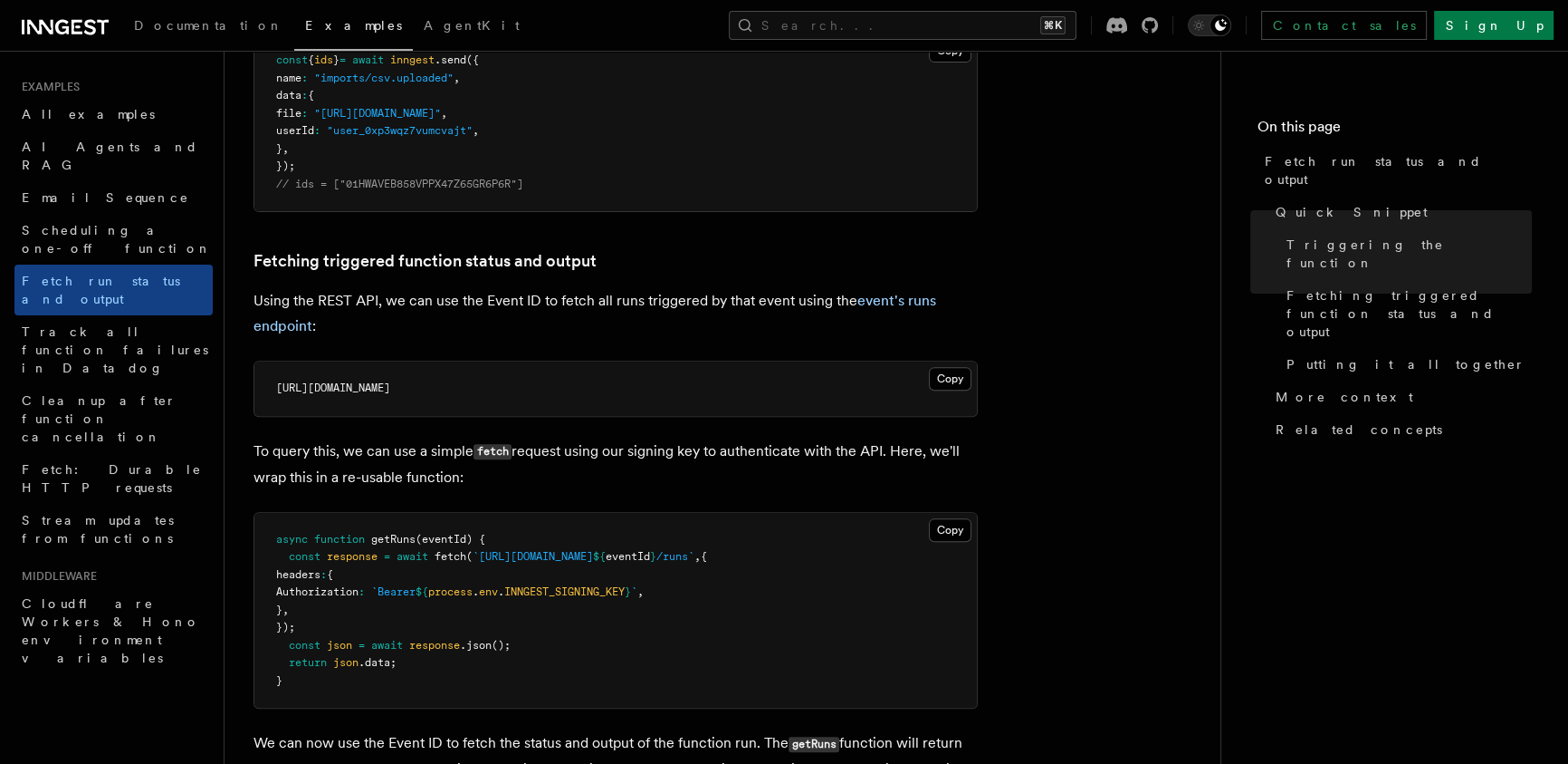
scroll to position [882, 0]
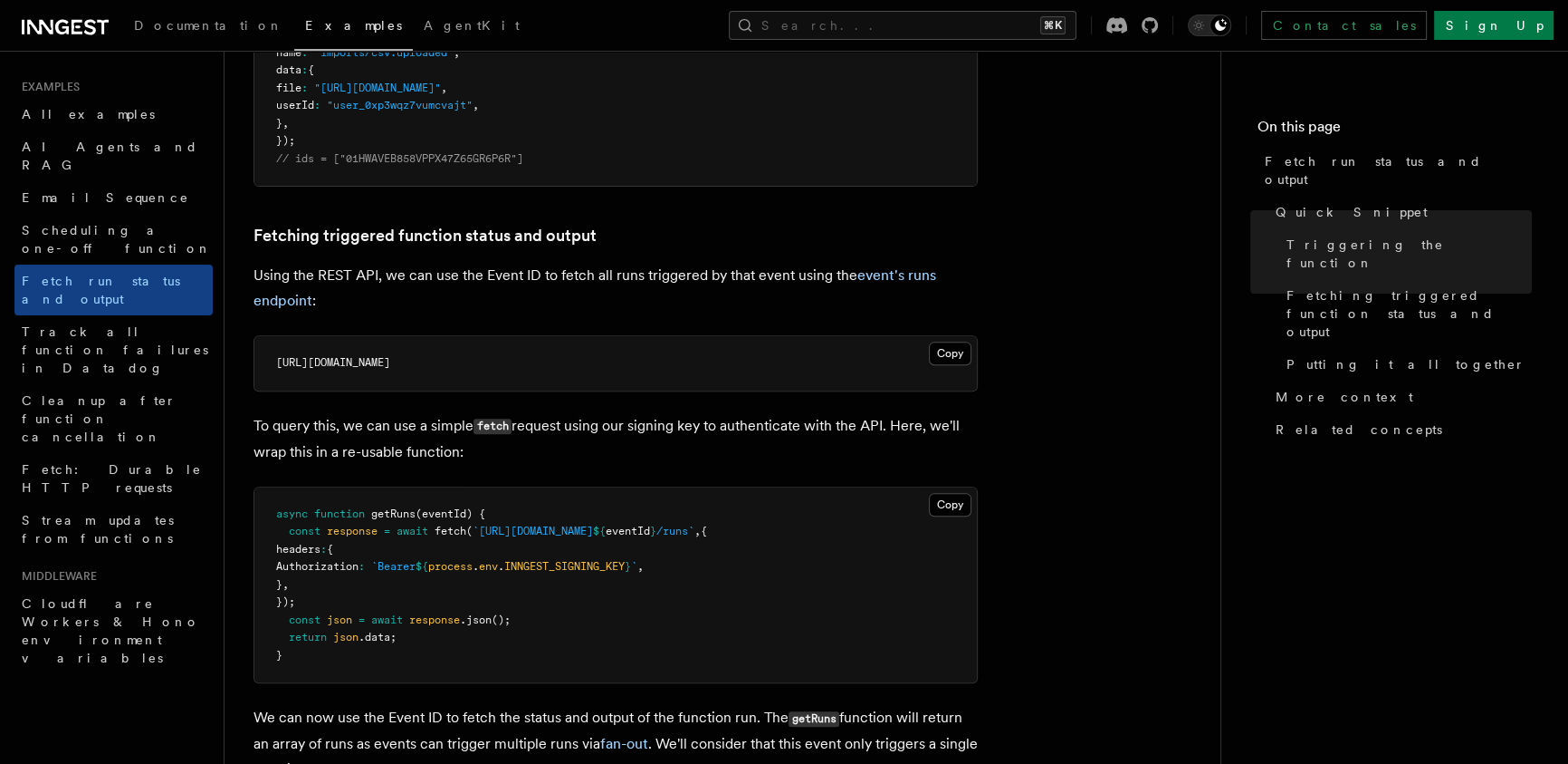
drag, startPoint x: 512, startPoint y: 431, endPoint x: 318, endPoint y: 400, distance: 196.5
click at [467, 435] on p "To query this, we can use a simple fetch request using our signing key to authe…" at bounding box center [616, 439] width 724 height 52
drag, startPoint x: 757, startPoint y: 452, endPoint x: 306, endPoint y: 408, distance: 453.1
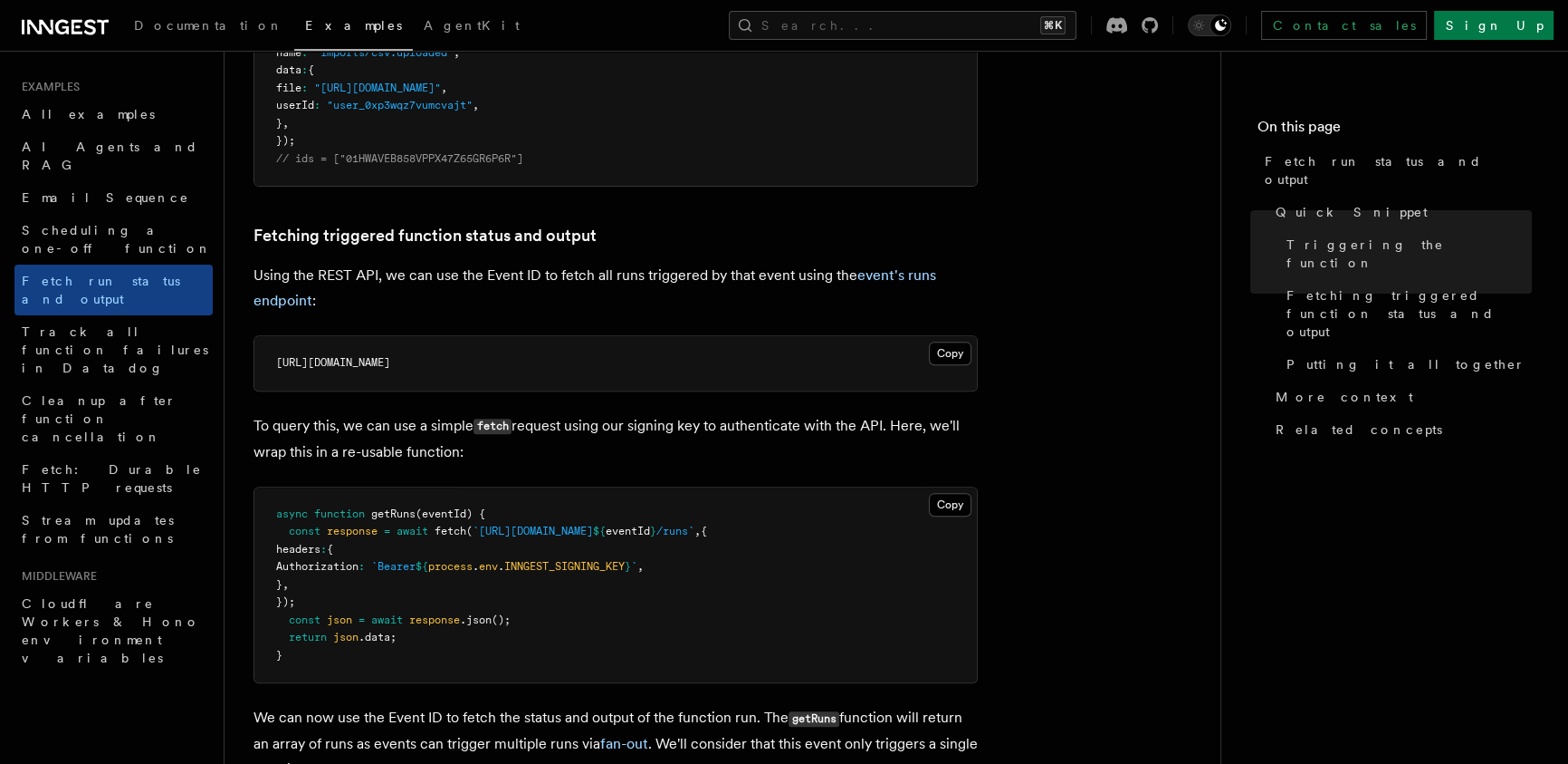
click at [317, 414] on p "To query this, we can use a simple fetch request using our signing key to authe…" at bounding box center [616, 439] width 724 height 52
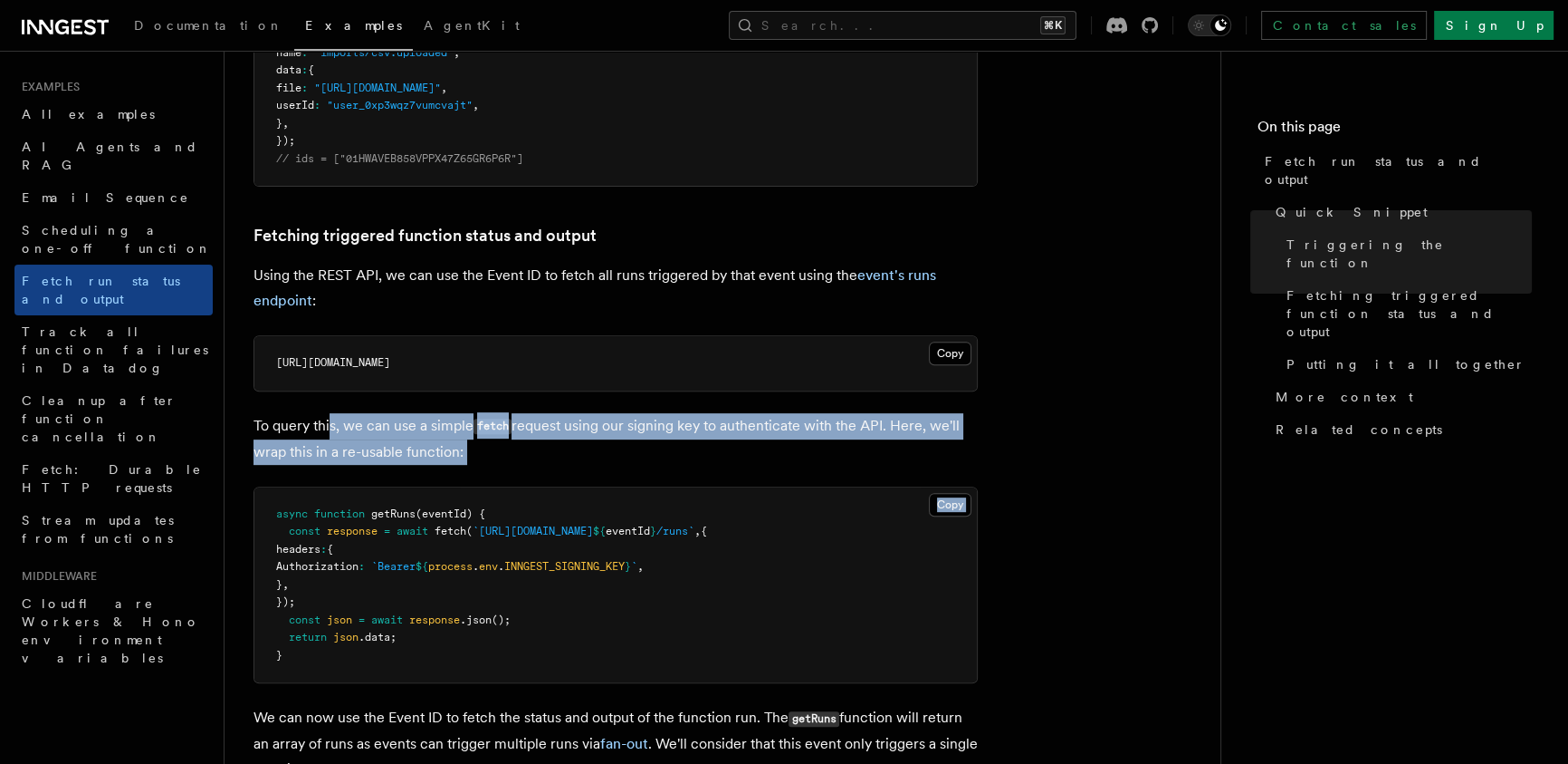
drag, startPoint x: 569, startPoint y: 479, endPoint x: 786, endPoint y: 467, distance: 217.3
drag, startPoint x: 786, startPoint y: 467, endPoint x: 358, endPoint y: 396, distance: 433.8
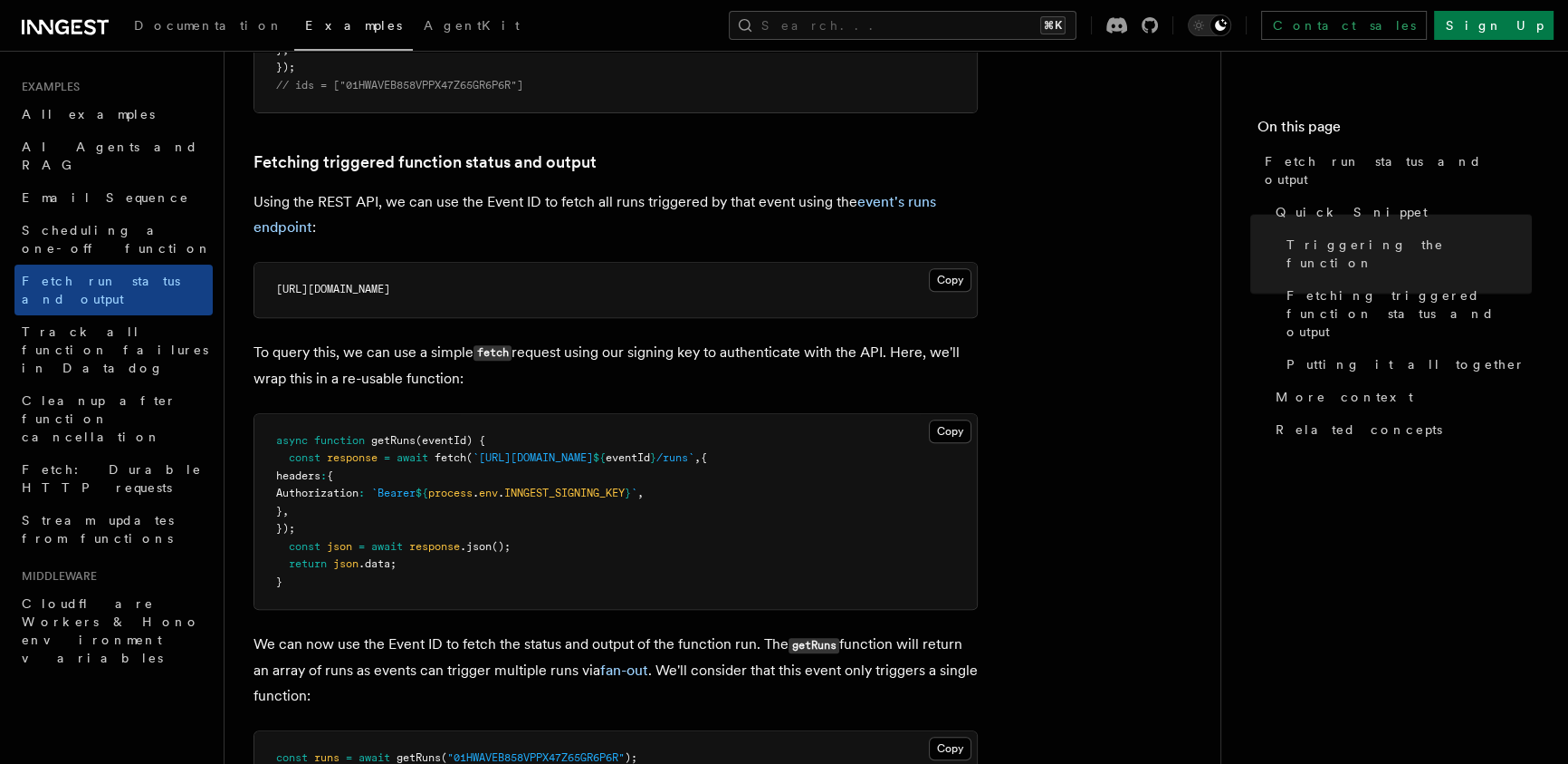
scroll to position [1080, 0]
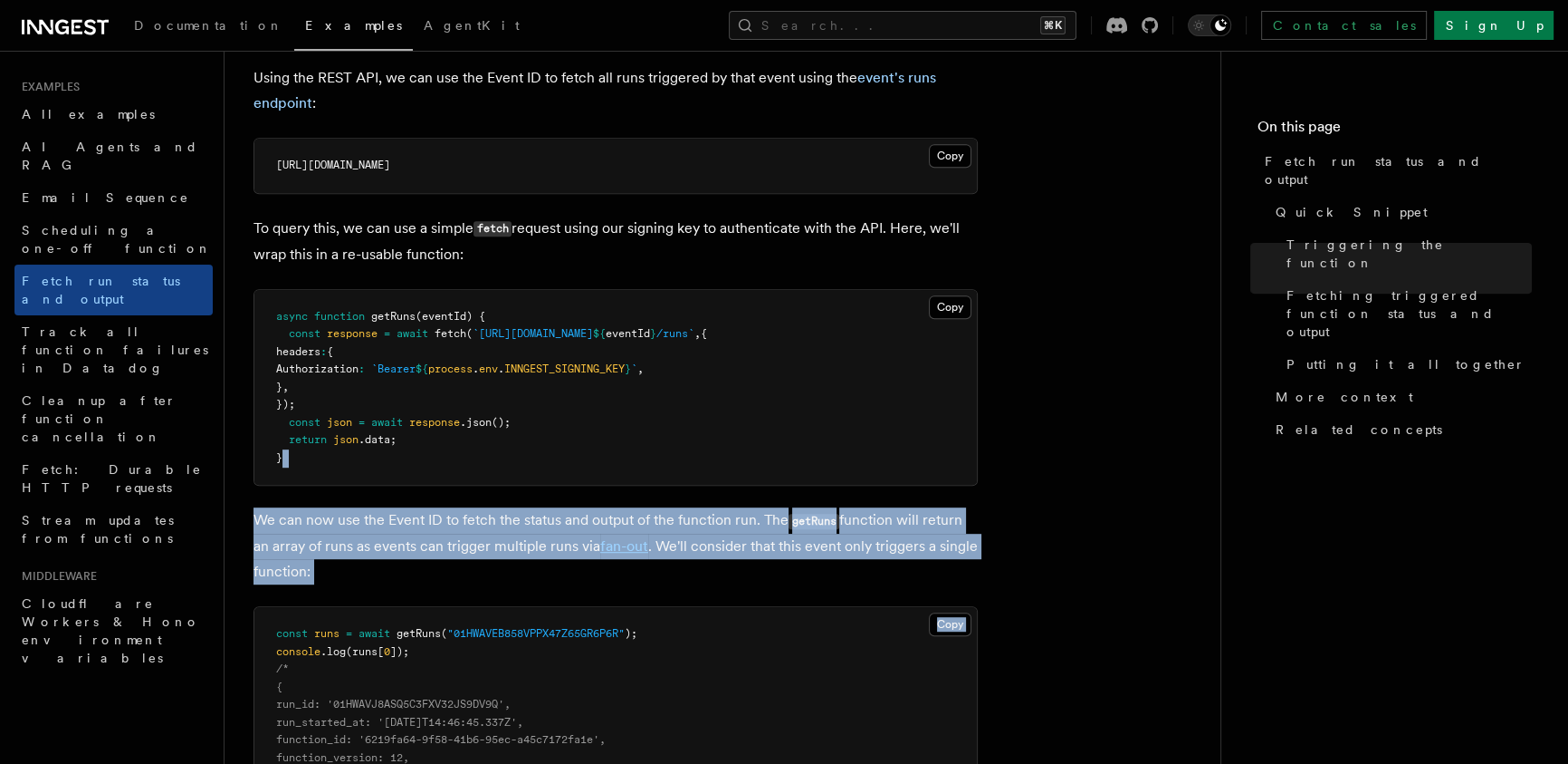
drag, startPoint x: 662, startPoint y: 490, endPoint x: 815, endPoint y: 578, distance: 176.5
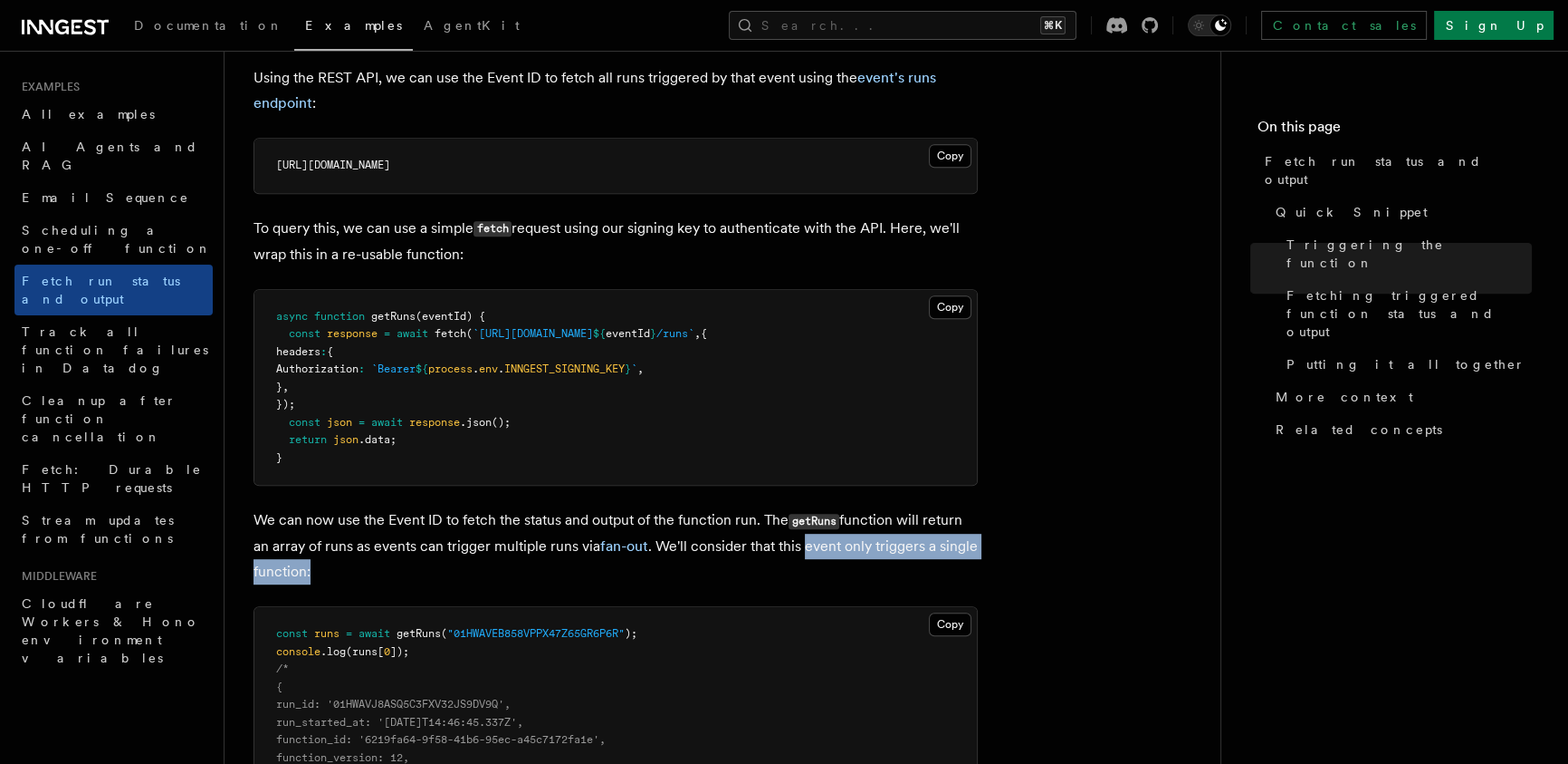
drag, startPoint x: 814, startPoint y: 555, endPoint x: 784, endPoint y: 479, distance: 81.7
click at [794, 508] on p "We can now use the Event ID to fetch the status and output of the function run.…" at bounding box center [616, 546] width 724 height 77
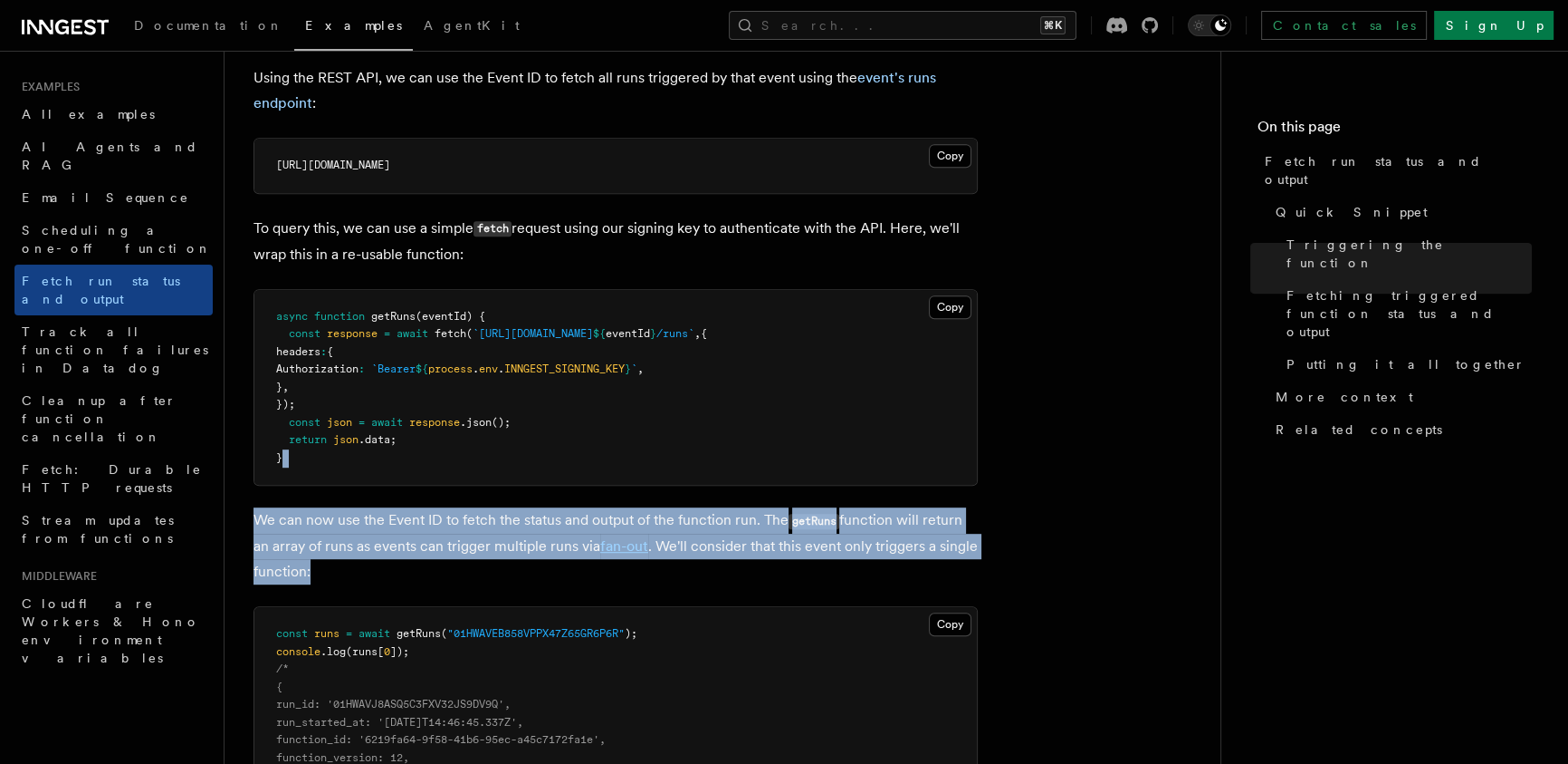
drag, startPoint x: 590, startPoint y: 572, endPoint x: 450, endPoint y: 456, distance: 181.8
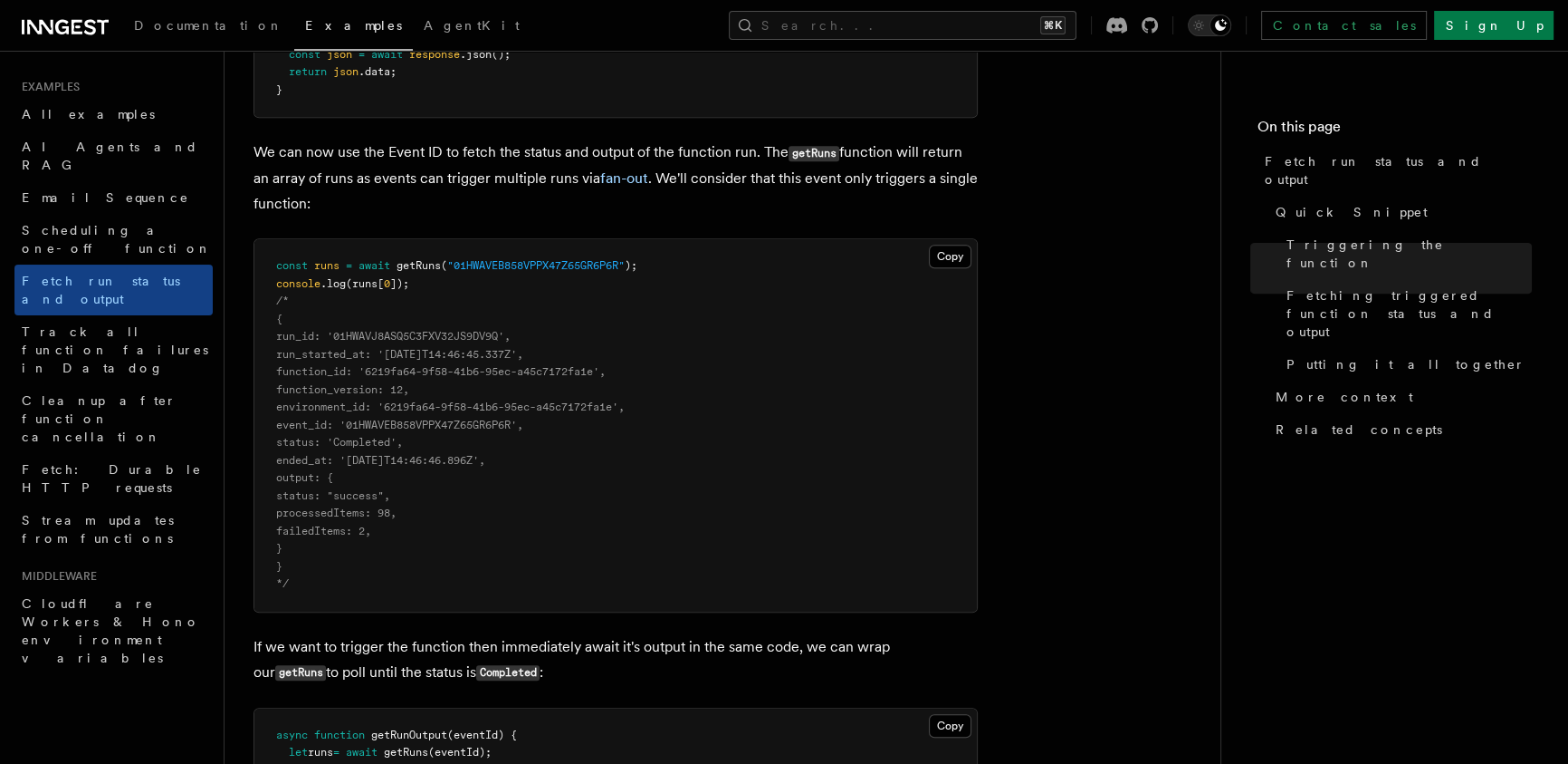
scroll to position [1475, 0]
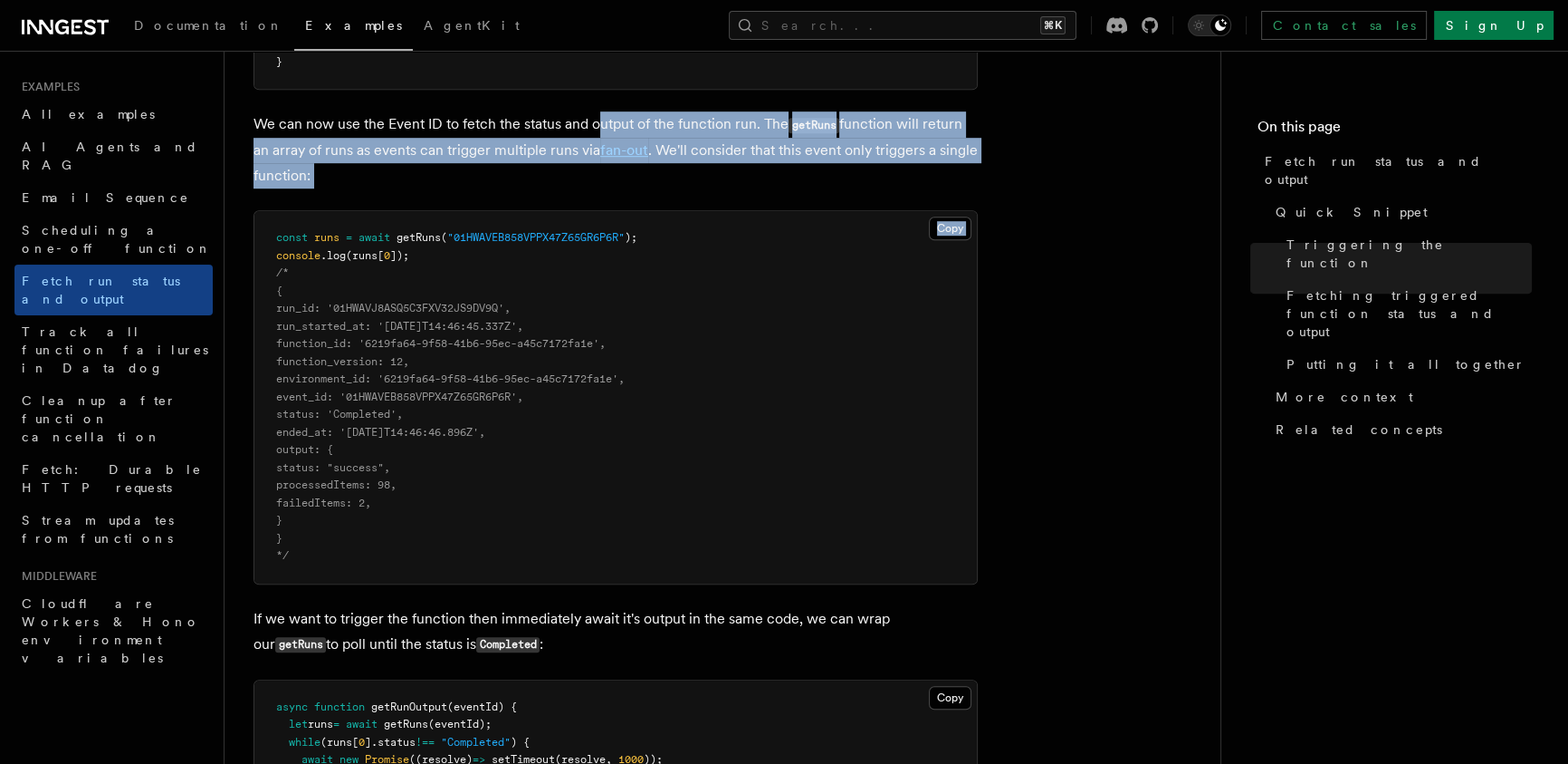
drag, startPoint x: 780, startPoint y: 178, endPoint x: 598, endPoint y: 113, distance: 193.3
click at [598, 113] on article "Examples Fetch run status and output Inngest provides a way to fetch the status…" at bounding box center [723, 421] width 938 height 3633
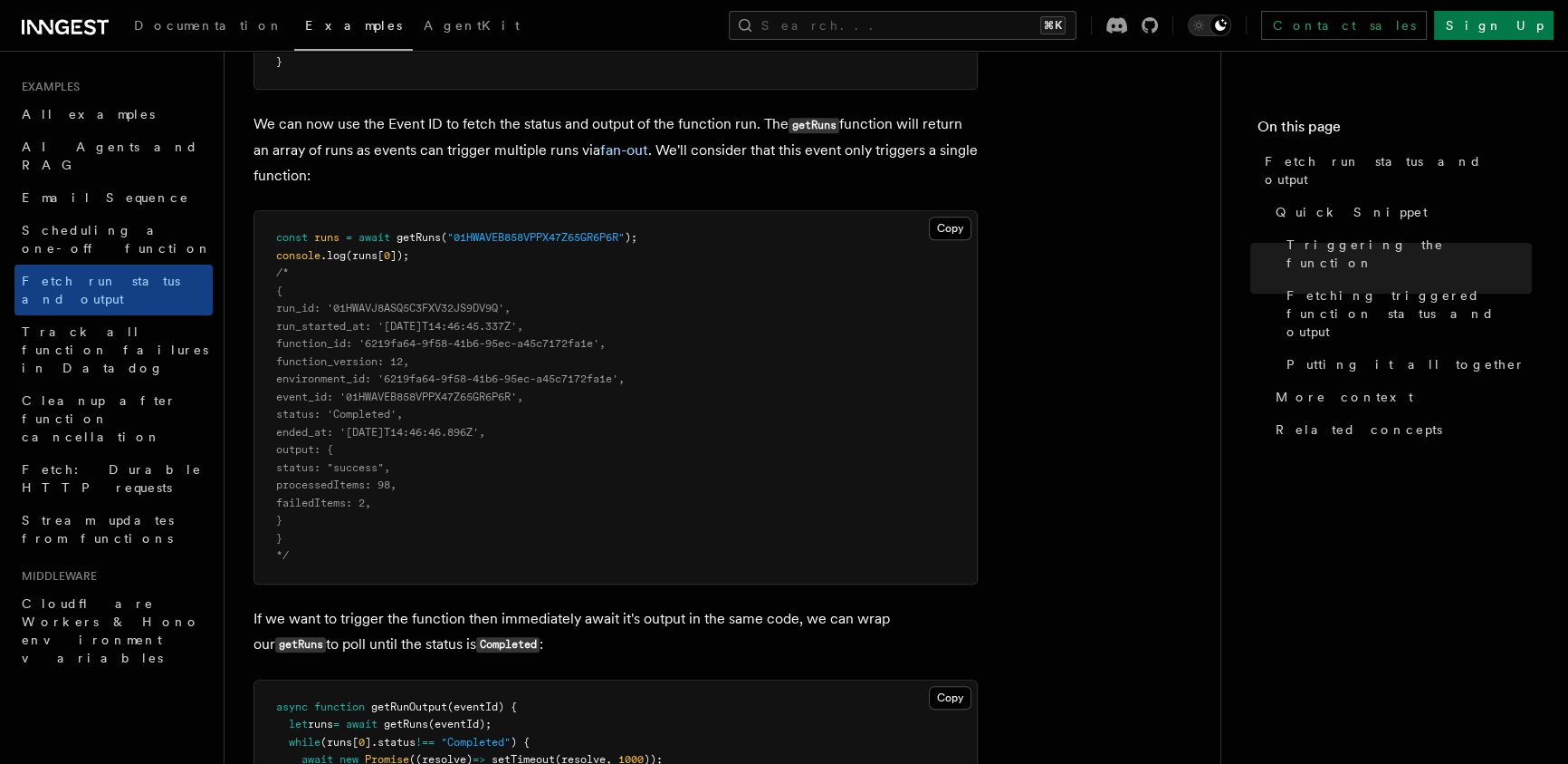
click at [567, 117] on p "We can now use the Event ID to fetch the status and output of the function run.…" at bounding box center [616, 150] width 724 height 77
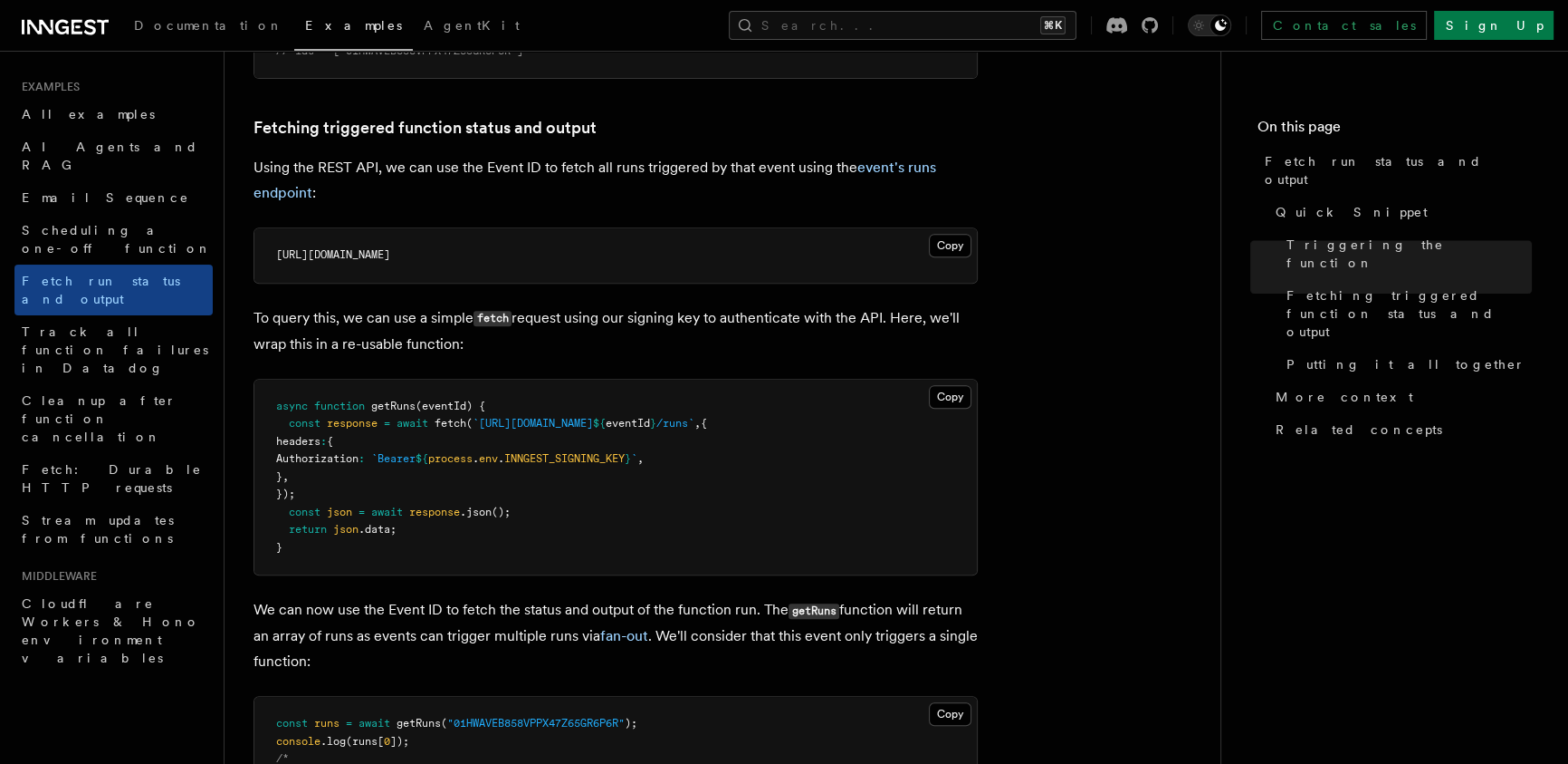
scroll to position [955, 0]
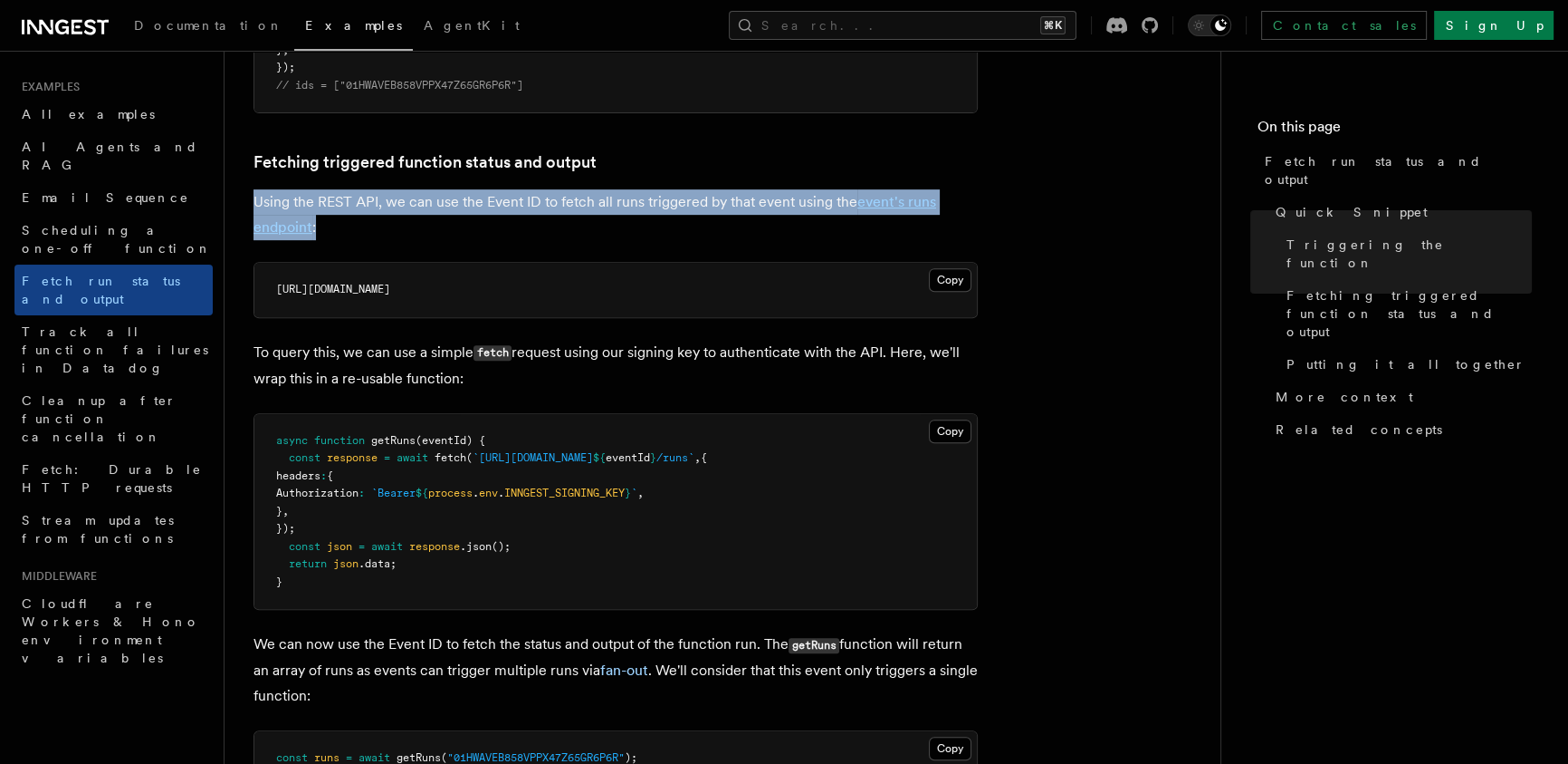
drag, startPoint x: 703, startPoint y: 164, endPoint x: 744, endPoint y: 261, distance: 105.3
drag, startPoint x: 716, startPoint y: 157, endPoint x: 713, endPoint y: 143, distance: 14.3
drag, startPoint x: 713, startPoint y: 133, endPoint x: 762, endPoint y: 268, distance: 143.6
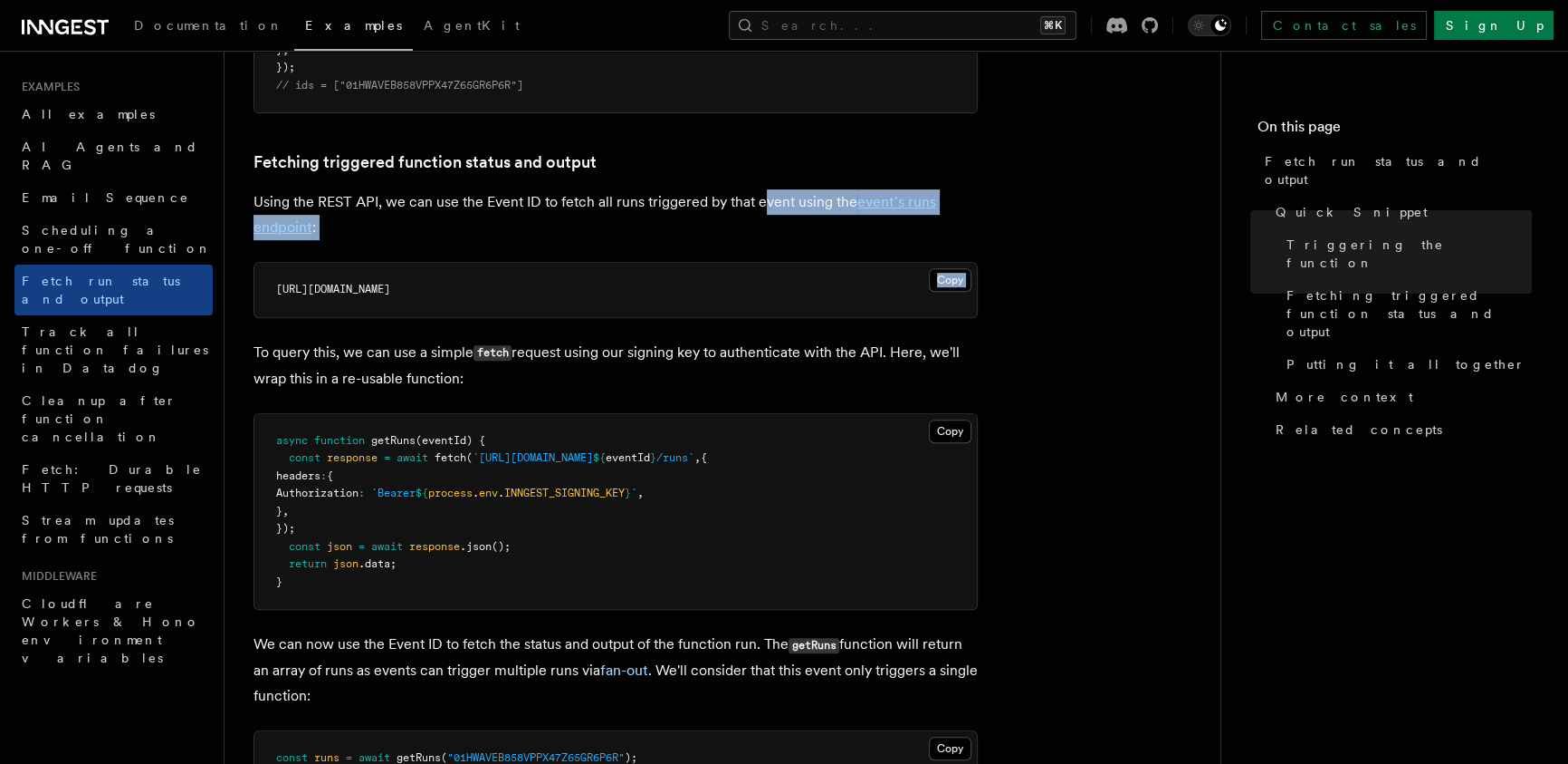
drag, startPoint x: 772, startPoint y: 265, endPoint x: 752, endPoint y: 161, distance: 105.9
click at [750, 157] on h3 "Fetching triggered function status and output" at bounding box center [616, 163] width 724 height 26
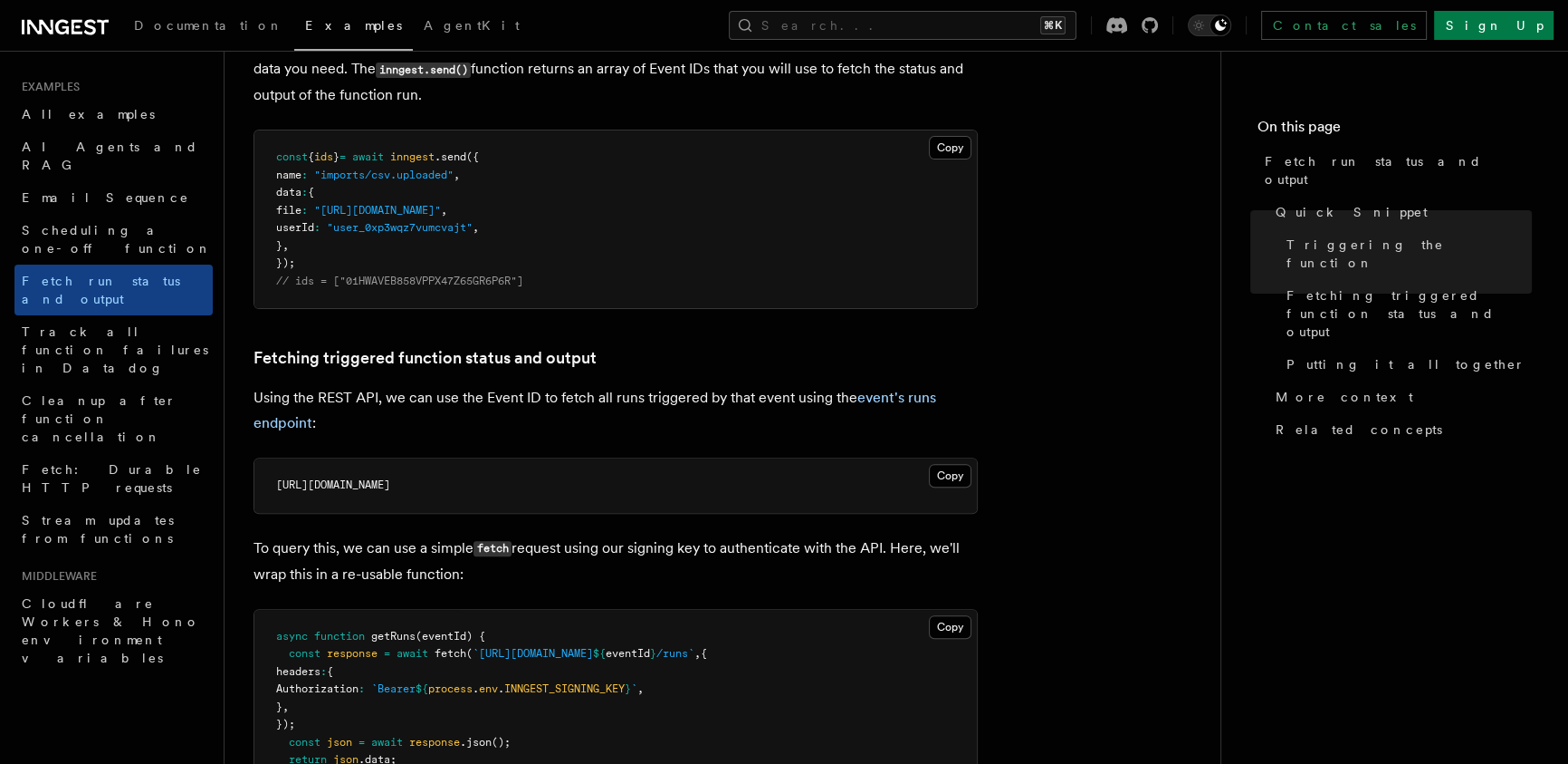
scroll to position [758, 0]
drag, startPoint x: 696, startPoint y: 244, endPoint x: 563, endPoint y: 132, distance: 173.9
click at [585, 159] on pre "const { ids } = await inngest .send ({ name : "imports/csv.uploaded" , data : {…" at bounding box center [616, 220] width 723 height 178
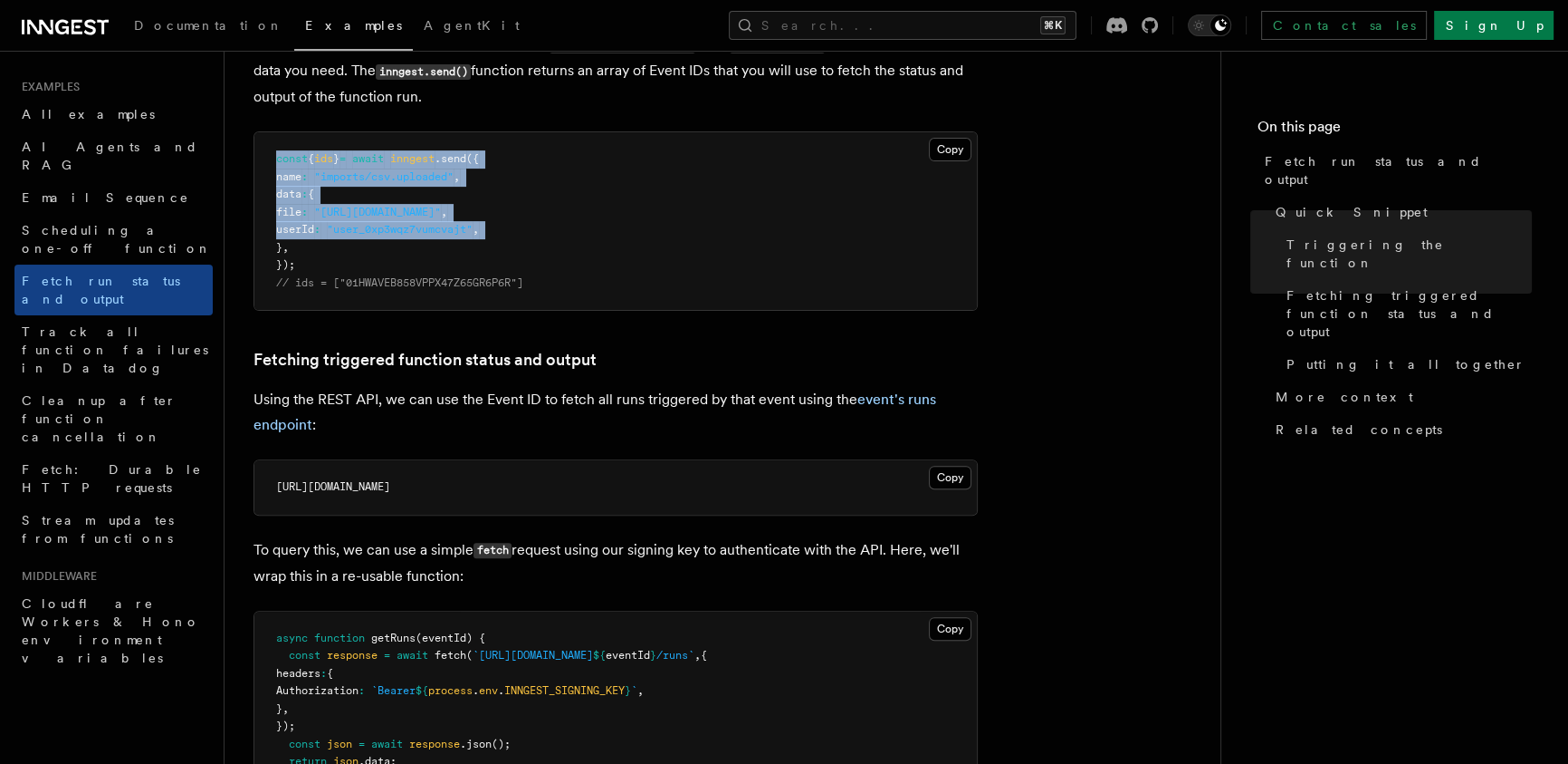
drag, startPoint x: 588, startPoint y: 157, endPoint x: 668, endPoint y: 261, distance: 131.2
drag, startPoint x: 680, startPoint y: 194, endPoint x: 652, endPoint y: 25, distance: 171.3
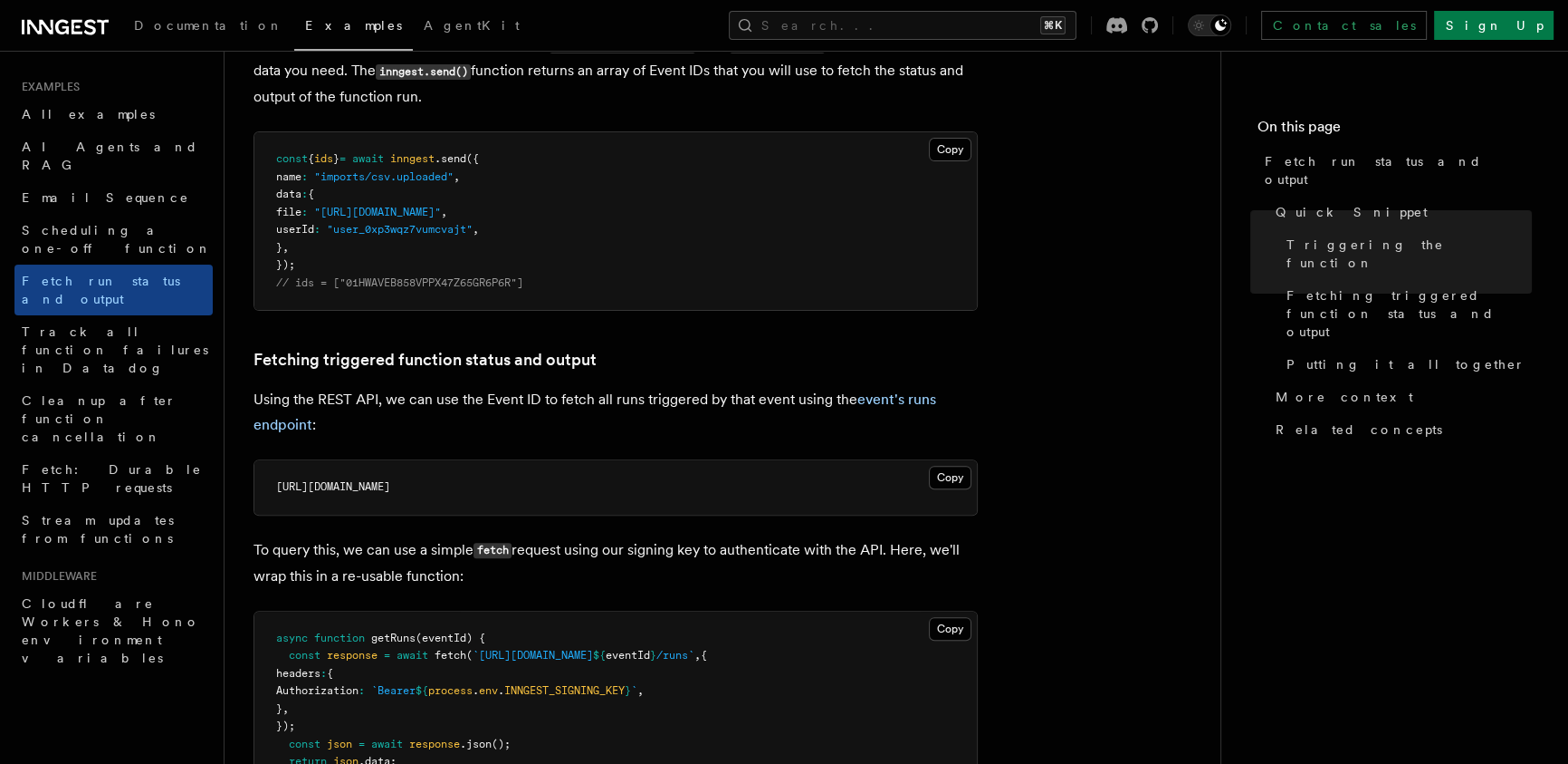
click at [652, 25] on div "Search... ⌘K Contact sales Sign Up" at bounding box center [1064, 25] width 980 height 29
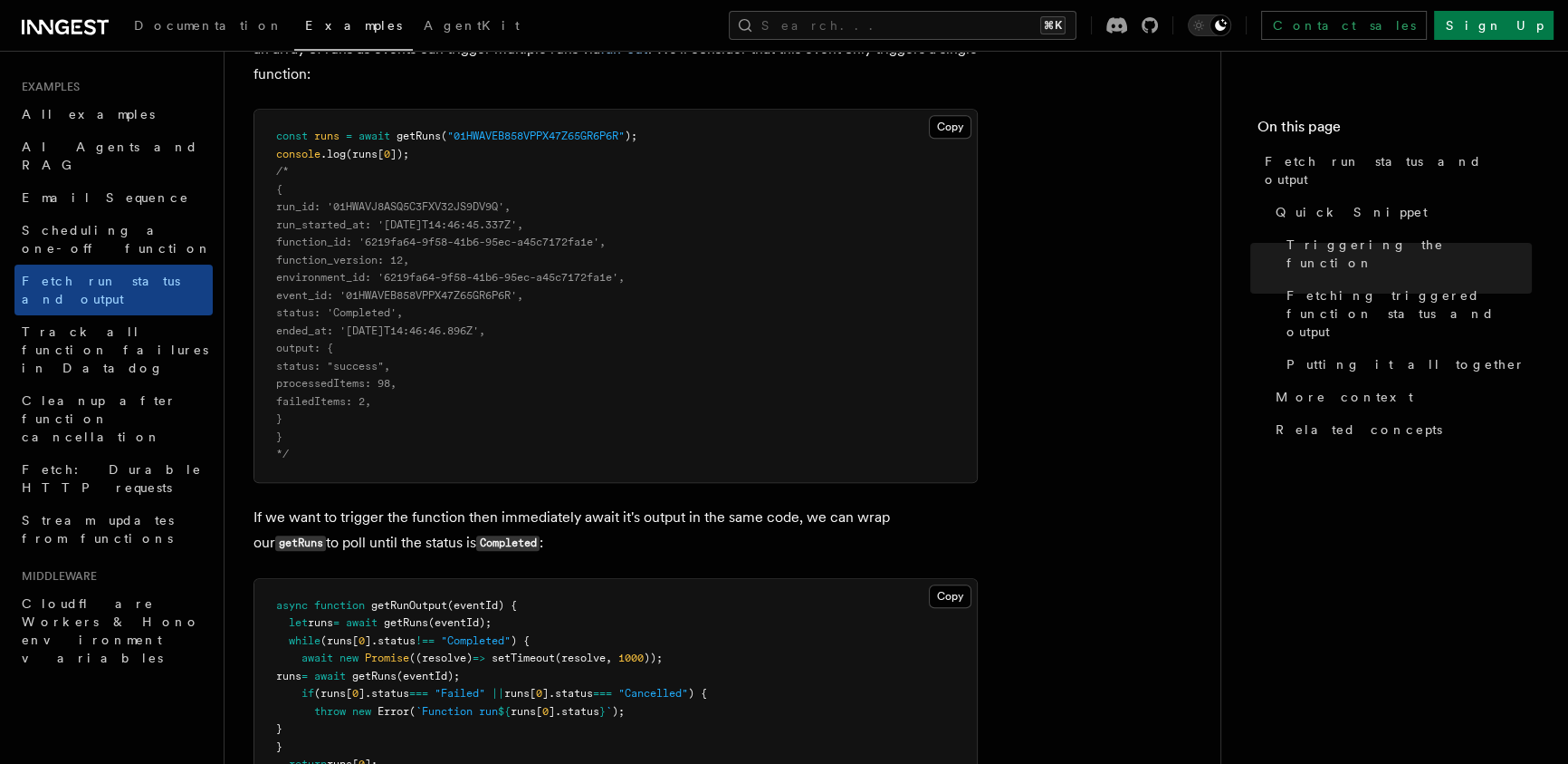
scroll to position [1823, 0]
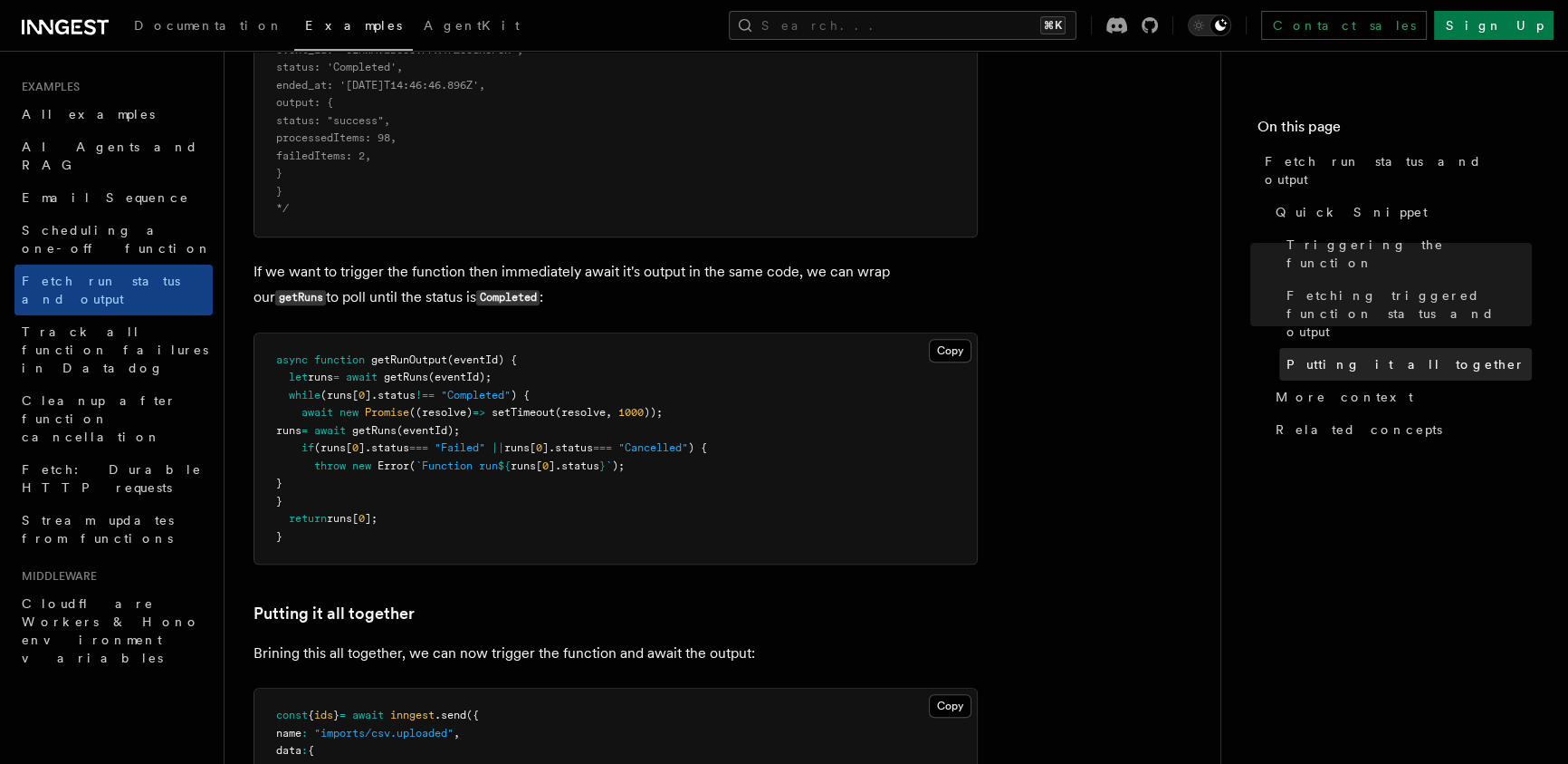
click at [1382, 355] on span "Putting it all together" at bounding box center [1405, 364] width 239 height 18
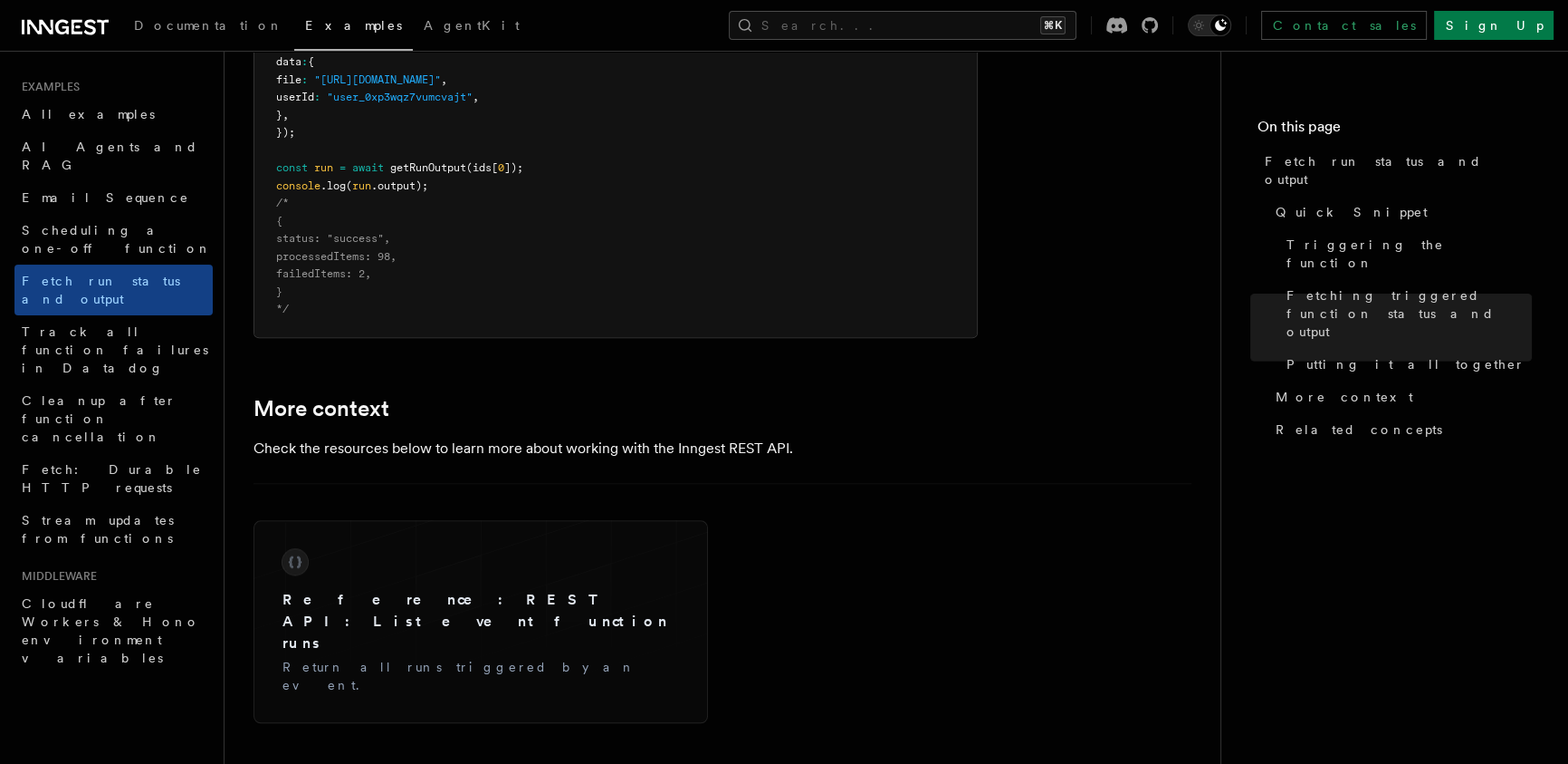
scroll to position [2535, 0]
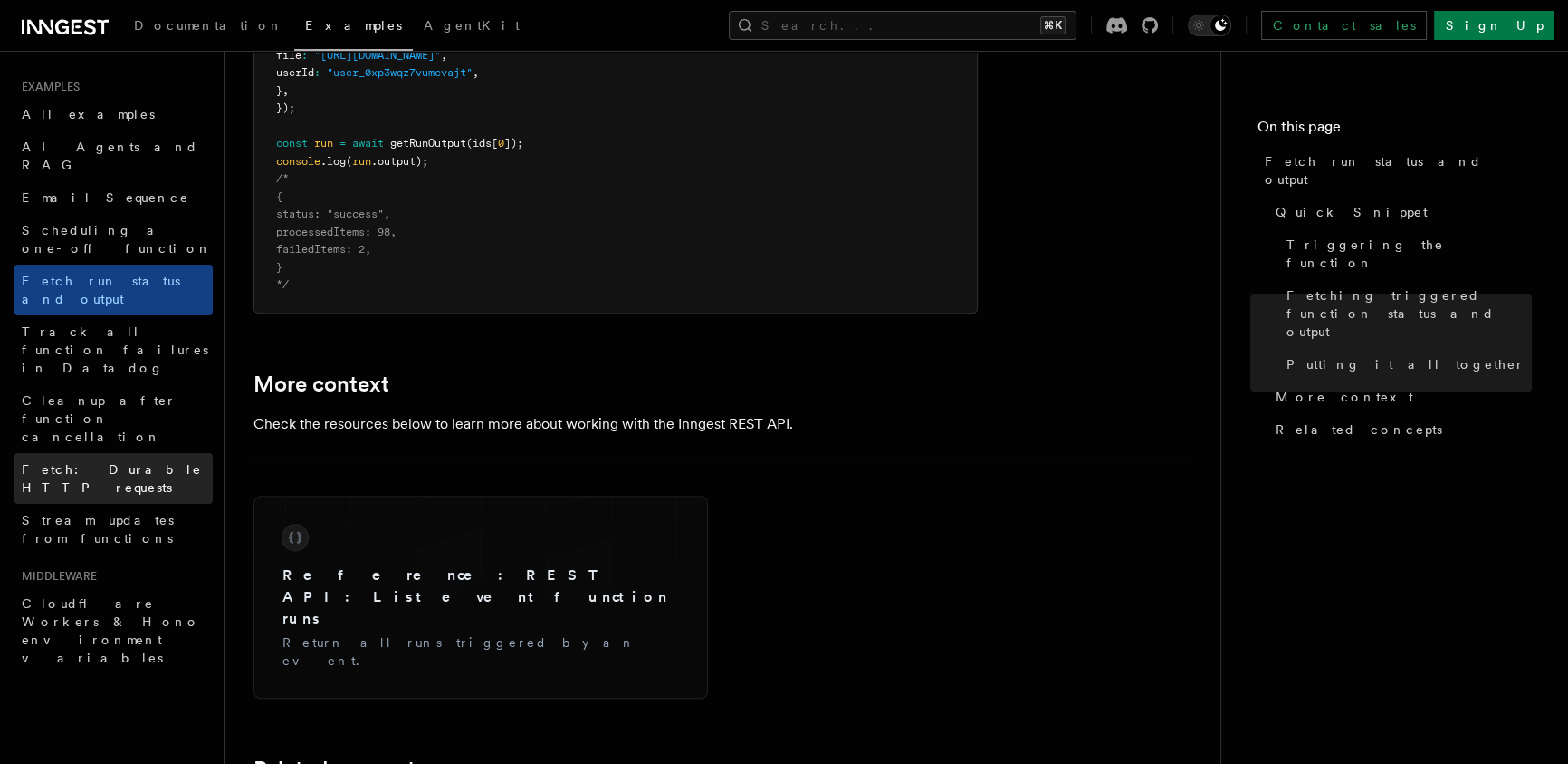
click at [156, 462] on span "Fetch: Durable HTTP requests" at bounding box center [112, 478] width 181 height 33
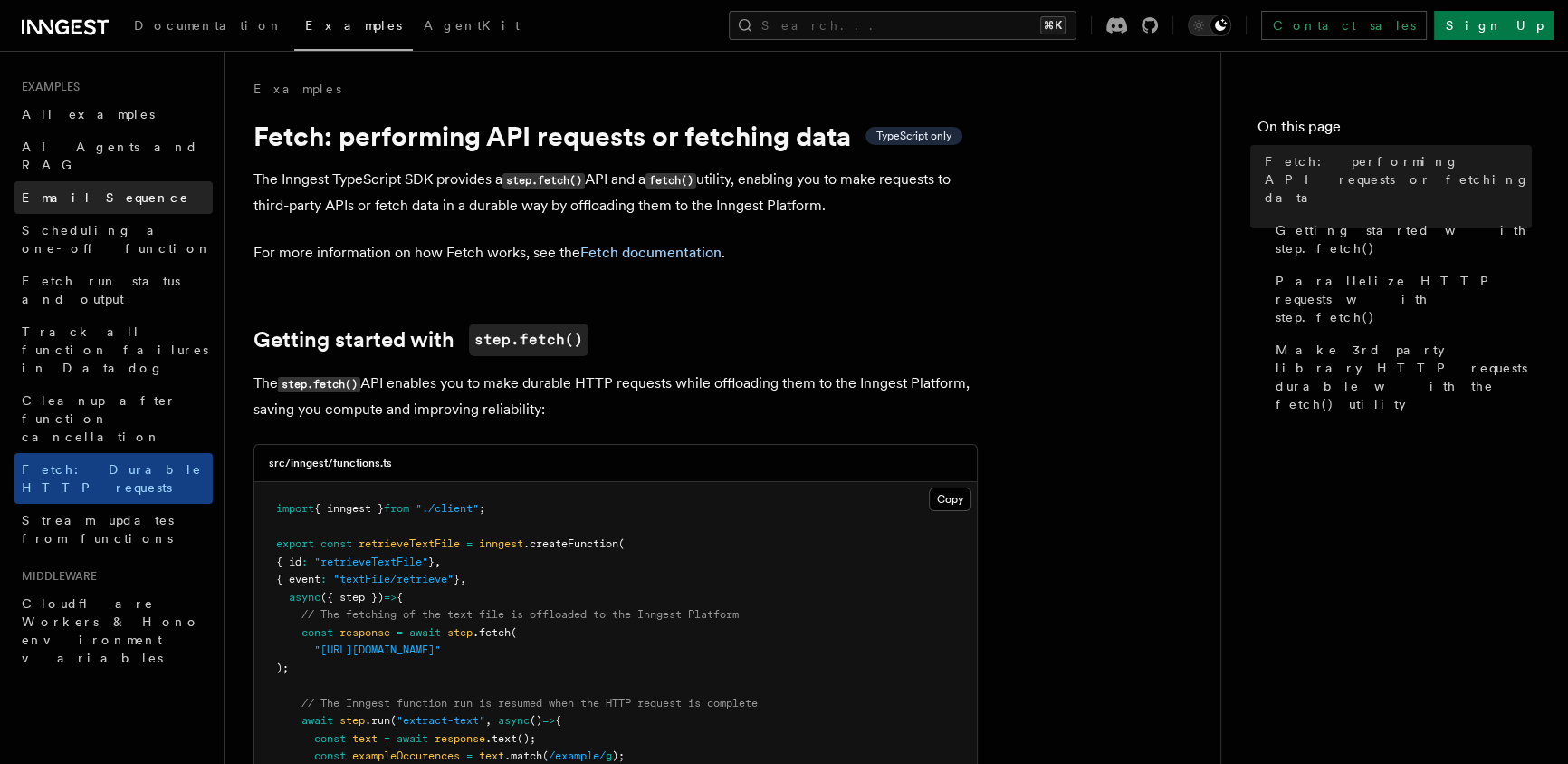
click at [115, 191] on link "Email Sequence" at bounding box center [114, 197] width 198 height 33
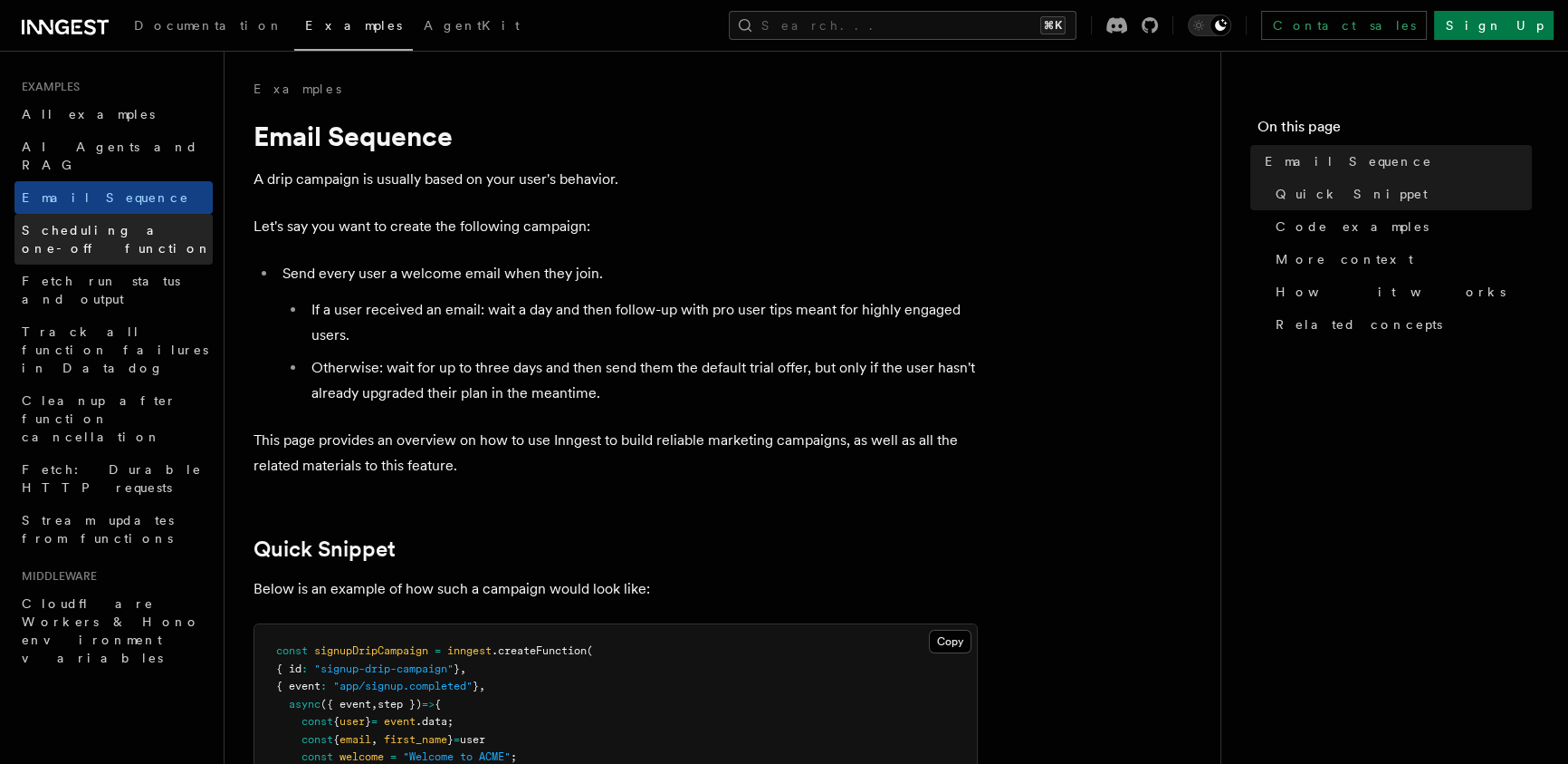
click at [128, 223] on span "Scheduling a one-off function" at bounding box center [117, 239] width 190 height 33
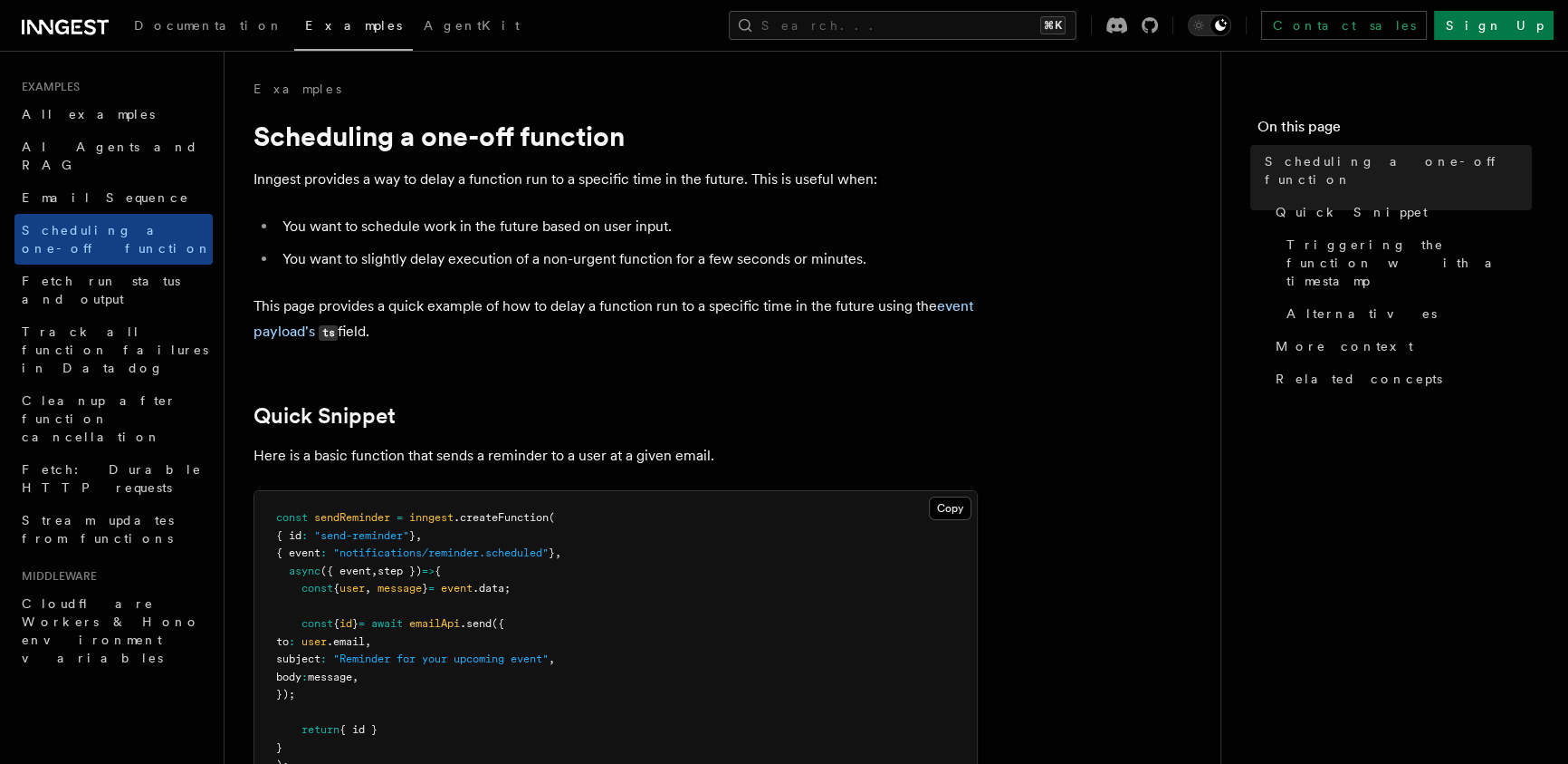
drag, startPoint x: 494, startPoint y: 144, endPoint x: 484, endPoint y: 132, distance: 15.6
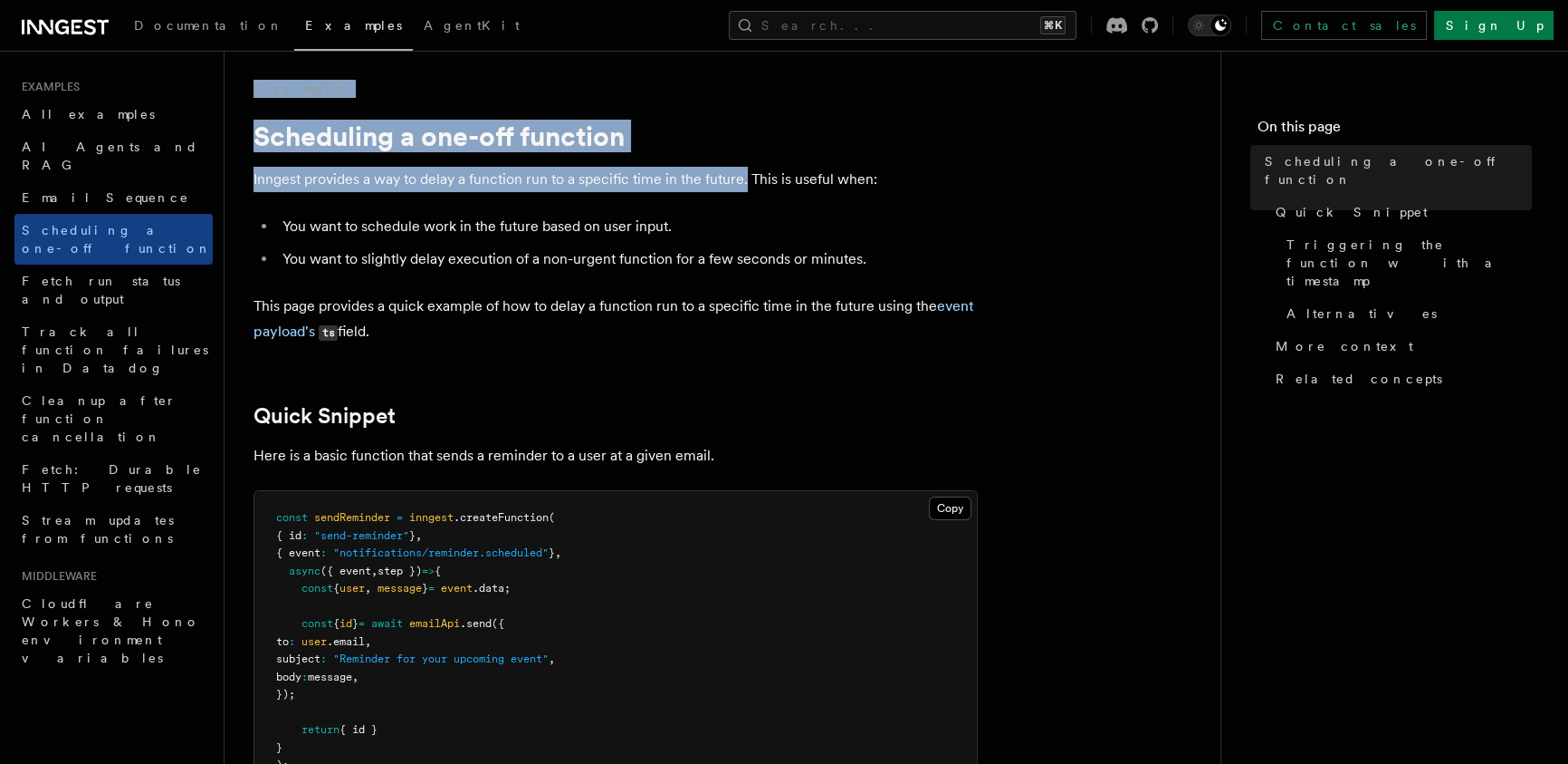
drag, startPoint x: 758, startPoint y: 216, endPoint x: 784, endPoint y: 273, distance: 62.6
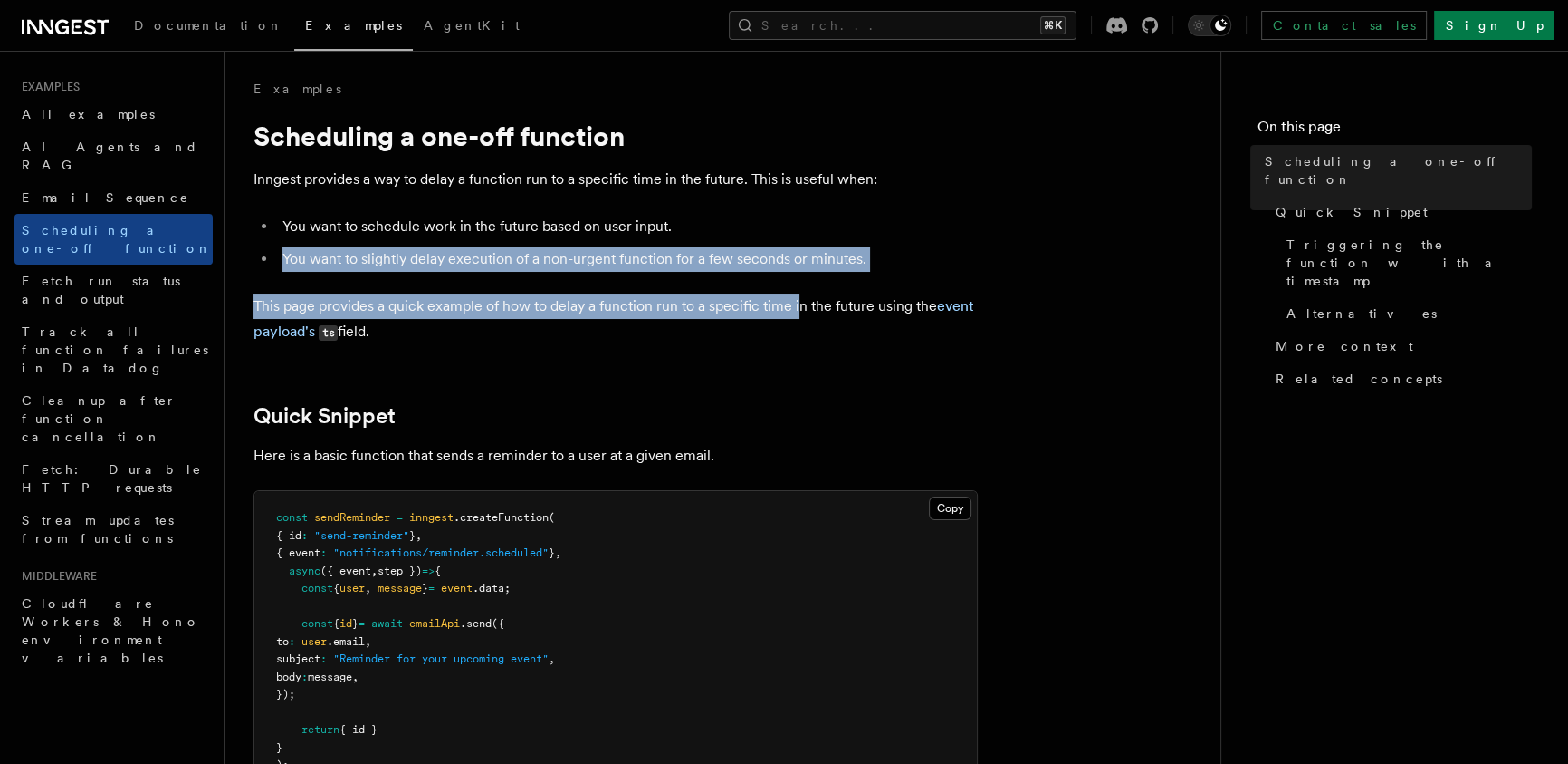
drag, startPoint x: 788, startPoint y: 286, endPoint x: 725, endPoint y: 155, distance: 145.4
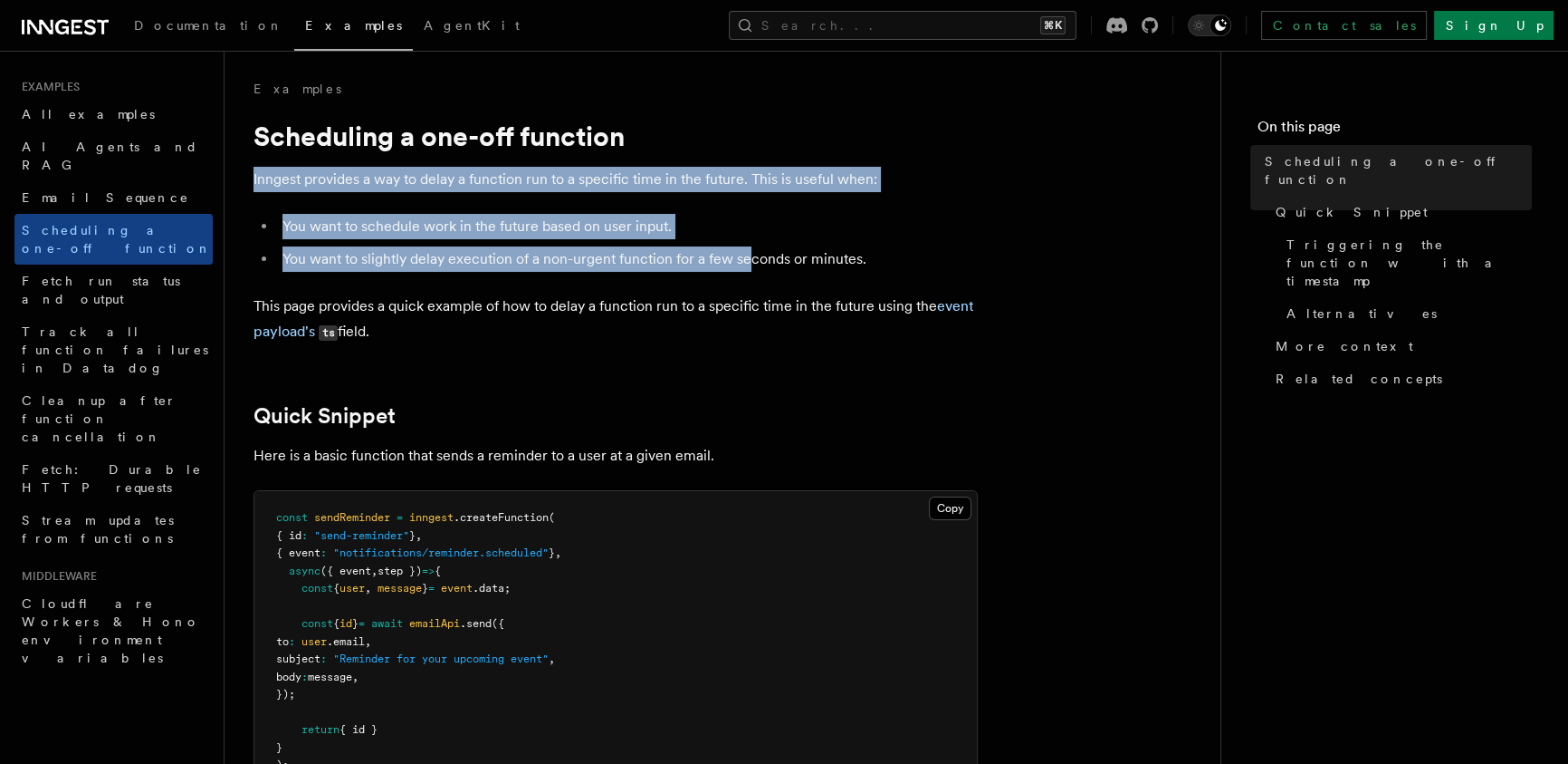
drag, startPoint x: 723, startPoint y: 183, endPoint x: 823, endPoint y: 412, distance: 249.9
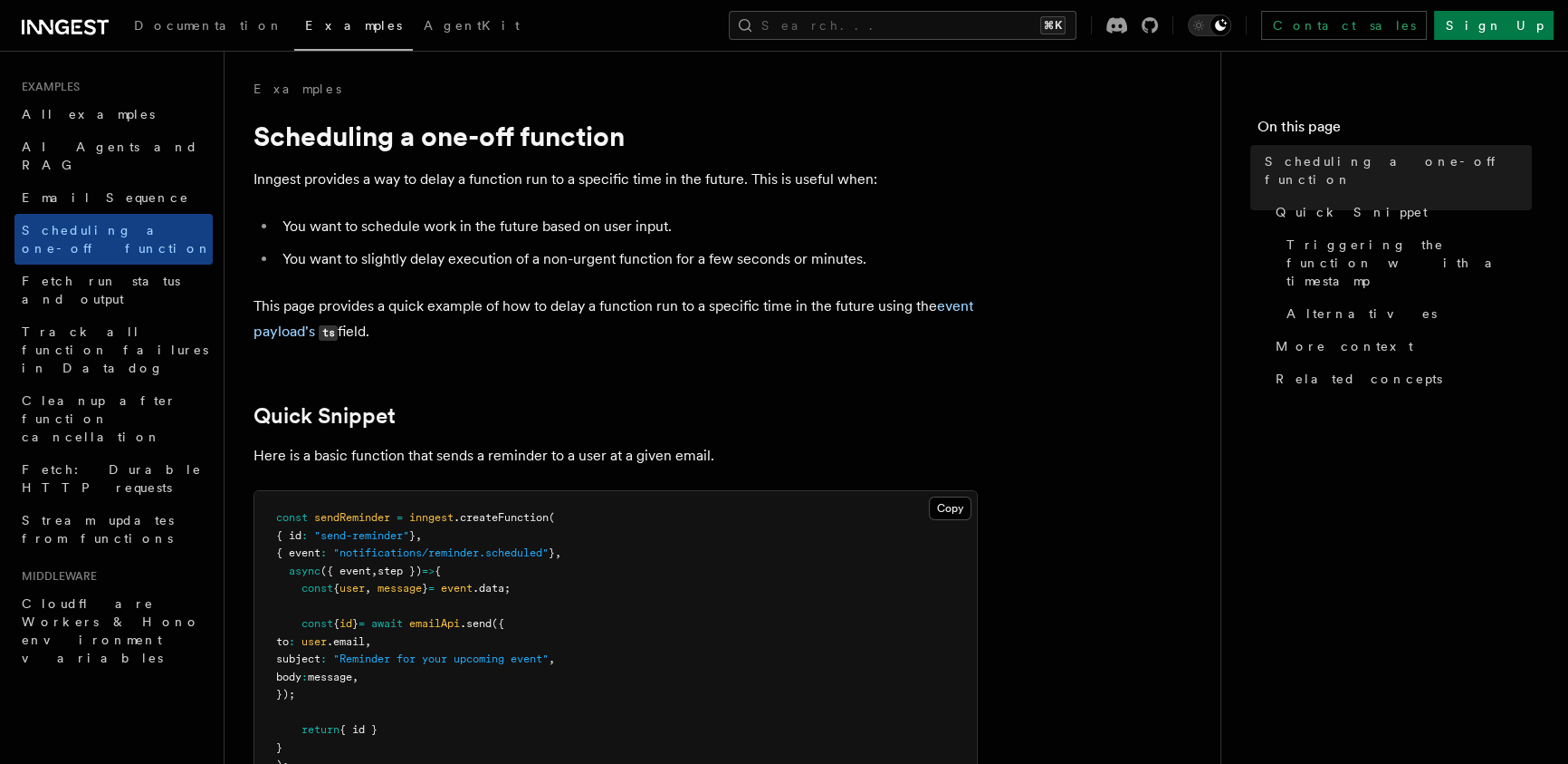
drag, startPoint x: 807, startPoint y: 318, endPoint x: 741, endPoint y: 115, distance: 213.5
click at [726, 82] on div "Examples" at bounding box center [616, 88] width 724 height 18
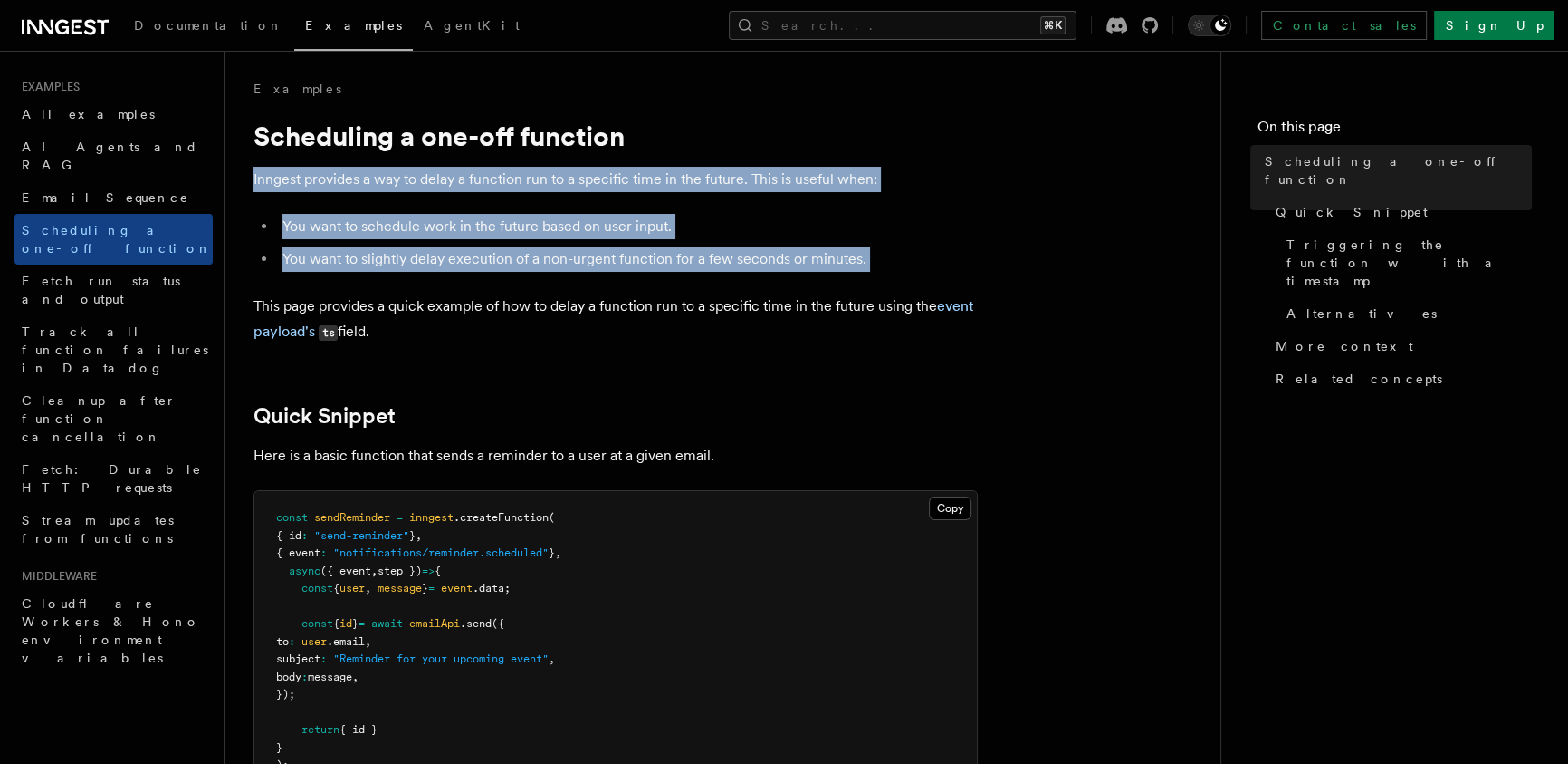
drag, startPoint x: 717, startPoint y: 196, endPoint x: 743, endPoint y: 397, distance: 202.7
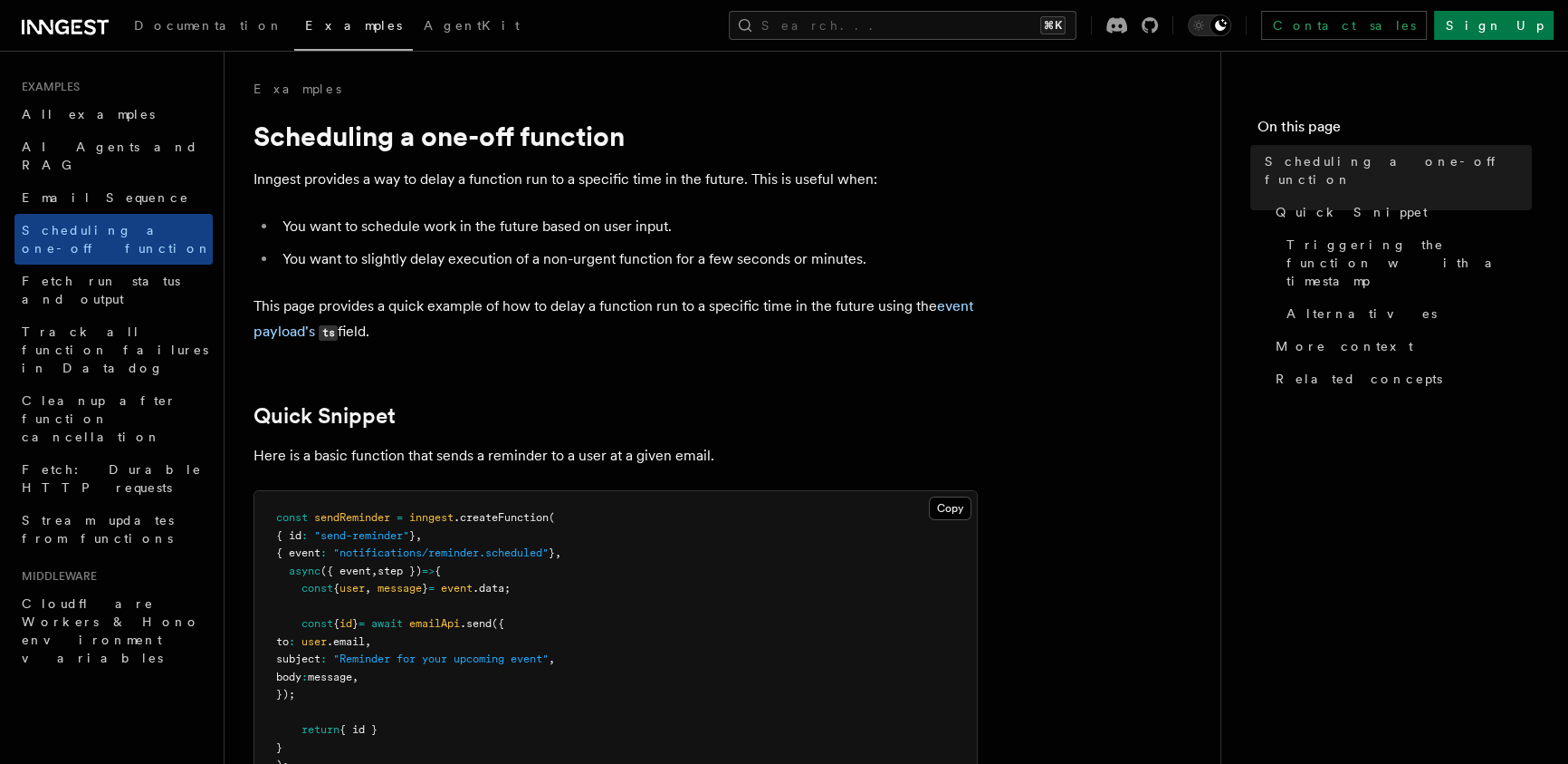
drag, startPoint x: 703, startPoint y: 204, endPoint x: 691, endPoint y: 164, distance: 41.8
click at [685, 150] on h1 "Scheduling a one-off function" at bounding box center [616, 136] width 724 height 33
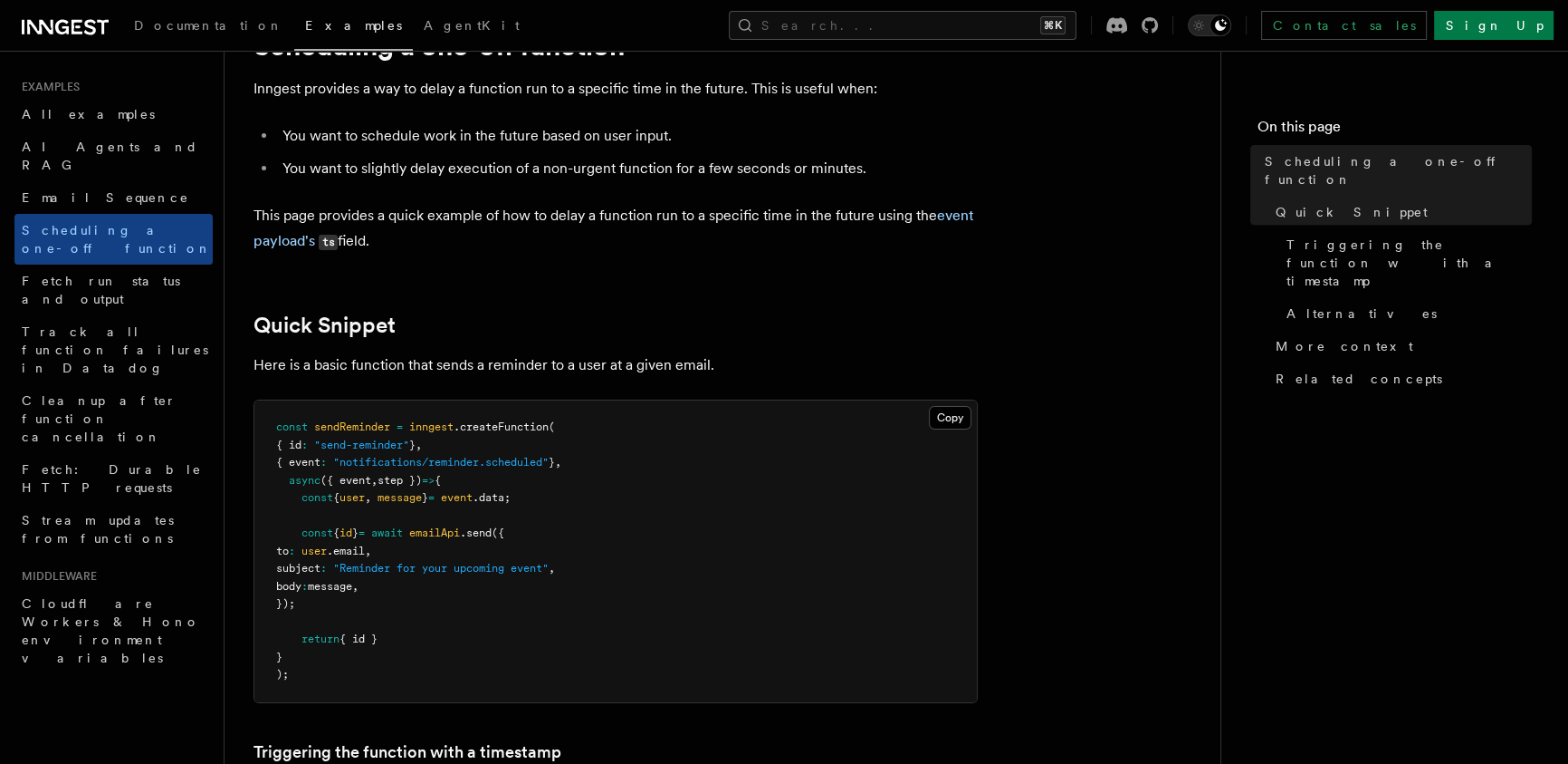
scroll to position [99, 0]
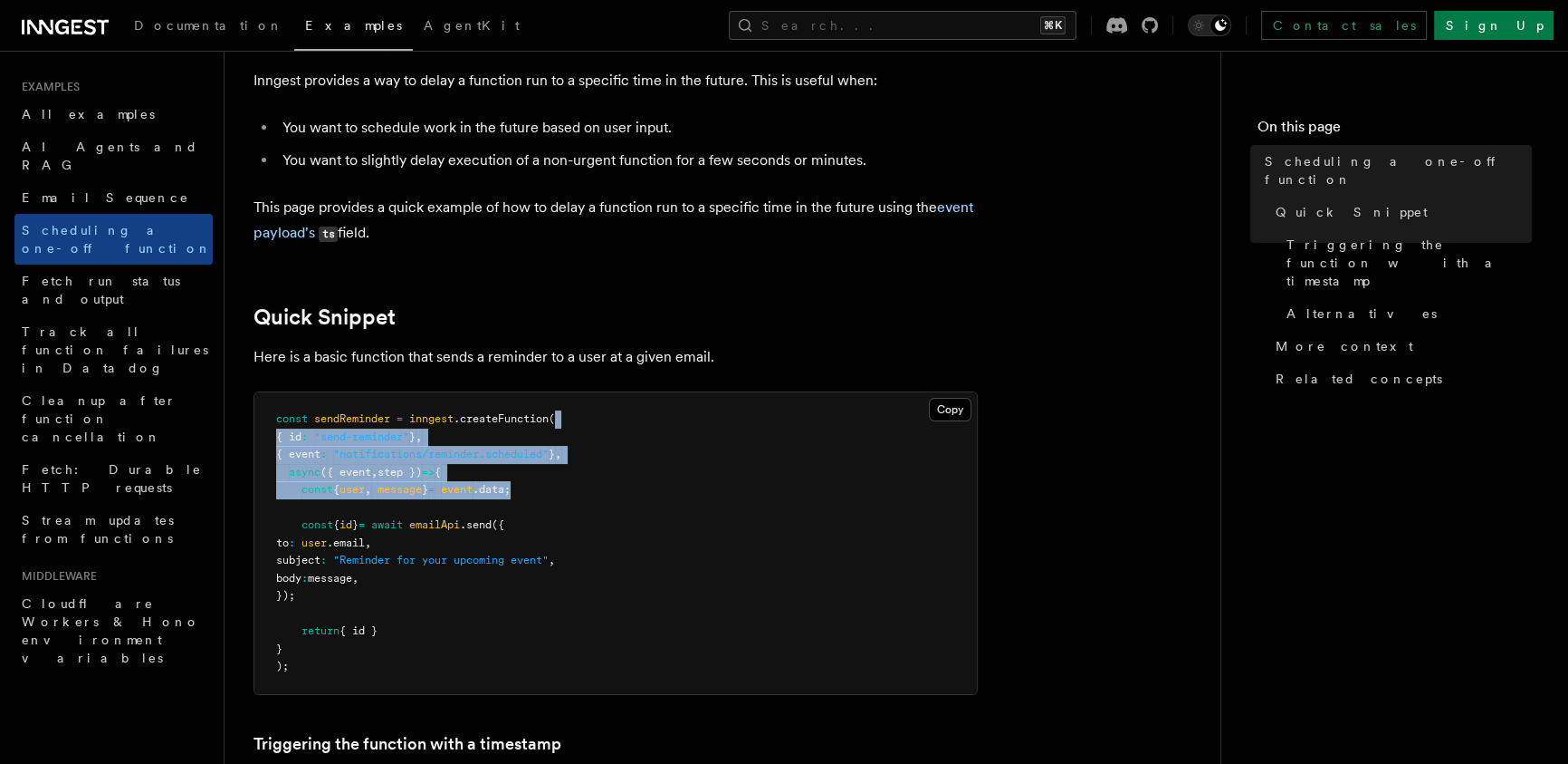
drag, startPoint x: 734, startPoint y: 419, endPoint x: 748, endPoint y: 612, distance: 193.5
click at [735, 535] on pre "const sendReminder = inngest .createFunction ( { id : "send-reminder" } , { eve…" at bounding box center [616, 543] width 723 height 302
drag, startPoint x: 757, startPoint y: 553, endPoint x: 737, endPoint y: 370, distance: 184.1
click at [741, 474] on pre "const sendReminder = inngest .createFunction ( { id : "send-reminder" } , { eve…" at bounding box center [616, 543] width 723 height 302
click at [737, 369] on p "Here is a basic function that sends a reminder to a user at a given email." at bounding box center [616, 357] width 724 height 26
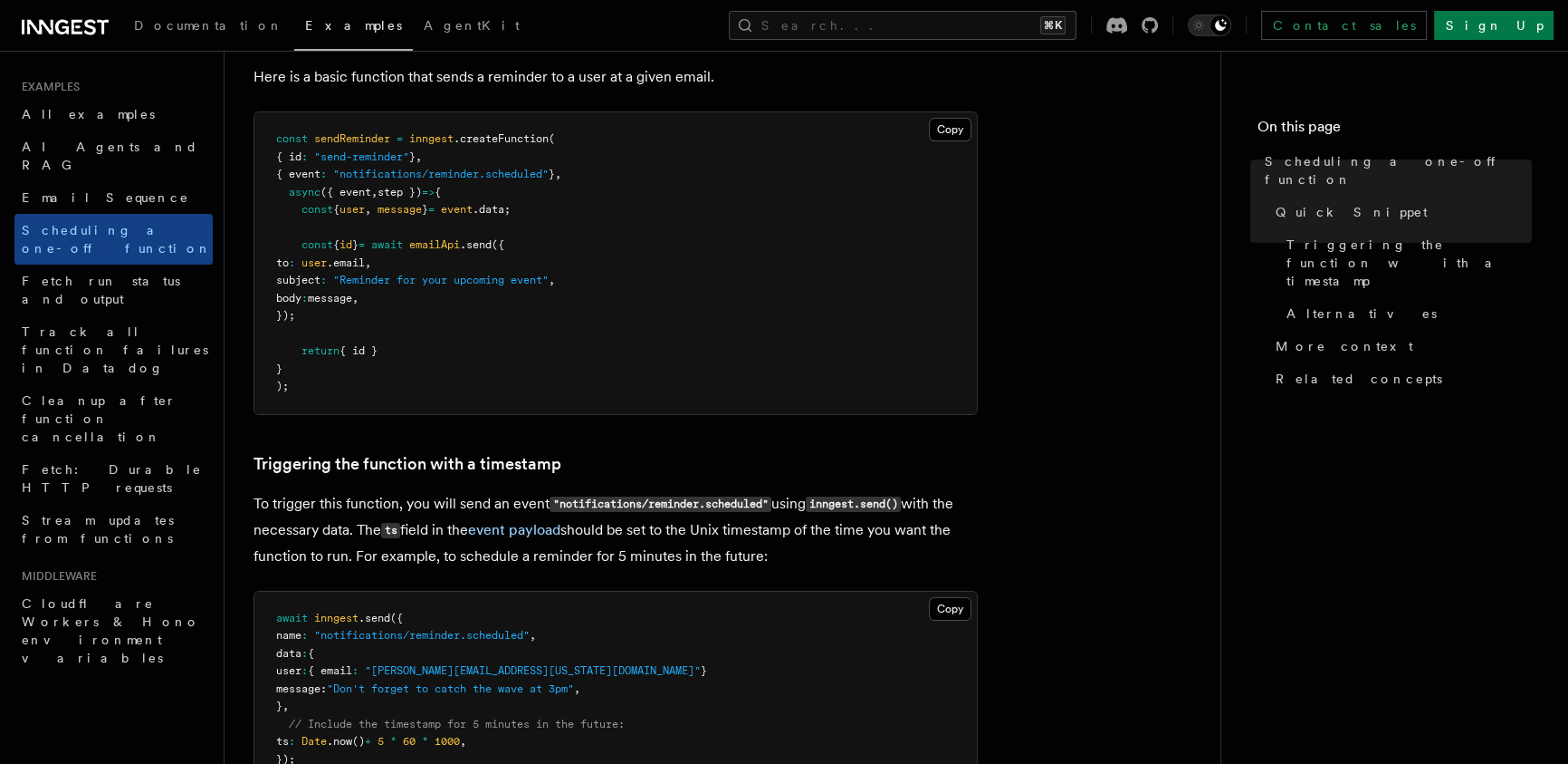
scroll to position [400, 0]
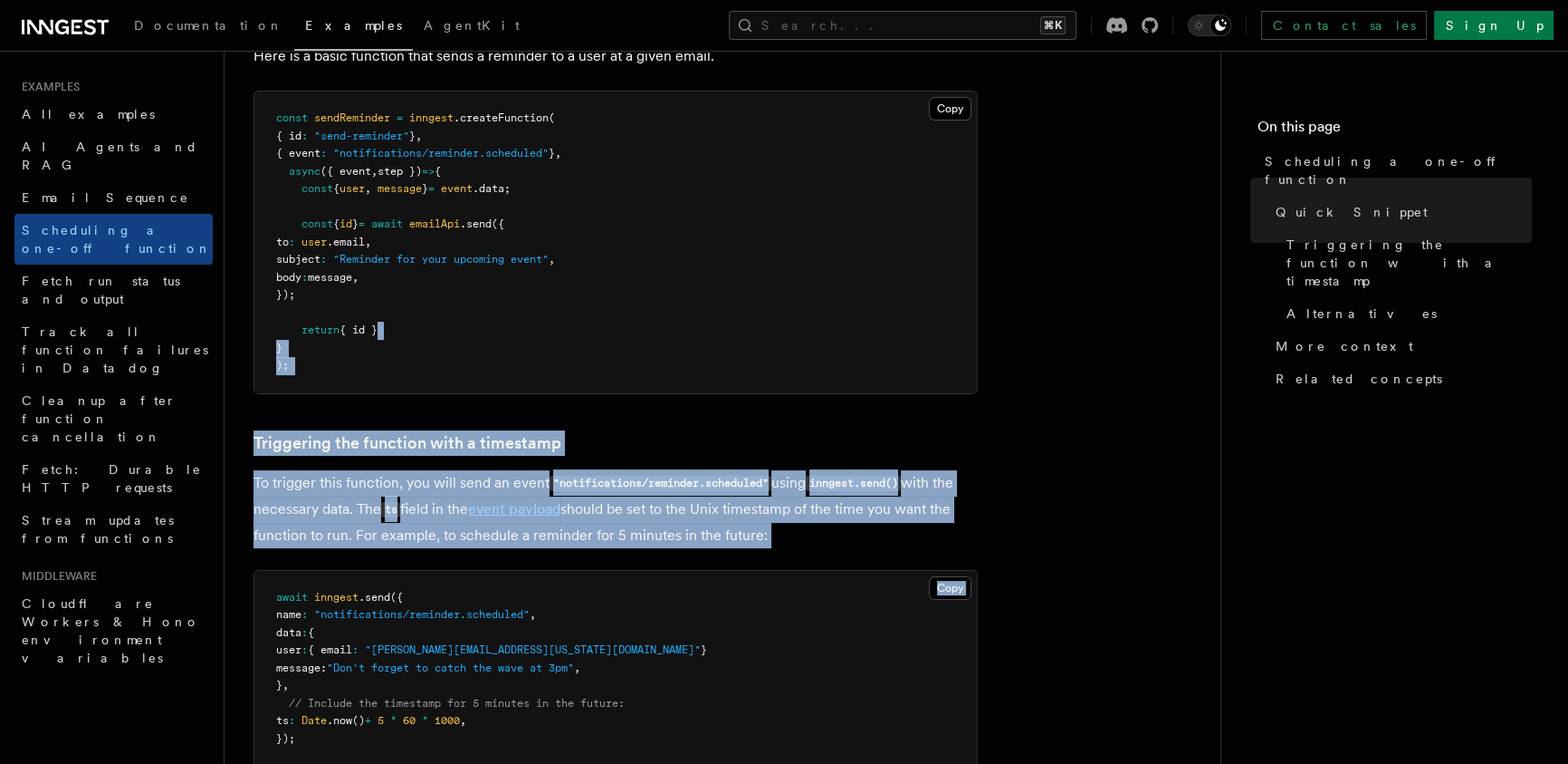
drag, startPoint x: 711, startPoint y: 429, endPoint x: 816, endPoint y: 569, distance: 175.0
click at [782, 552] on article "Examples Scheduling a one-off function Inngest provides a way to delay a functi…" at bounding box center [723, 772] width 938 height 2184
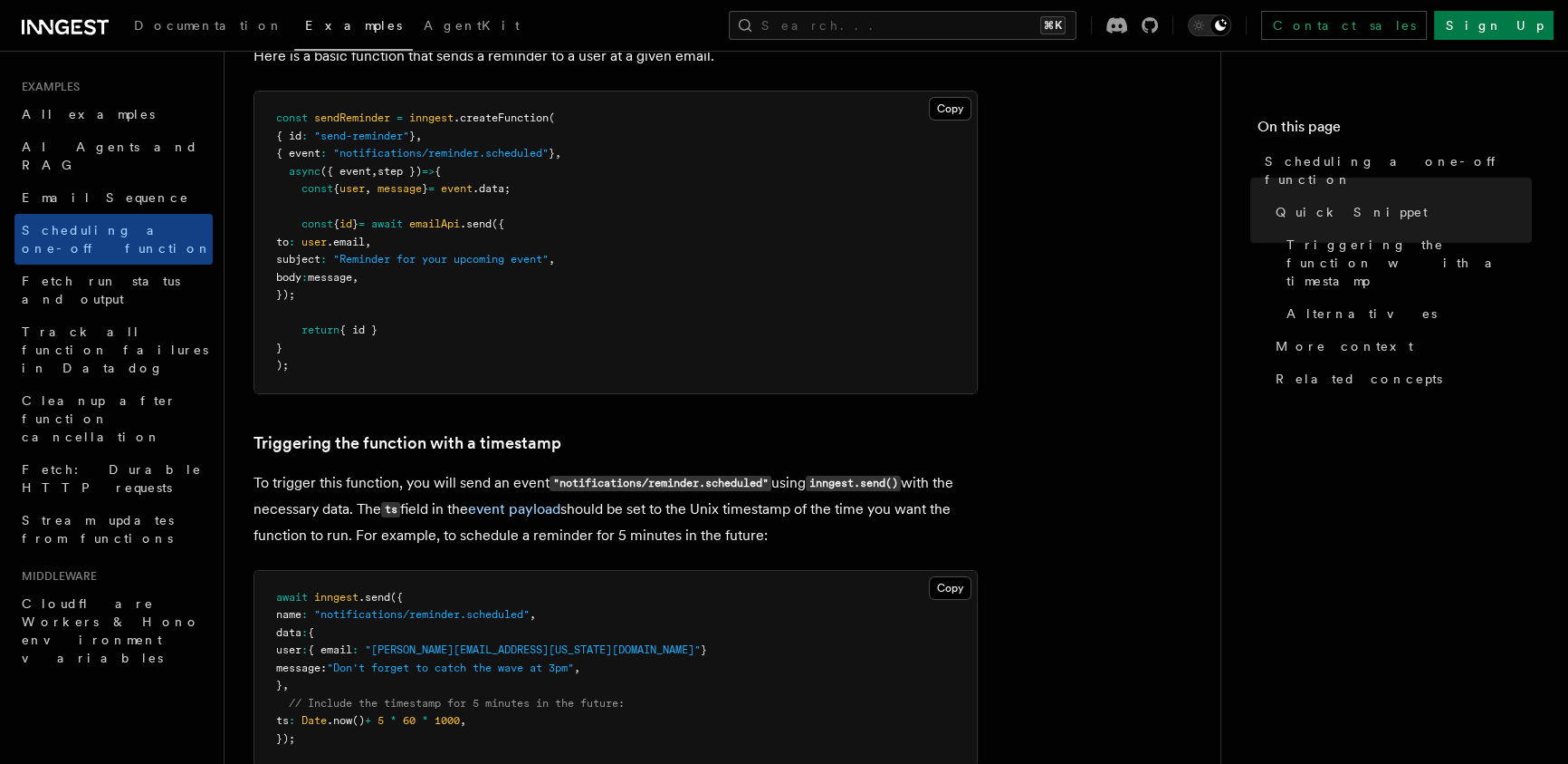
click at [759, 420] on article "Examples Scheduling a one-off function Inngest provides a way to delay a functi…" at bounding box center [723, 772] width 938 height 2184
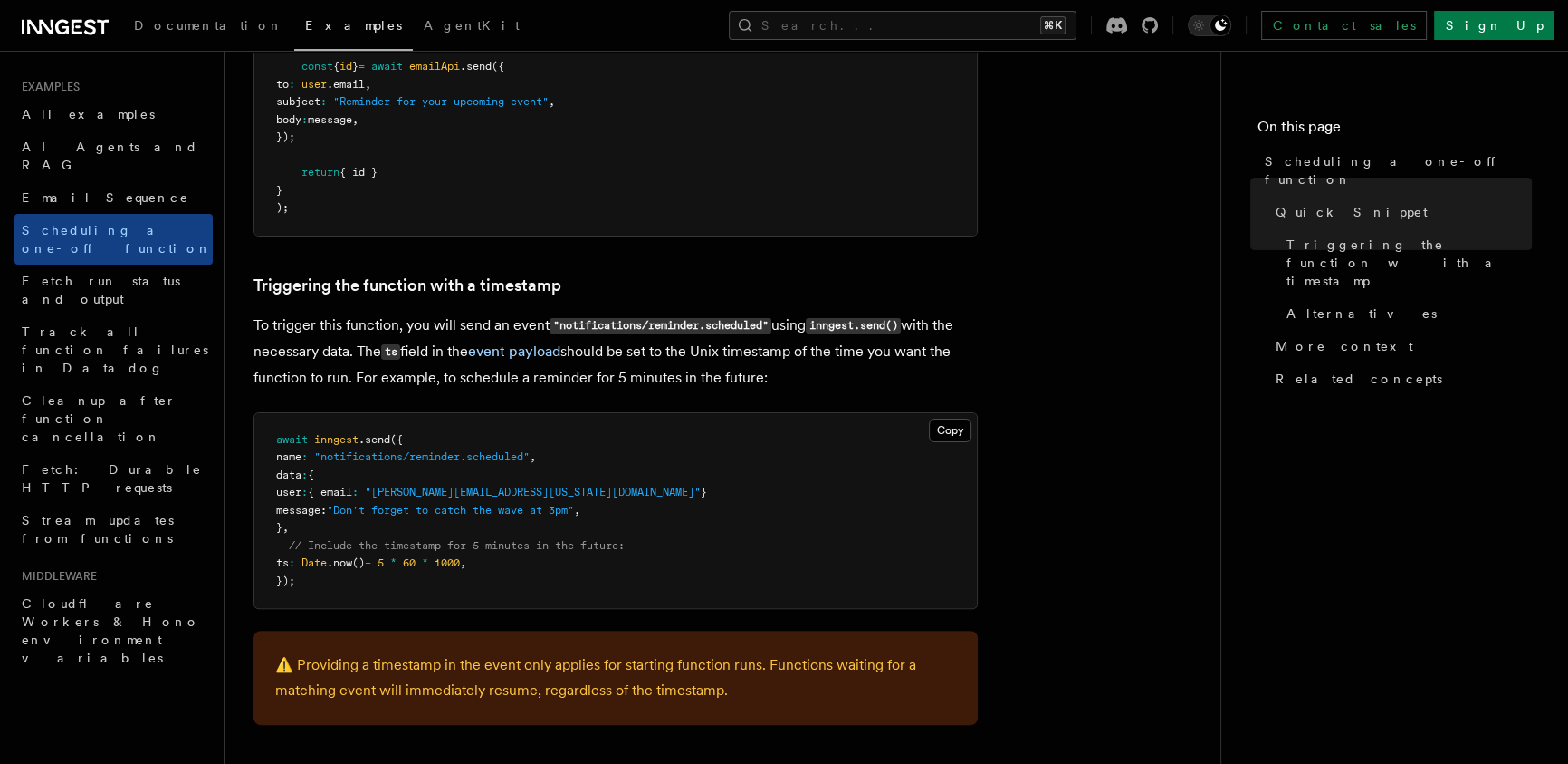
scroll to position [597, 0]
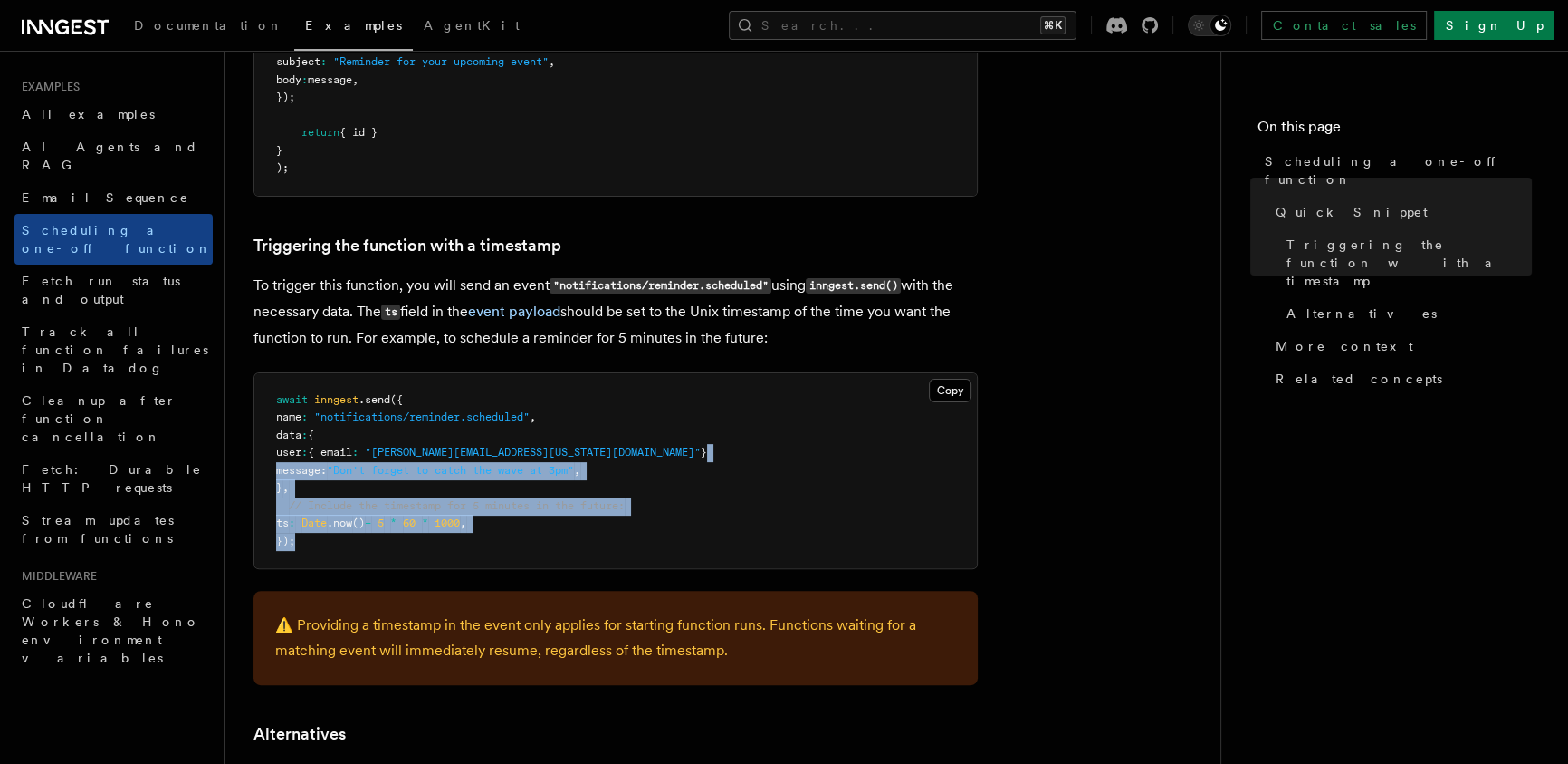
click at [634, 407] on pre "await inngest .send ({ name : "notifications/reminder.scheduled" , data : { use…" at bounding box center [616, 470] width 723 height 195
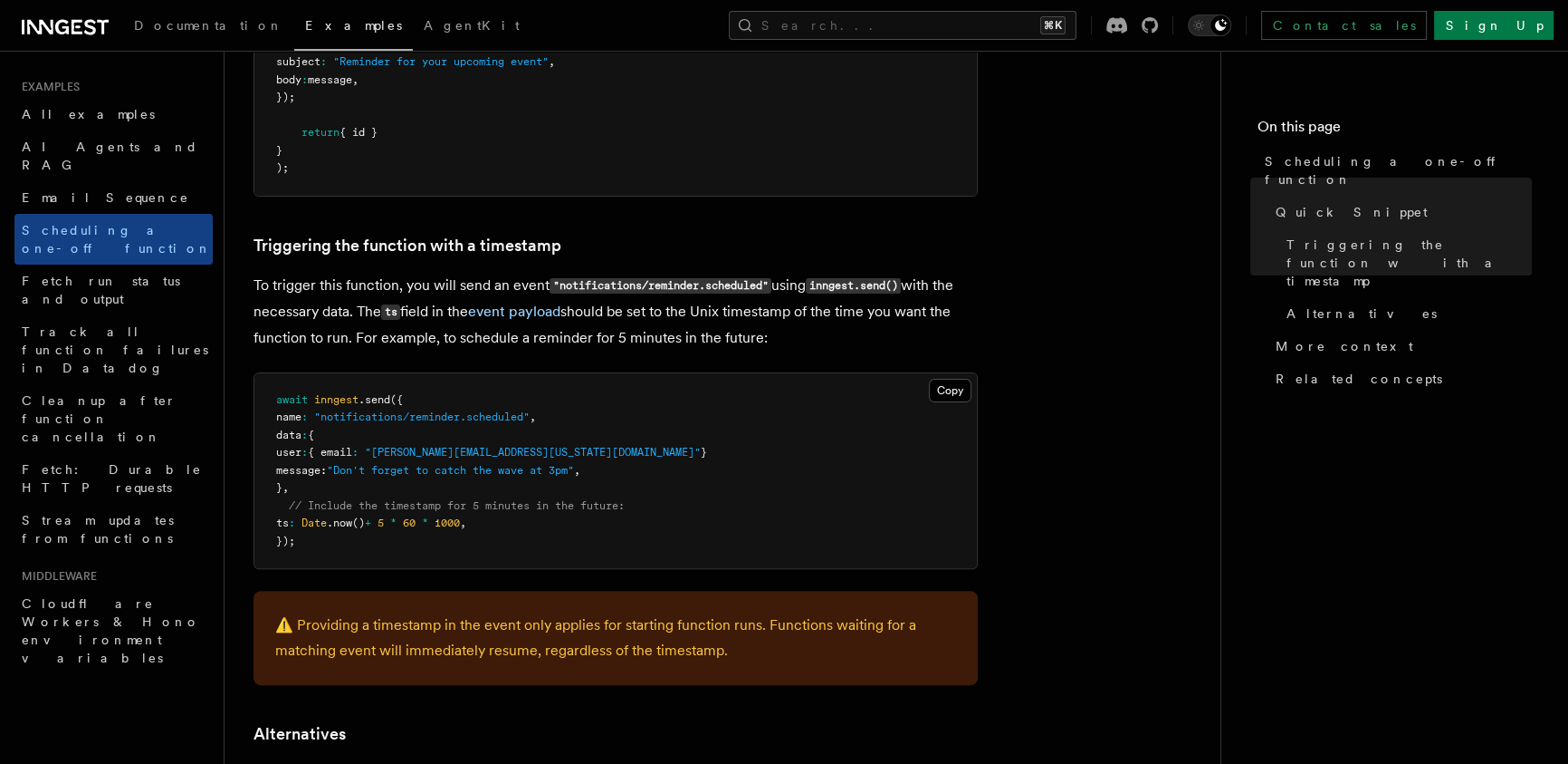
click at [624, 378] on pre "await inngest .send ({ name : "notifications/reminder.scheduled" , data : { use…" at bounding box center [616, 470] width 723 height 195
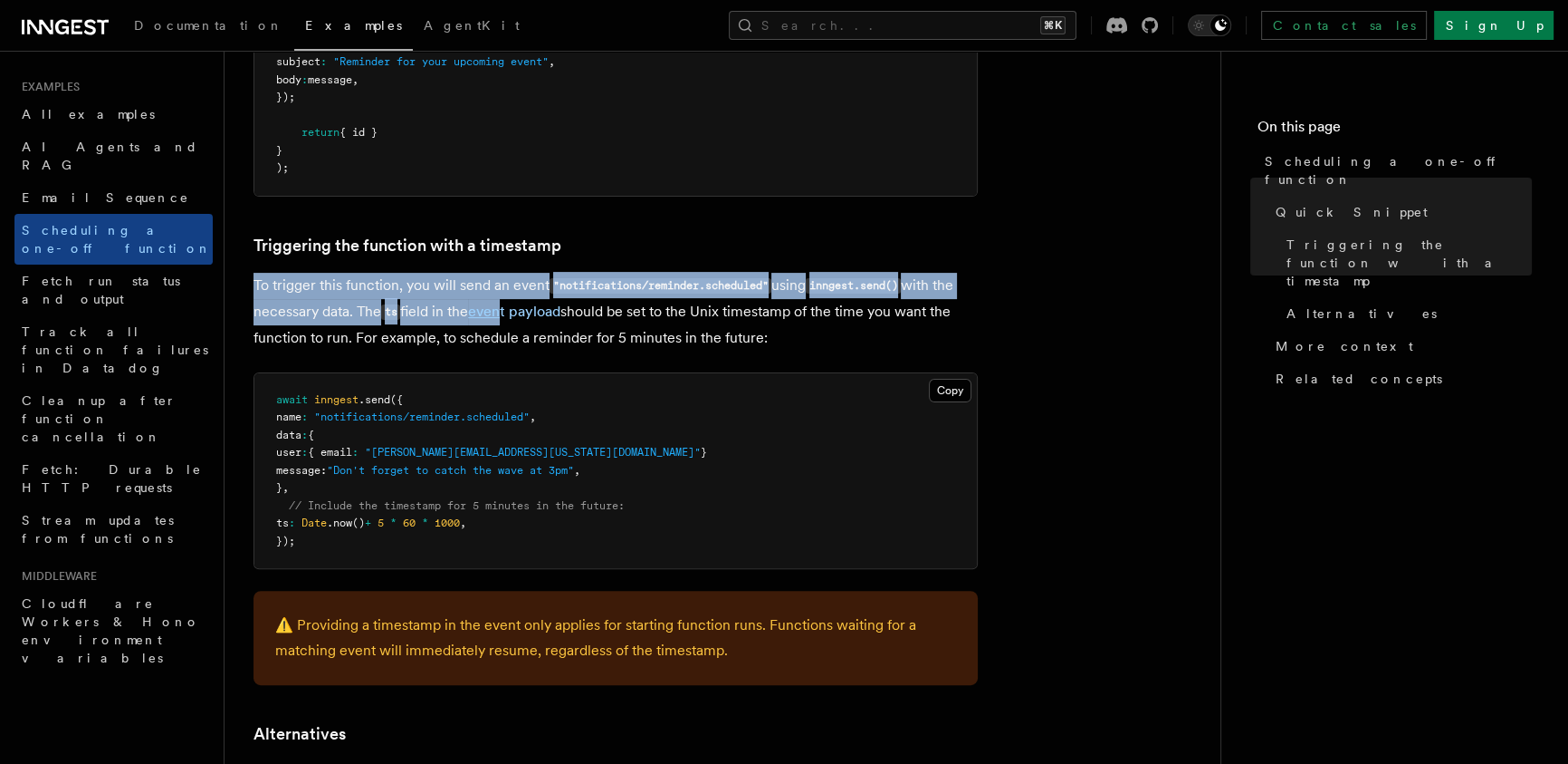
drag, startPoint x: 350, startPoint y: 273, endPoint x: 596, endPoint y: 338, distance: 254.4
click at [586, 337] on article "Examples Scheduling a one-off function Inngest provides a way to delay a functi…" at bounding box center [723, 574] width 938 height 2184
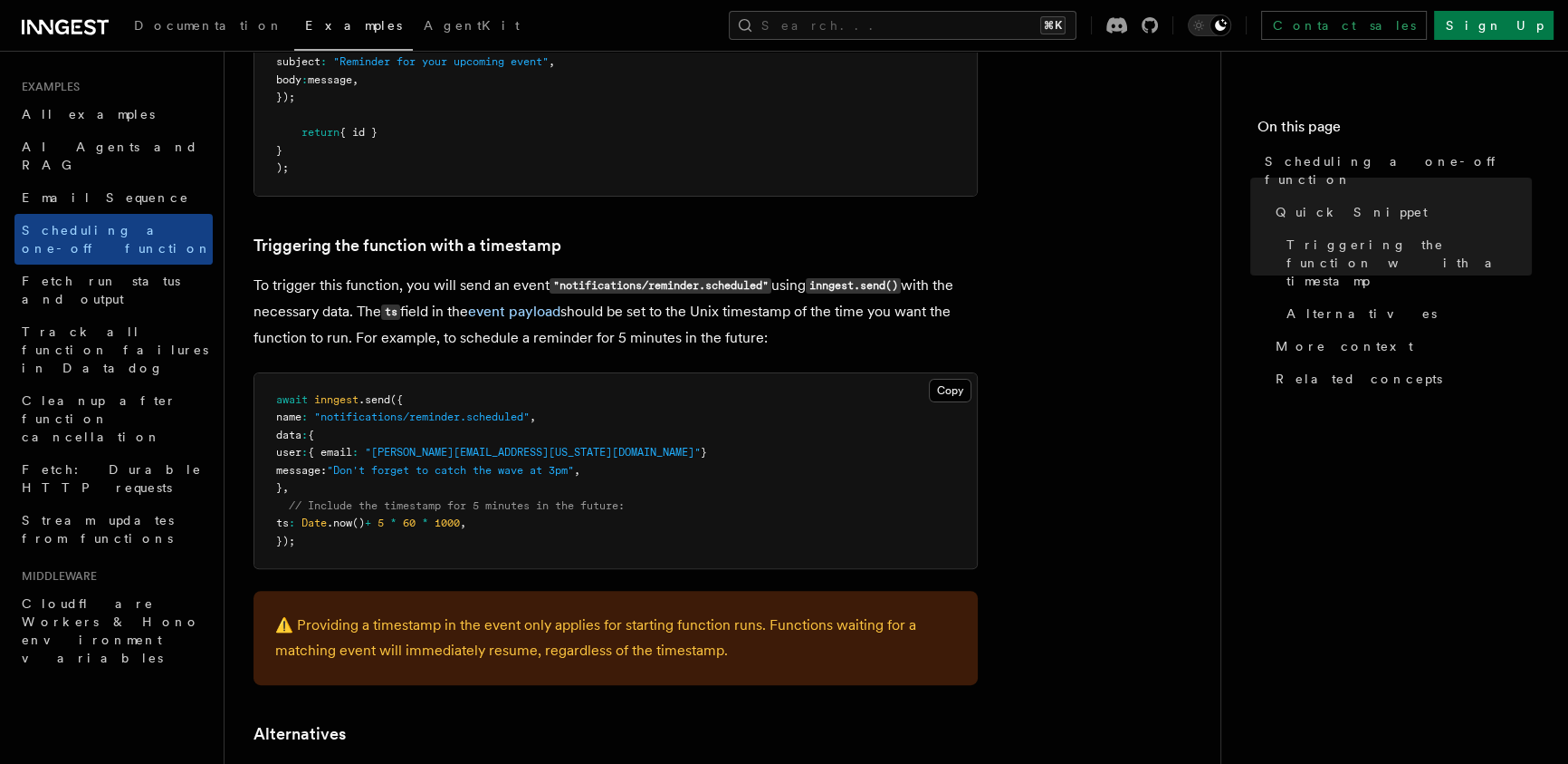
click at [817, 347] on article "Examples Scheduling a one-off function Inngest provides a way to delay a functi…" at bounding box center [723, 574] width 938 height 2184
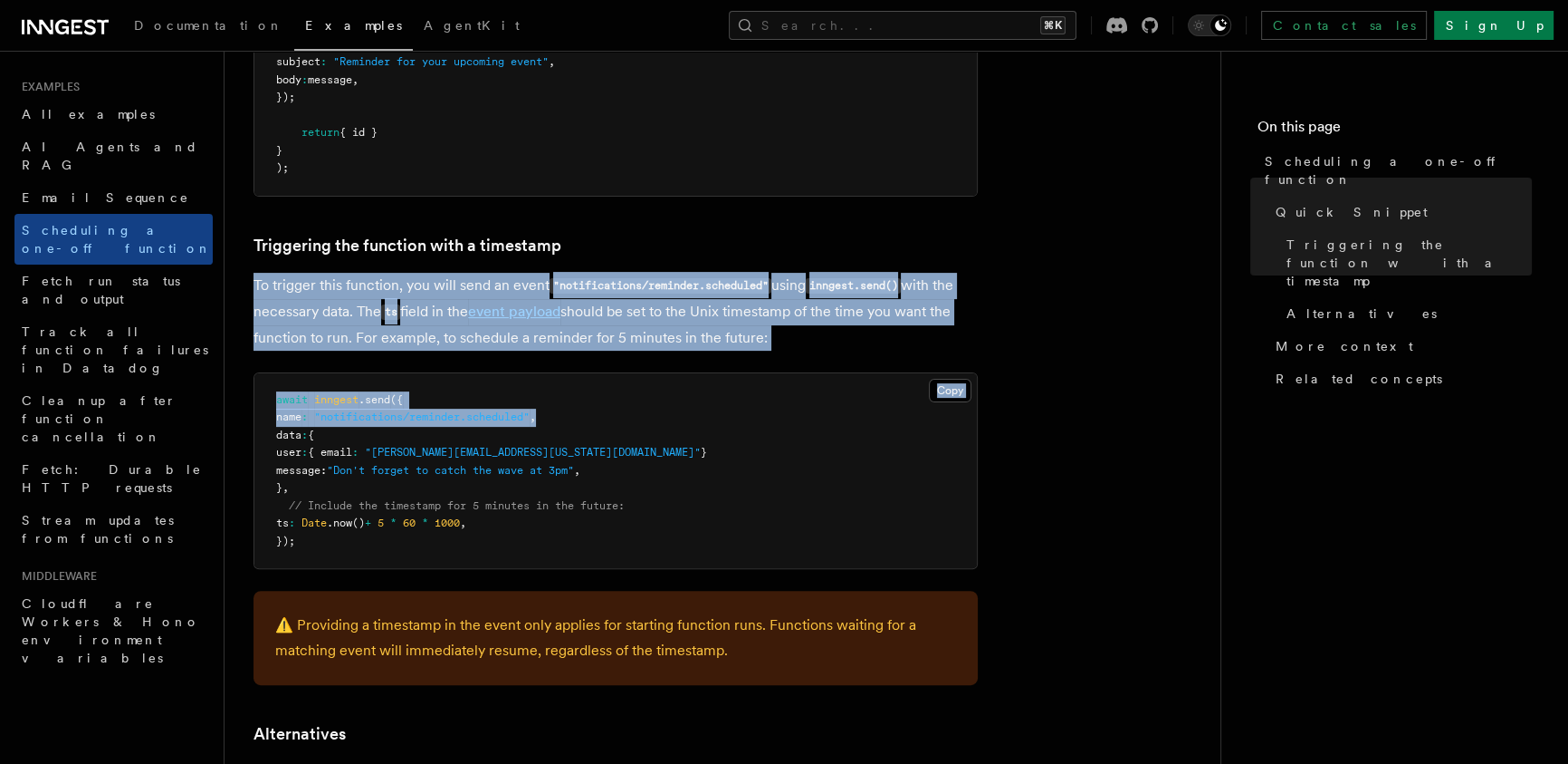
click at [796, 410] on article "Examples Scheduling a one-off function Inngest provides a way to delay a functi…" at bounding box center [723, 574] width 938 height 2184
click at [820, 241] on h3 "Triggering the function with a timestamp" at bounding box center [616, 246] width 724 height 26
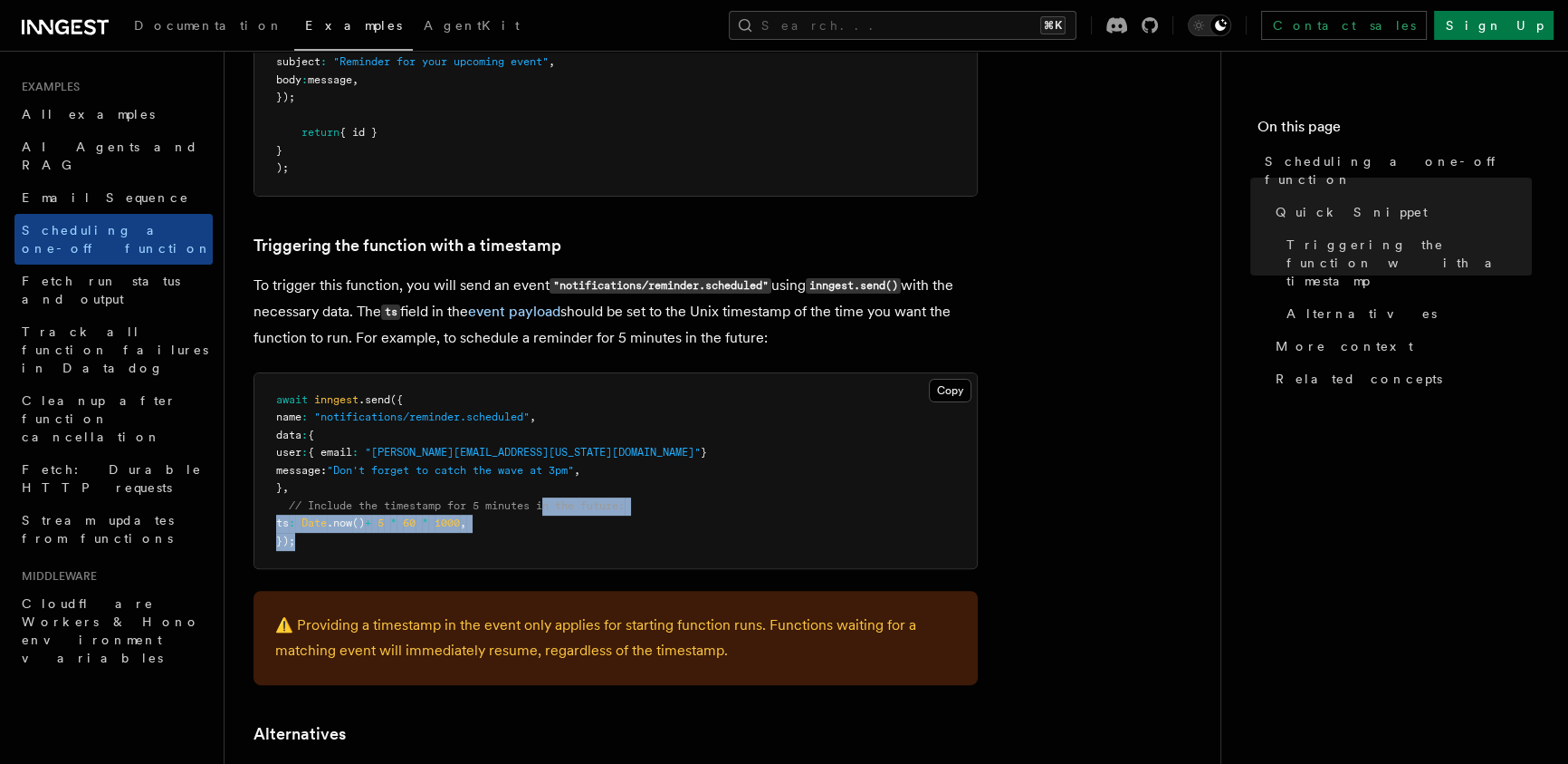
drag, startPoint x: 556, startPoint y: 545, endPoint x: 589, endPoint y: 422, distance: 127.3
click at [560, 455] on pre "await inngest .send ({ name : "notifications/reminder.scheduled" , data : { use…" at bounding box center [616, 470] width 723 height 195
click at [601, 416] on pre "await inngest .send ({ name : "notifications/reminder.scheduled" , data : { use…" at bounding box center [616, 470] width 723 height 195
drag, startPoint x: 604, startPoint y: 434, endPoint x: 634, endPoint y: 557, distance: 126.6
click at [628, 534] on pre "await inngest .send ({ name : "notifications/reminder.scheduled" , data : { use…" at bounding box center [616, 470] width 723 height 195
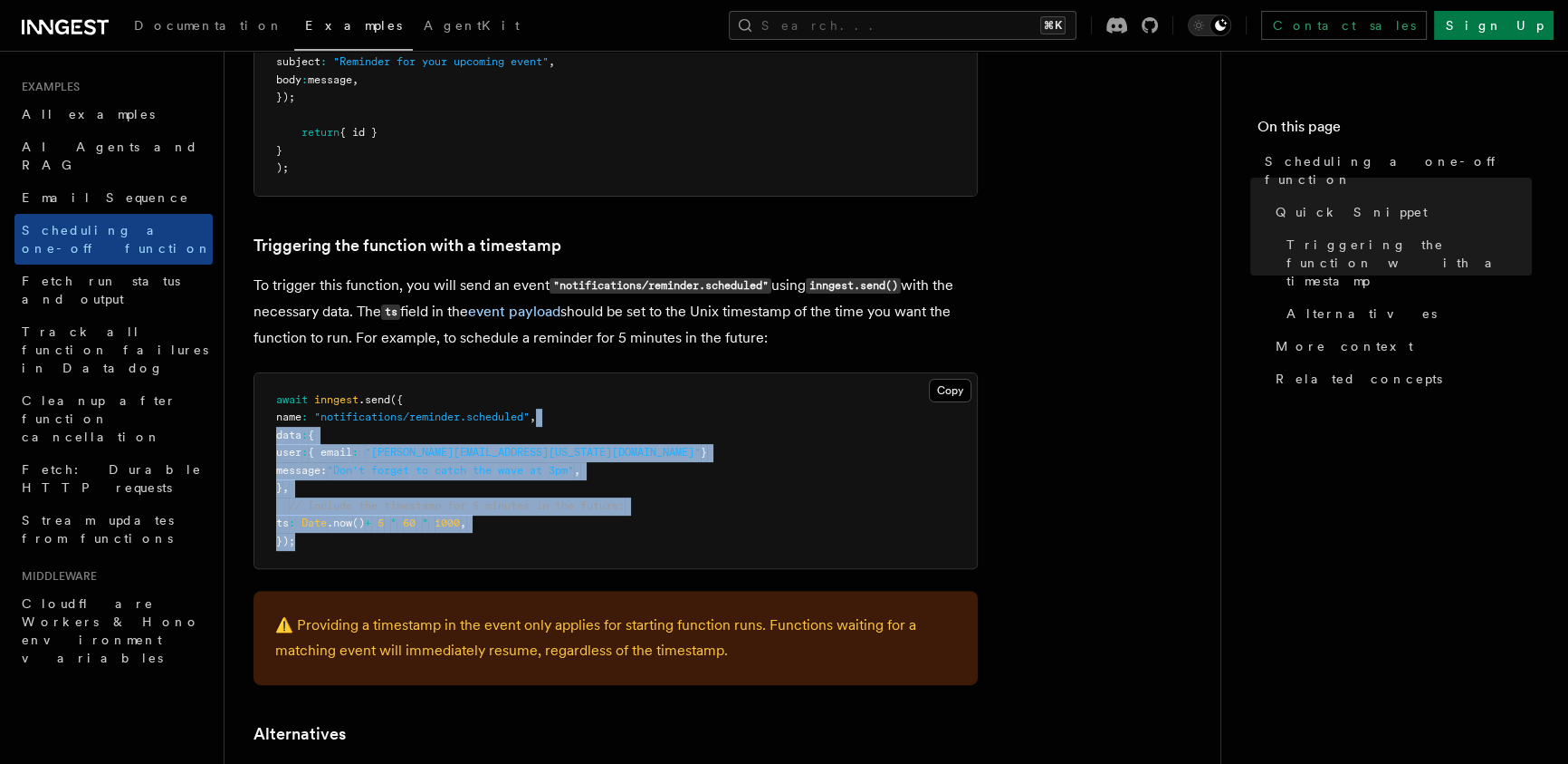
drag, startPoint x: 647, startPoint y: 580, endPoint x: 648, endPoint y: 438, distance: 142.0
click at [637, 528] on article "Examples Scheduling a one-off function Inngest provides a way to delay a functi…" at bounding box center [723, 574] width 938 height 2184
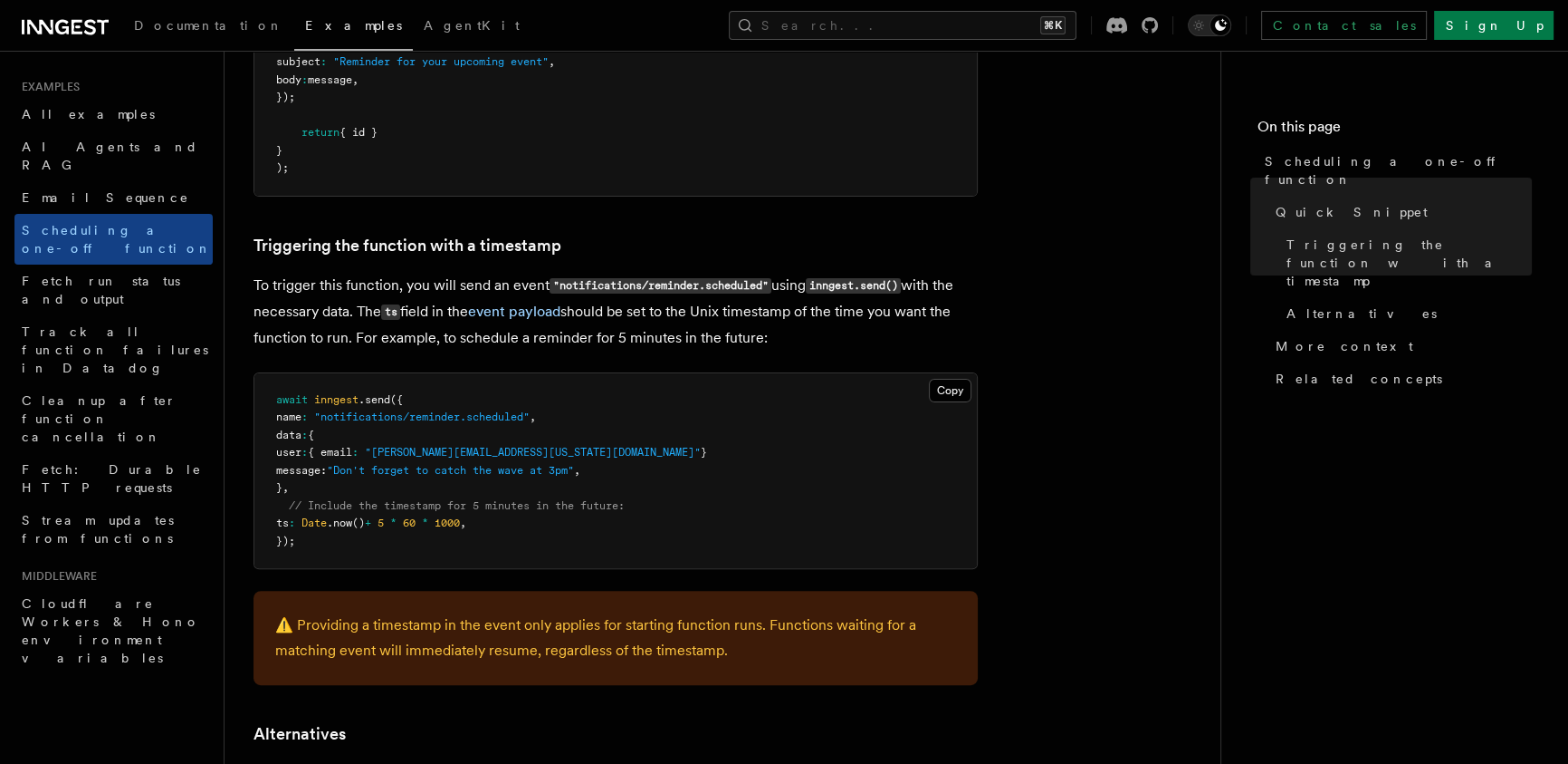
click at [648, 438] on pre "await inngest .send ({ name : "notifications/reminder.scheduled" , data : { use…" at bounding box center [616, 470] width 723 height 195
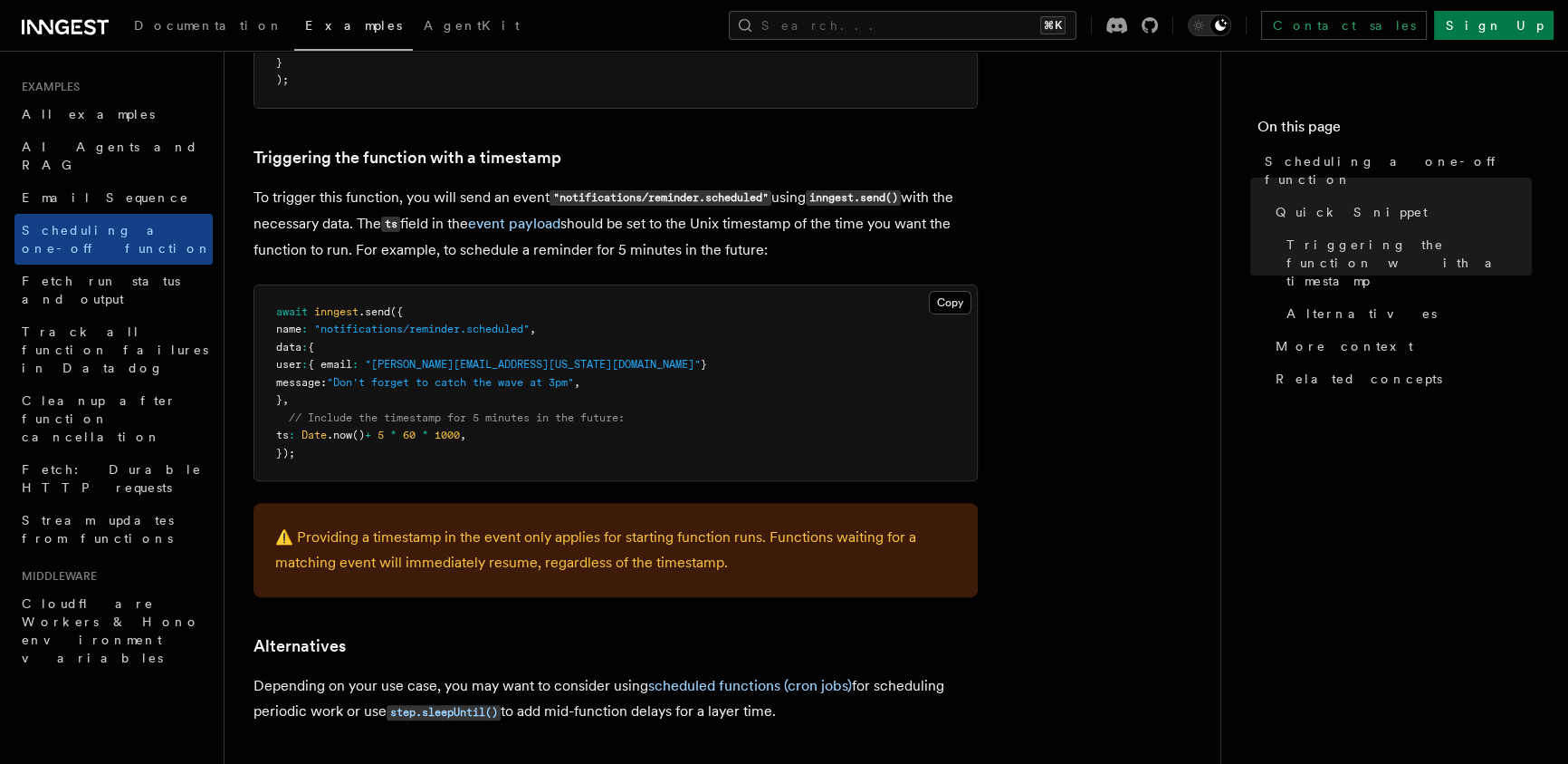
scroll to position [696, 0]
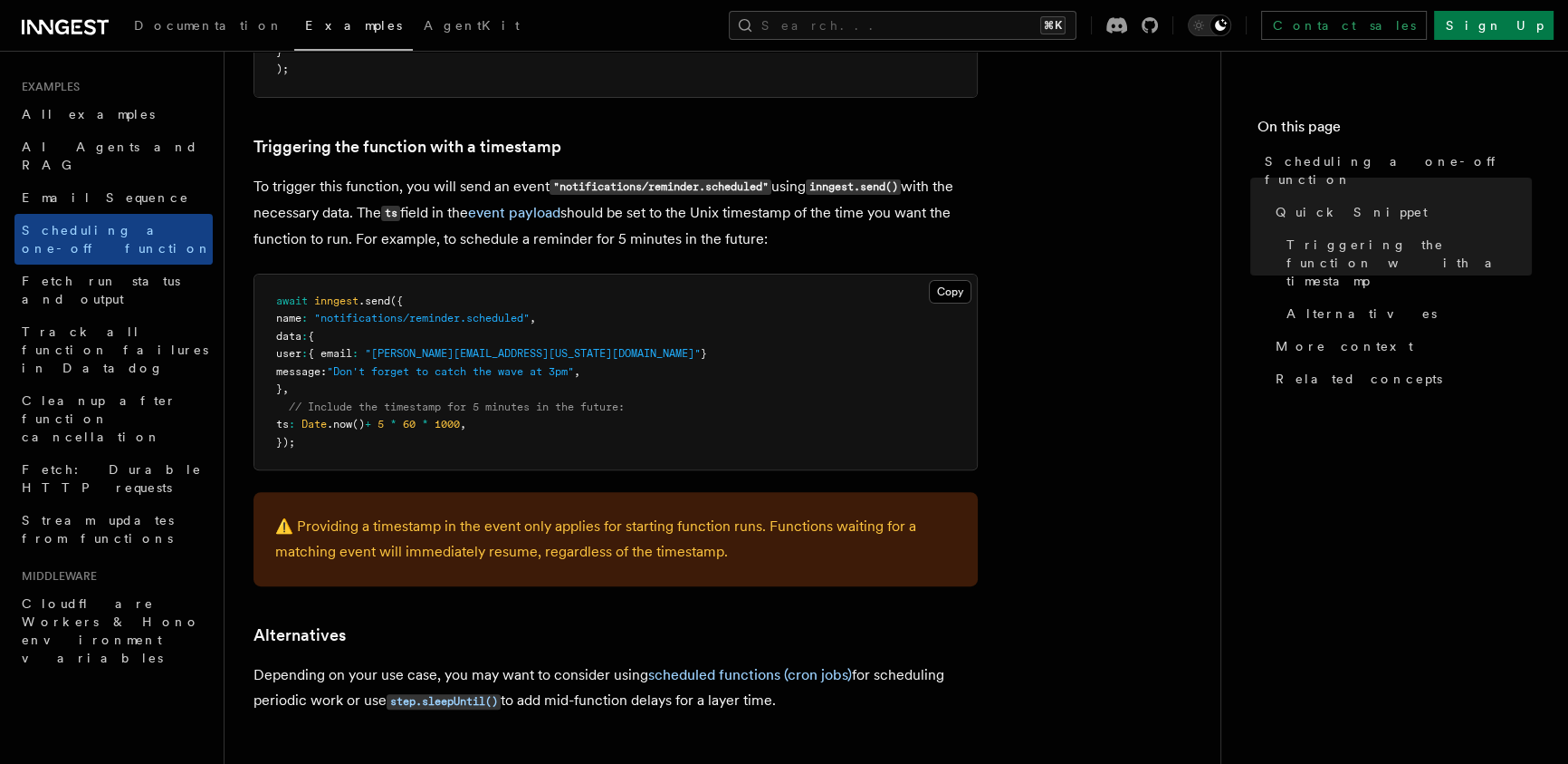
drag, startPoint x: 817, startPoint y: 498, endPoint x: 801, endPoint y: 462, distance: 39.4
click at [802, 481] on article "Examples Scheduling a one-off function Inngest provides a way to delay a functi…" at bounding box center [723, 475] width 938 height 2184
click at [801, 454] on pre "await inngest .send ({ name : "notifications/reminder.scheduled" , data : { use…" at bounding box center [616, 372] width 723 height 195
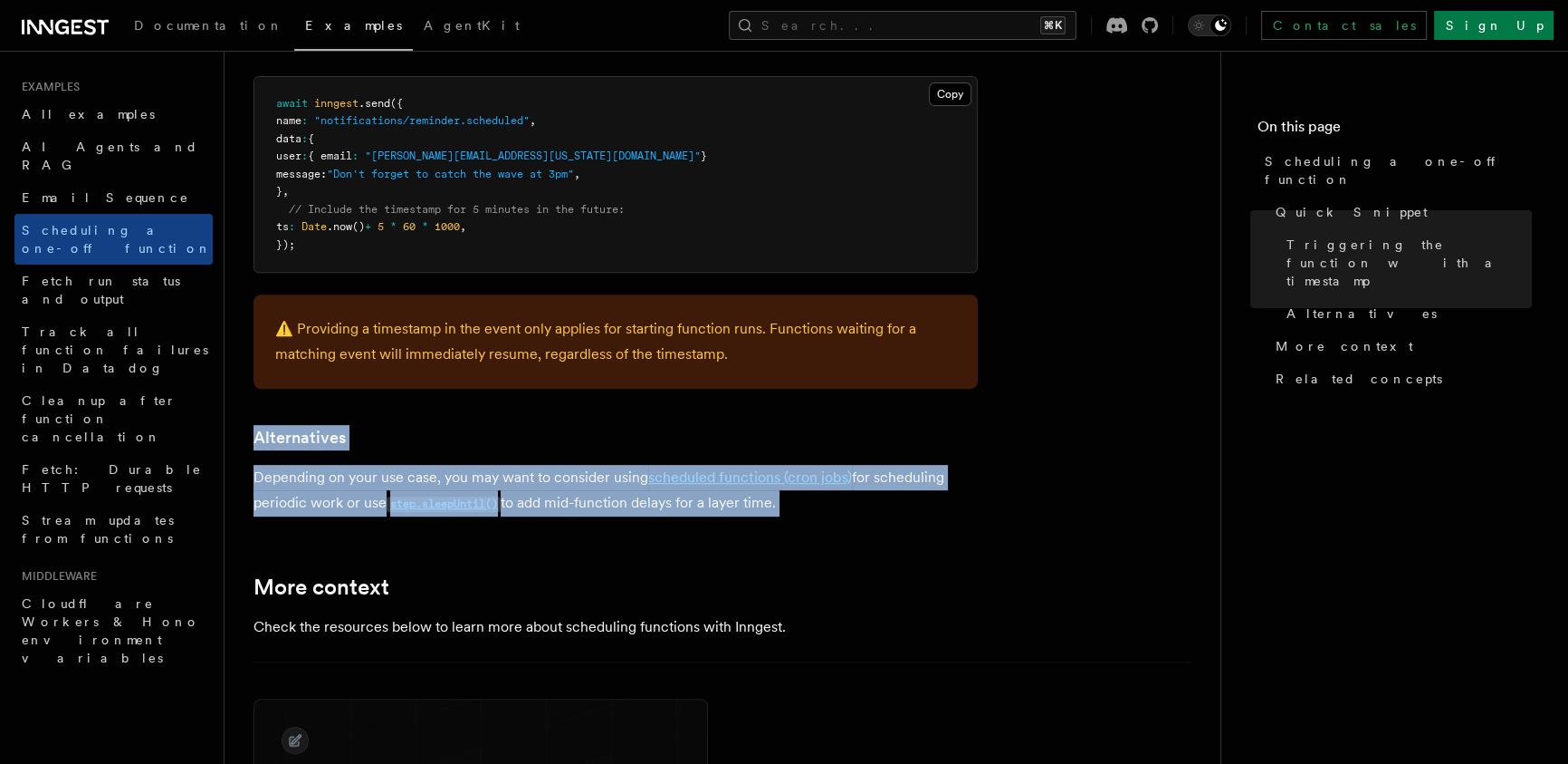
drag, startPoint x: 663, startPoint y: 422, endPoint x: 744, endPoint y: 588, distance: 184.7
click at [712, 549] on article "Examples Scheduling a one-off function Inngest provides a way to delay a functi…" at bounding box center [723, 278] width 938 height 2184
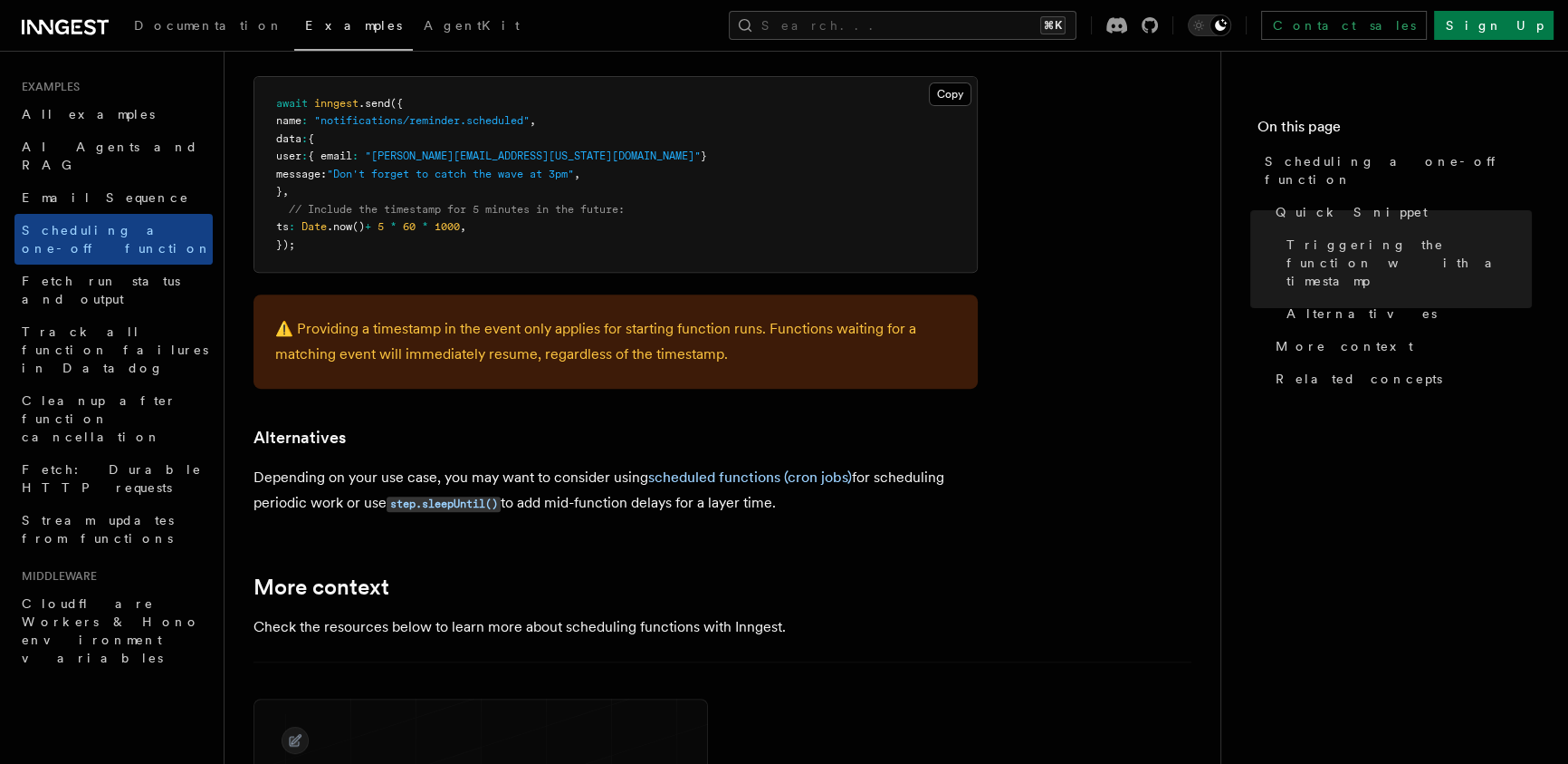
drag, startPoint x: 784, startPoint y: 534, endPoint x: 773, endPoint y: 427, distance: 107.6
click at [782, 504] on article "Examples Scheduling a one-off function Inngest provides a way to delay a functi…" at bounding box center [723, 278] width 938 height 2184
click at [772, 425] on h3 "Alternatives" at bounding box center [616, 438] width 724 height 26
click at [660, 458] on article "Examples Scheduling a one-off function Inngest provides a way to delay a functi…" at bounding box center [723, 278] width 938 height 2184
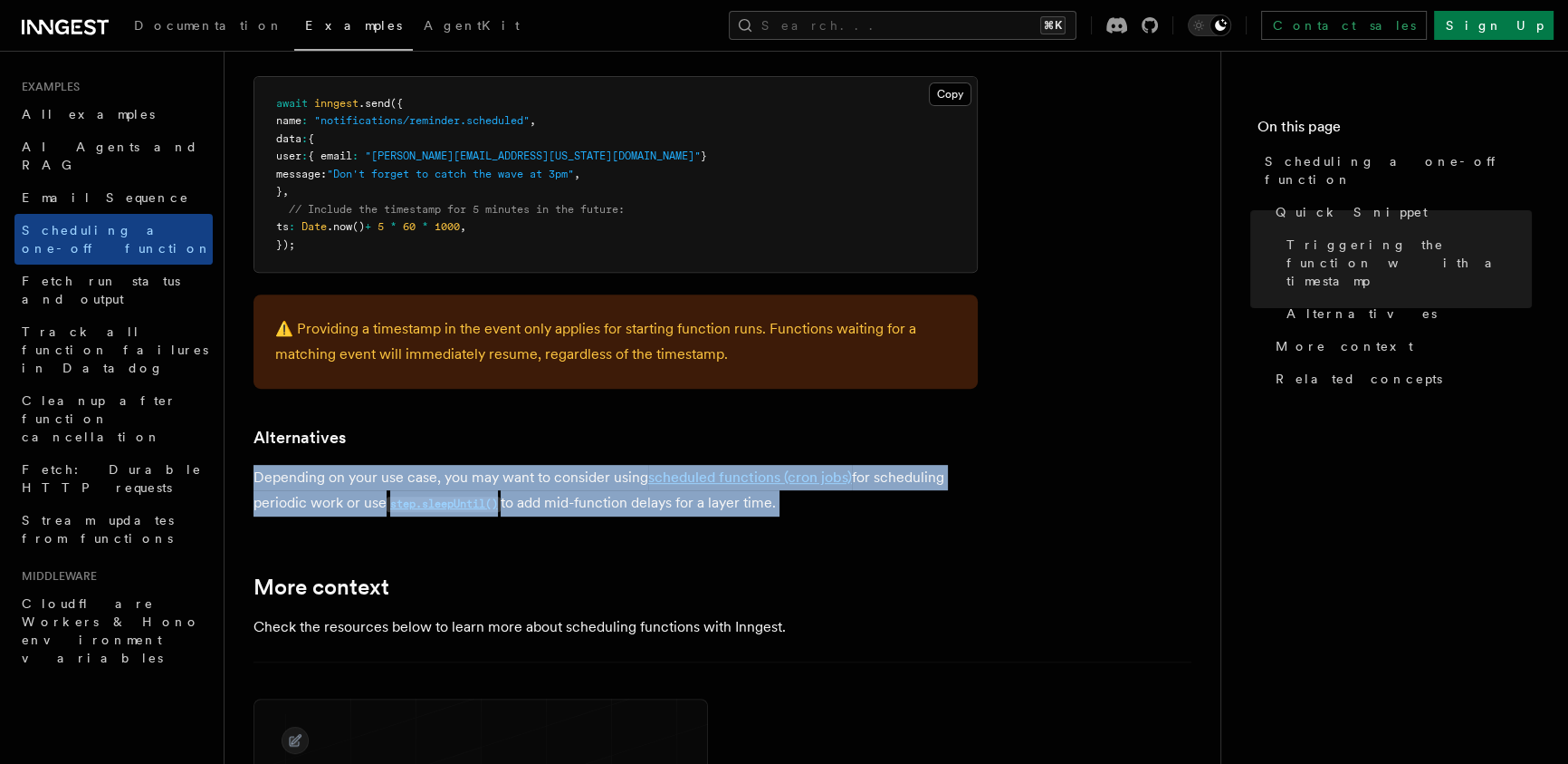
click at [615, 426] on h3 "Alternatives" at bounding box center [616, 438] width 724 height 26
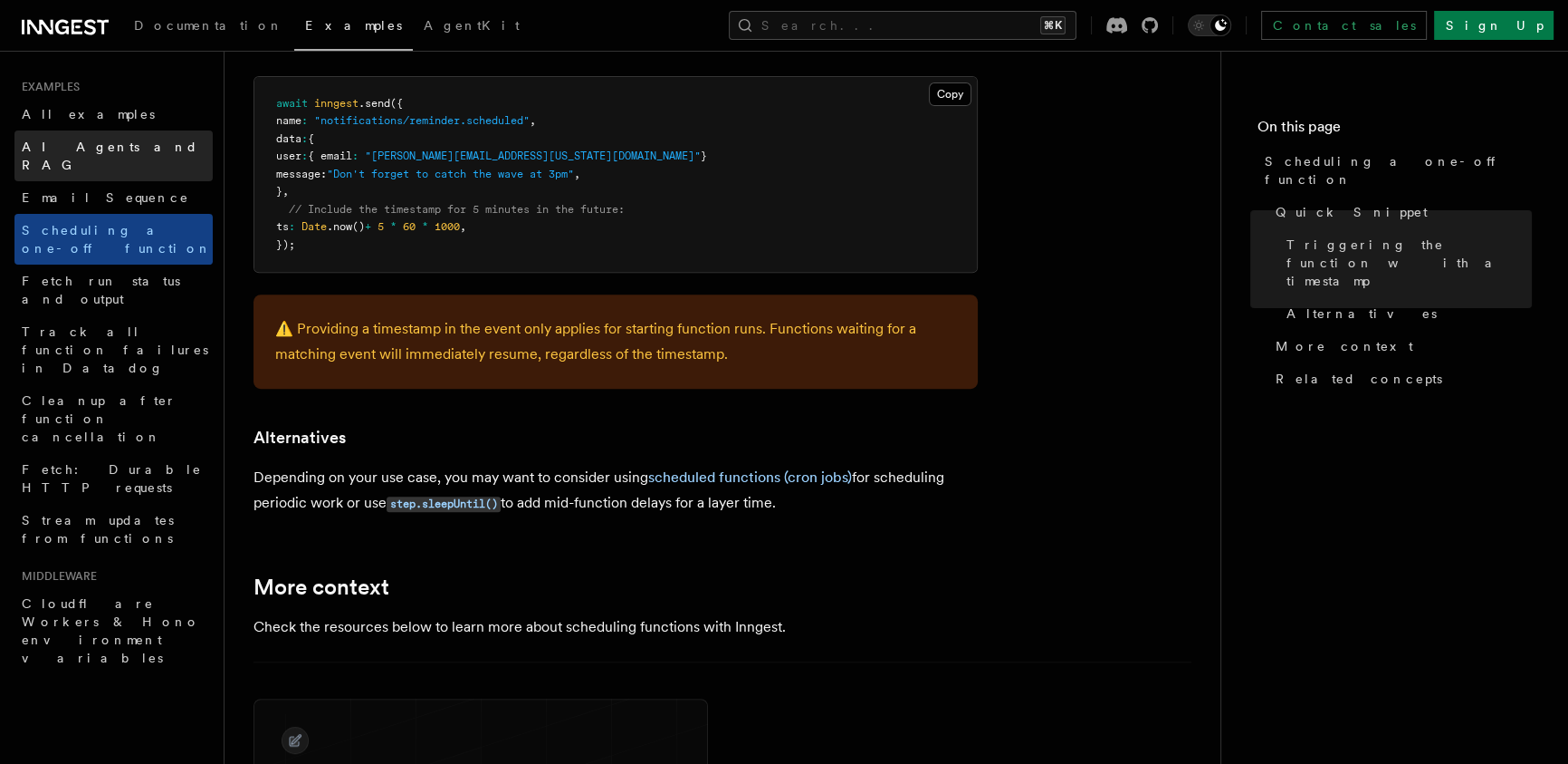
click at [49, 158] on link "AI Agents and RAG" at bounding box center [114, 155] width 198 height 51
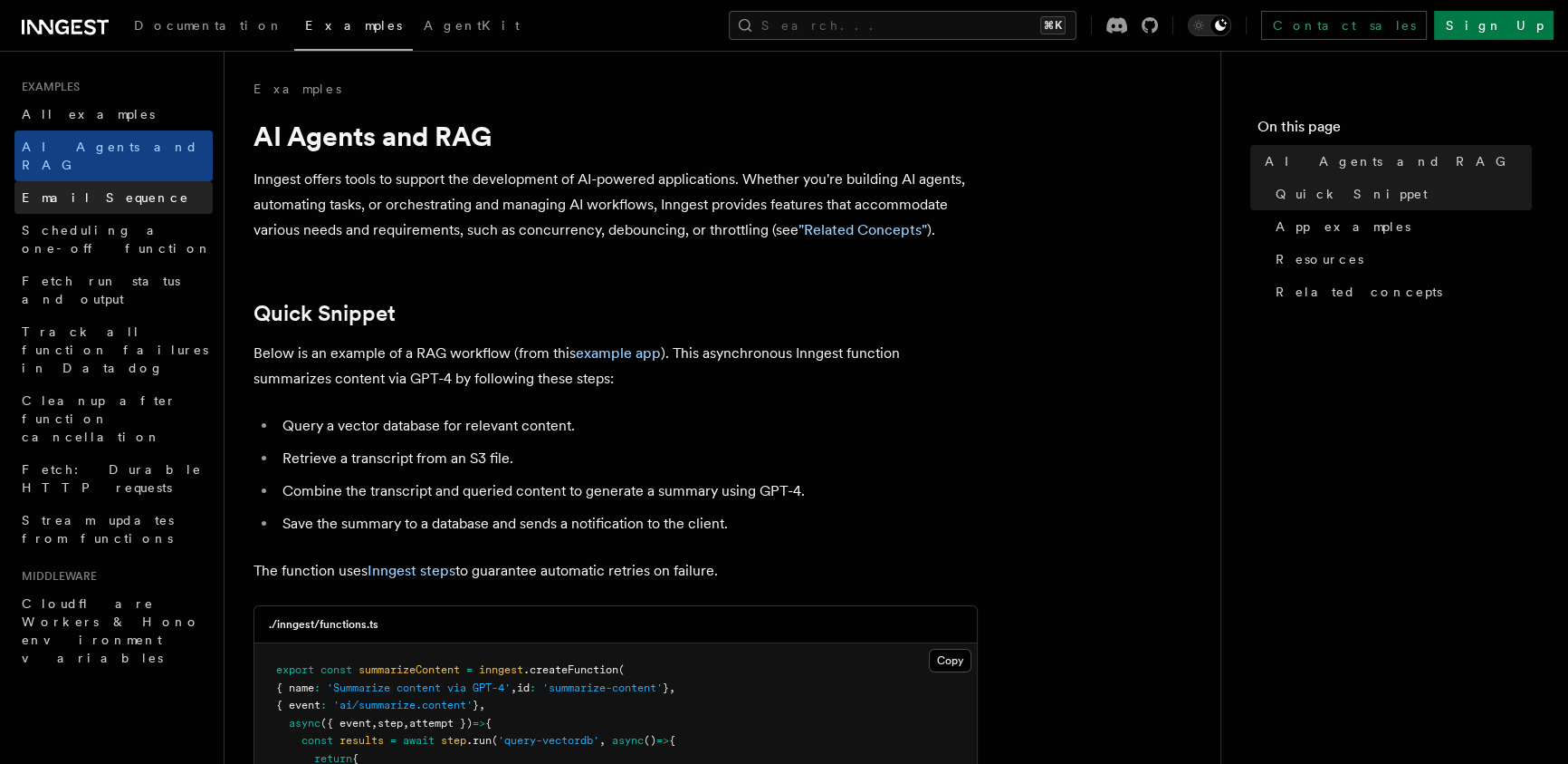
click at [63, 191] on span "Email Sequence" at bounding box center [105, 197] width 168 height 15
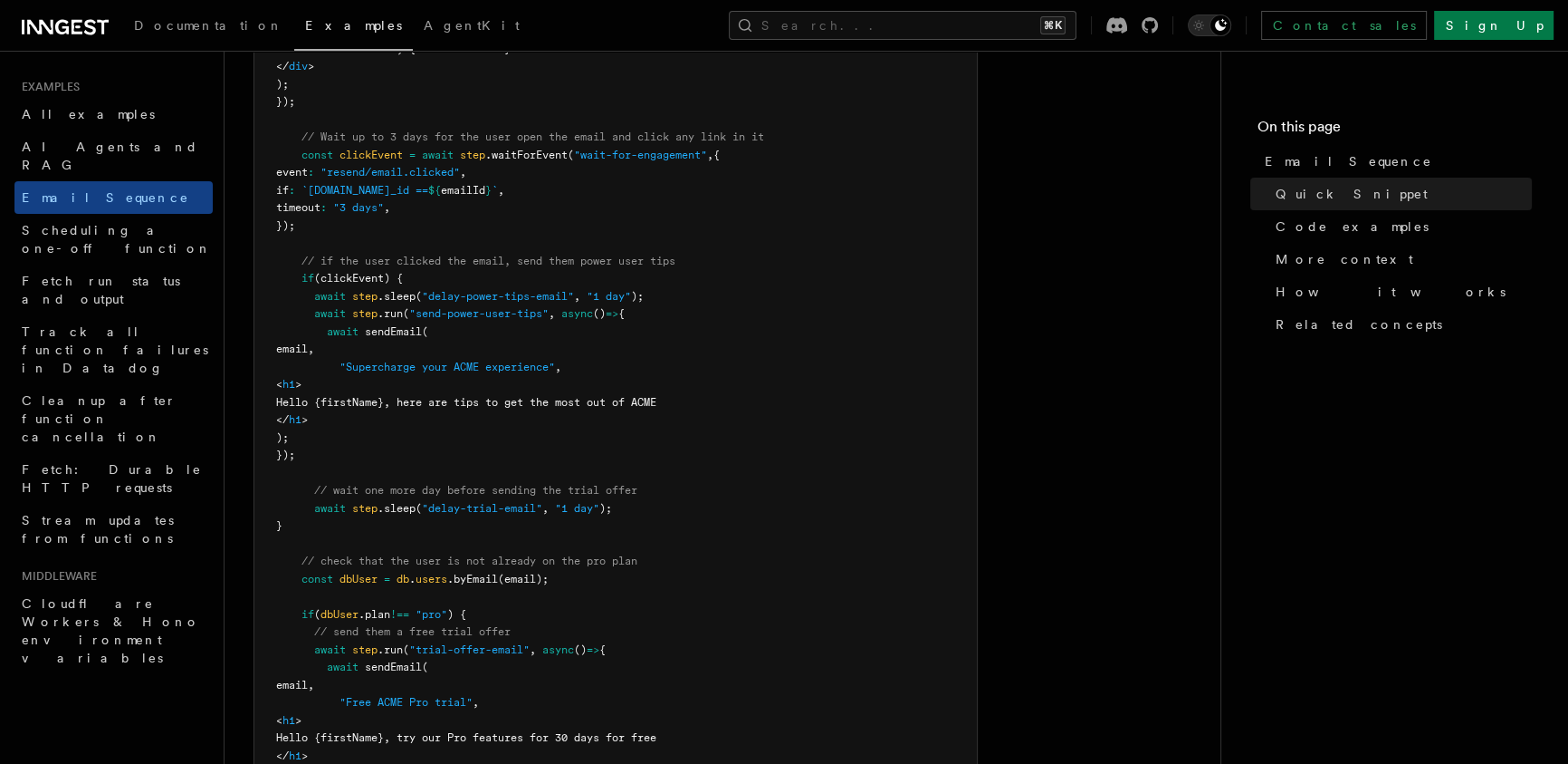
scroll to position [865, 0]
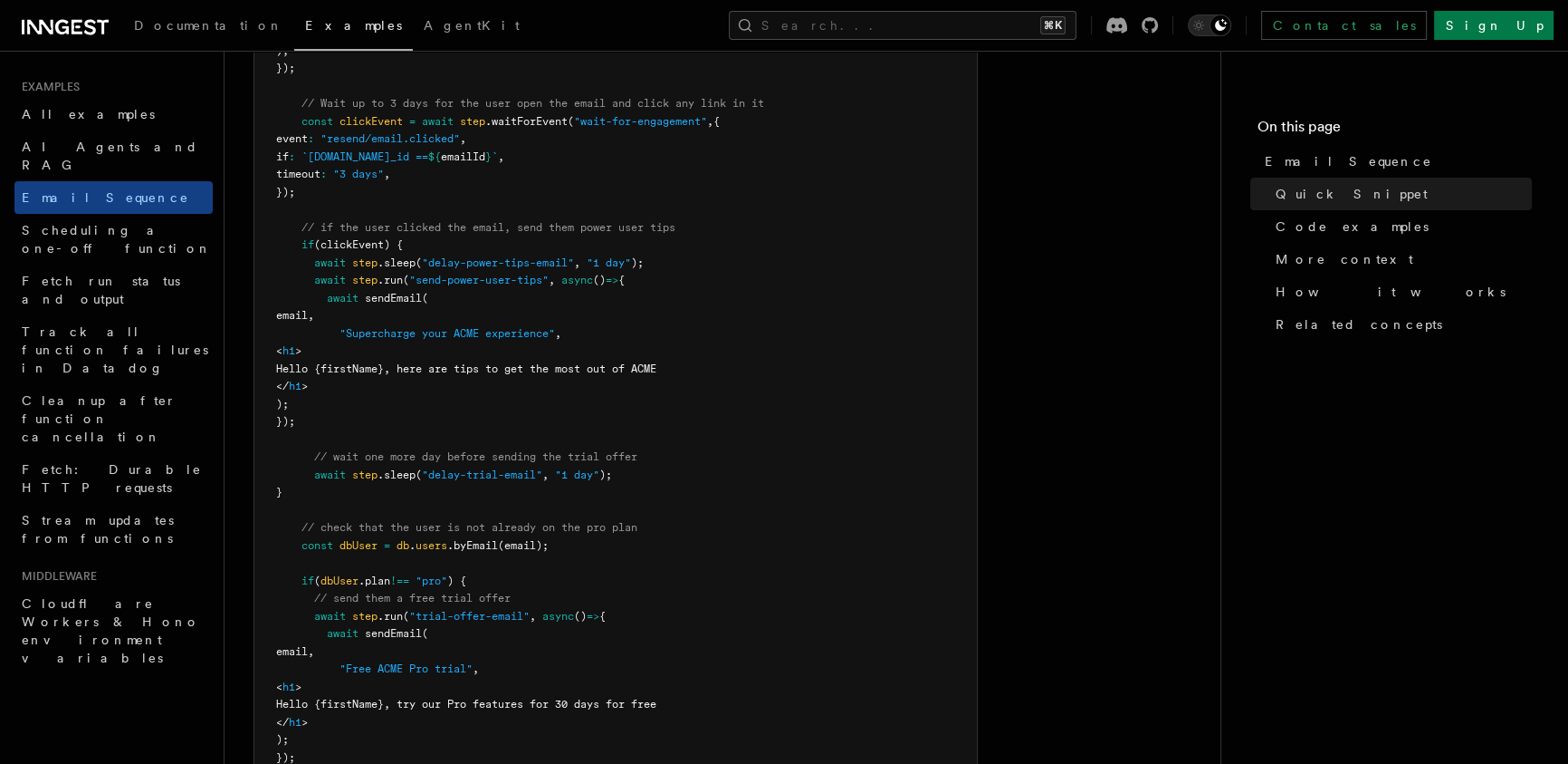
drag, startPoint x: 650, startPoint y: 189, endPoint x: 565, endPoint y: 89, distance: 131.2
click at [569, 96] on pre "const signupDripCampaign = inngest .createFunction ( { id : "signup-drip-campai…" at bounding box center [616, 298] width 723 height 1079
click at [558, 77] on pre "const signupDripCampaign = inngest .createFunction ( { id : "signup-drip-campai…" at bounding box center [616, 298] width 723 height 1079
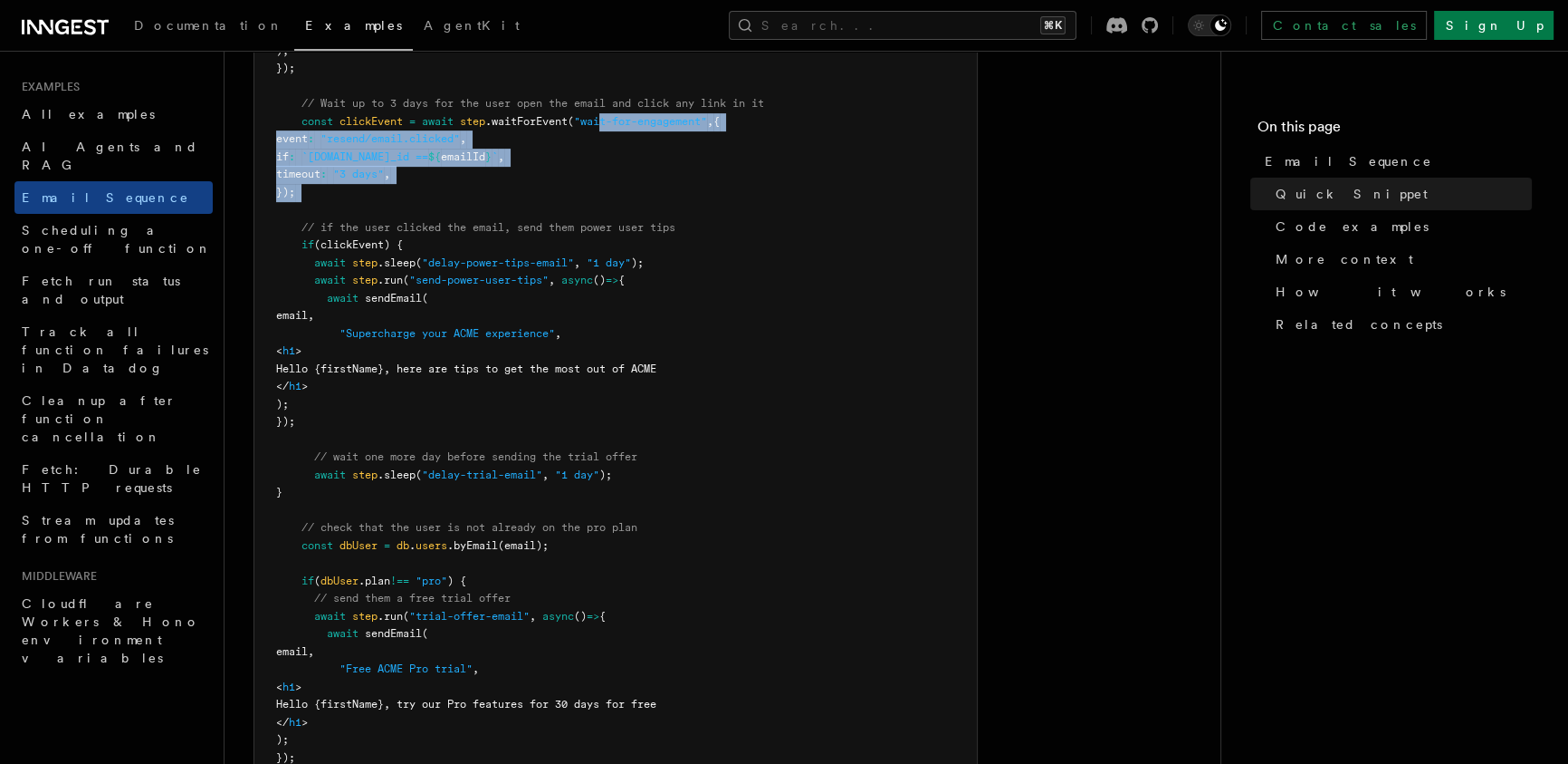
click at [590, 91] on pre "const signupDripCampaign = inngest .createFunction ( { id : "signup-drip-campai…" at bounding box center [616, 298] width 723 height 1079
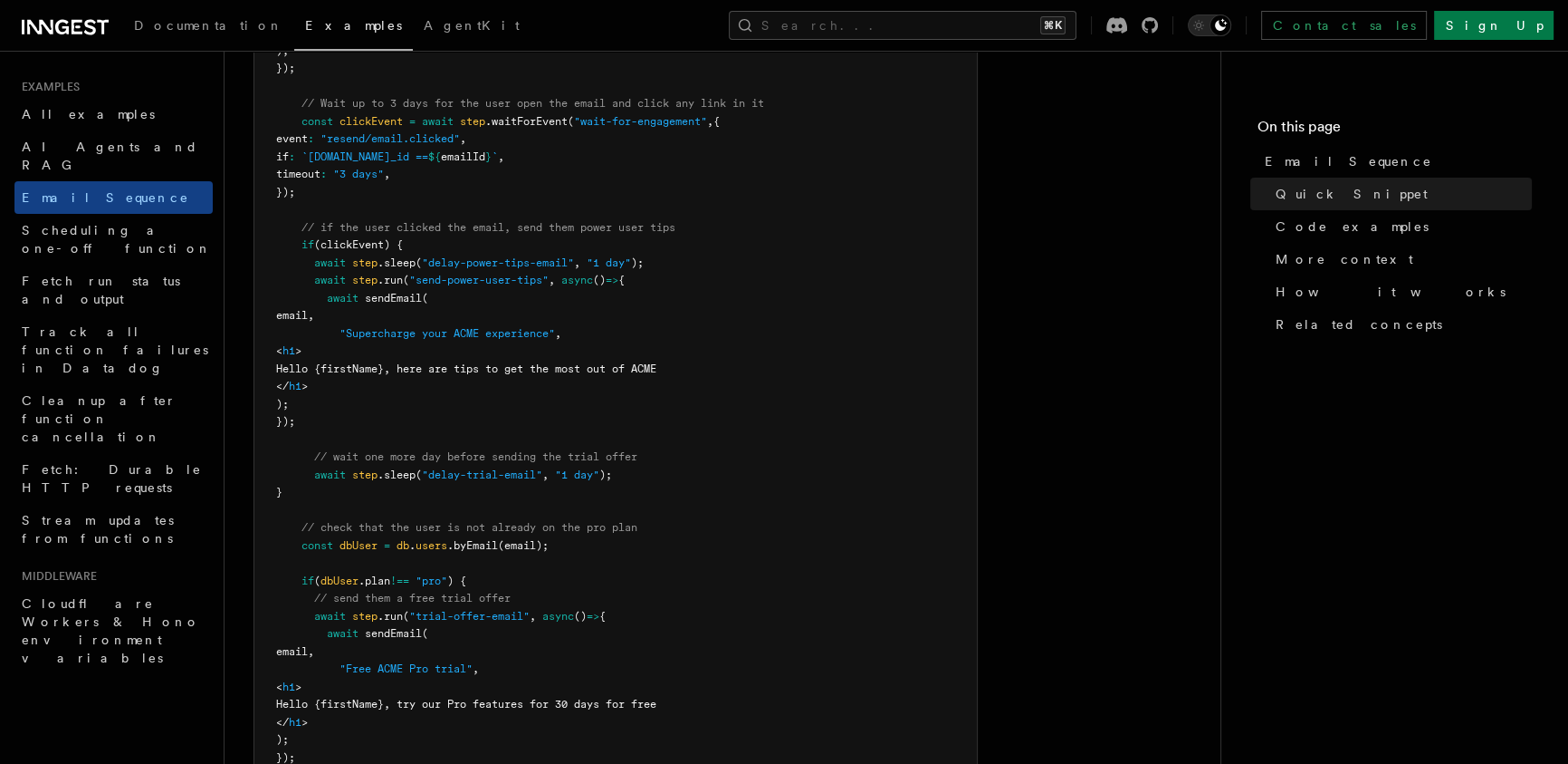
click at [581, 75] on pre "const signupDripCampaign = inngest .createFunction ( { id : "signup-drip-campai…" at bounding box center [616, 298] width 723 height 1079
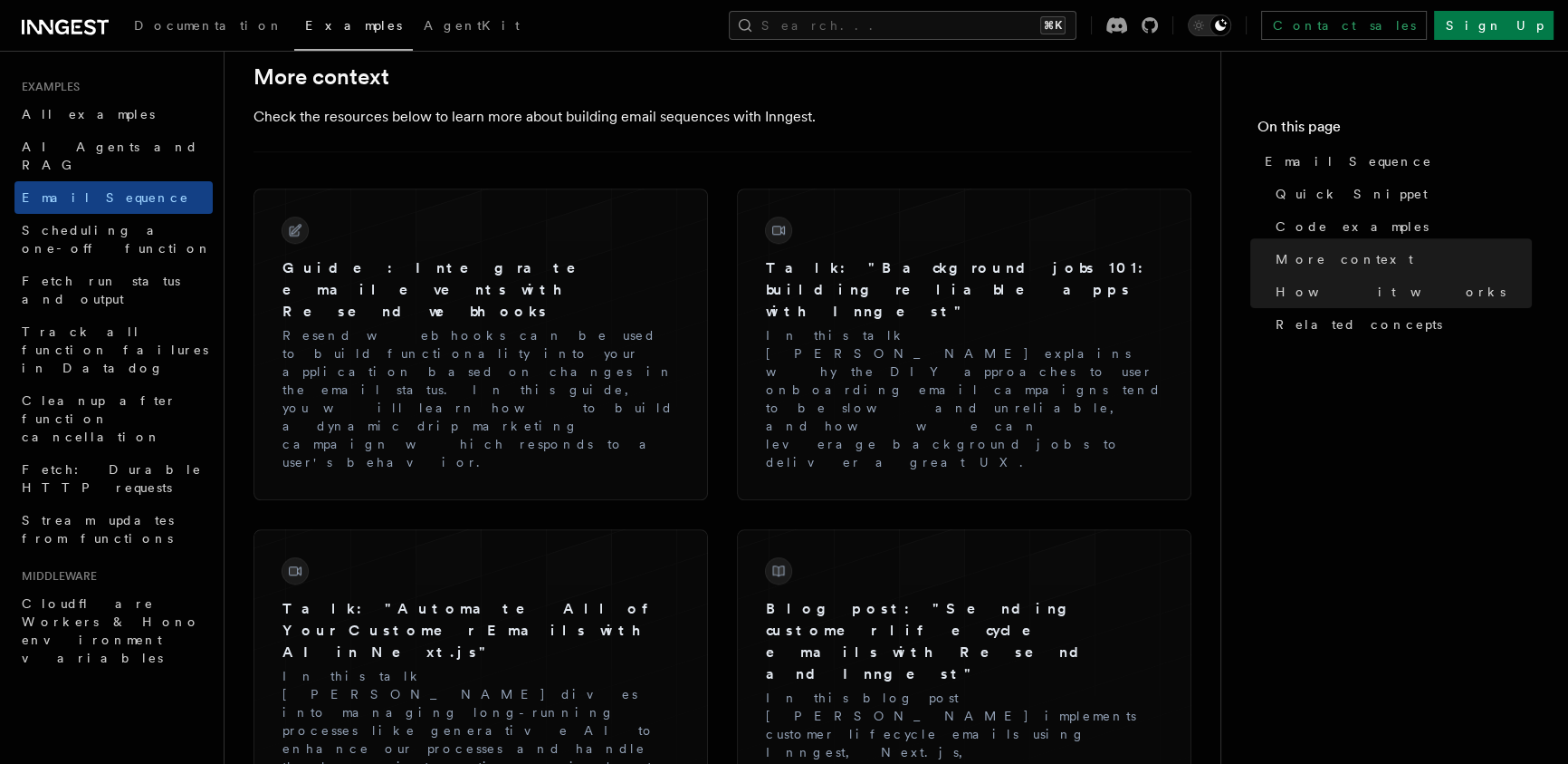
scroll to position [2098, 0]
